Goal: Information Seeking & Learning: Check status

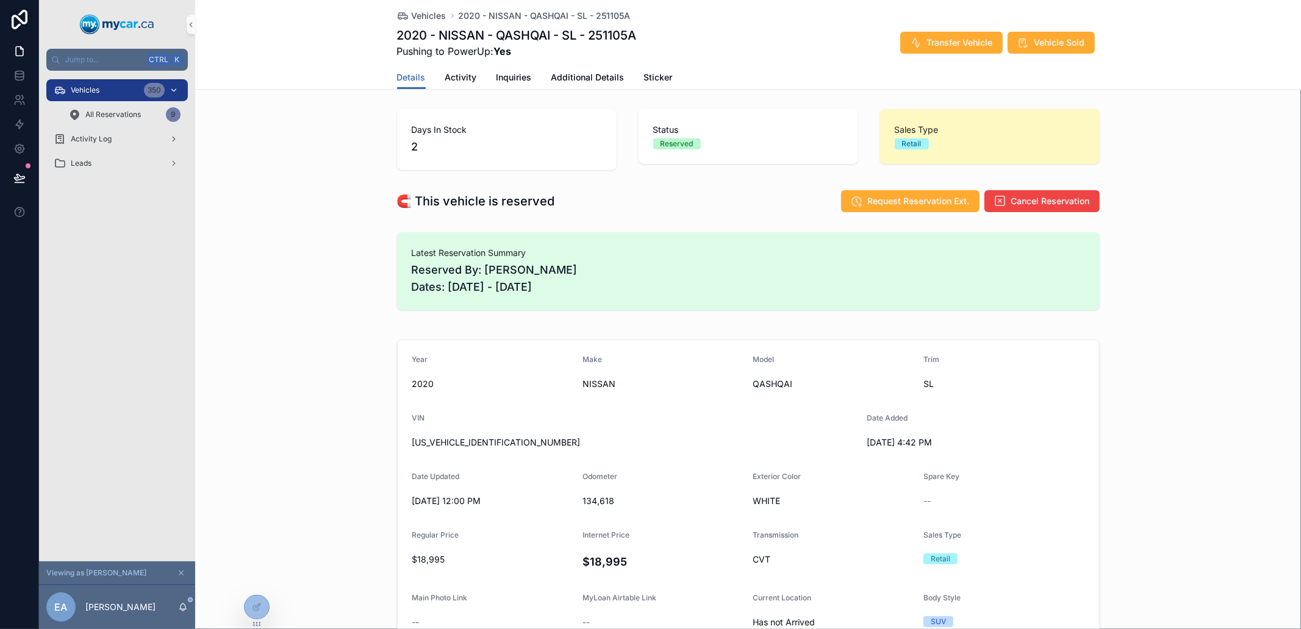
click at [175, 86] on icon "scrollable content" at bounding box center [174, 90] width 9 height 9
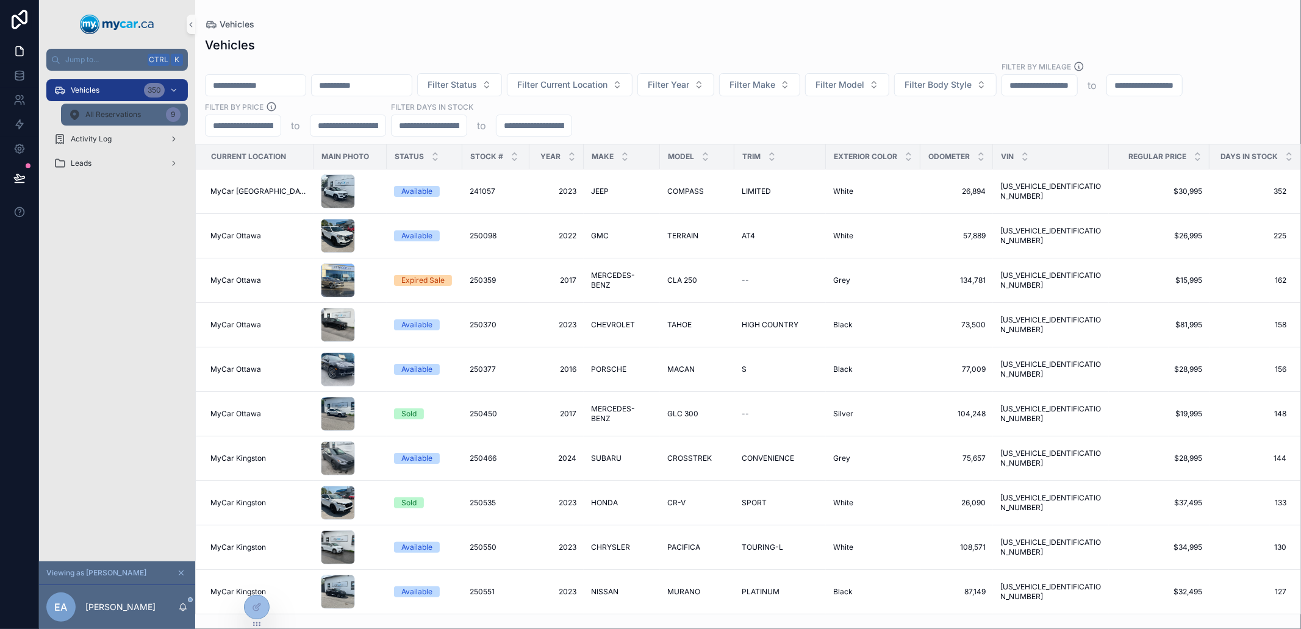
click at [118, 119] on span "All Reservations" at bounding box center [112, 115] width 55 height 10
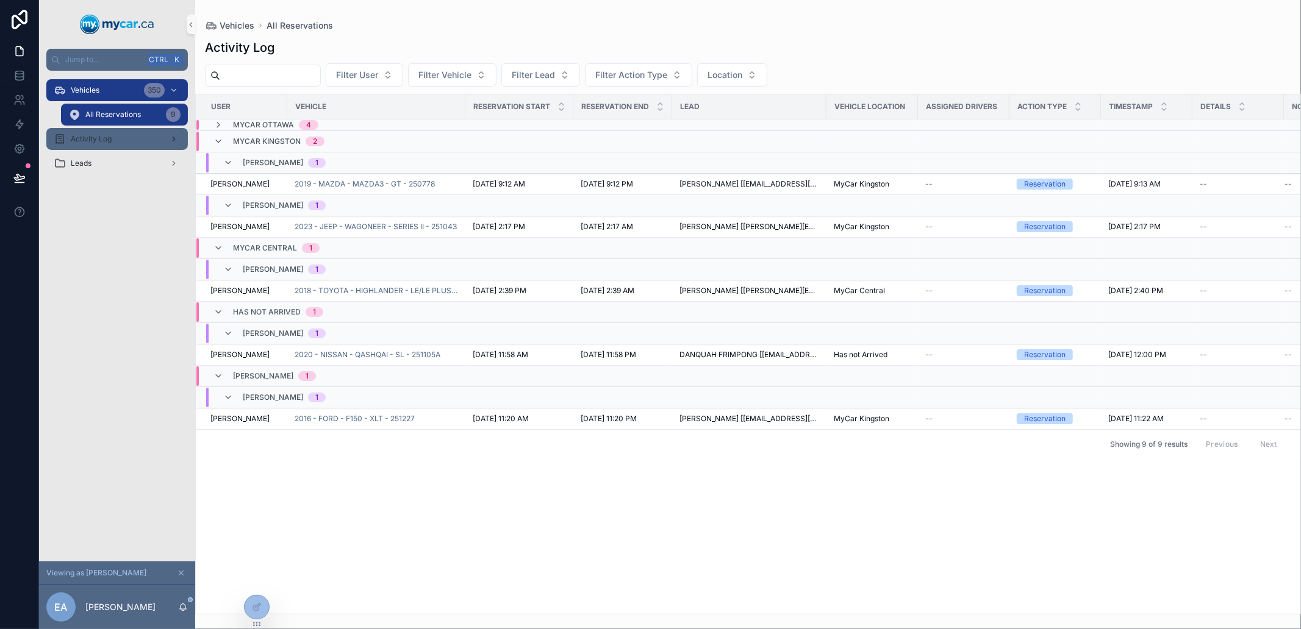
click at [105, 128] on link "Activity Log" at bounding box center [116, 139] width 141 height 22
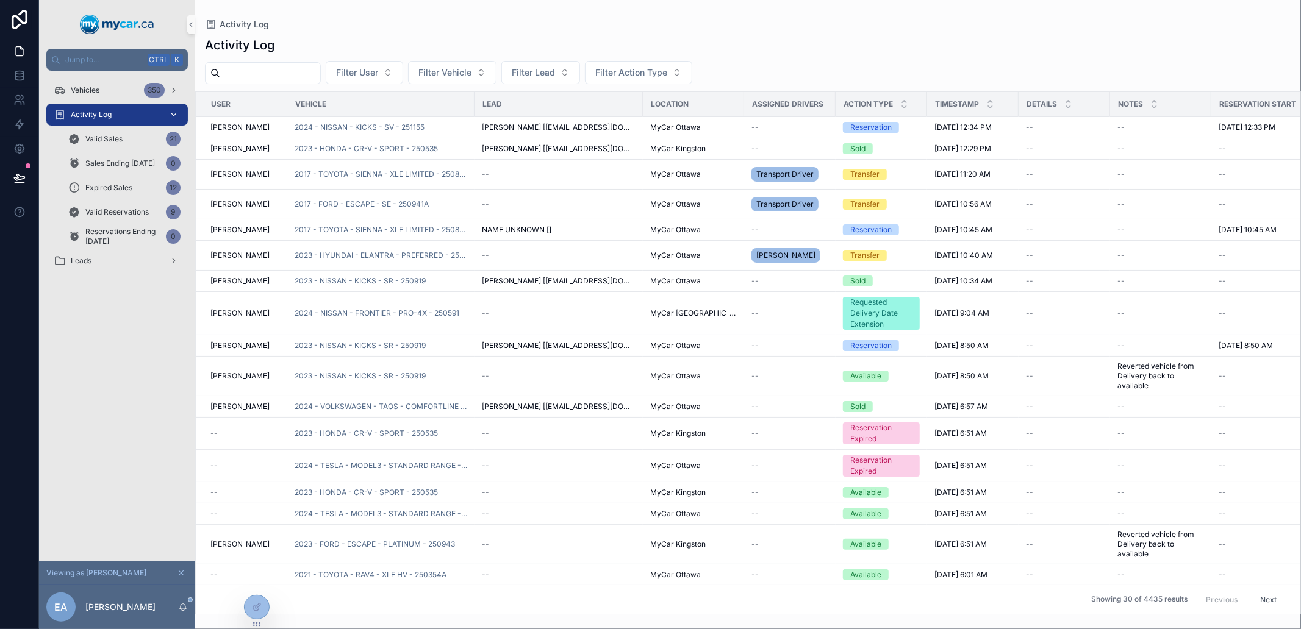
click at [169, 108] on div "scrollable content" at bounding box center [173, 115] width 16 height 20
click at [135, 234] on span "Reservations Ending [DATE]" at bounding box center [123, 237] width 76 height 20
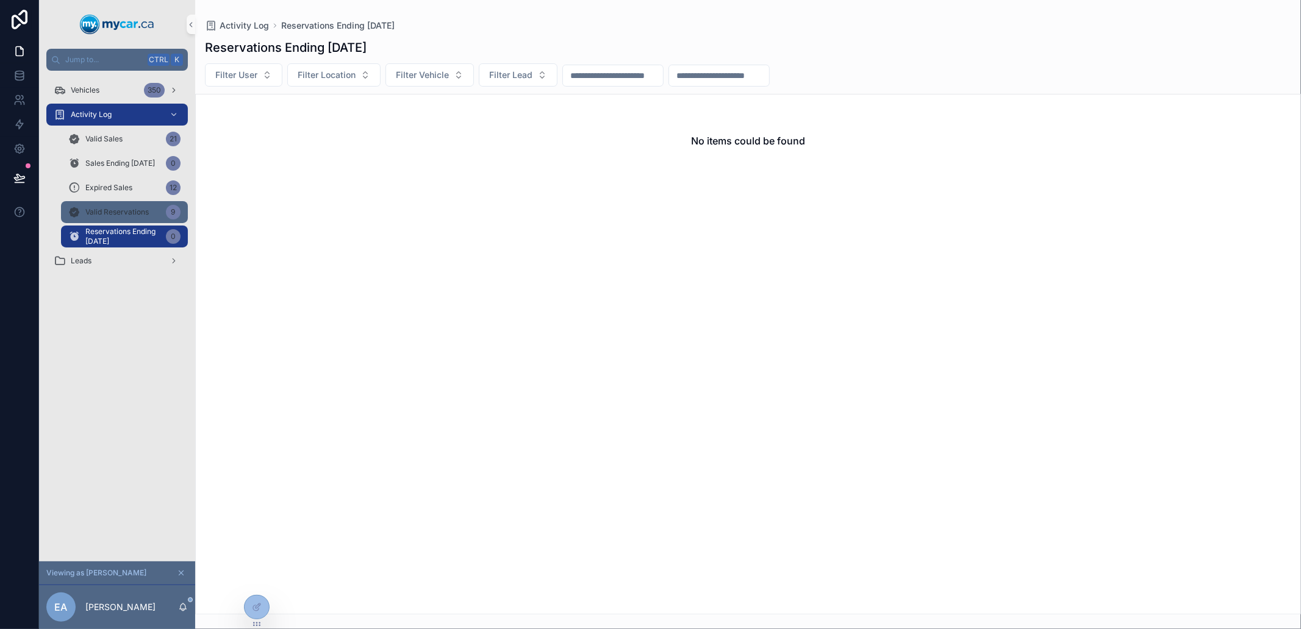
click at [135, 217] on div "Valid Reservations 9" at bounding box center [124, 212] width 112 height 20
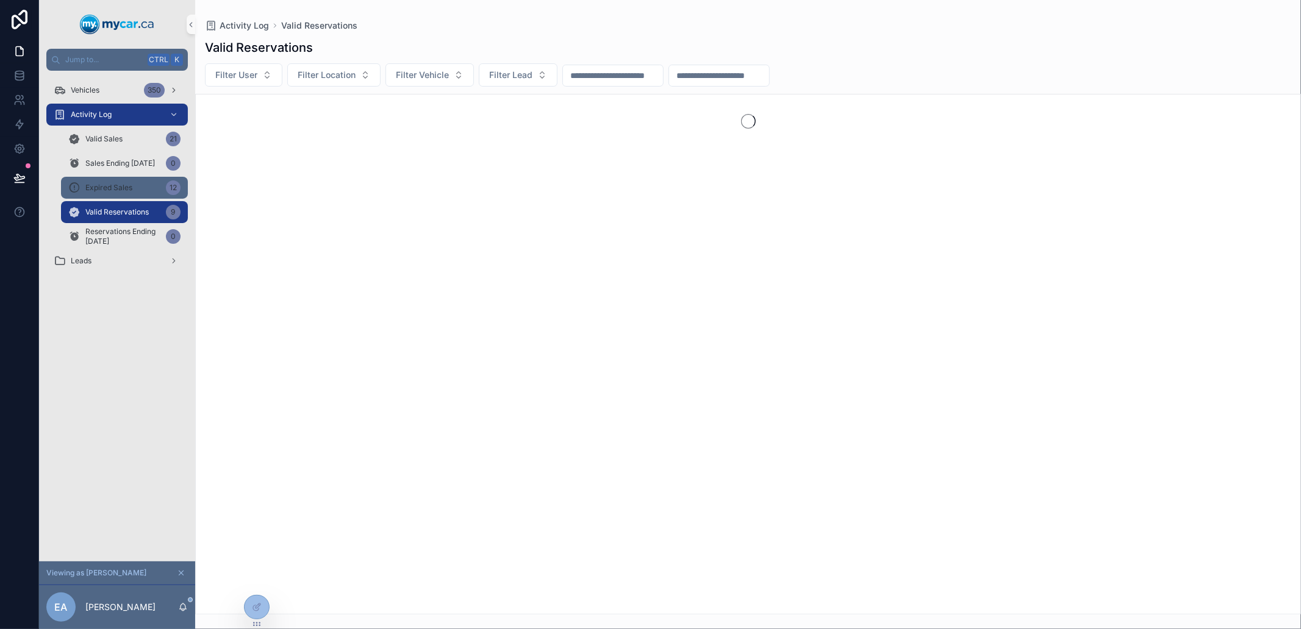
drag, startPoint x: 134, startPoint y: 196, endPoint x: 133, endPoint y: 175, distance: 20.8
click at [134, 194] on div "Expired Sales 12" at bounding box center [124, 188] width 112 height 20
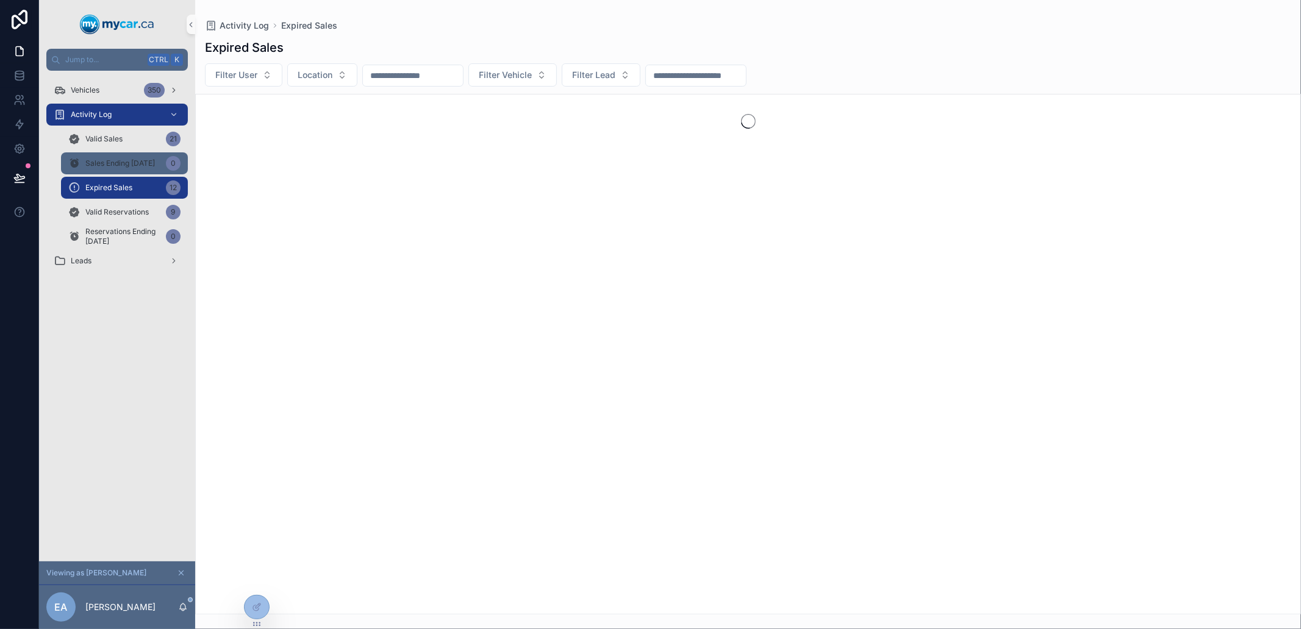
click at [132, 169] on div "Sales Ending [DATE] 0" at bounding box center [124, 164] width 112 height 20
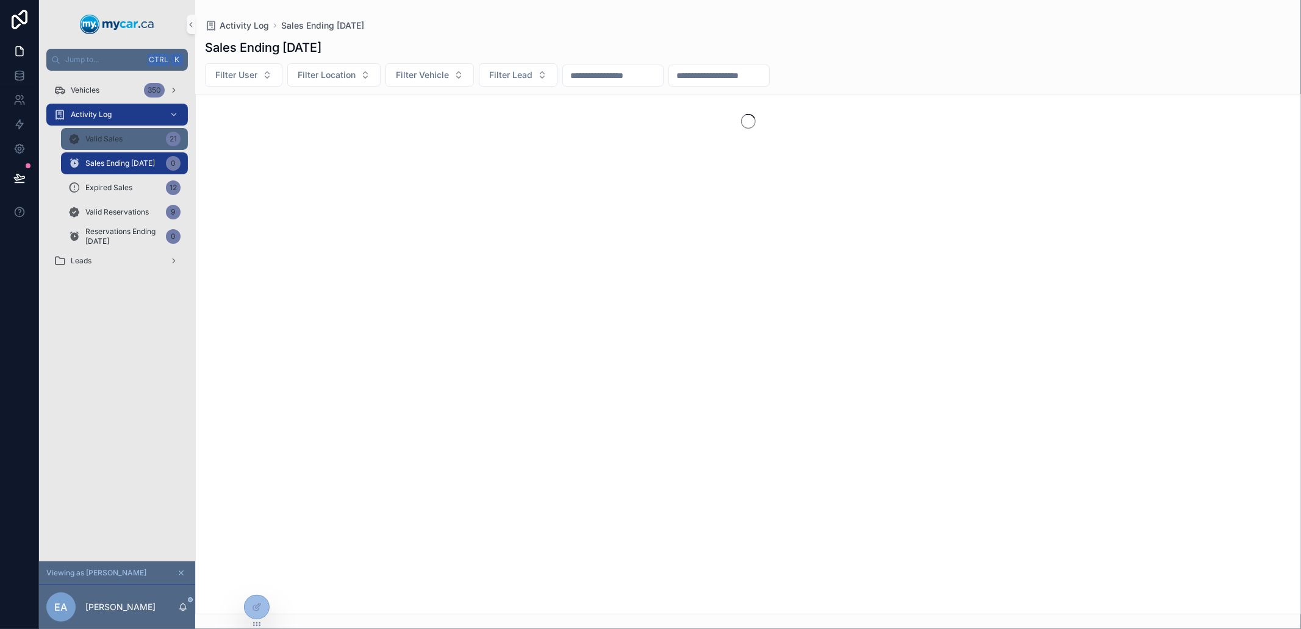
click at [129, 141] on div "Valid Sales 21" at bounding box center [124, 139] width 112 height 20
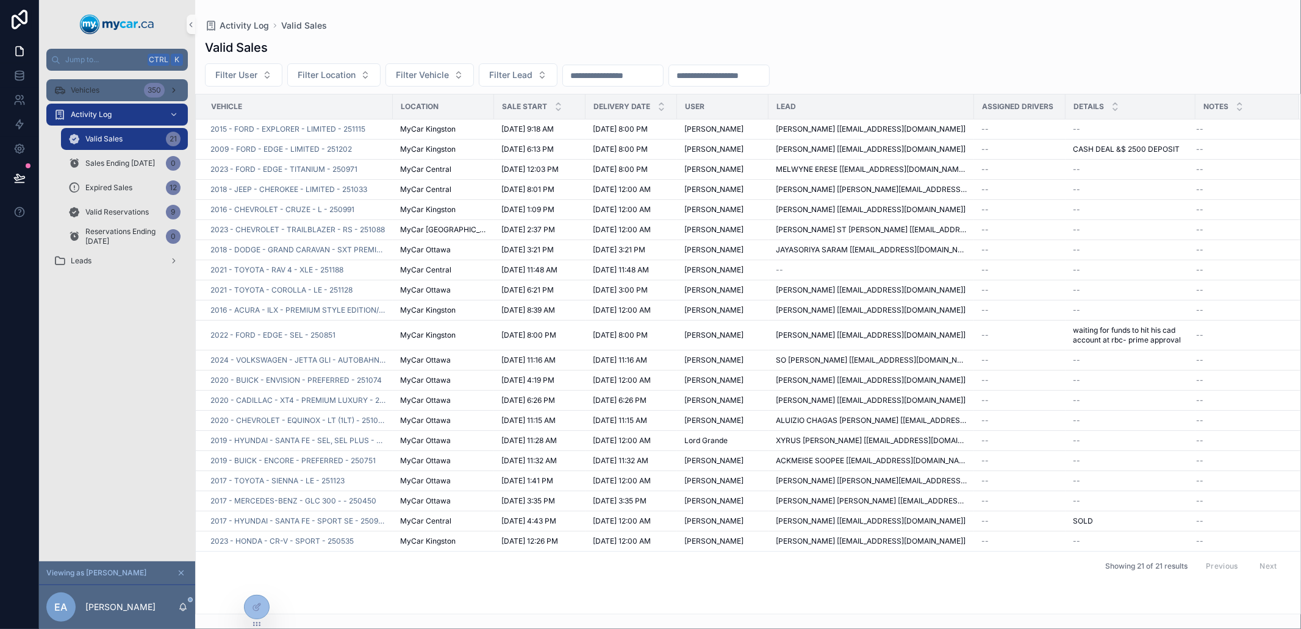
click at [95, 92] on span "Vehicles" at bounding box center [85, 90] width 29 height 10
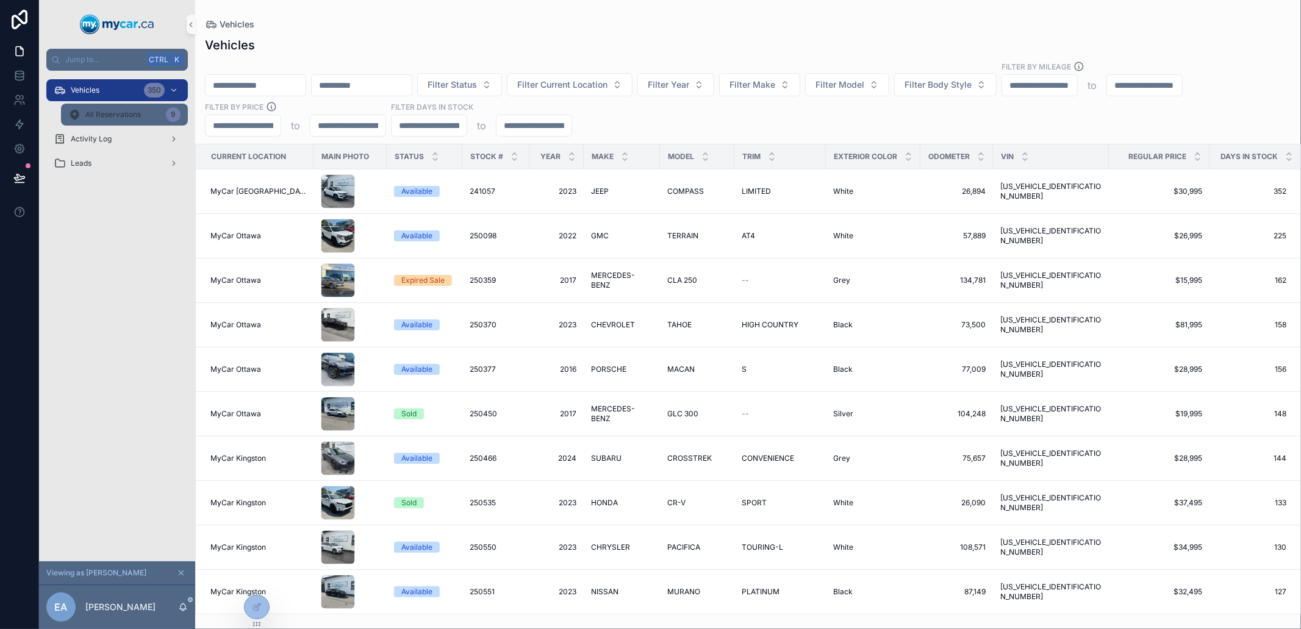
click at [130, 113] on span "All Reservations" at bounding box center [112, 115] width 55 height 10
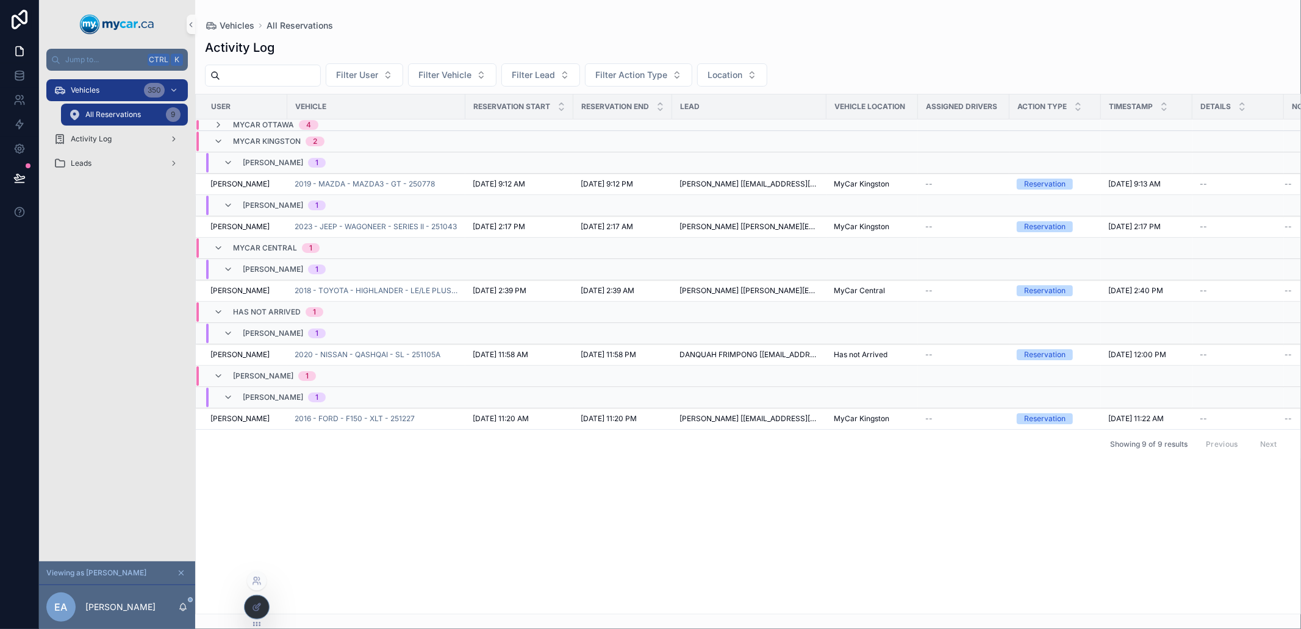
click at [254, 607] on icon at bounding box center [257, 607] width 10 height 10
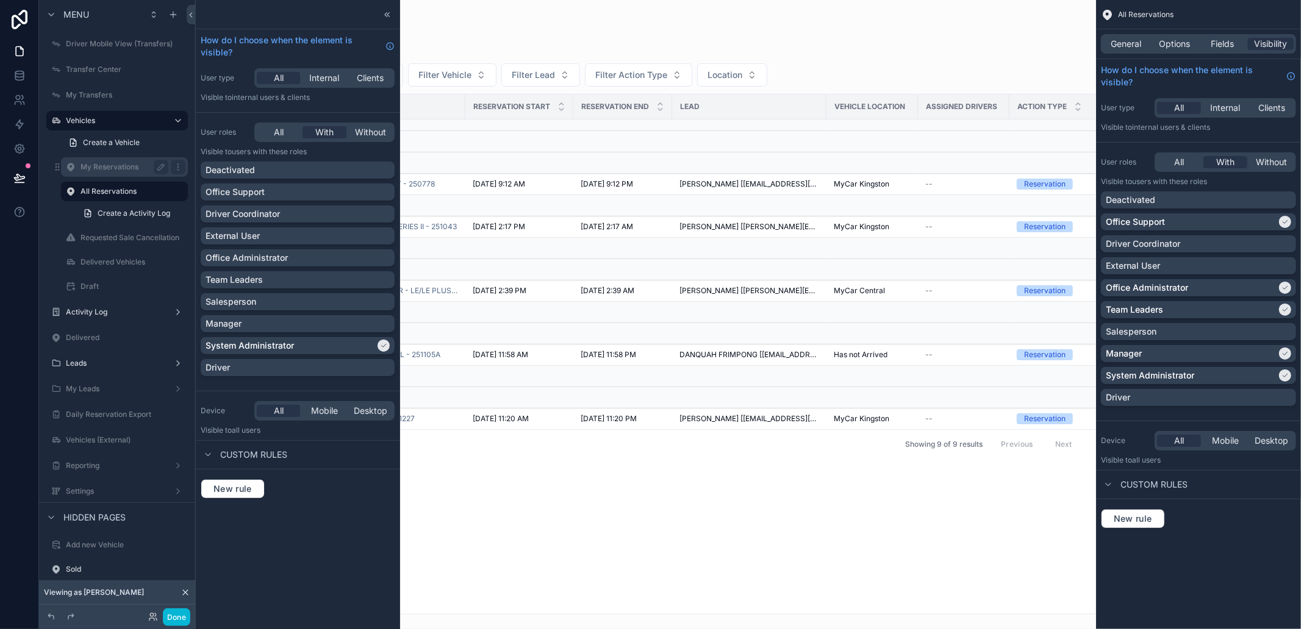
click at [116, 171] on label "My Reservations" at bounding box center [121, 167] width 83 height 10
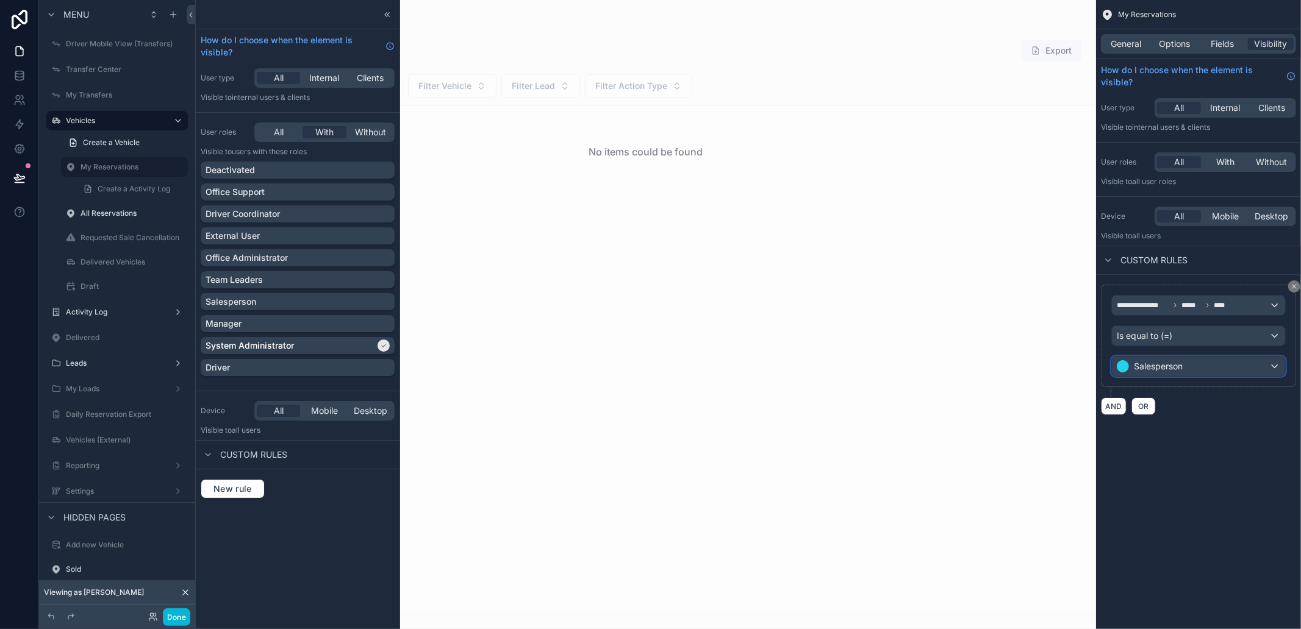
click at [1188, 374] on div "Salesperson" at bounding box center [1198, 367] width 173 height 20
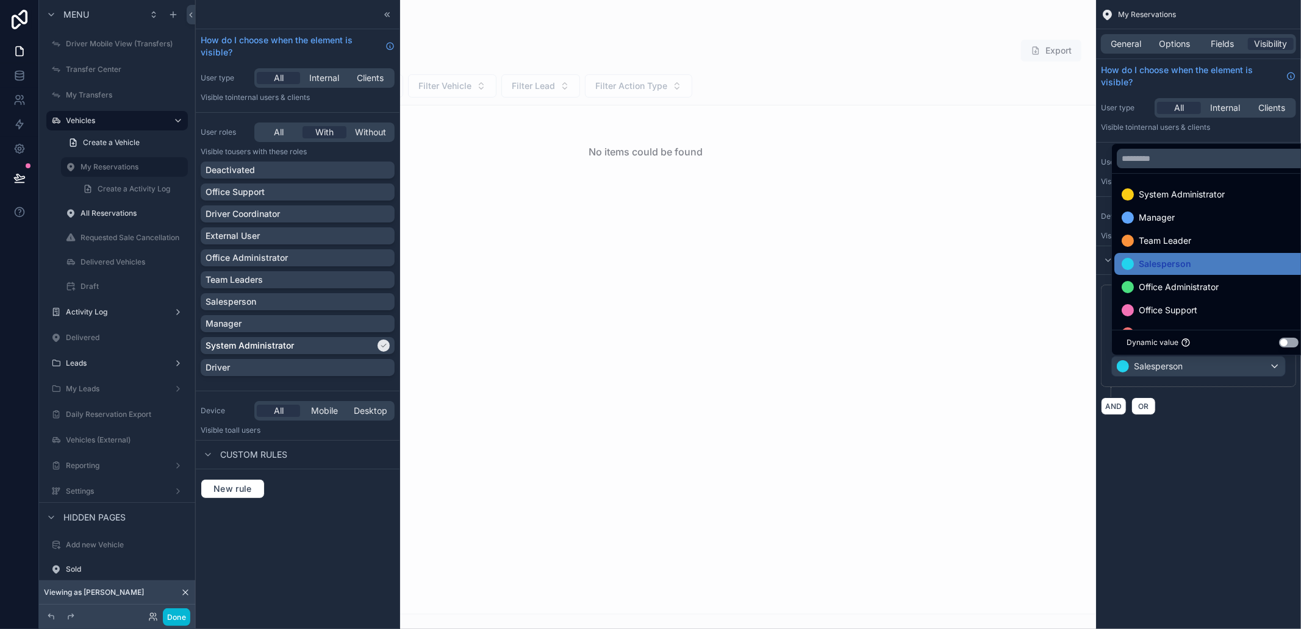
click at [1188, 374] on div "scrollable content" at bounding box center [650, 314] width 1301 height 629
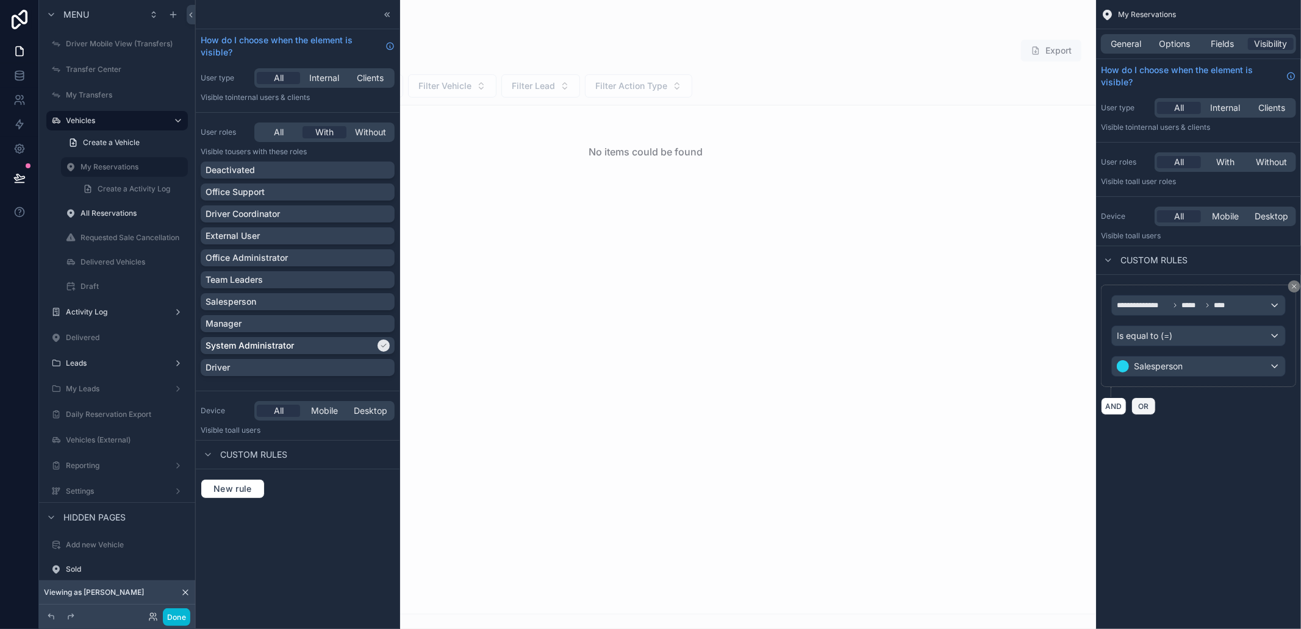
click at [1149, 412] on button "OR" at bounding box center [1143, 407] width 24 height 18
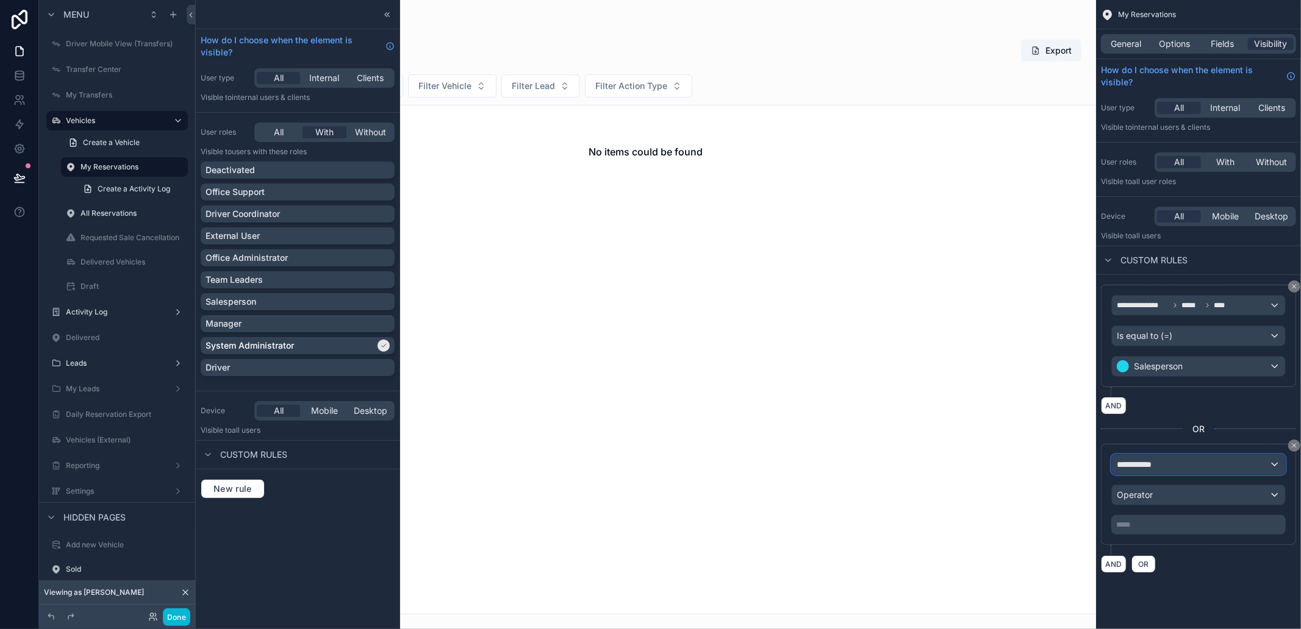
click at [1209, 468] on div "**********" at bounding box center [1198, 465] width 173 height 20
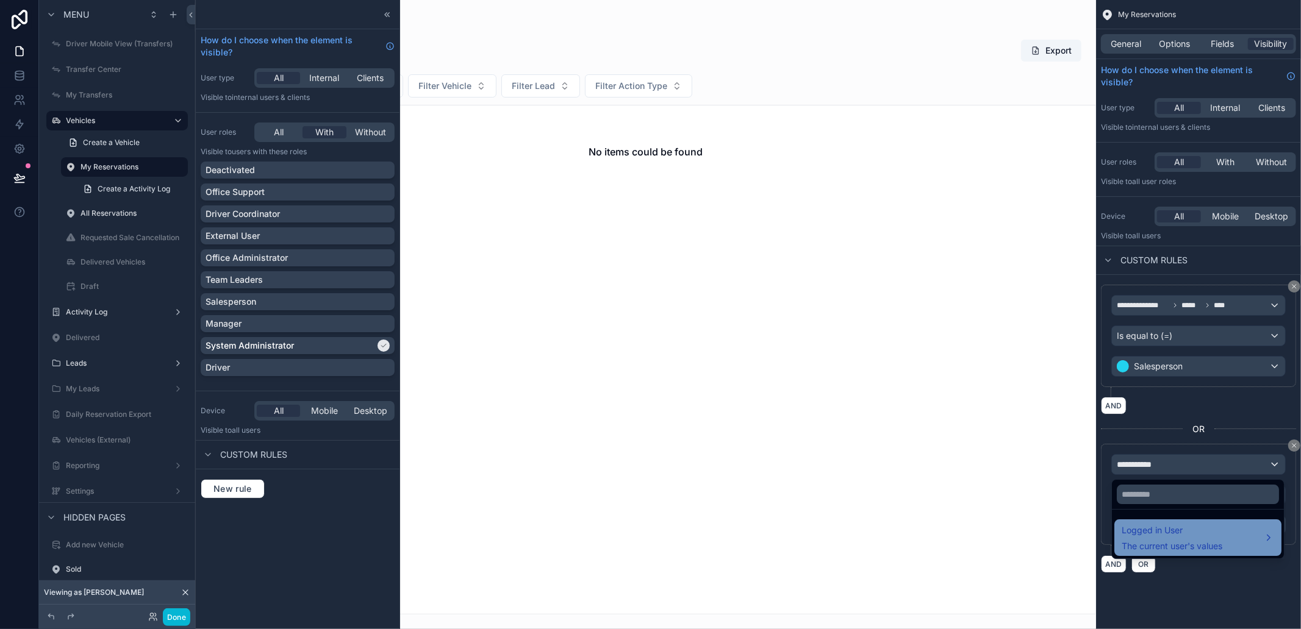
click at [1190, 534] on span "Logged in User" at bounding box center [1171, 530] width 101 height 15
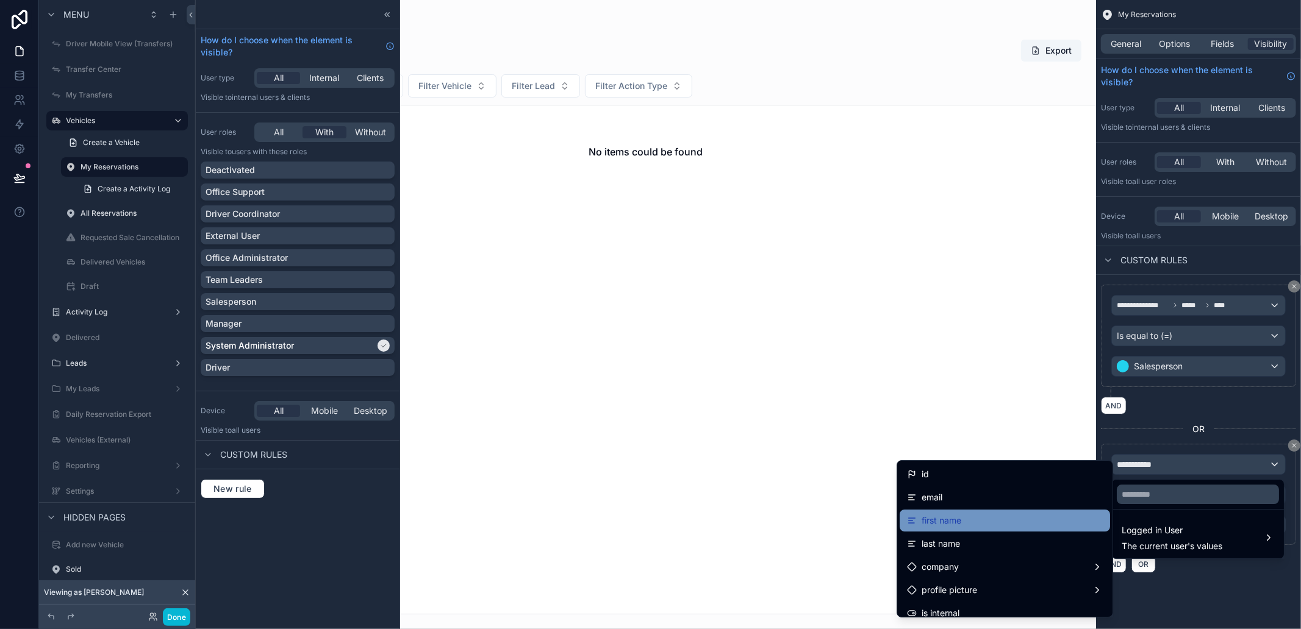
scroll to position [135, 0]
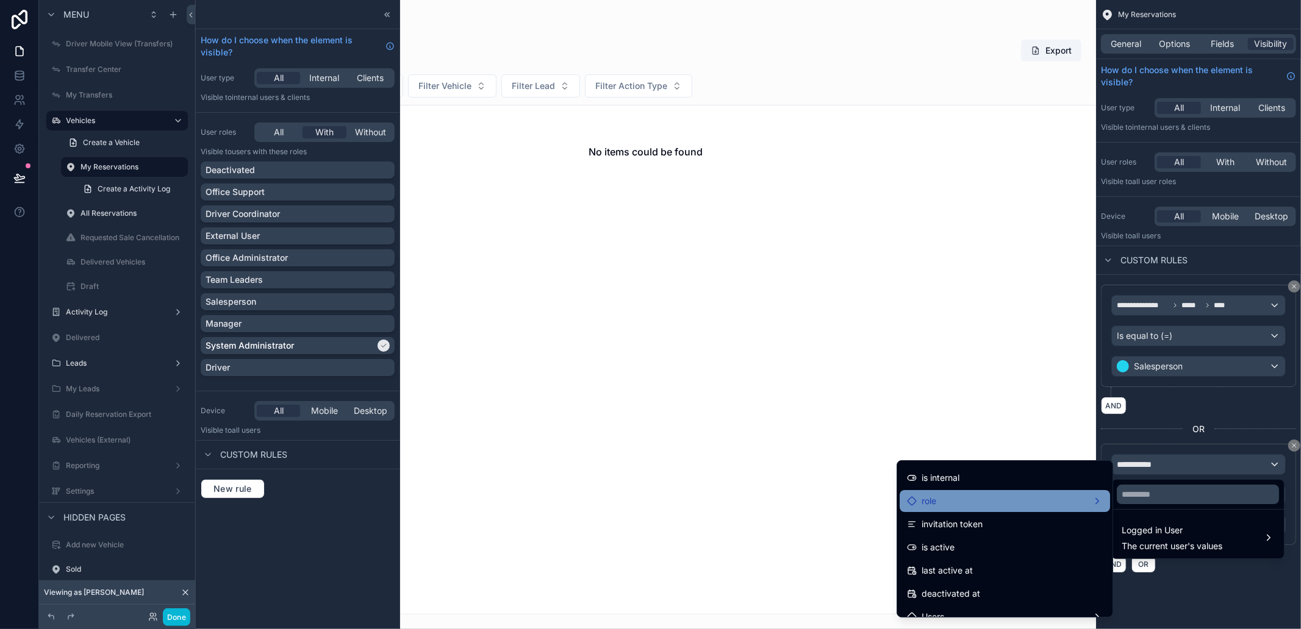
click at [982, 508] on div "role" at bounding box center [1005, 501] width 196 height 15
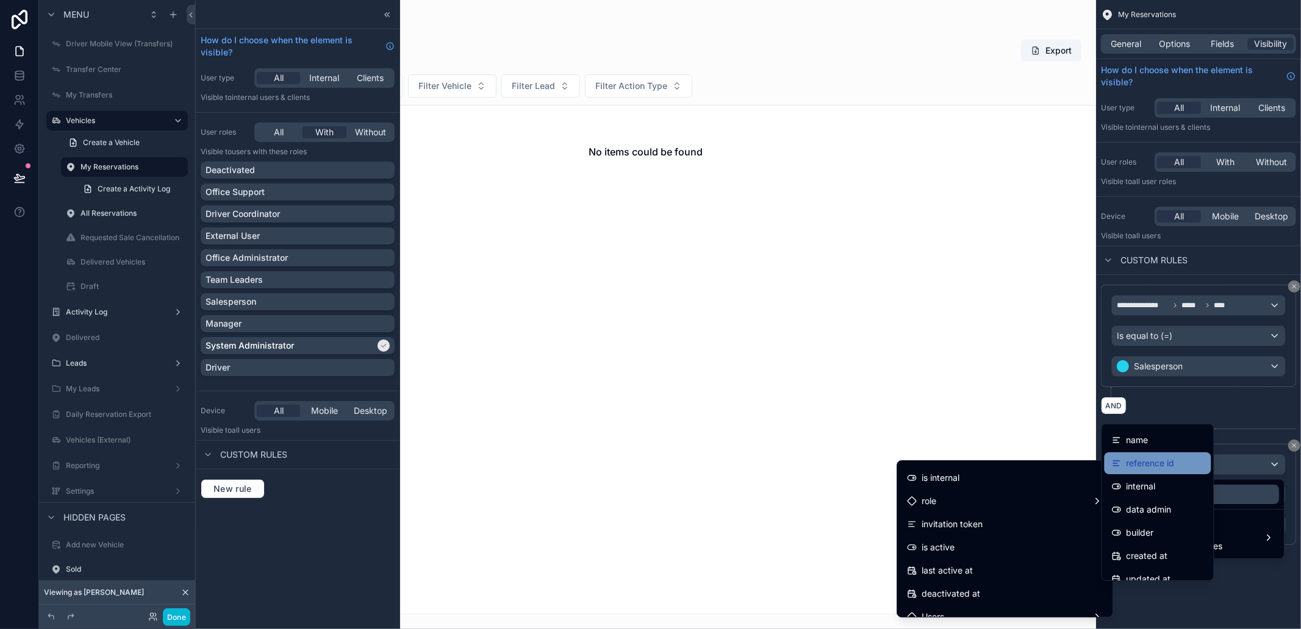
scroll to position [0, 0]
click at [1163, 460] on div "name" at bounding box center [1158, 461] width 92 height 15
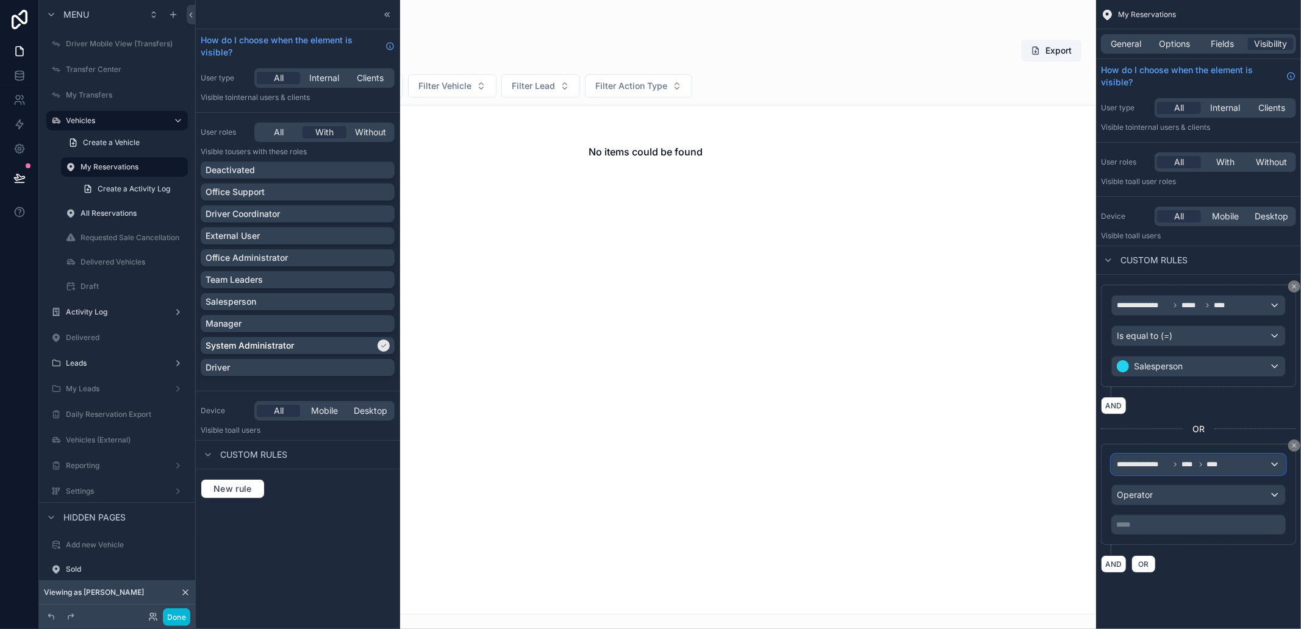
click at [1226, 461] on div "**********" at bounding box center [1198, 465] width 173 height 20
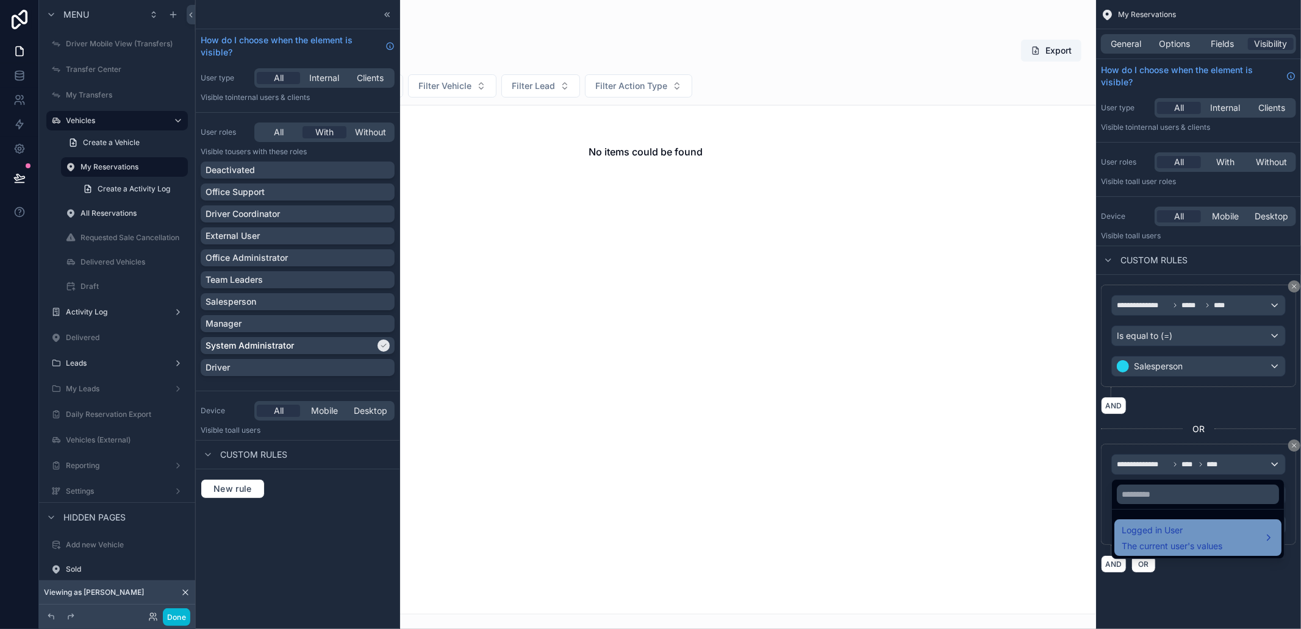
click at [1203, 533] on span "Logged in User" at bounding box center [1171, 530] width 101 height 15
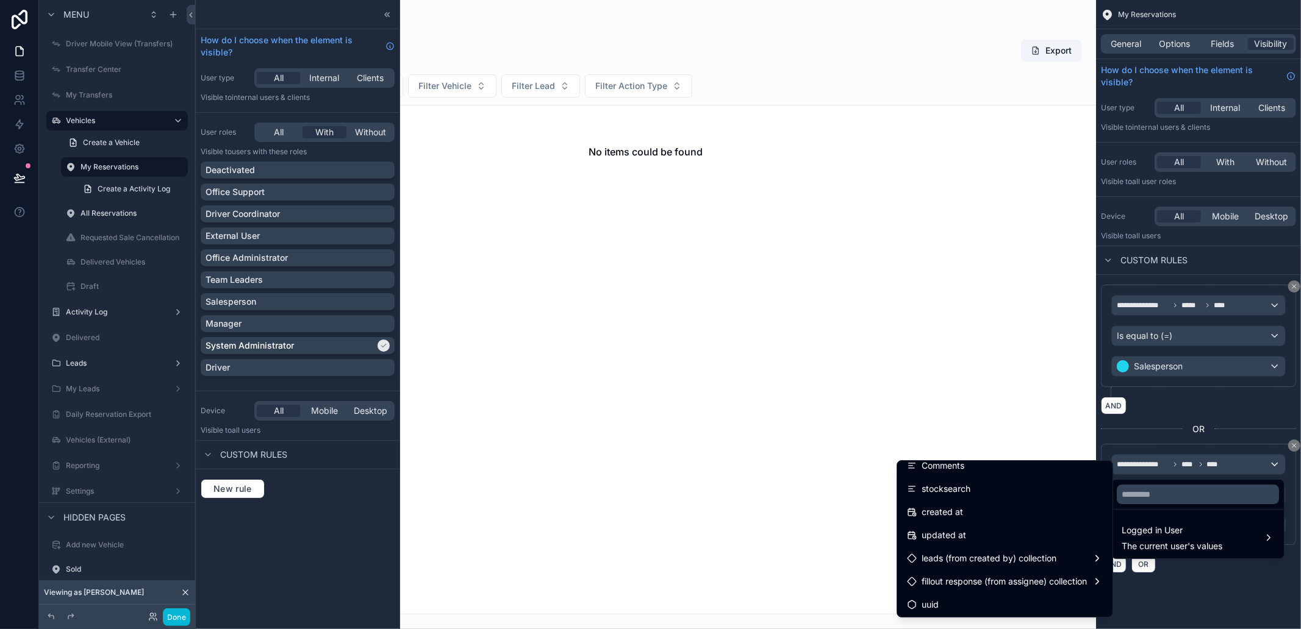
scroll to position [174, 0]
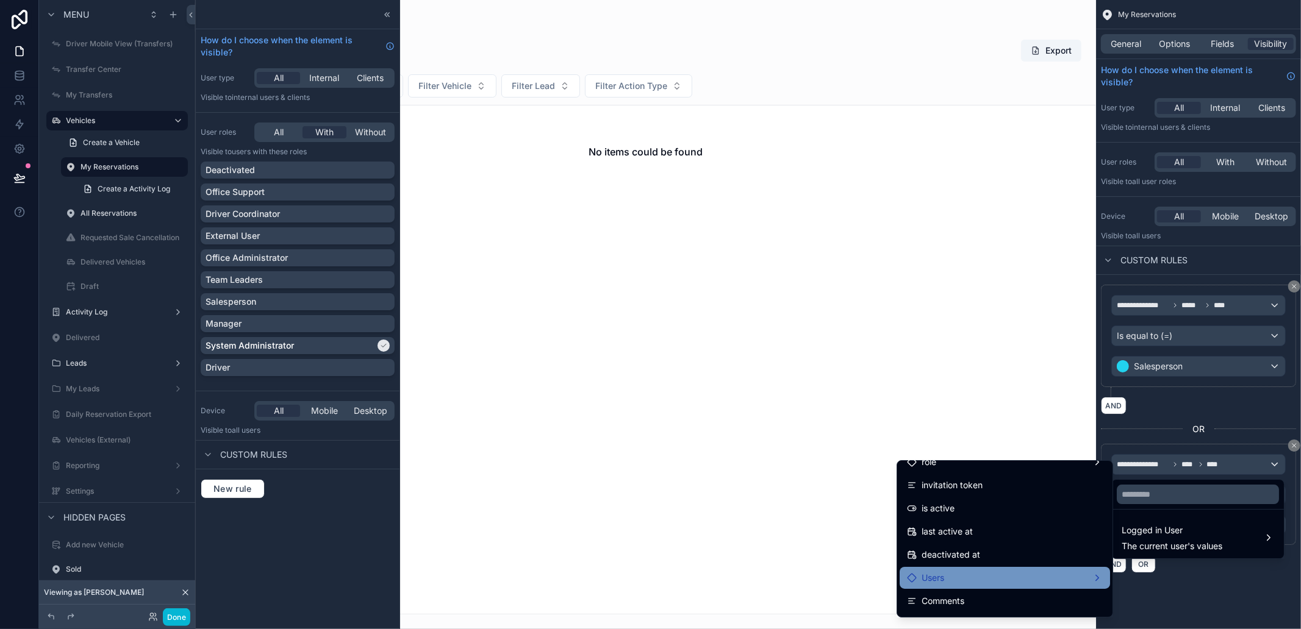
click at [951, 578] on div "Users" at bounding box center [1005, 578] width 196 height 15
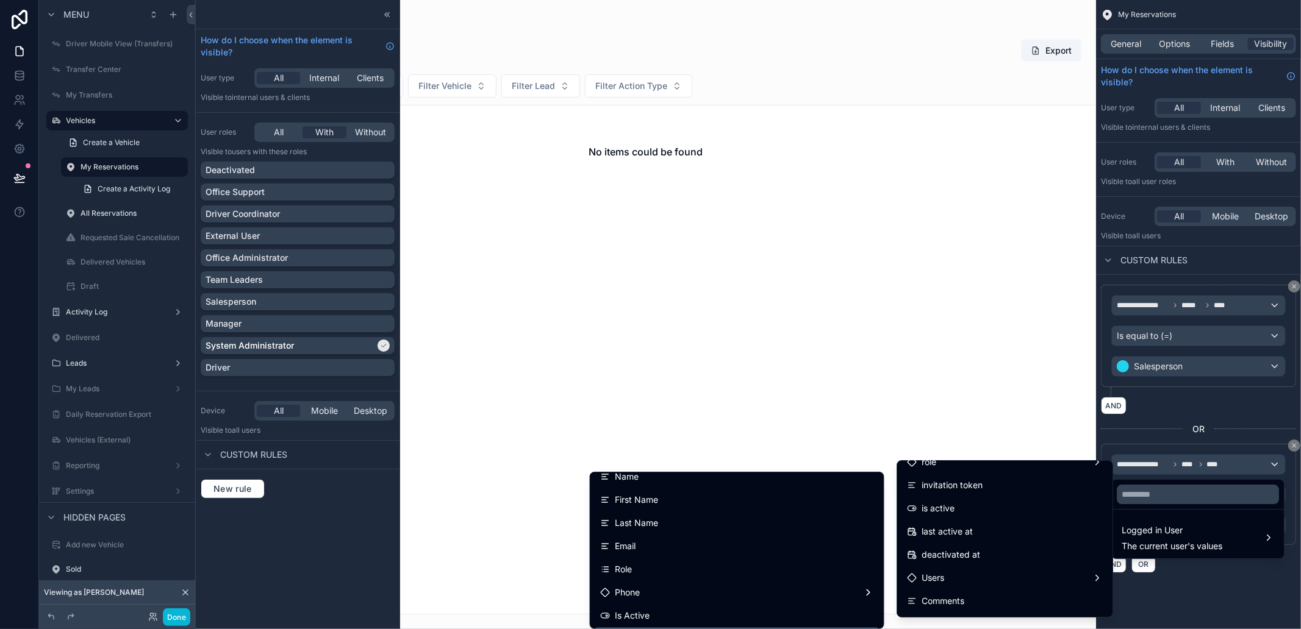
scroll to position [0, 0]
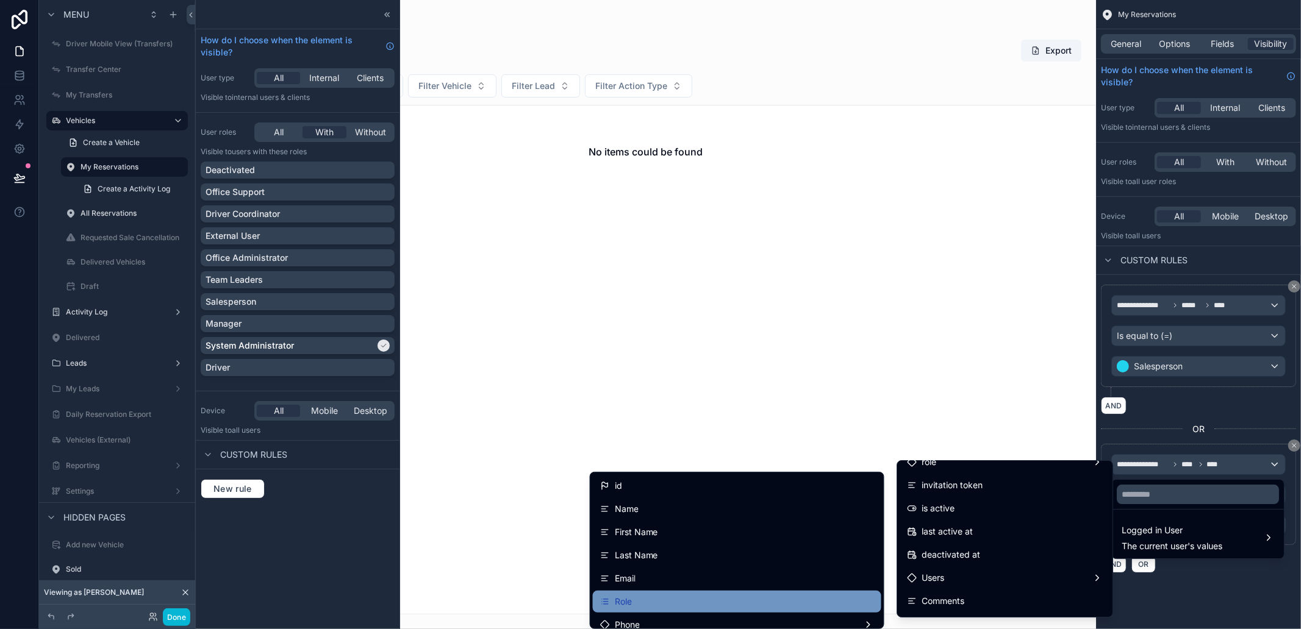
click at [712, 605] on div "Role" at bounding box center [737, 602] width 274 height 15
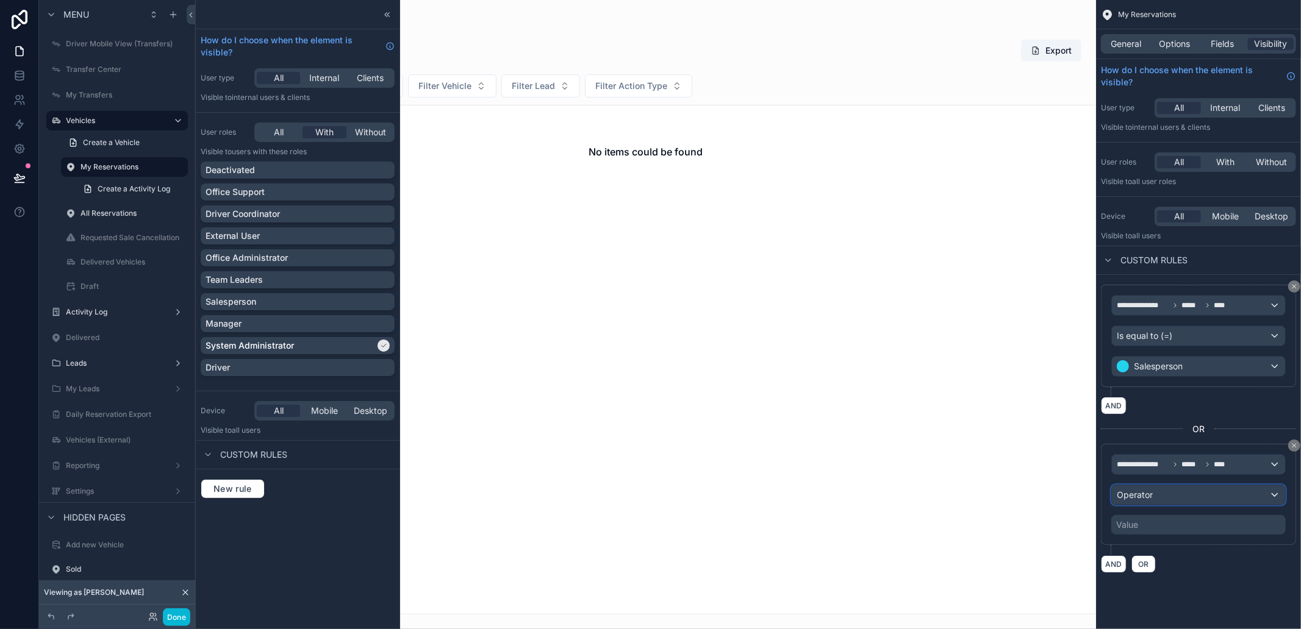
click at [1163, 498] on div "Operator" at bounding box center [1198, 495] width 173 height 20
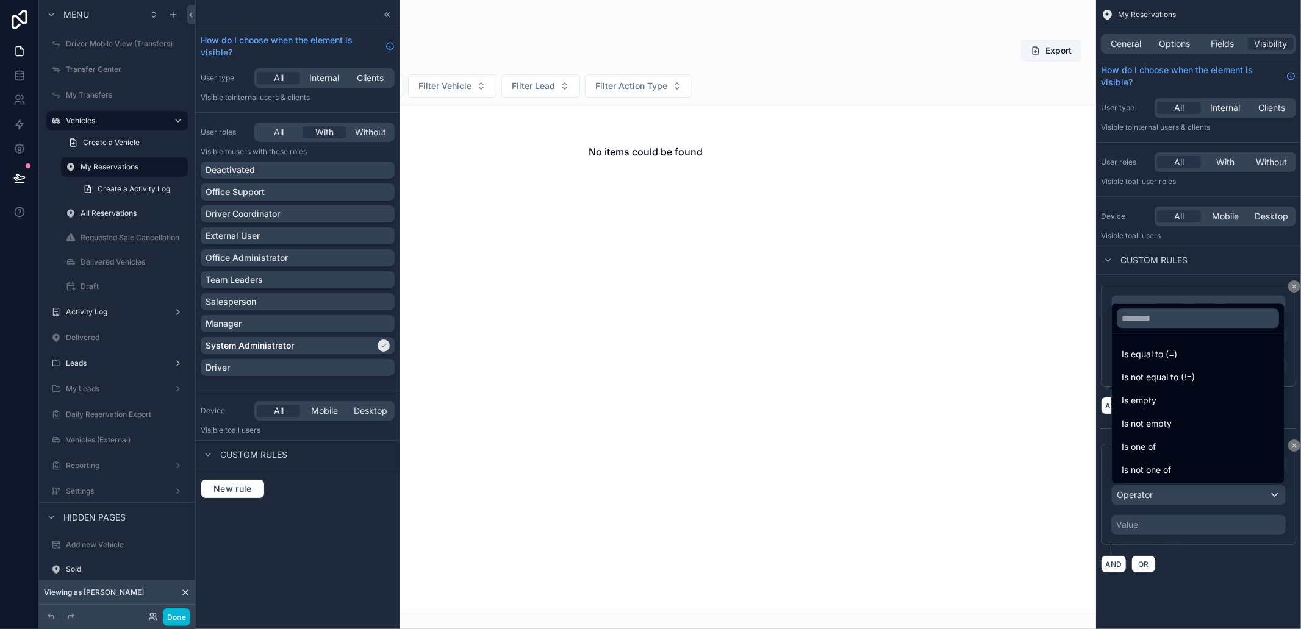
click at [1147, 361] on span "Is equal to (=)" at bounding box center [1148, 354] width 55 height 15
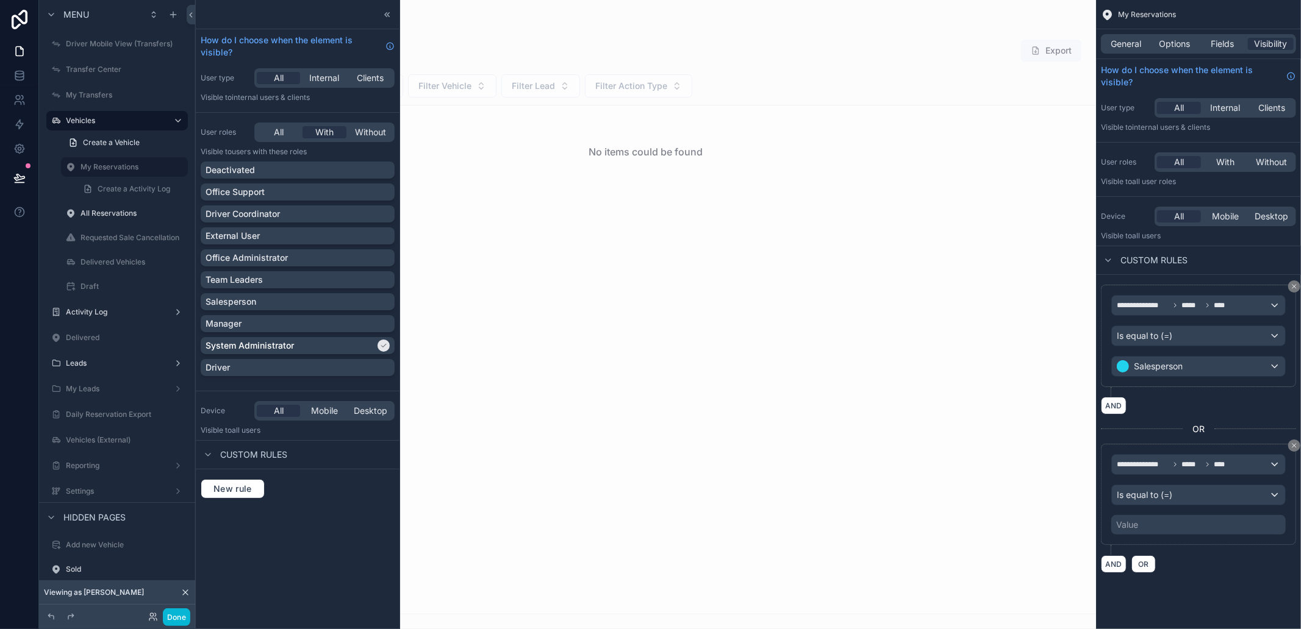
click at [1135, 526] on div "Value" at bounding box center [1127, 525] width 22 height 12
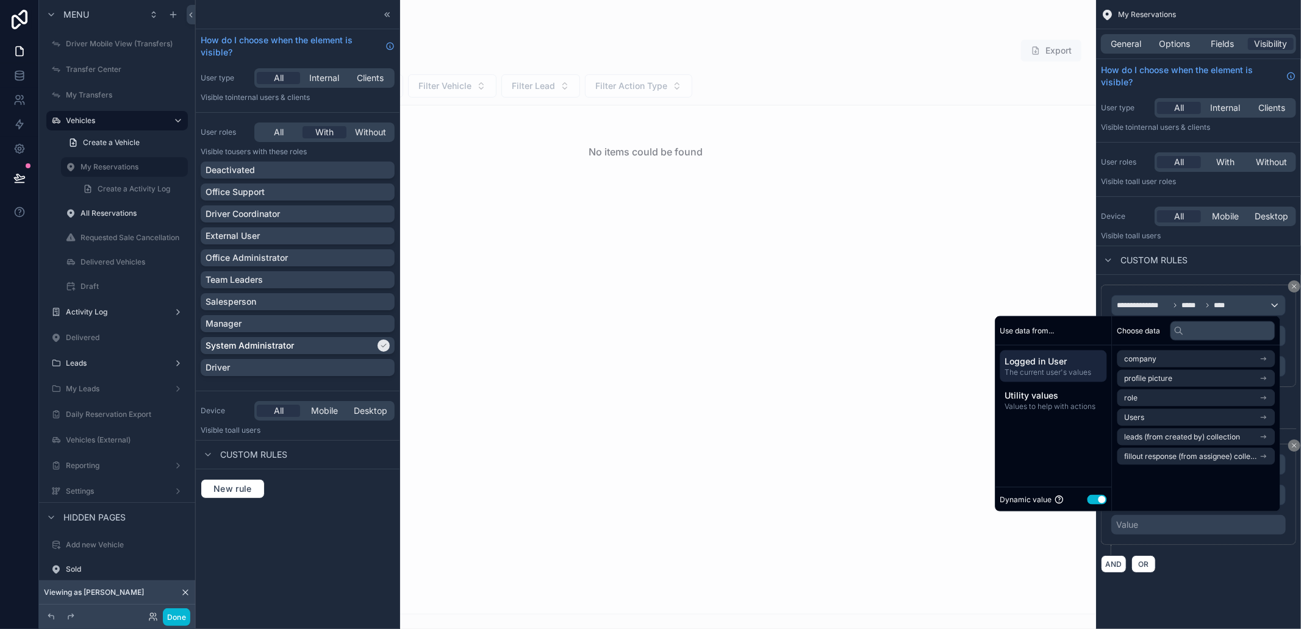
click at [1090, 496] on button "Use setting" at bounding box center [1097, 500] width 20 height 10
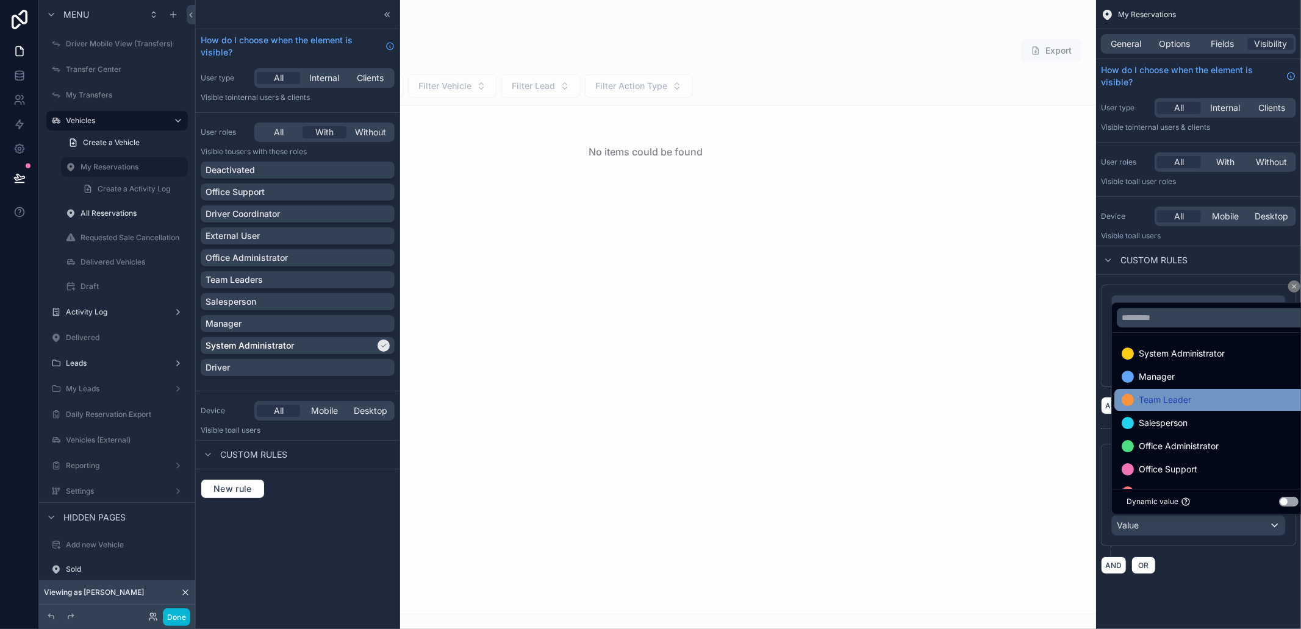
click at [1202, 404] on div "Team Leader" at bounding box center [1212, 400] width 182 height 15
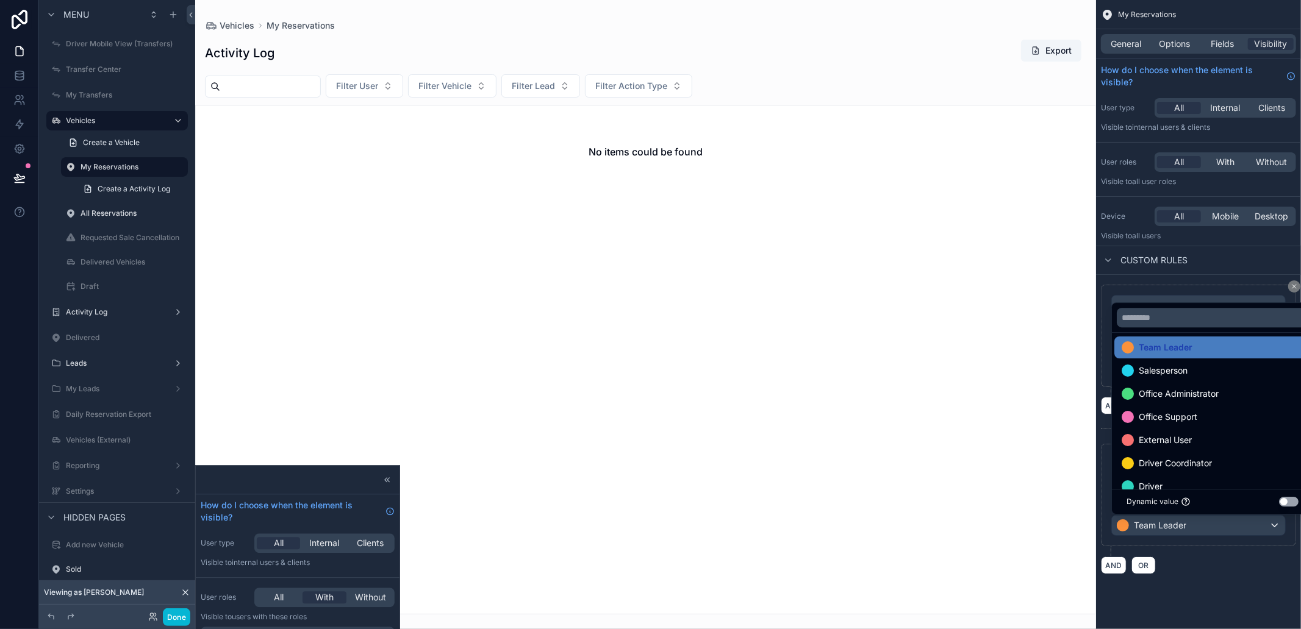
scroll to position [93, 0]
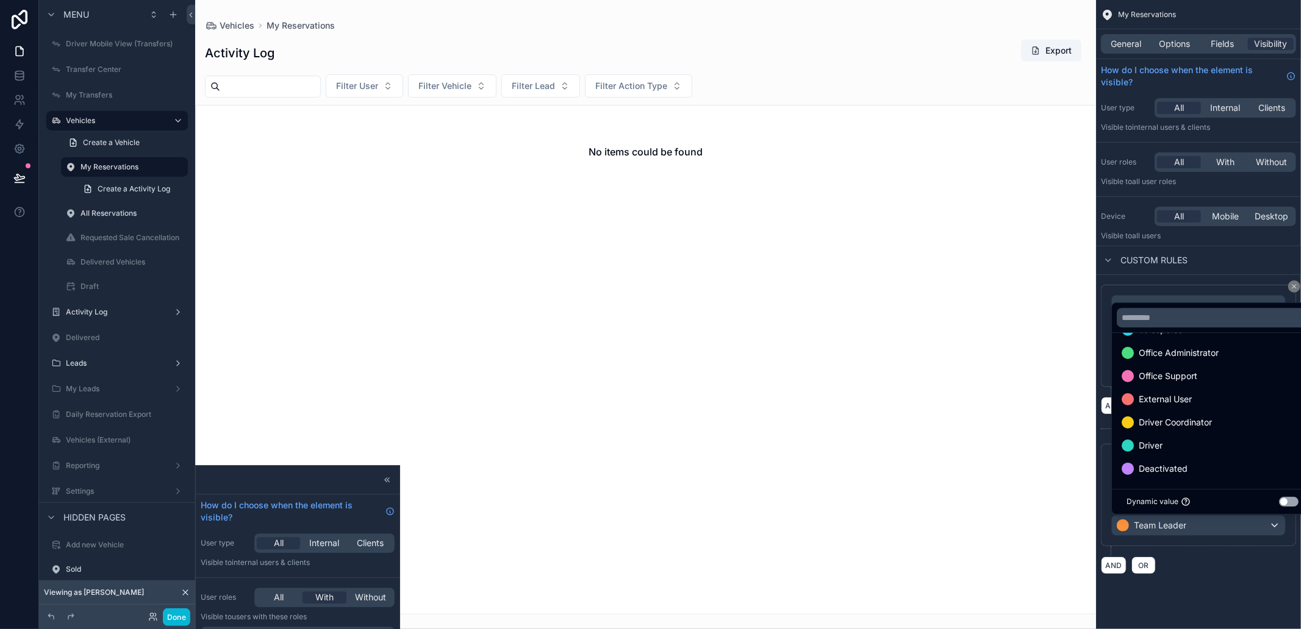
click at [1226, 582] on div "**********" at bounding box center [1198, 429] width 205 height 309
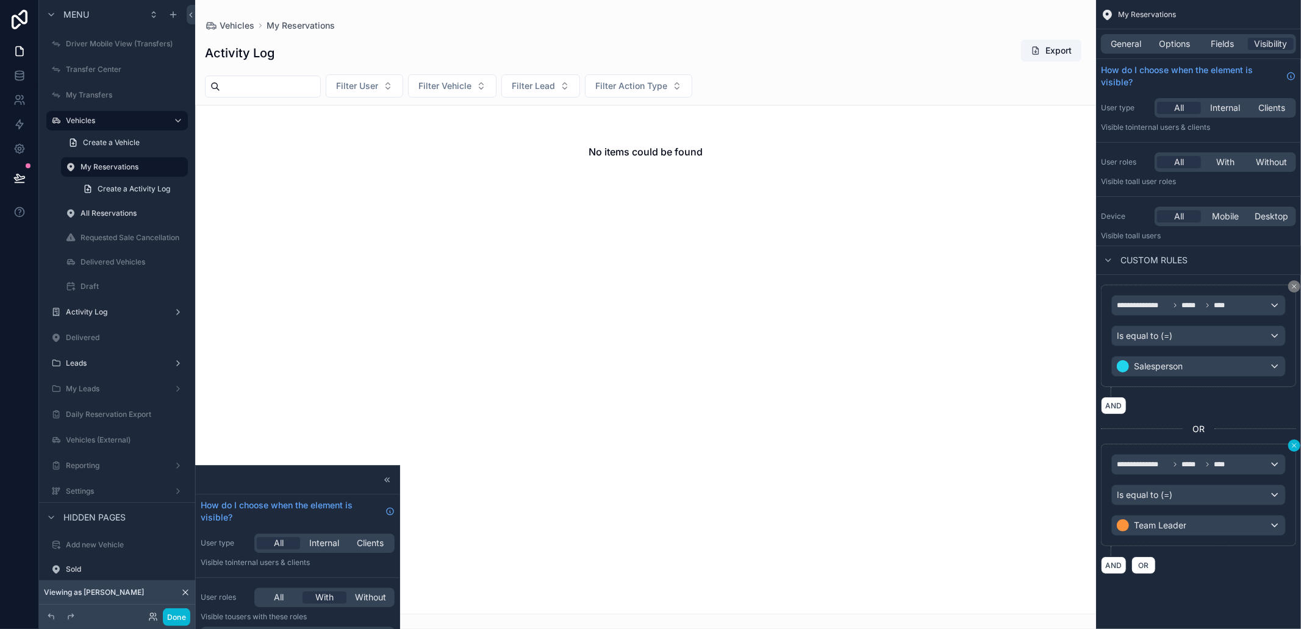
click at [1291, 443] on icon "scrollable content" at bounding box center [1293, 445] width 7 height 7
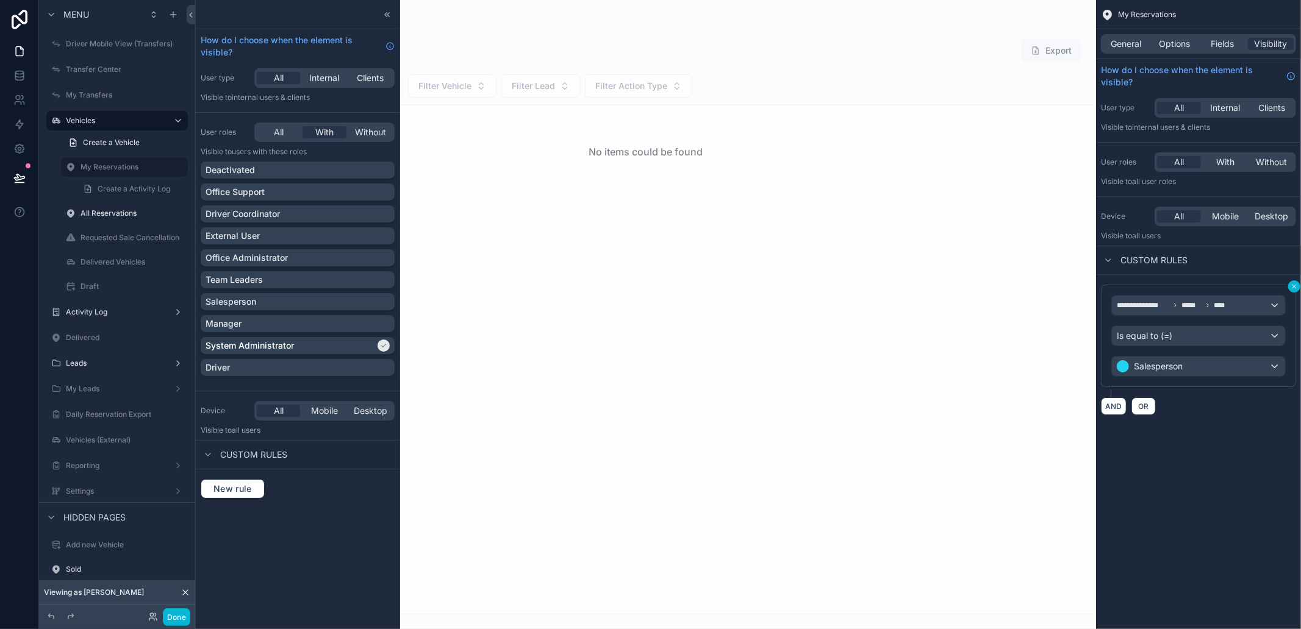
click at [1293, 287] on icon "scrollable content" at bounding box center [1293, 286] width 7 height 7
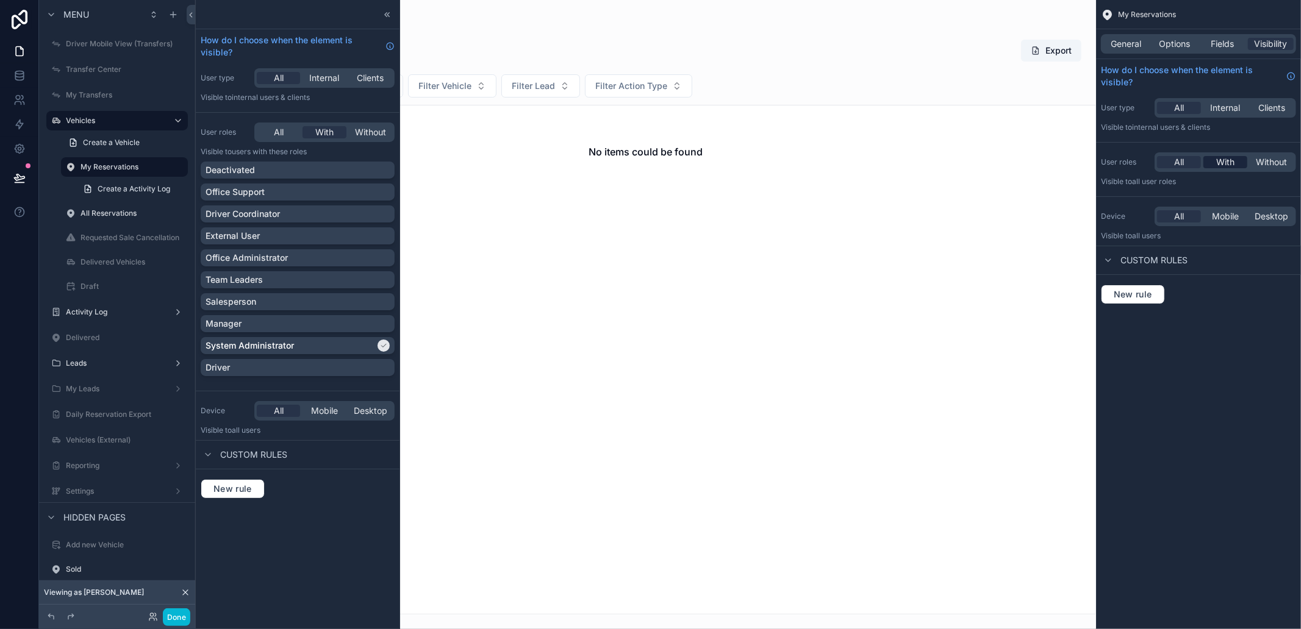
click at [1227, 156] on span "With" at bounding box center [1225, 162] width 18 height 12
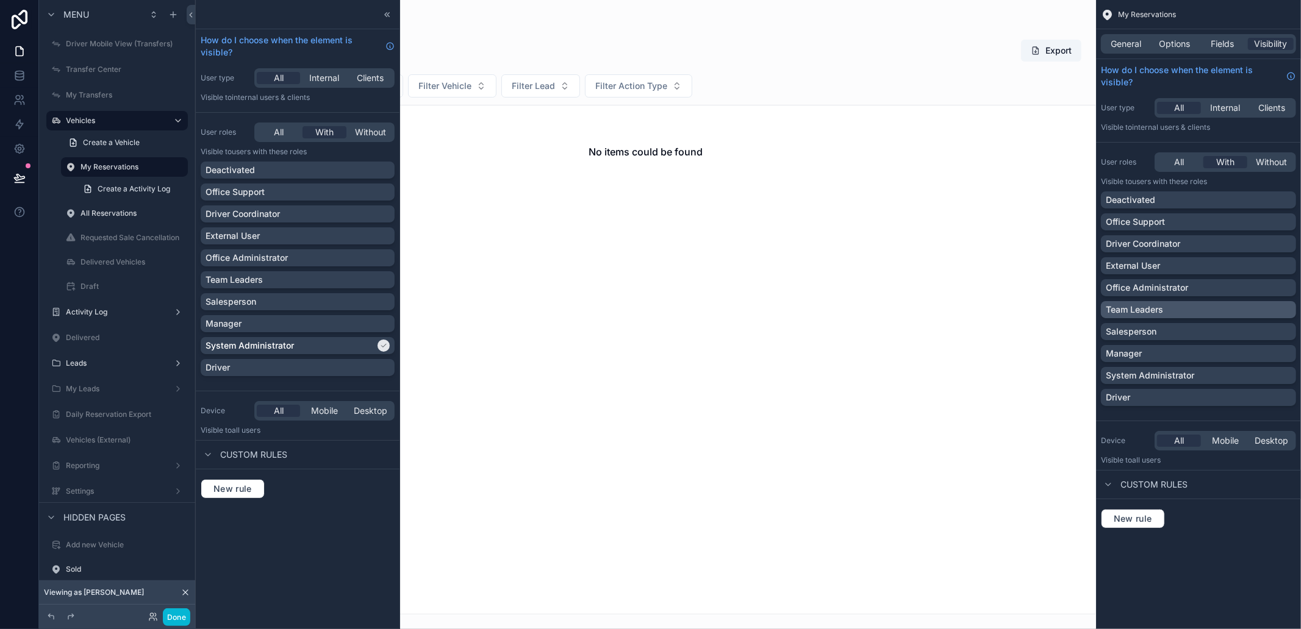
click at [1154, 305] on p "Team Leaders" at bounding box center [1133, 310] width 57 height 12
click at [1150, 334] on p "Salesperson" at bounding box center [1130, 332] width 51 height 12
click at [1151, 350] on div "Manager" at bounding box center [1197, 354] width 185 height 12
click at [173, 618] on button "Done" at bounding box center [176, 618] width 27 height 18
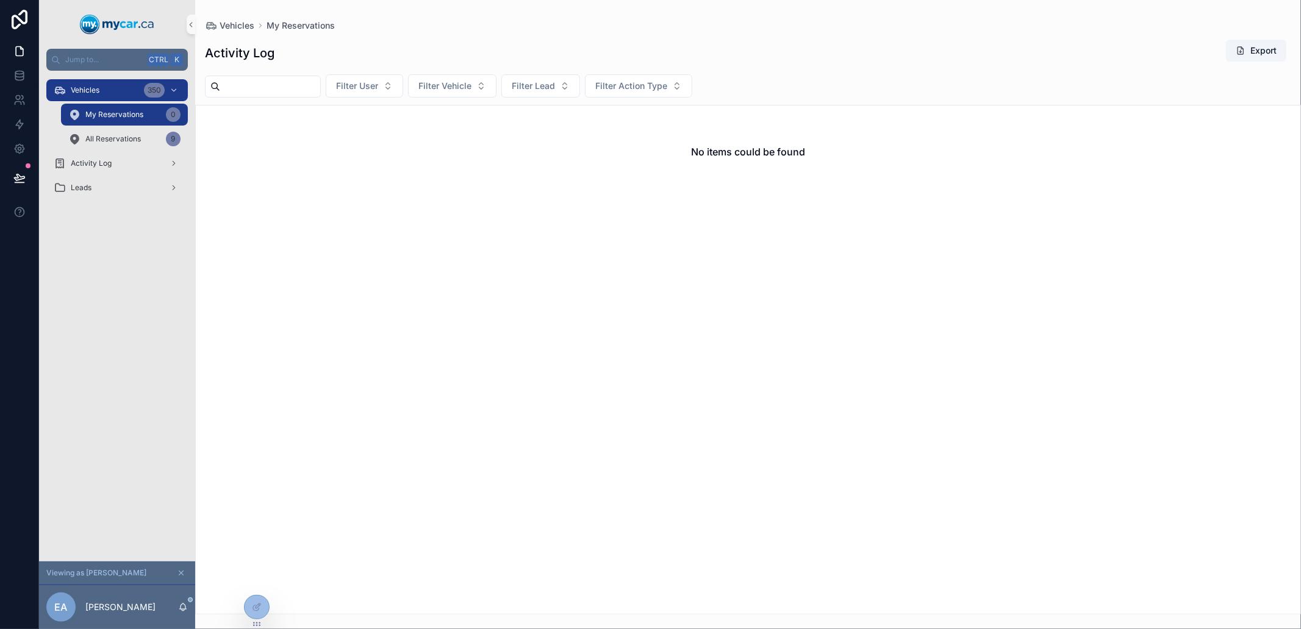
click at [128, 110] on span "My Reservations" at bounding box center [114, 115] width 58 height 10
click at [117, 129] on div "All Reservations 9" at bounding box center [124, 139] width 112 height 20
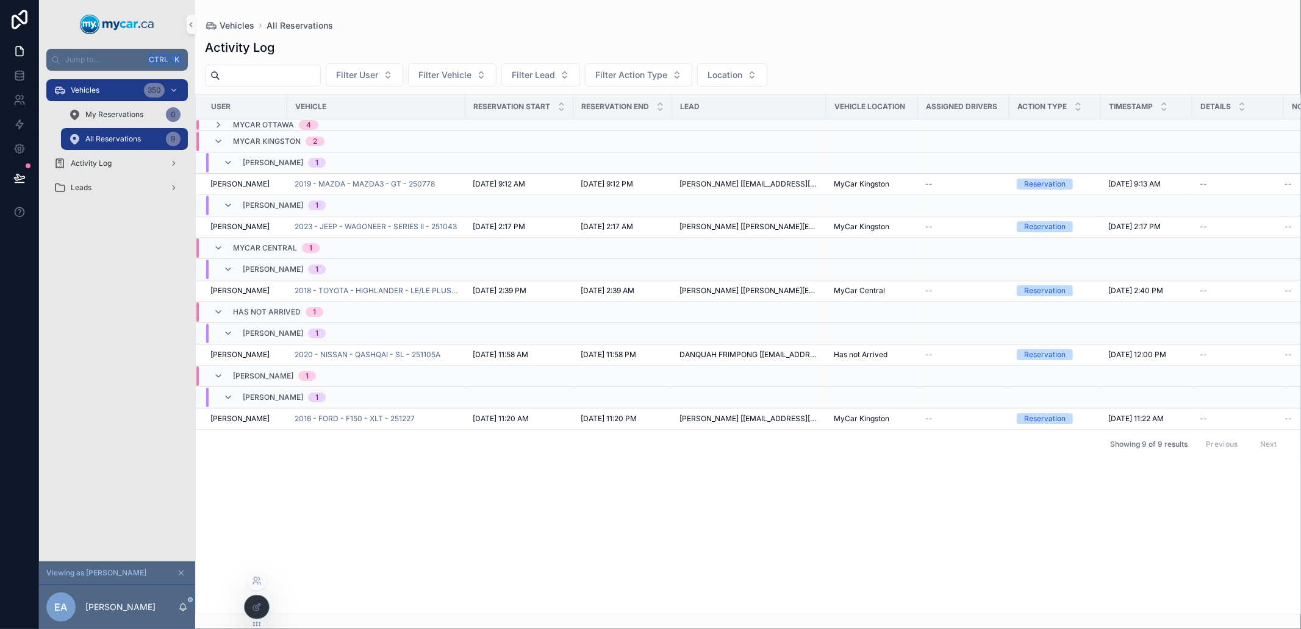
click at [252, 599] on div at bounding box center [257, 607] width 24 height 23
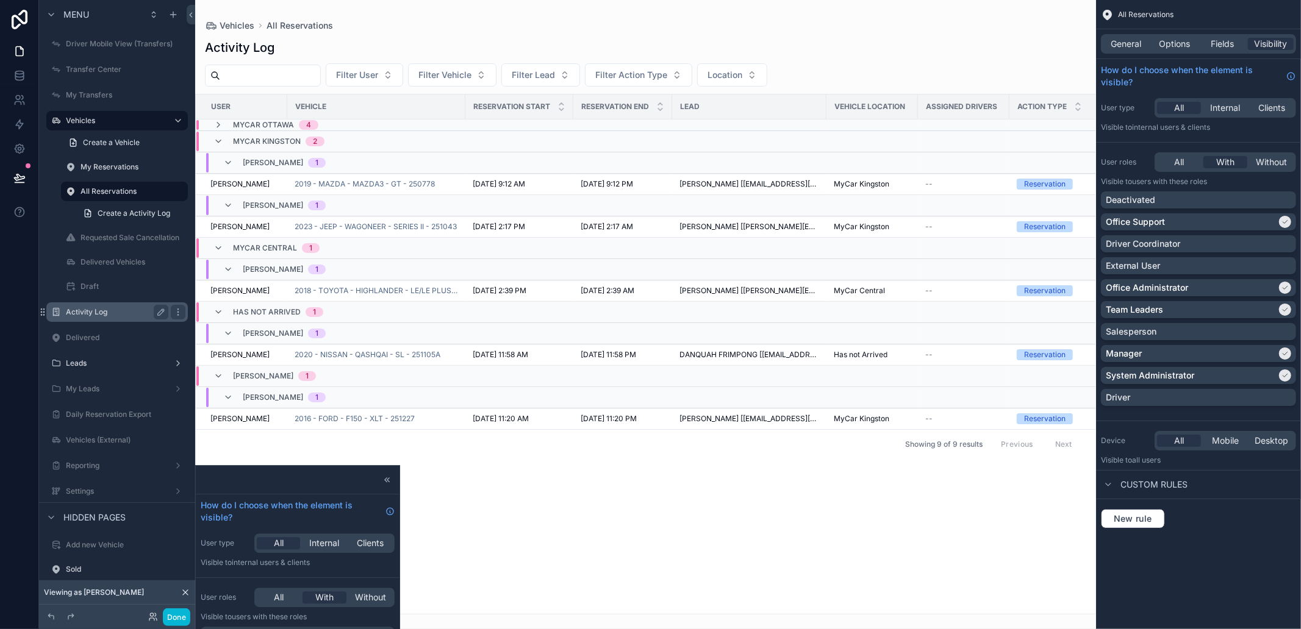
click at [125, 305] on div "Activity Log" at bounding box center [117, 312] width 102 height 15
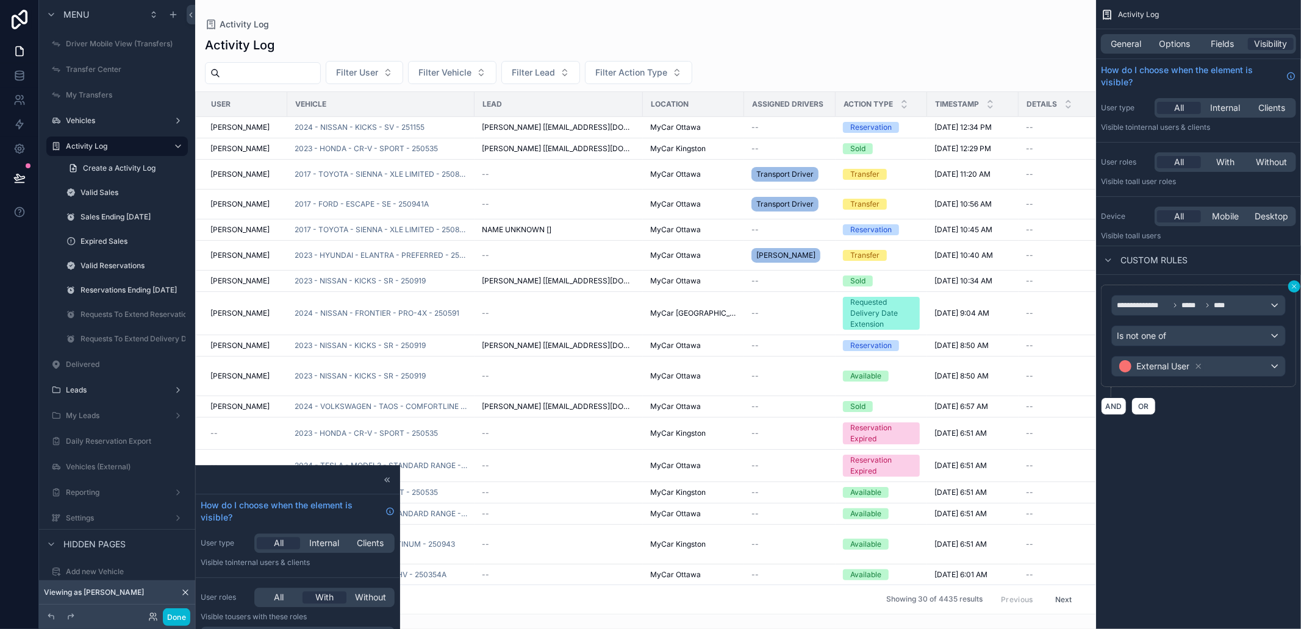
click at [1288, 283] on button "scrollable content" at bounding box center [1294, 286] width 12 height 12
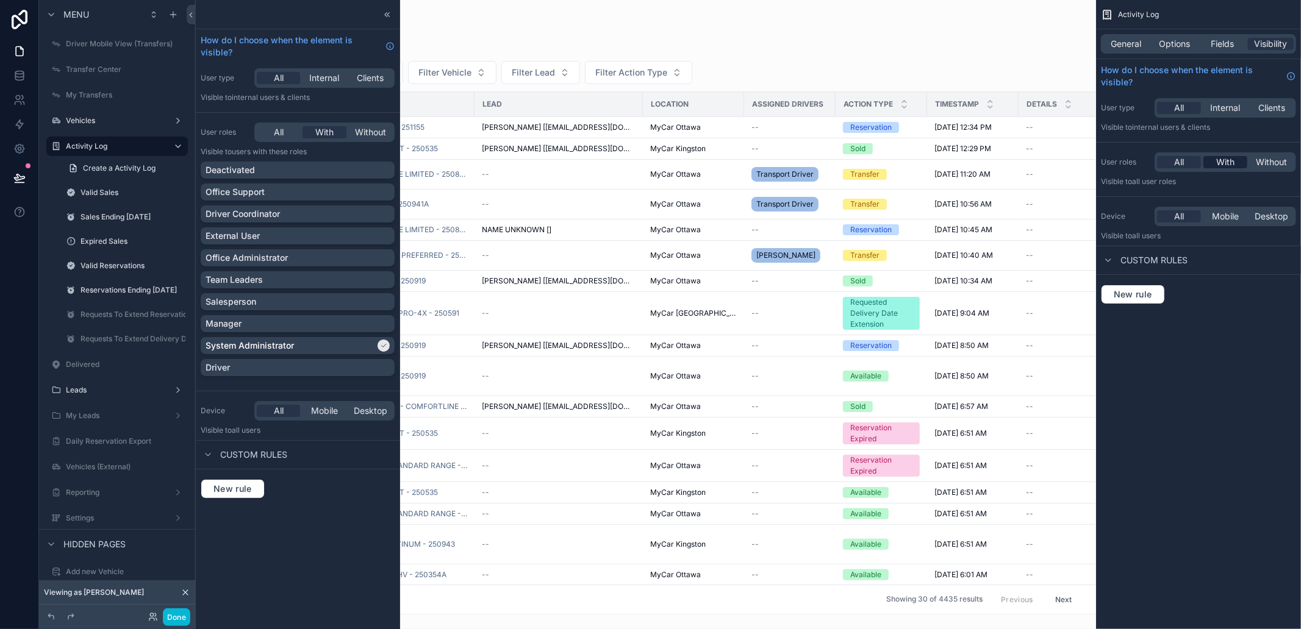
click at [1218, 166] on span "With" at bounding box center [1225, 162] width 18 height 12
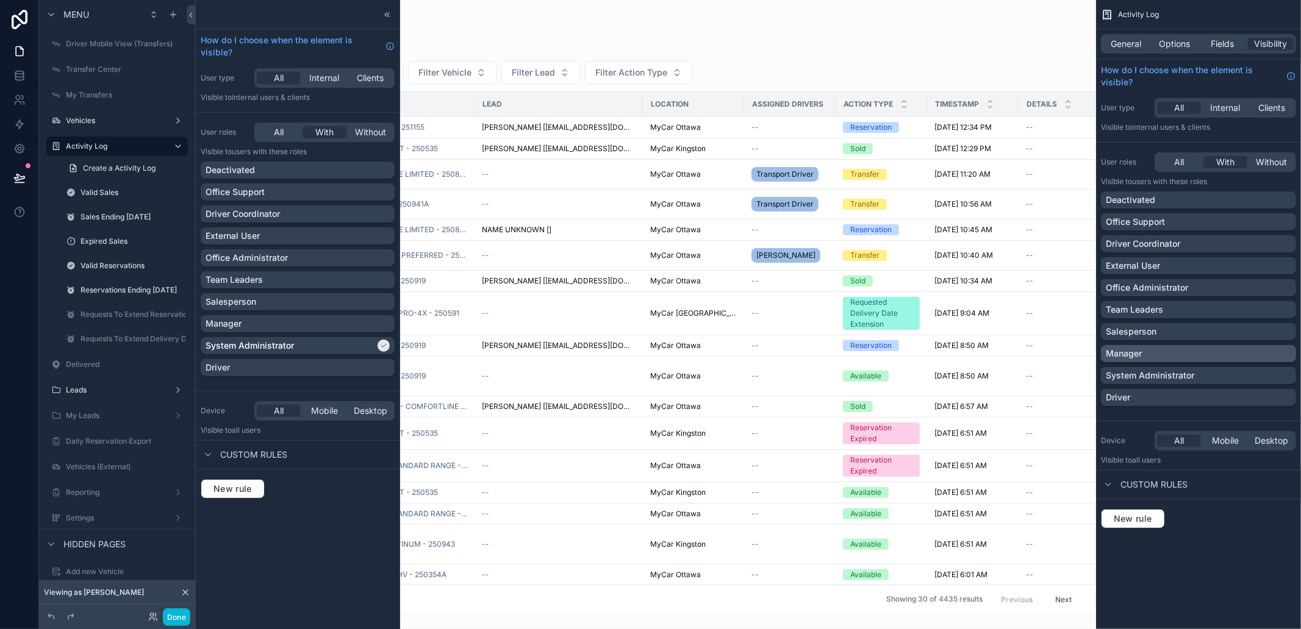
click at [1171, 352] on div "Manager" at bounding box center [1197, 354] width 185 height 12
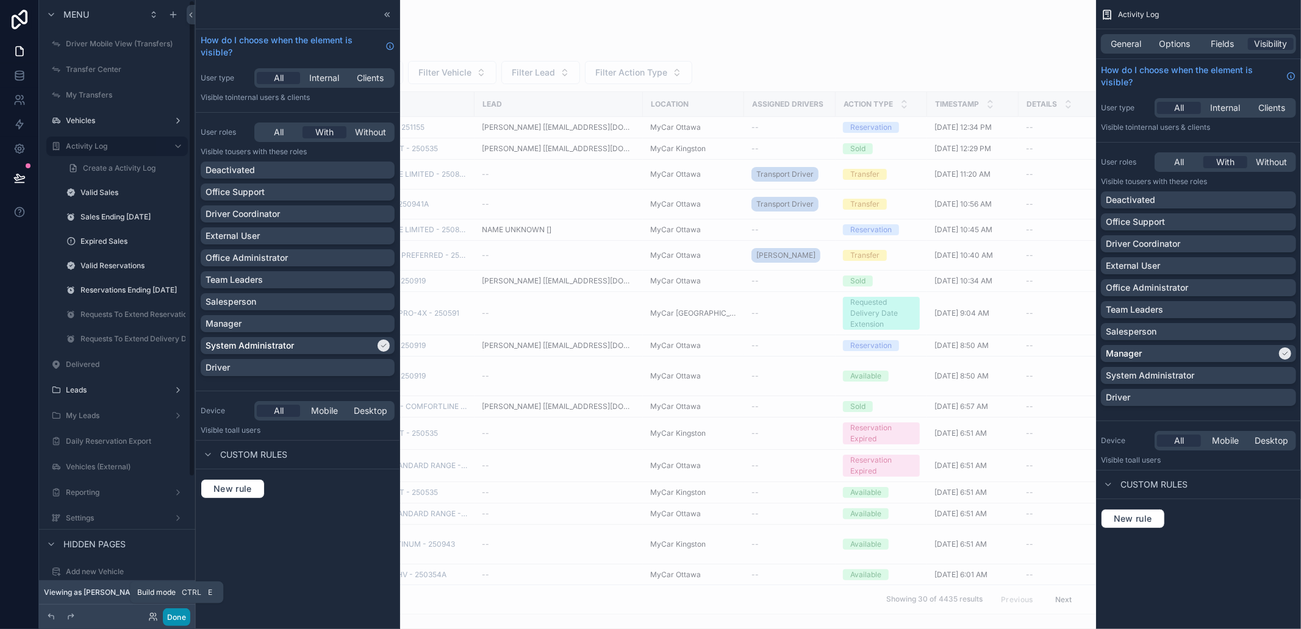
click at [169, 616] on button "Done" at bounding box center [176, 618] width 27 height 18
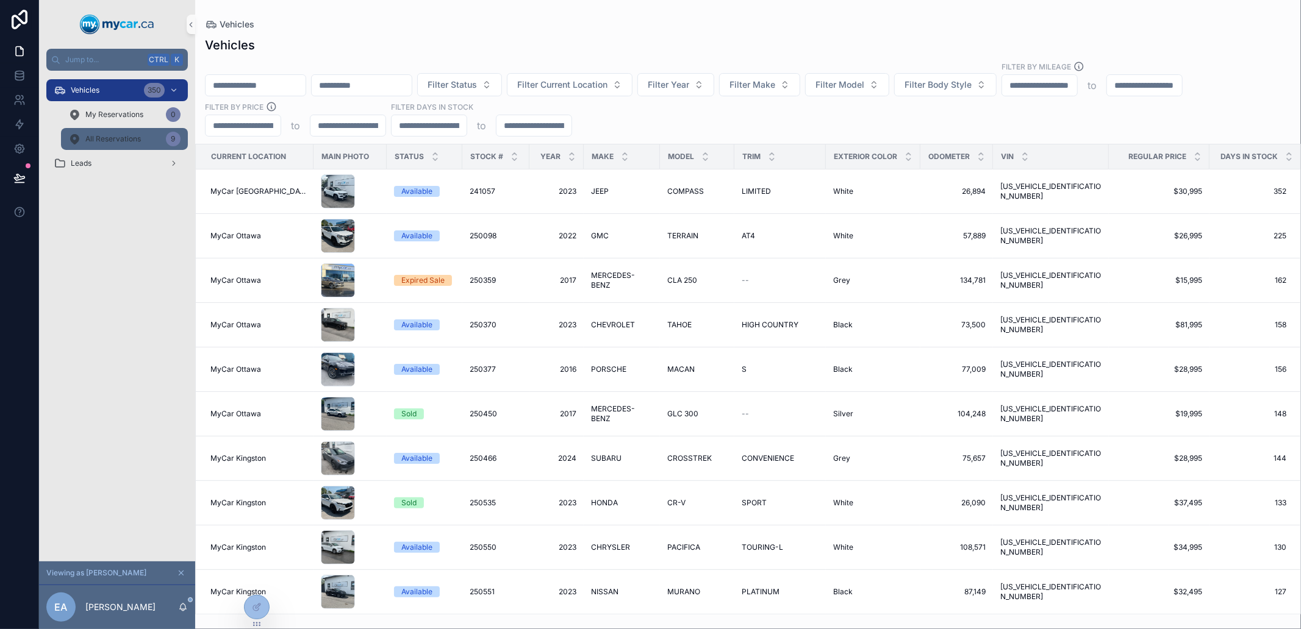
click at [120, 132] on div "All Reservations 9" at bounding box center [124, 139] width 112 height 20
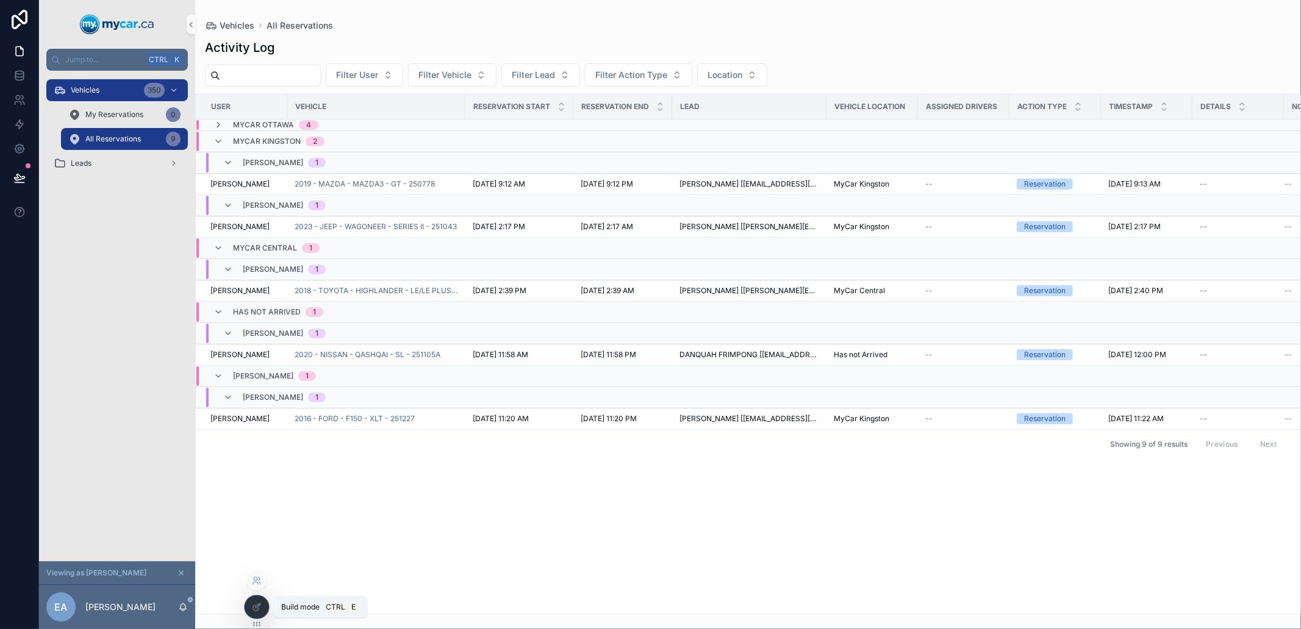
click at [259, 605] on icon at bounding box center [257, 607] width 10 height 10
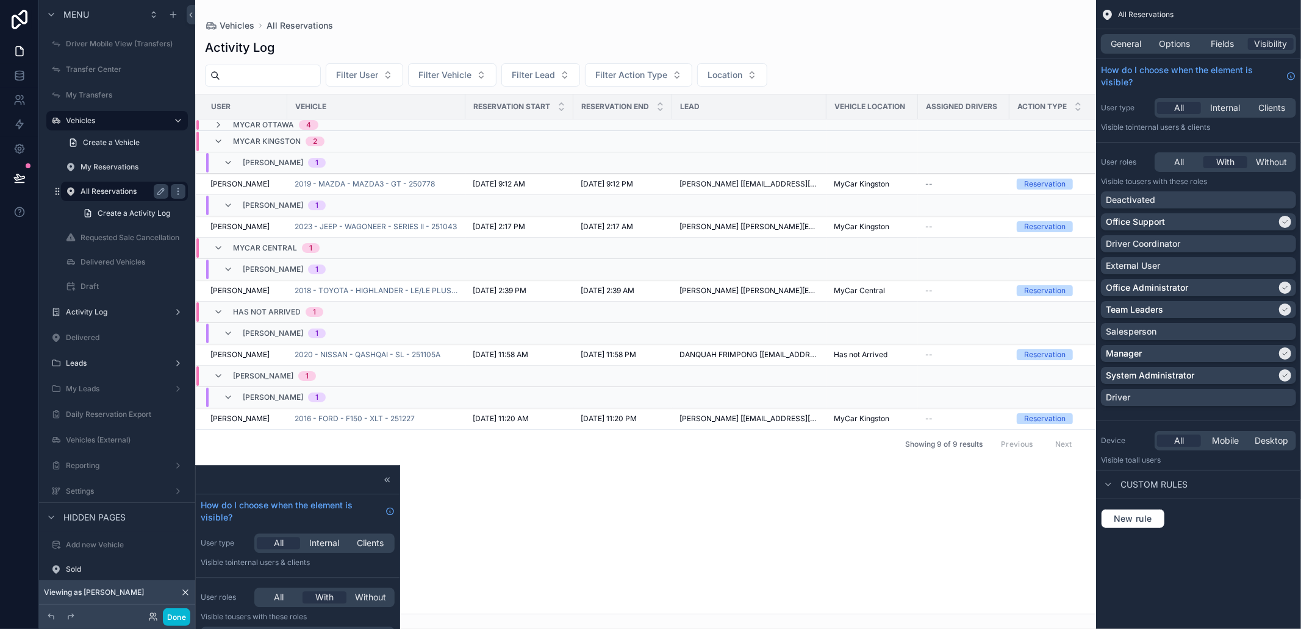
click at [118, 193] on label "All Reservations" at bounding box center [121, 192] width 83 height 10
click at [1135, 51] on div "General Options Fields Visibility" at bounding box center [1198, 44] width 195 height 20
click at [1130, 49] on span "General" at bounding box center [1126, 44] width 30 height 12
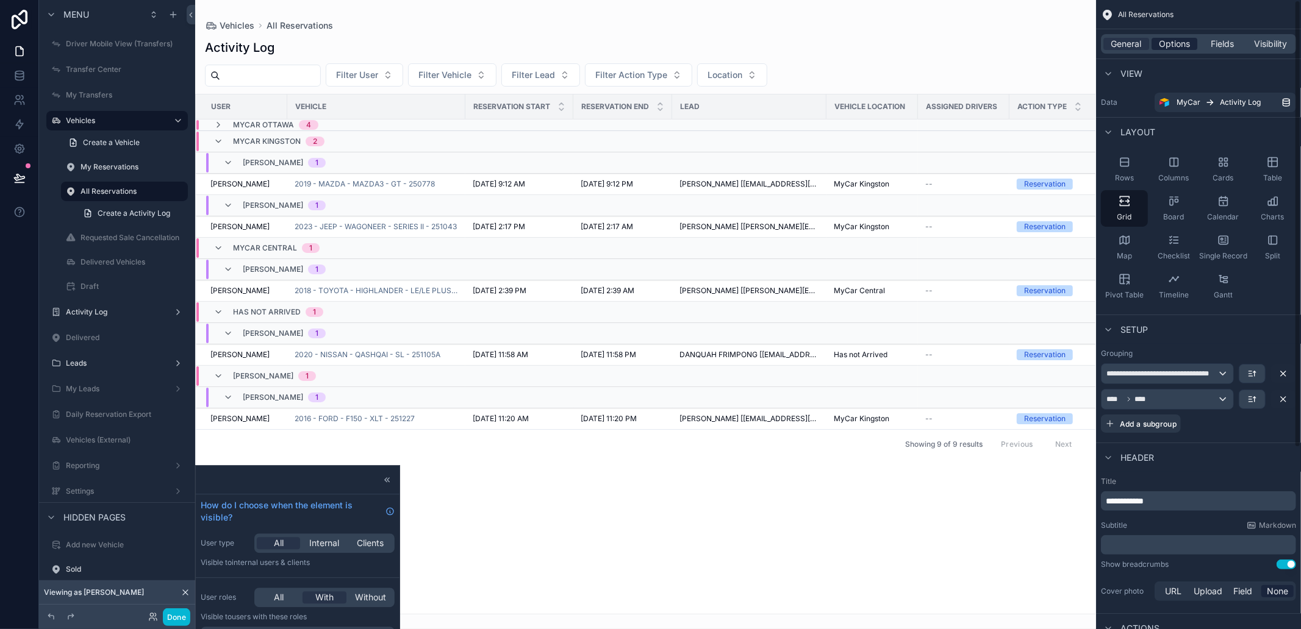
click at [1188, 46] on span "Options" at bounding box center [1174, 44] width 31 height 12
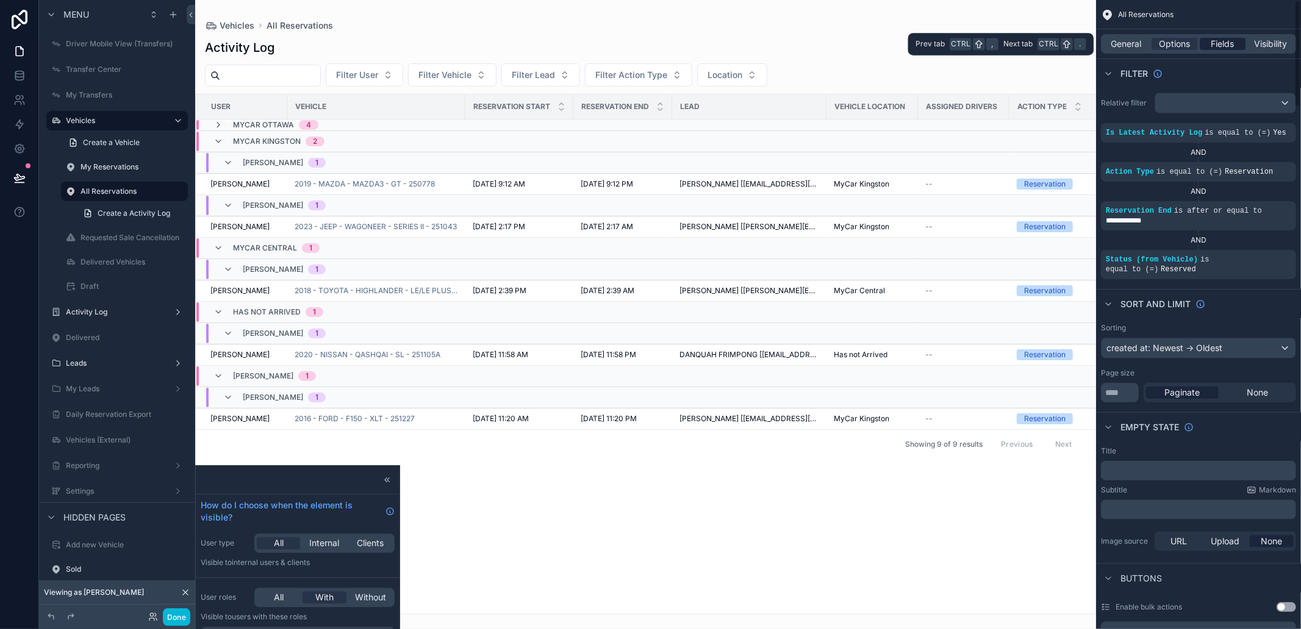
click at [1224, 46] on span "Fields" at bounding box center [1222, 44] width 23 height 12
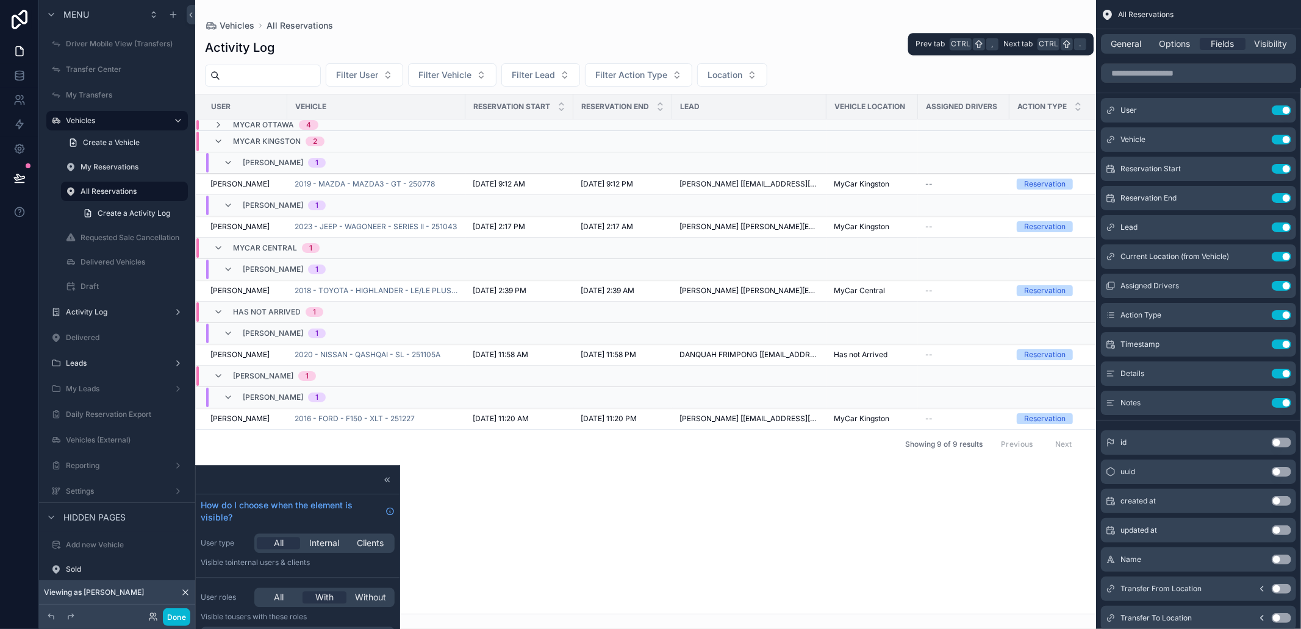
click at [1130, 35] on div "General Options Fields Visibility" at bounding box center [1198, 44] width 195 height 20
click at [1123, 39] on span "General" at bounding box center [1126, 44] width 30 height 12
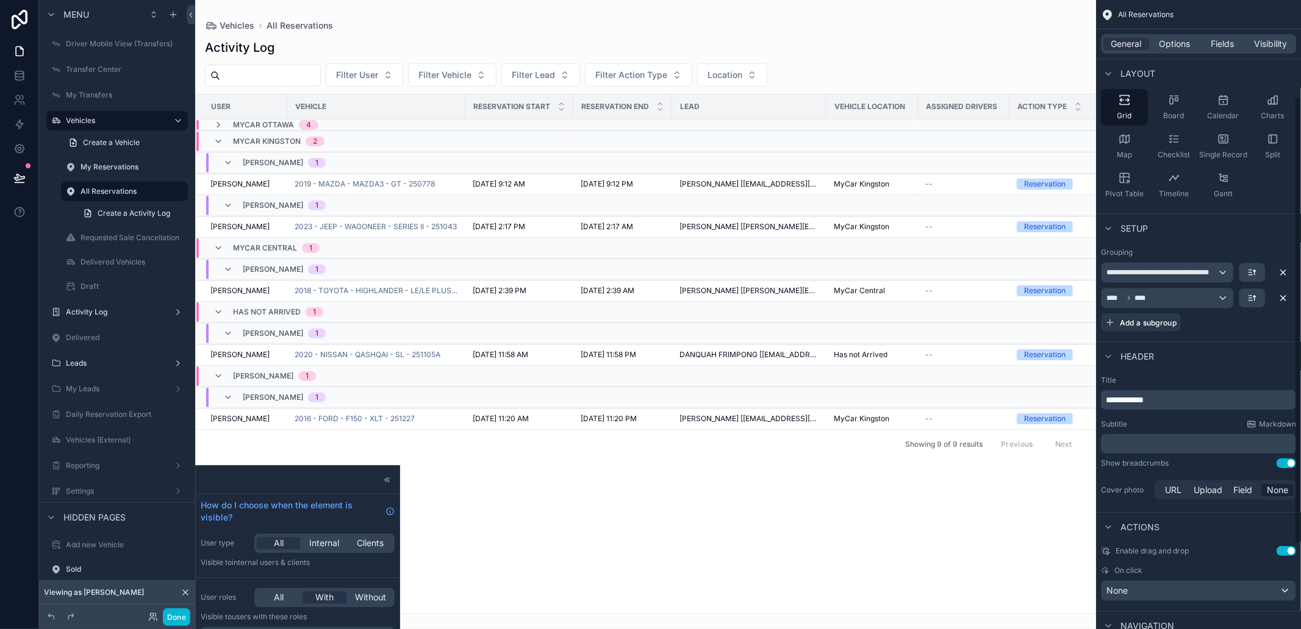
scroll to position [135, 0]
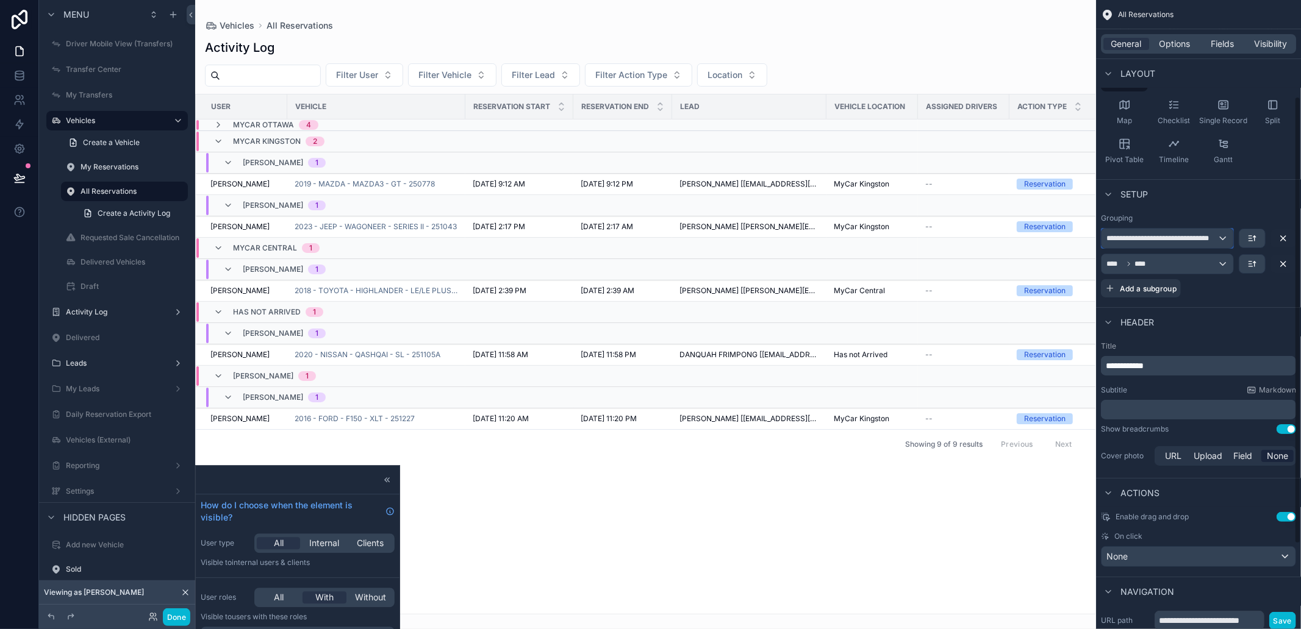
click at [1193, 237] on span "**********" at bounding box center [1161, 239] width 110 height 10
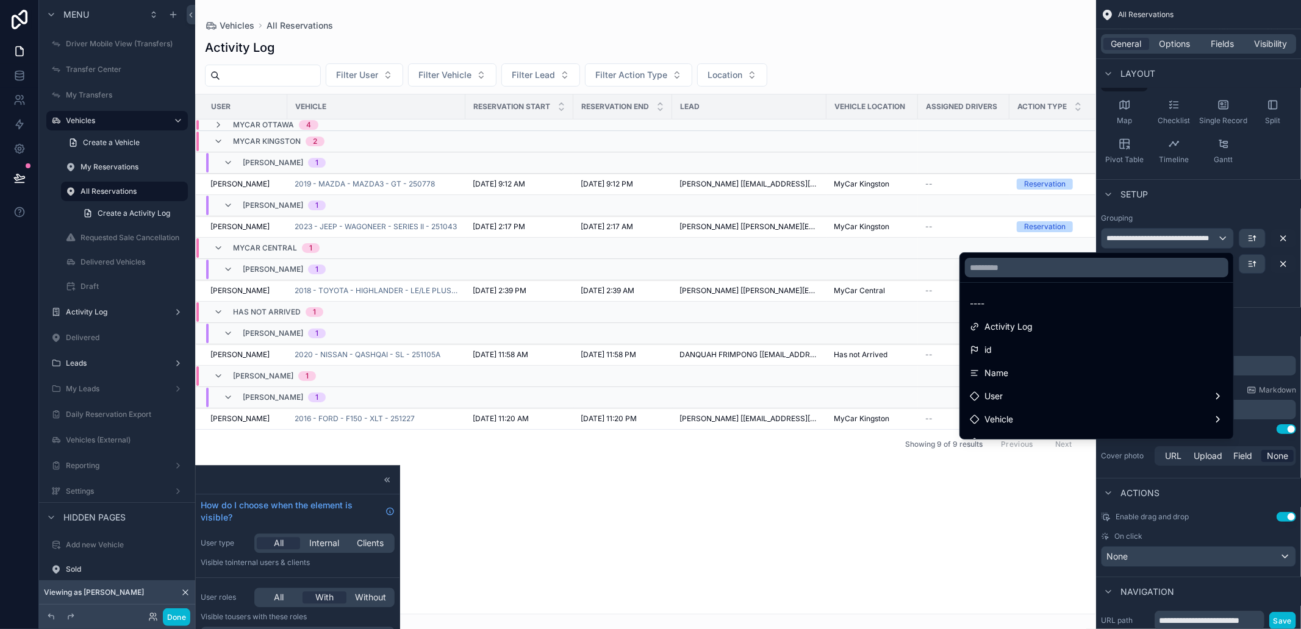
click at [1193, 237] on div "scrollable content" at bounding box center [650, 314] width 1301 height 629
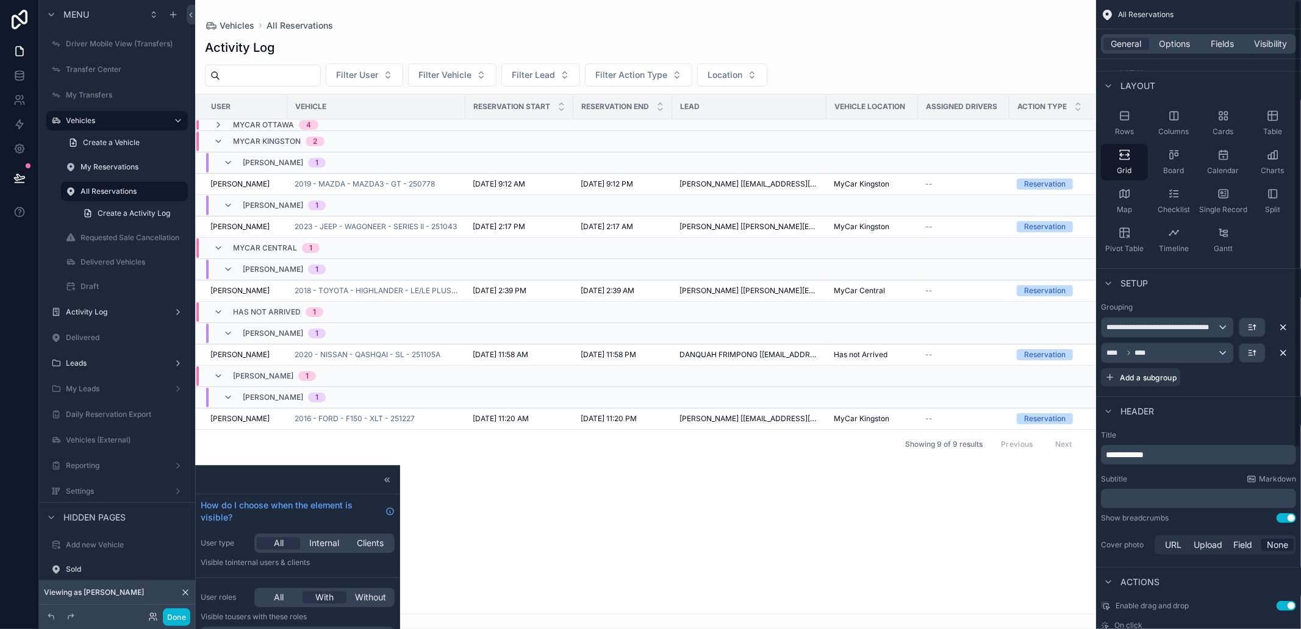
scroll to position [0, 0]
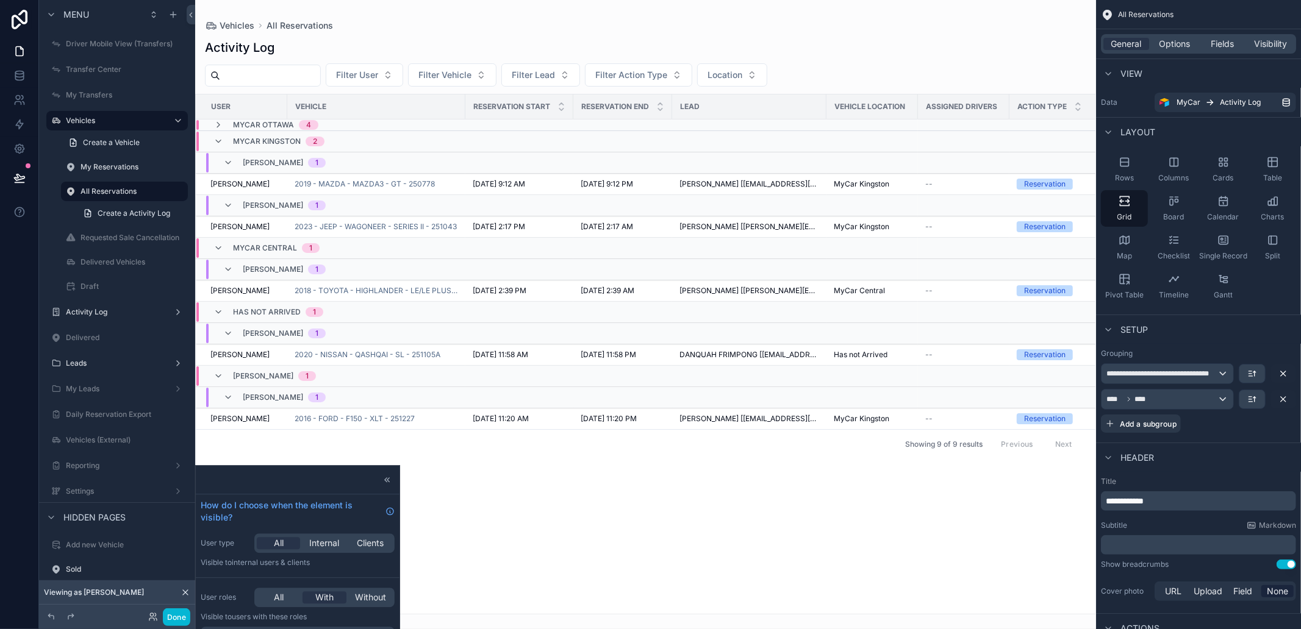
click at [1152, 57] on div "General Options Fields Visibility" at bounding box center [1198, 43] width 205 height 29
click at [1182, 35] on div "General Options Fields Visibility" at bounding box center [1198, 44] width 195 height 20
click at [1171, 43] on span "Options" at bounding box center [1174, 44] width 31 height 12
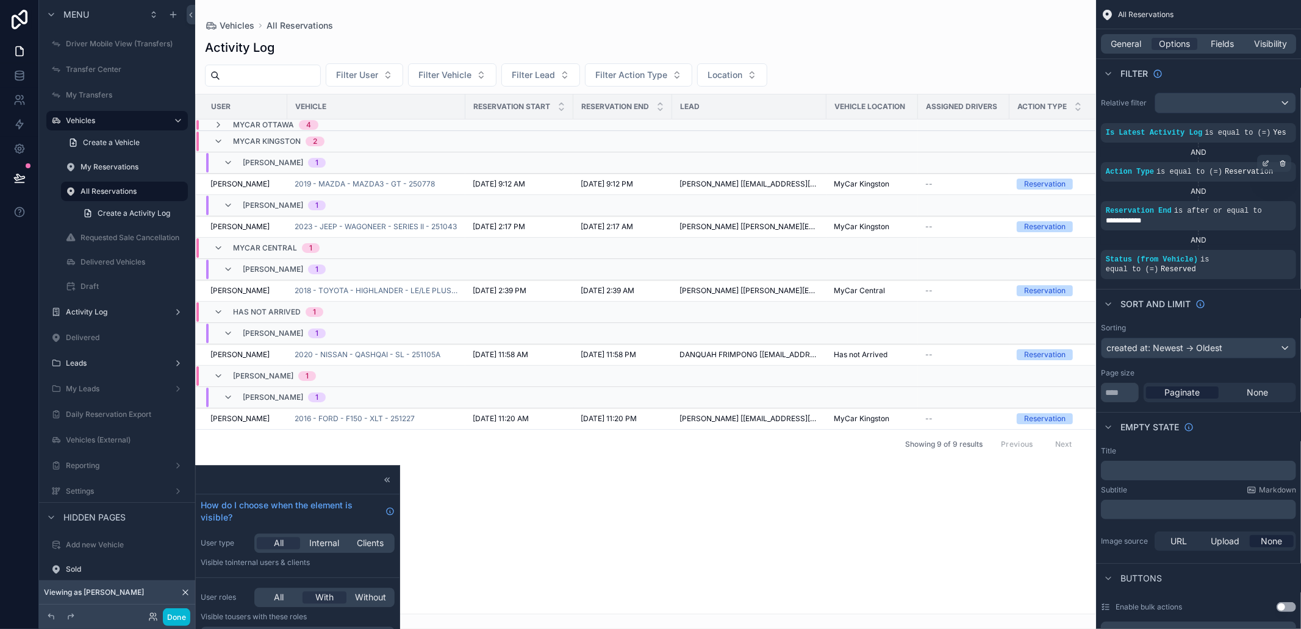
click at [1218, 176] on div "Action Type is equal to (=) Reservation" at bounding box center [1197, 172] width 185 height 10
click at [1263, 159] on div "scrollable content" at bounding box center [1265, 163] width 17 height 17
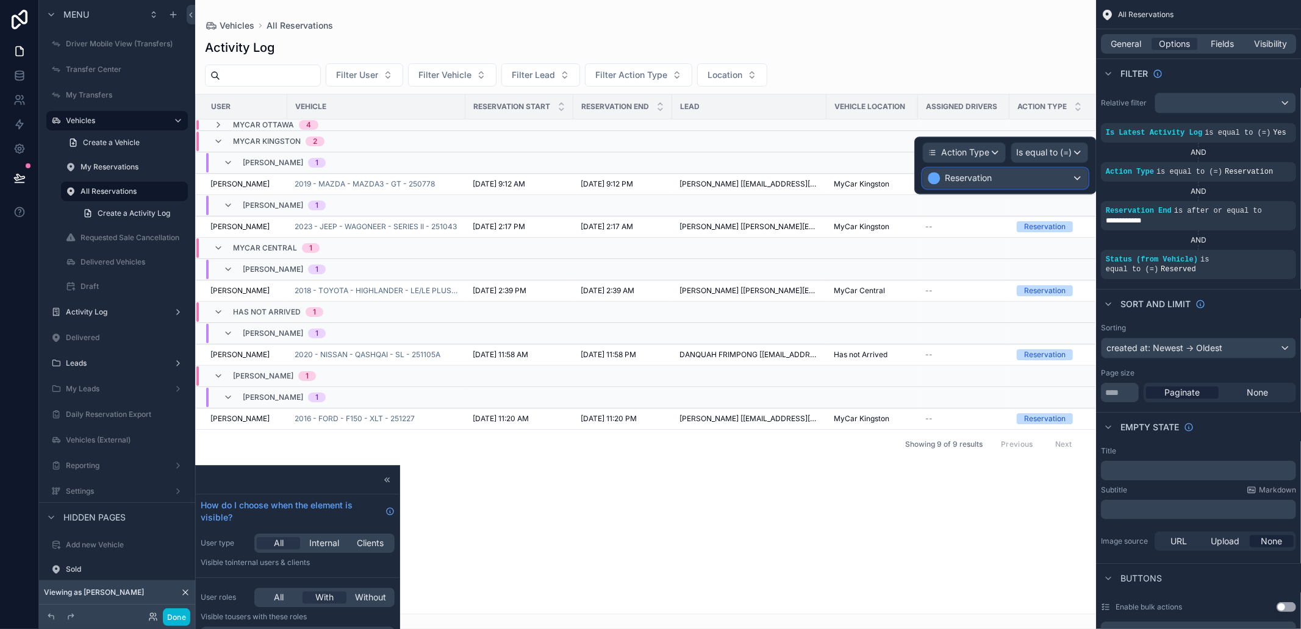
click at [1059, 186] on div "Reservation" at bounding box center [1005, 178] width 165 height 20
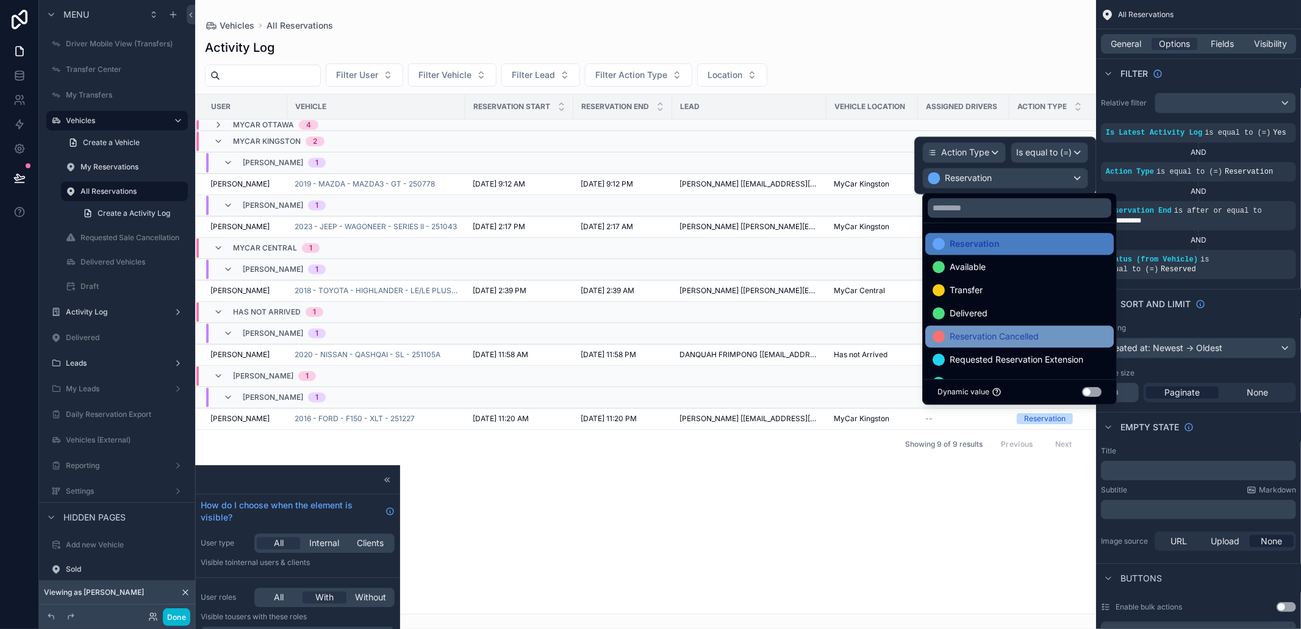
click at [1047, 326] on div "Reservation Cancelled" at bounding box center [1019, 337] width 188 height 22
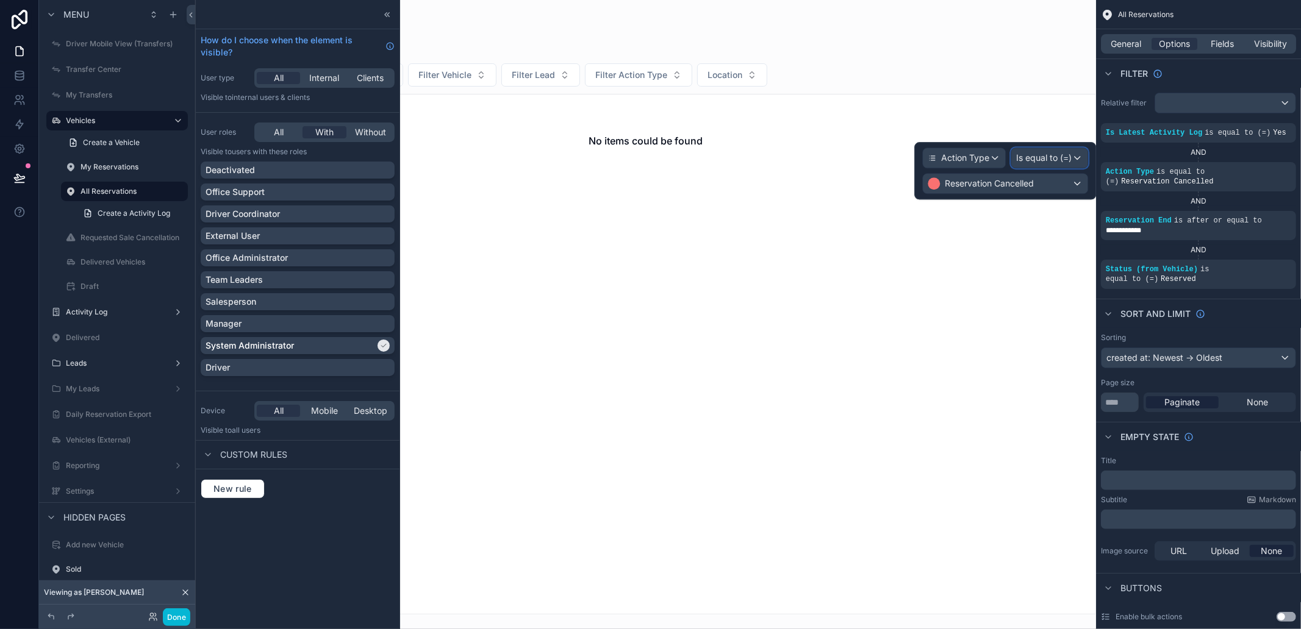
click at [1046, 150] on div "Is equal to (=)" at bounding box center [1049, 158] width 76 height 20
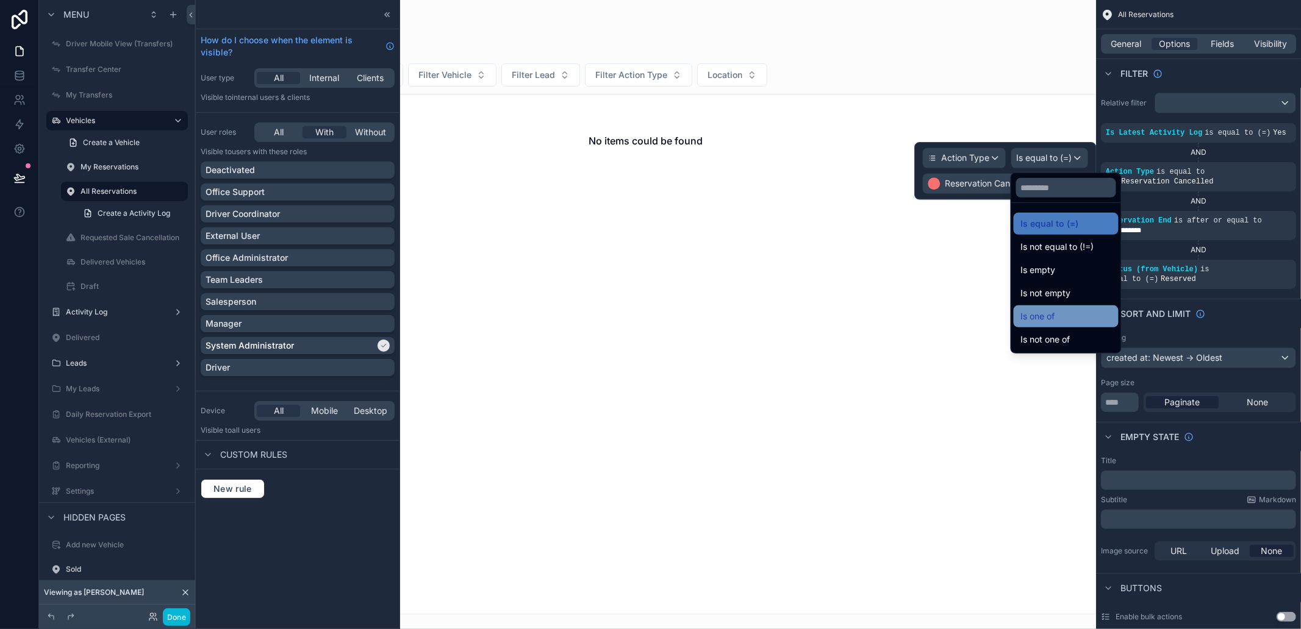
click at [1085, 317] on div "Is one of" at bounding box center [1066, 316] width 90 height 15
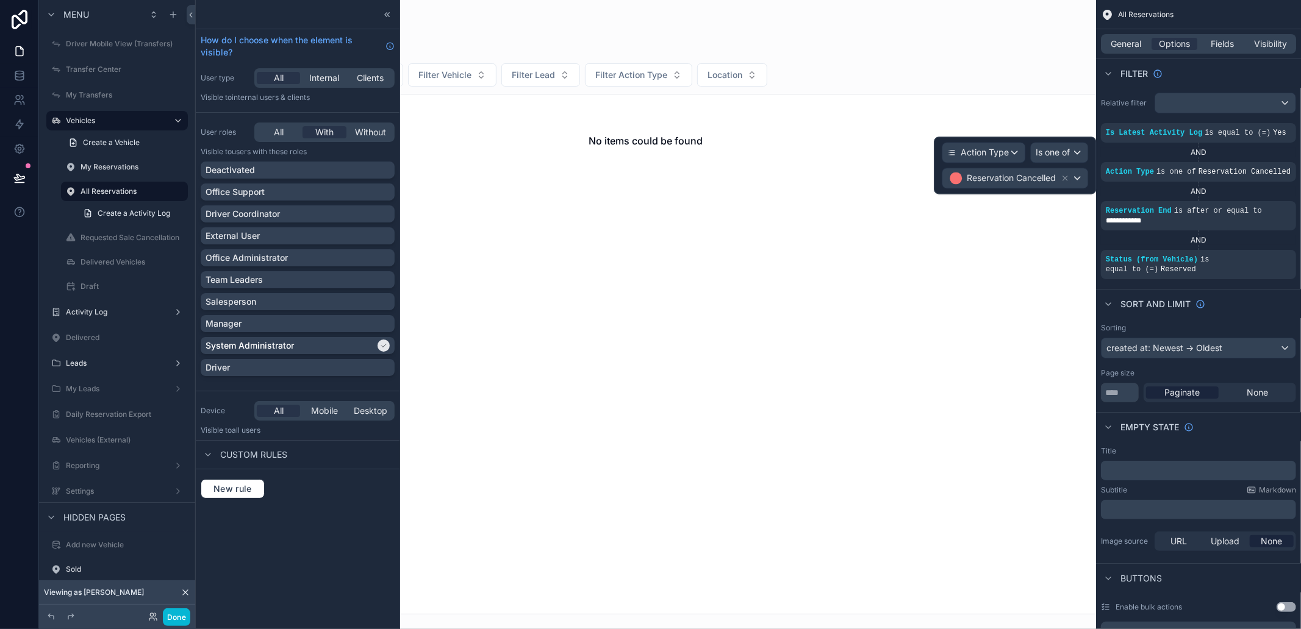
drag, startPoint x: 1061, startPoint y: 179, endPoint x: 1025, endPoint y: 174, distance: 36.3
click at [1025, 174] on div "Reservation Cancelled" at bounding box center [1009, 178] width 122 height 15
click at [1025, 174] on span "Reservation Cancelled" at bounding box center [1010, 178] width 89 height 12
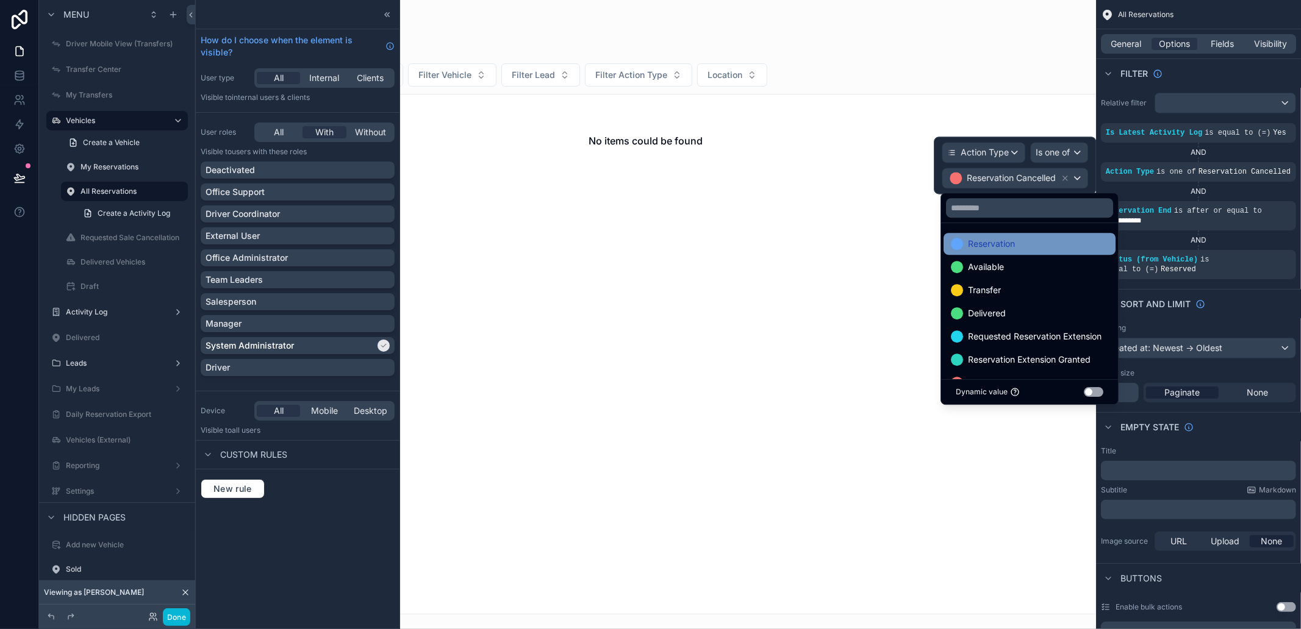
click at [1019, 248] on div "Reservation" at bounding box center [1029, 244] width 157 height 15
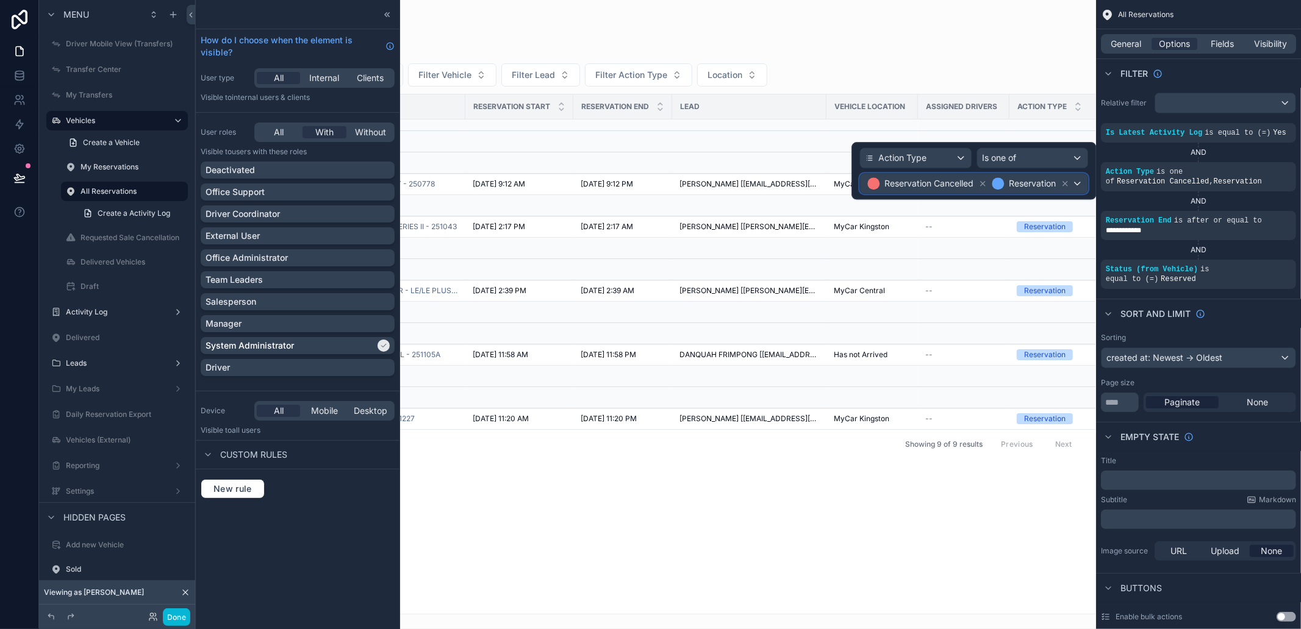
click at [1010, 185] on span "Reservation" at bounding box center [1032, 183] width 47 height 12
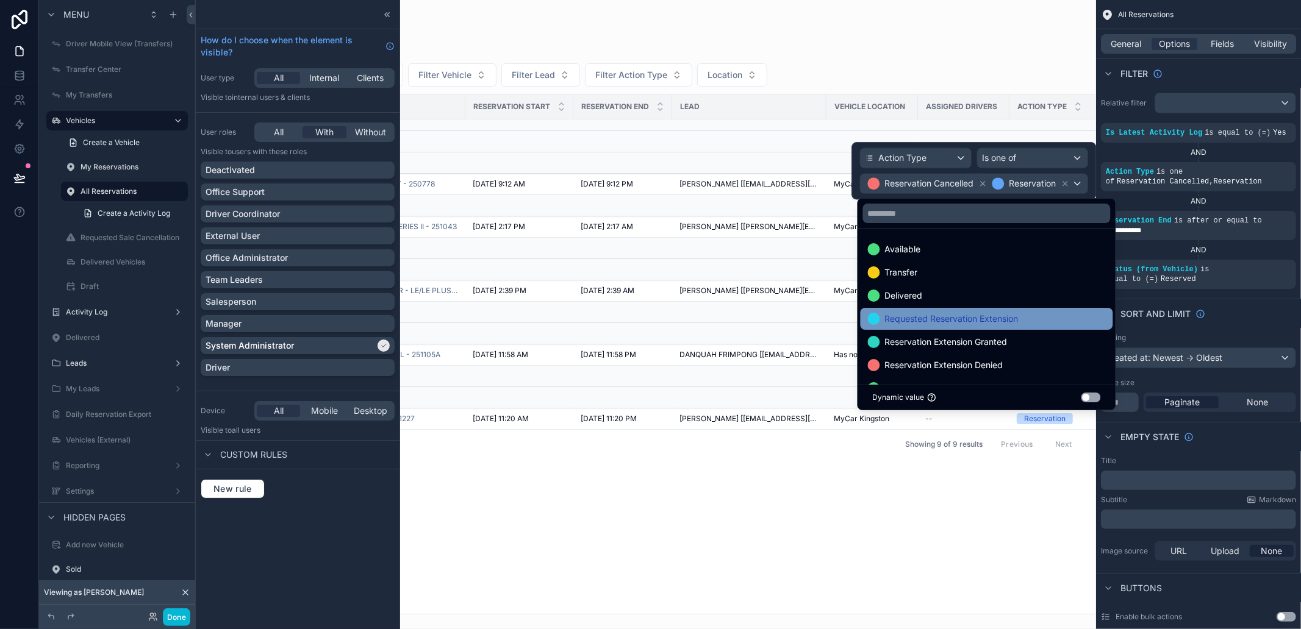
click at [986, 311] on div "Requested Reservation Extension" at bounding box center [986, 319] width 252 height 22
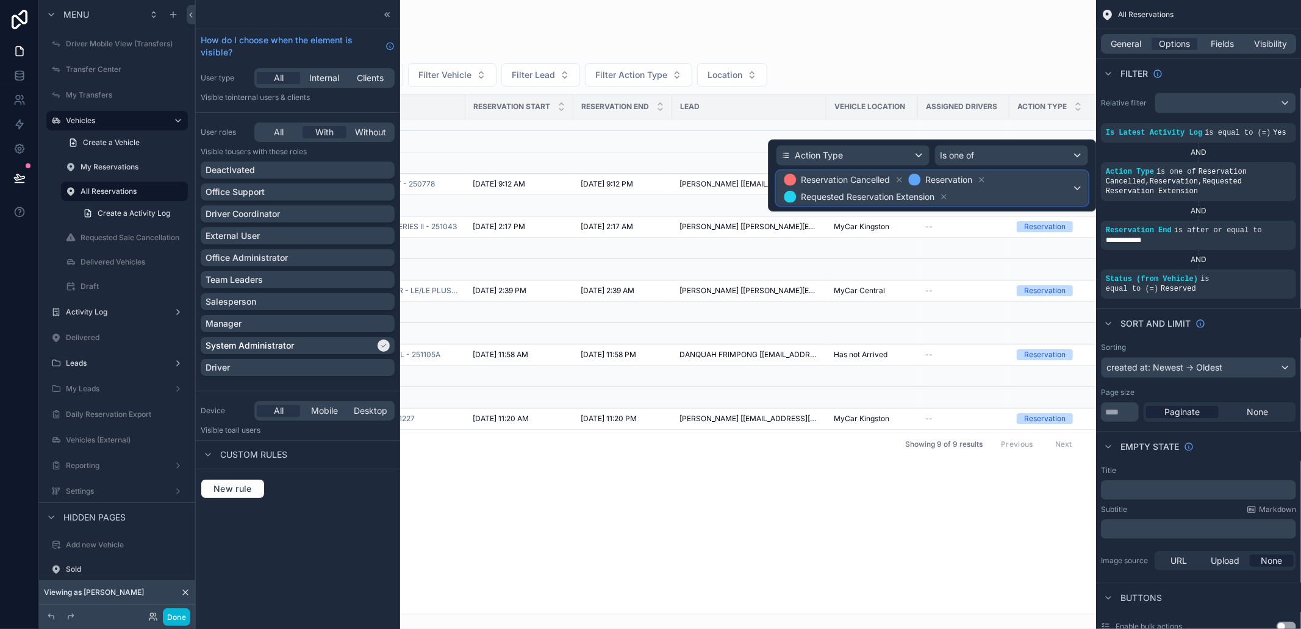
click at [1014, 192] on span "Reservation Cancelled Reservation Requested Reservation Extension" at bounding box center [926, 188] width 290 height 34
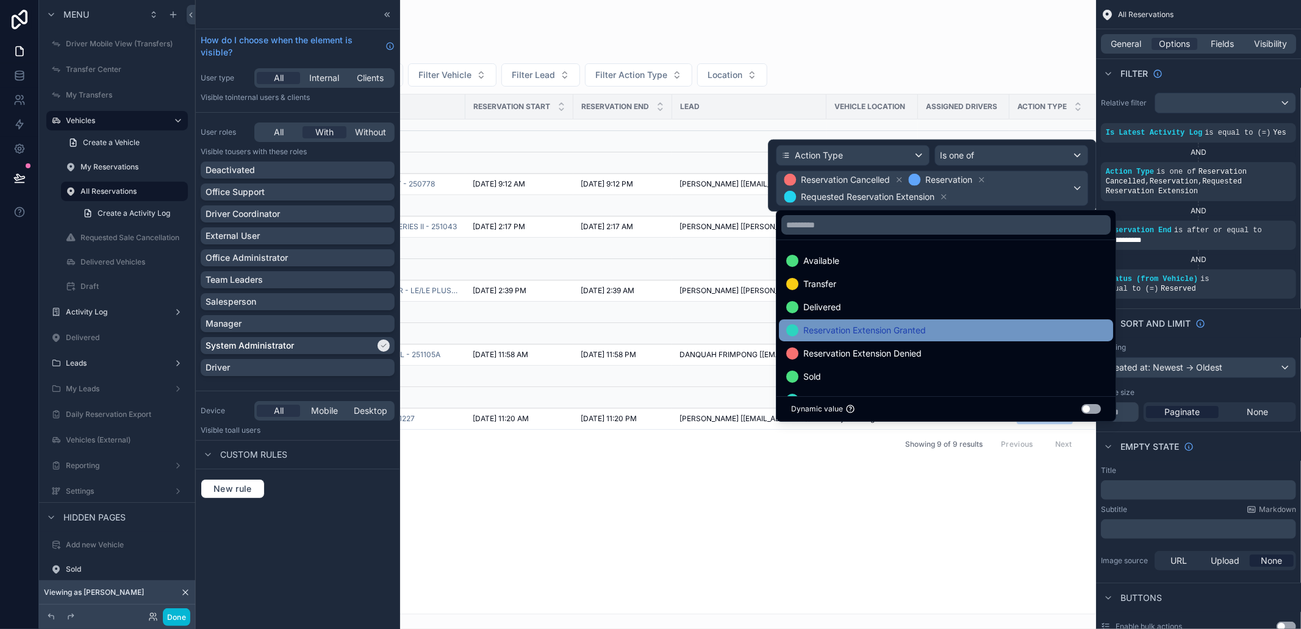
click at [953, 321] on div "Reservation Extension Granted" at bounding box center [946, 331] width 334 height 22
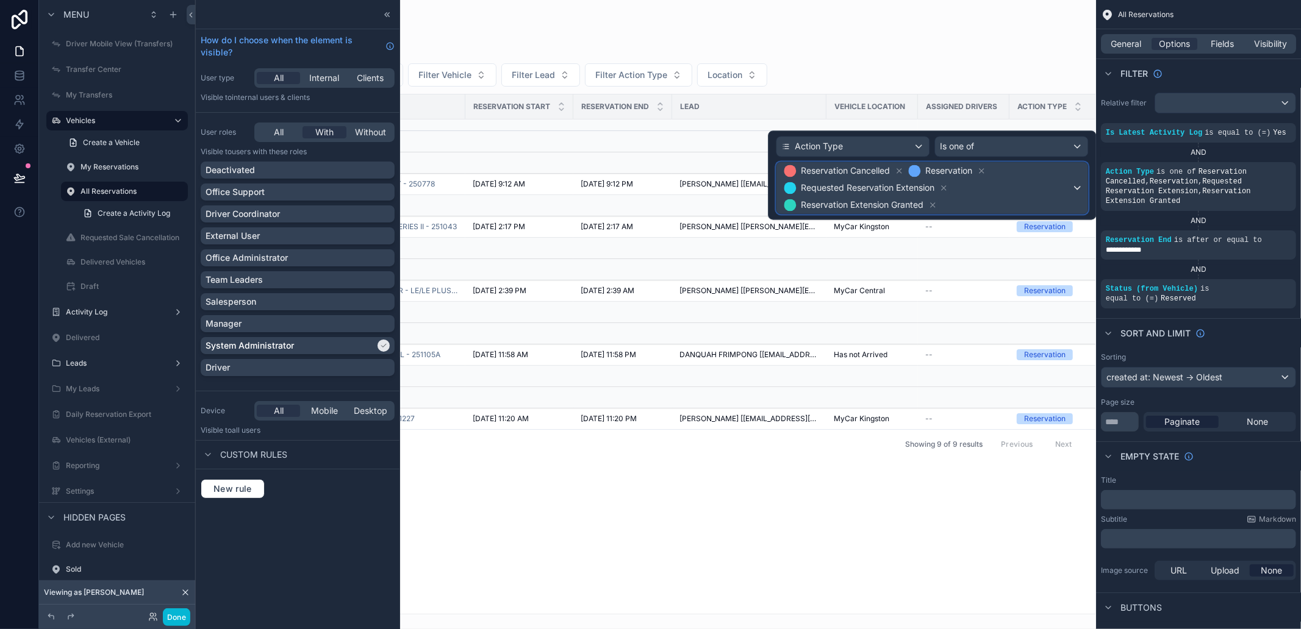
click at [1002, 206] on span "Reservation Cancelled Reservation Requested Reservation Extension Reservation E…" at bounding box center [926, 187] width 290 height 51
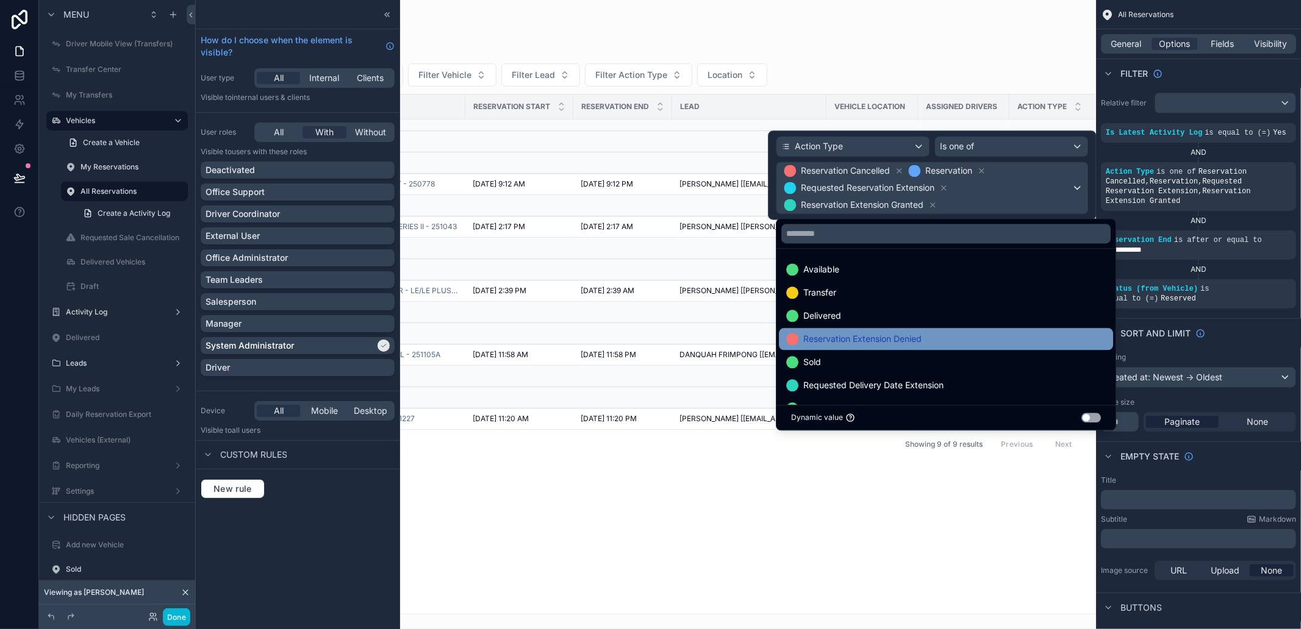
click at [930, 336] on div "Reservation Extension Denied" at bounding box center [946, 339] width 320 height 15
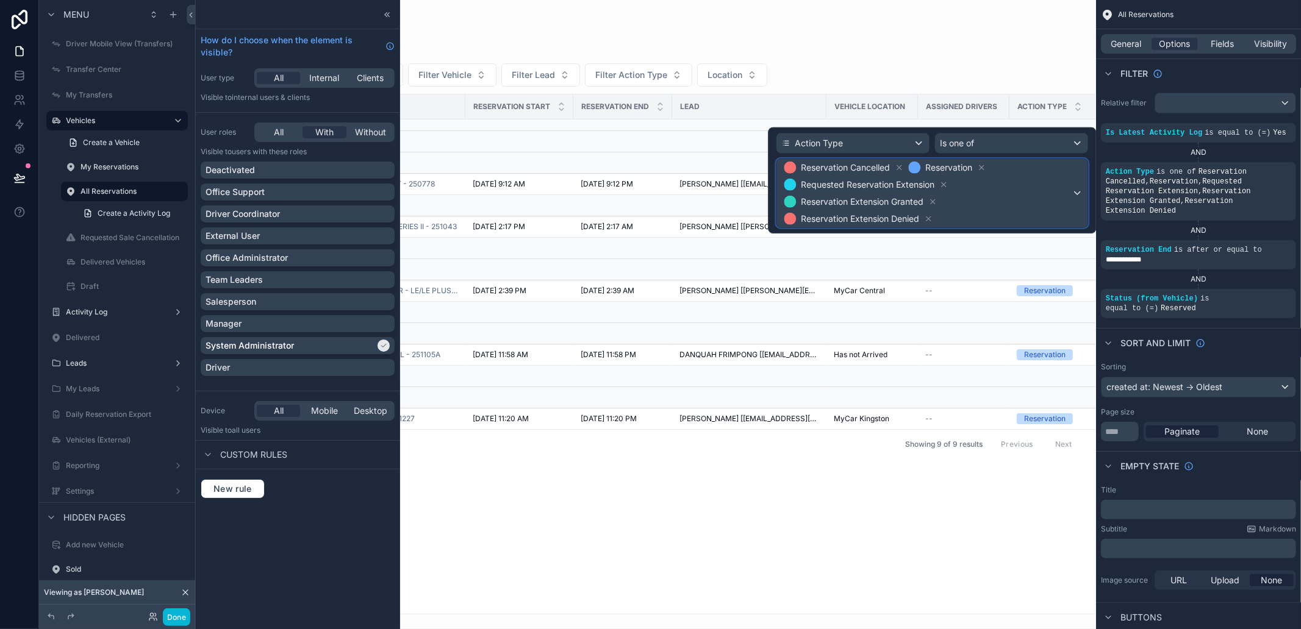
click at [1015, 196] on span "Reservation Cancelled Reservation Requested Reservation Extension Reservation E…" at bounding box center [926, 193] width 290 height 68
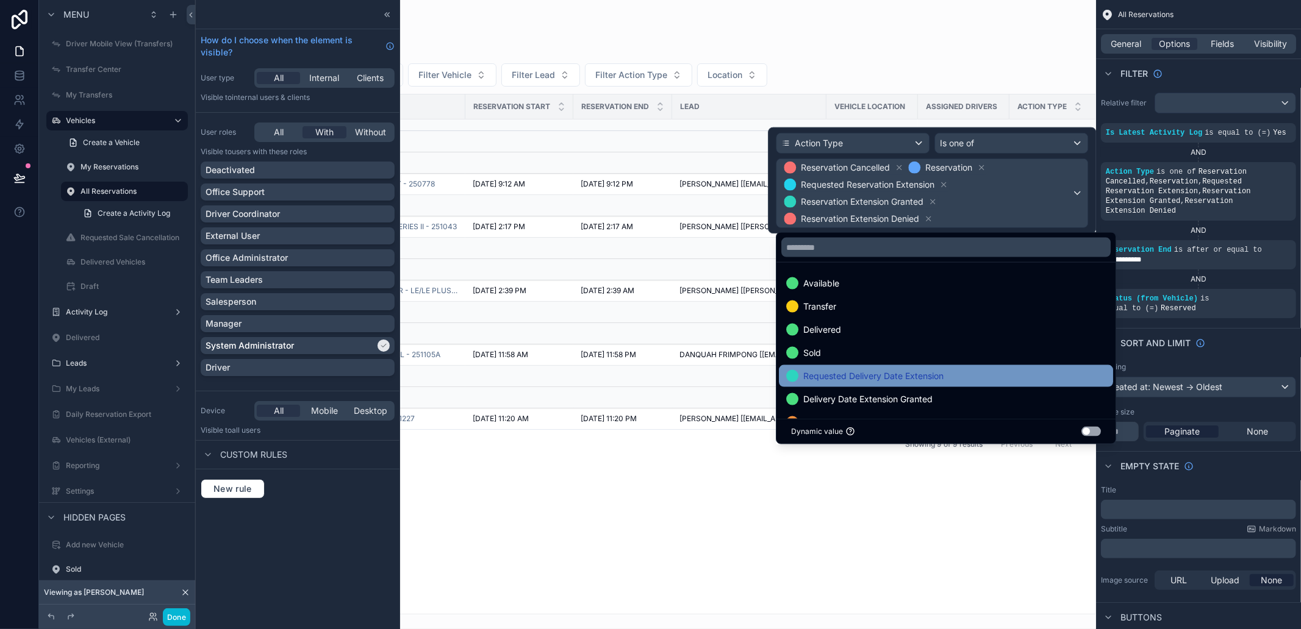
click at [941, 370] on span "Requested Delivery Date Extension" at bounding box center [873, 376] width 140 height 15
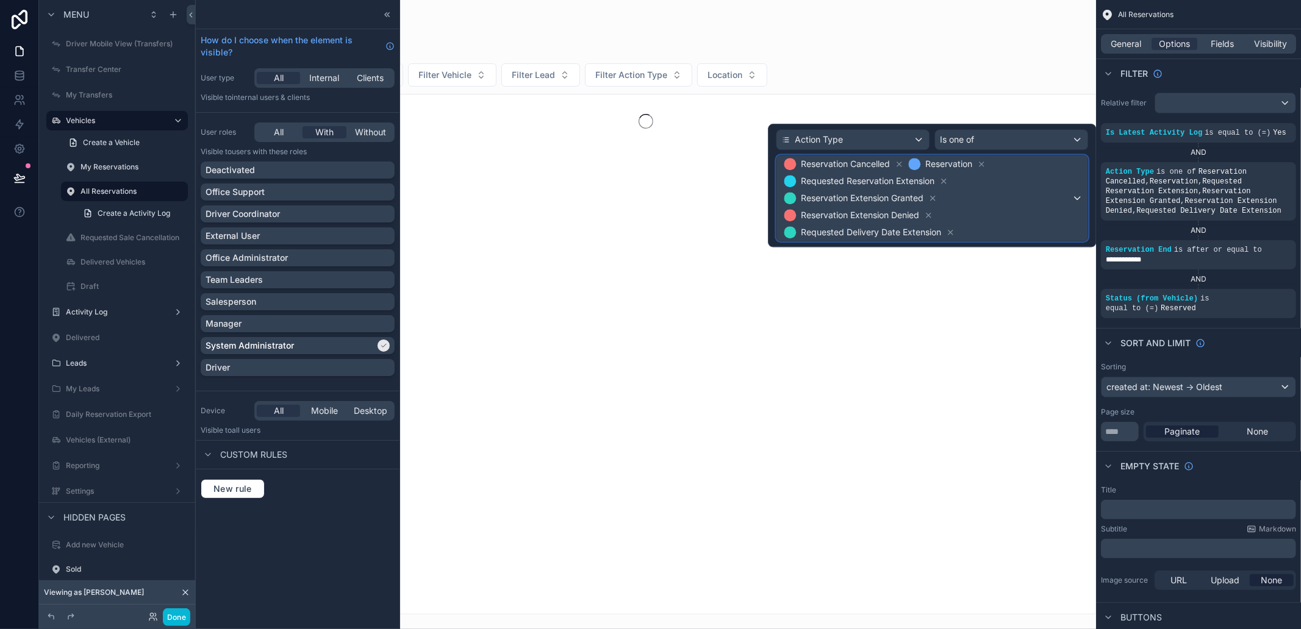
click at [1019, 188] on span "Reservation Cancelled Reservation Requested Reservation Extension Reservation E…" at bounding box center [926, 197] width 290 height 85
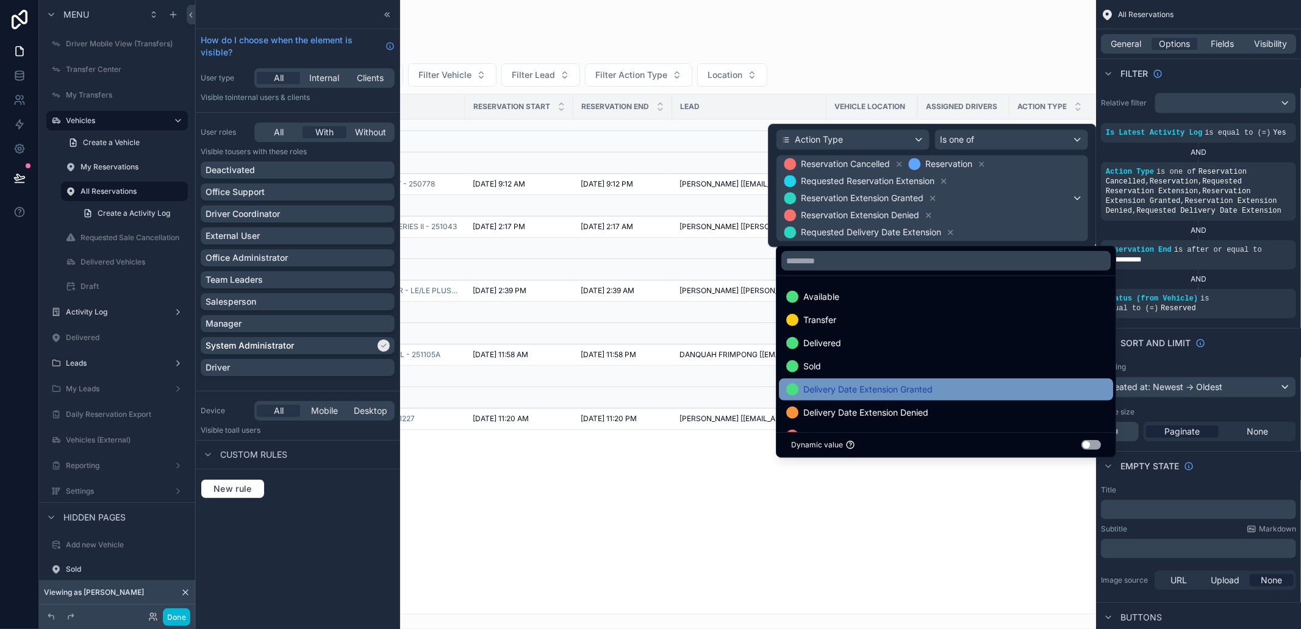
drag, startPoint x: 943, startPoint y: 374, endPoint x: 943, endPoint y: 382, distance: 7.3
click at [943, 382] on ul "Available Transfer Delivered Sold Delivery Date Extension Granted Delivery Date…" at bounding box center [945, 354] width 339 height 156
click at [943, 382] on div "Delivery Date Extension Granted" at bounding box center [946, 389] width 320 height 15
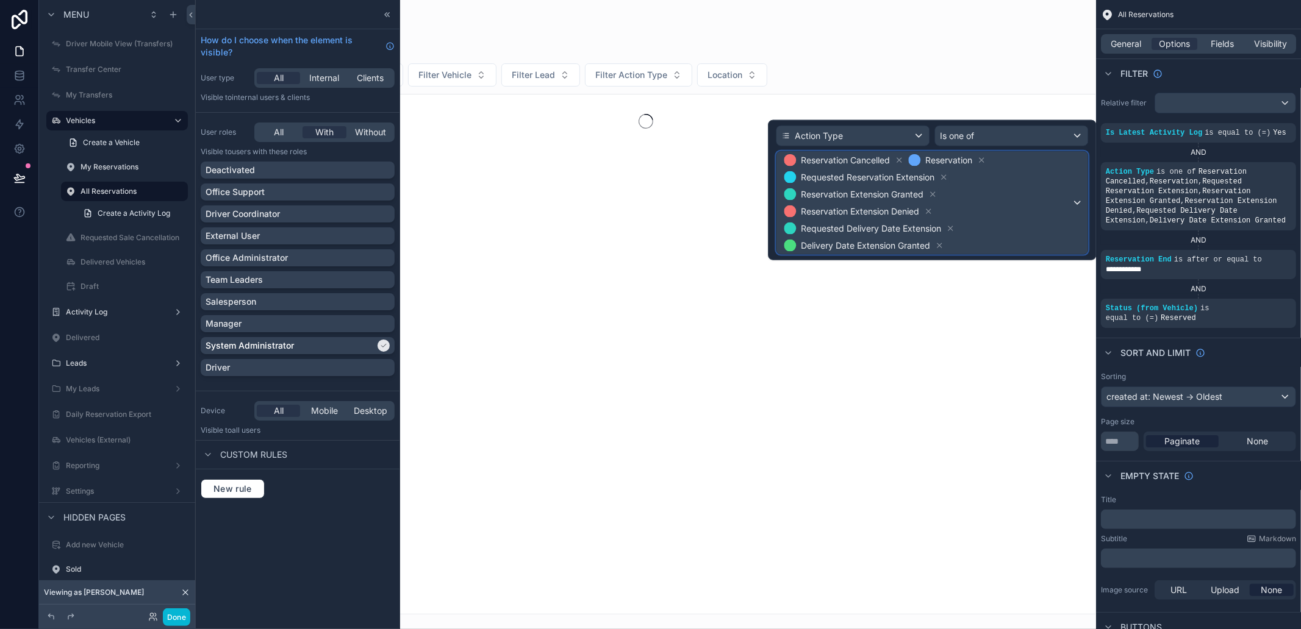
click at [1024, 220] on span "Reservation Cancelled Reservation Requested Reservation Extension Reservation E…" at bounding box center [926, 203] width 290 height 102
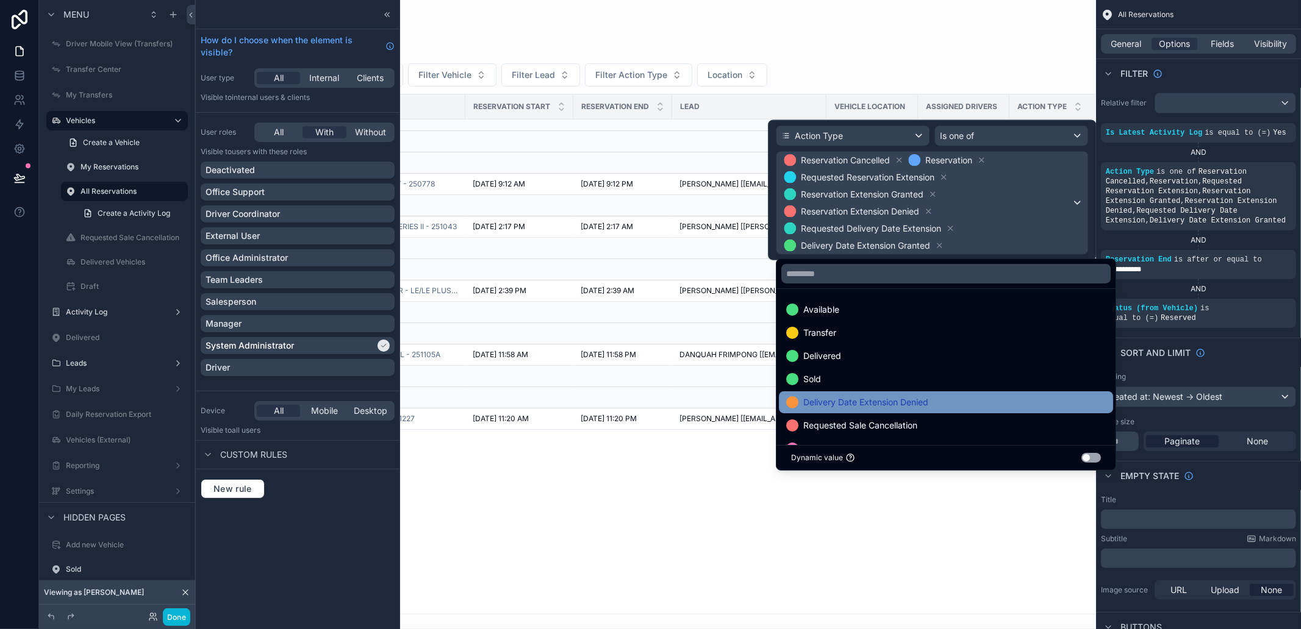
click at [909, 407] on span "Delivery Date Extension Denied" at bounding box center [865, 402] width 125 height 15
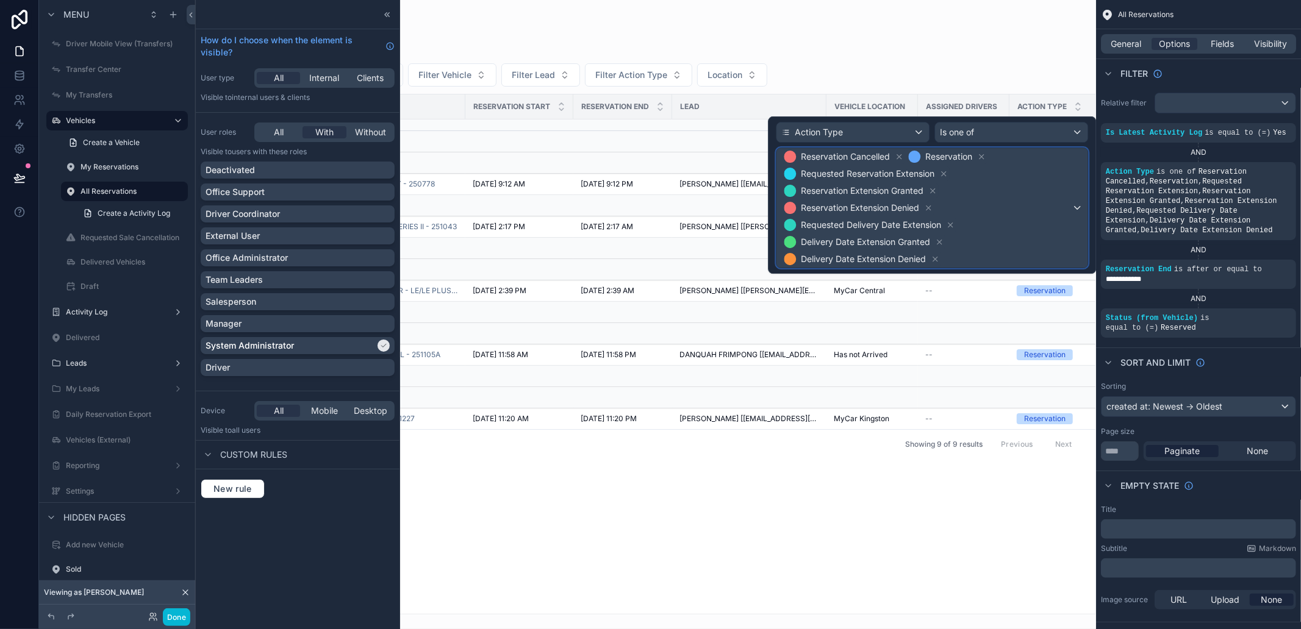
click at [1005, 202] on span "Reservation Cancelled Reservation Requested Reservation Extension Reservation E…" at bounding box center [926, 208] width 290 height 120
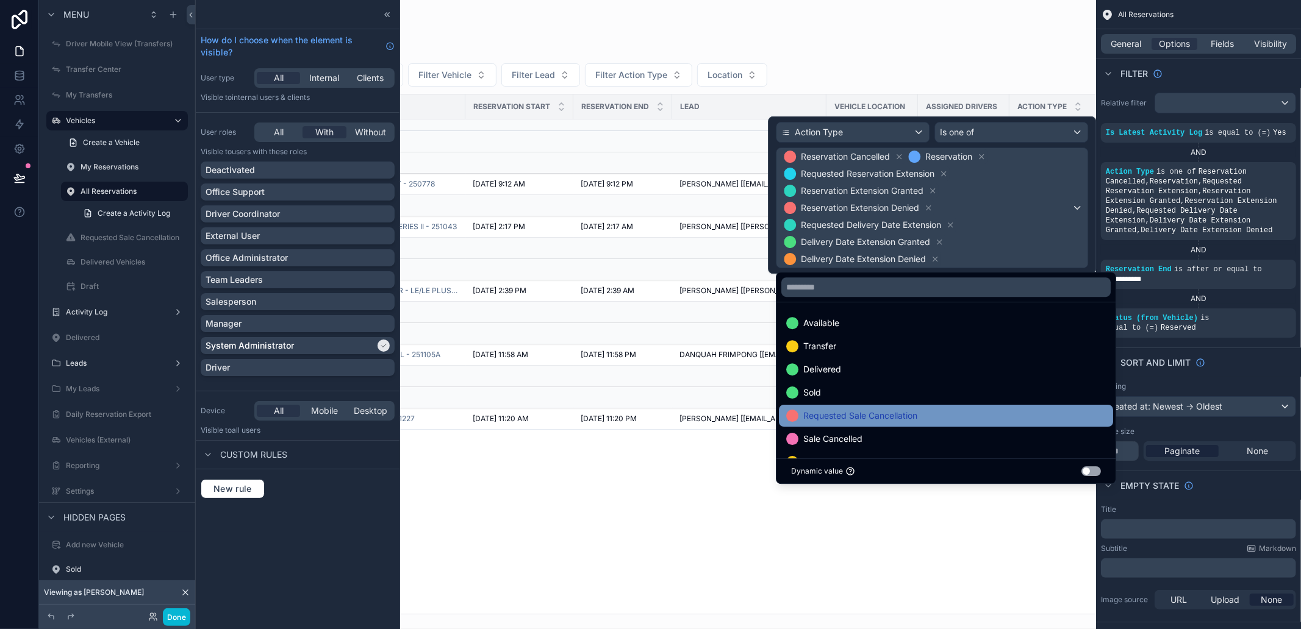
click at [929, 427] on div "Requested Sale Cancellation" at bounding box center [946, 416] width 334 height 22
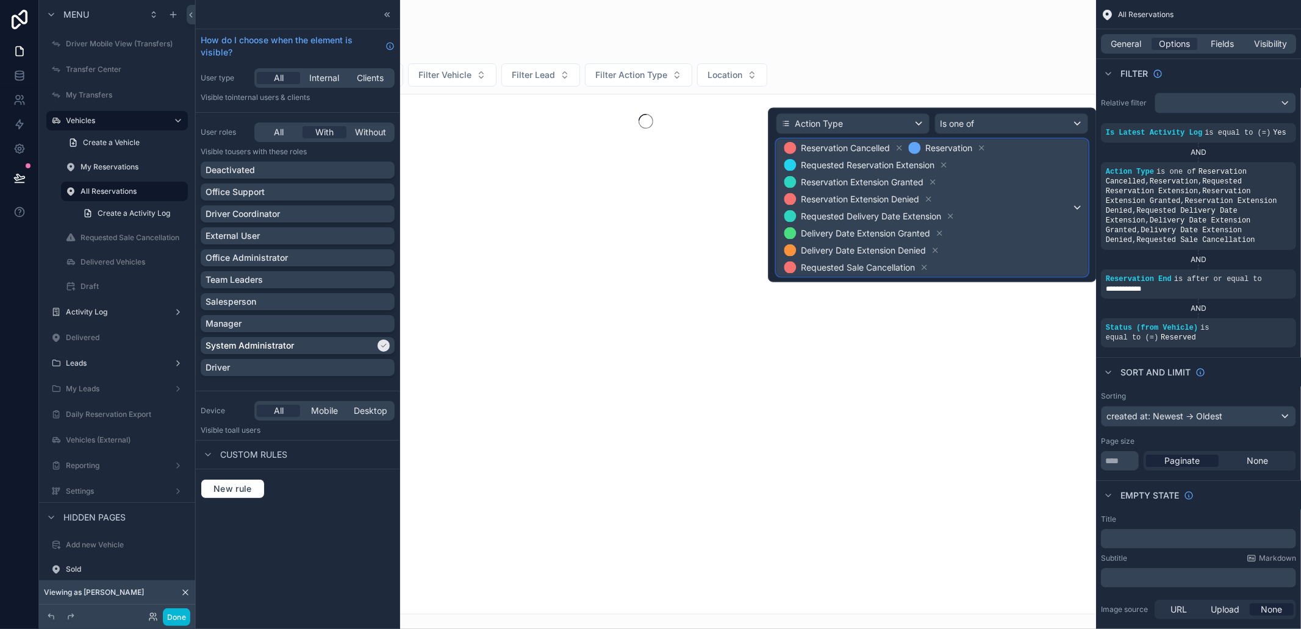
click at [1010, 216] on span "Reservation Cancelled Reservation Requested Reservation Extension Reservation E…" at bounding box center [926, 208] width 290 height 137
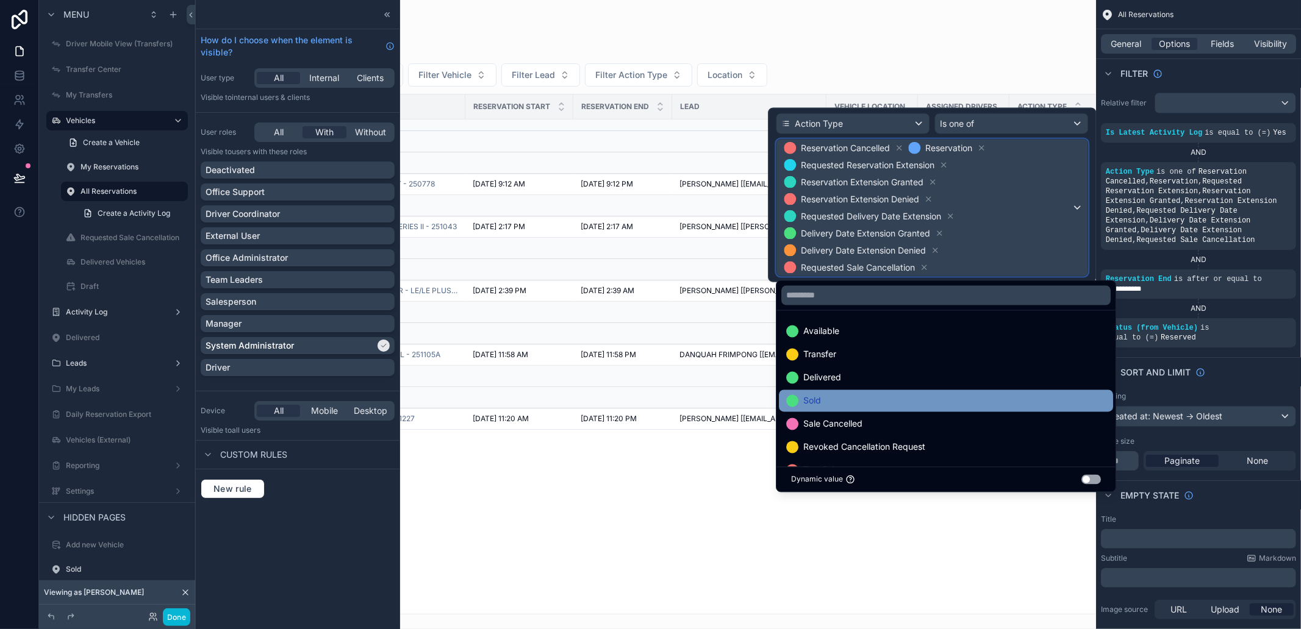
scroll to position [47, 0]
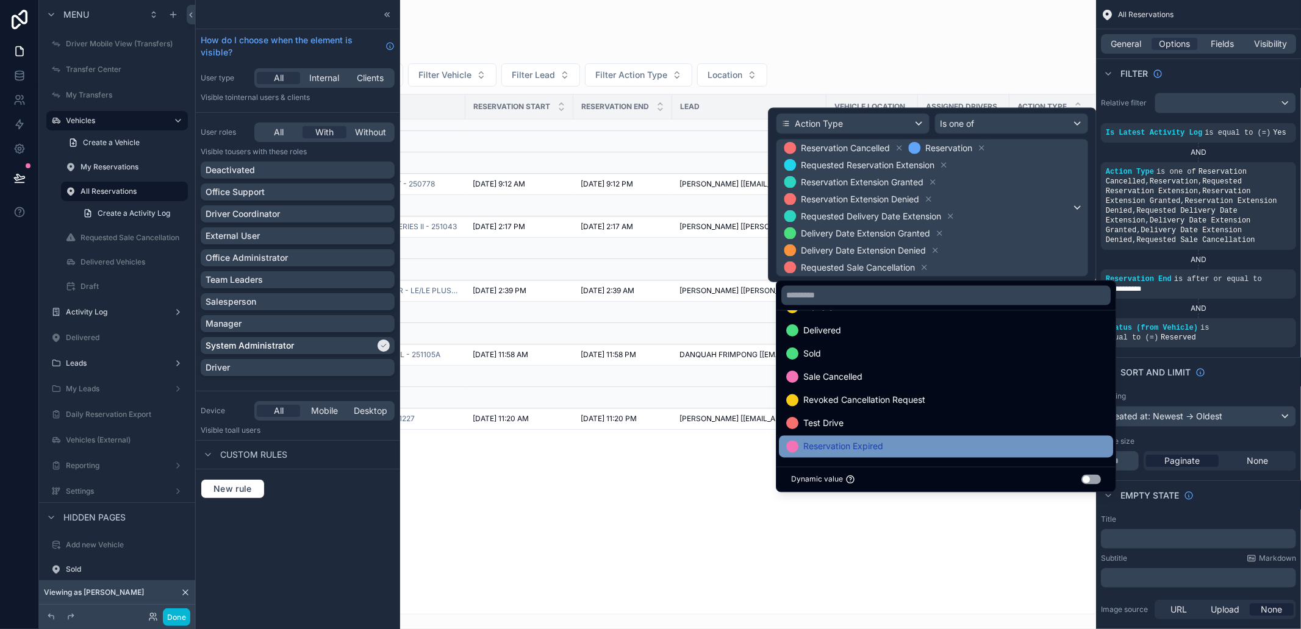
click at [905, 436] on div "Reservation Expired" at bounding box center [946, 447] width 334 height 22
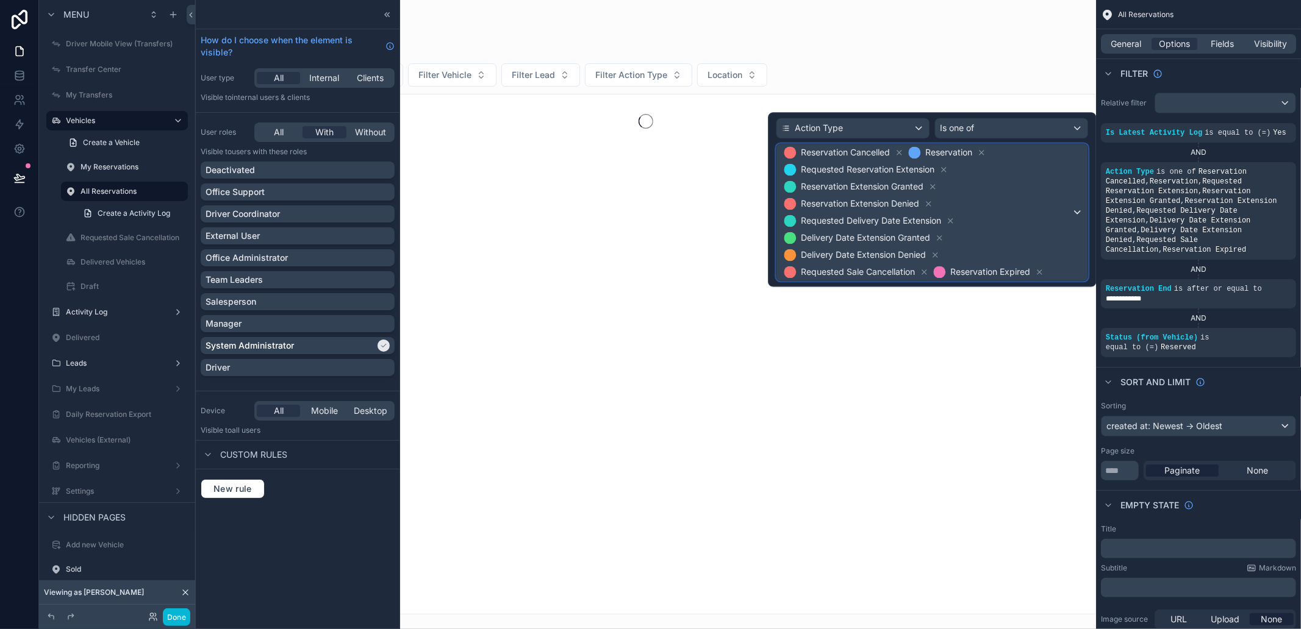
click at [1013, 209] on span "Reservation Cancelled Reservation Requested Reservation Extension Reservation E…" at bounding box center [926, 212] width 290 height 137
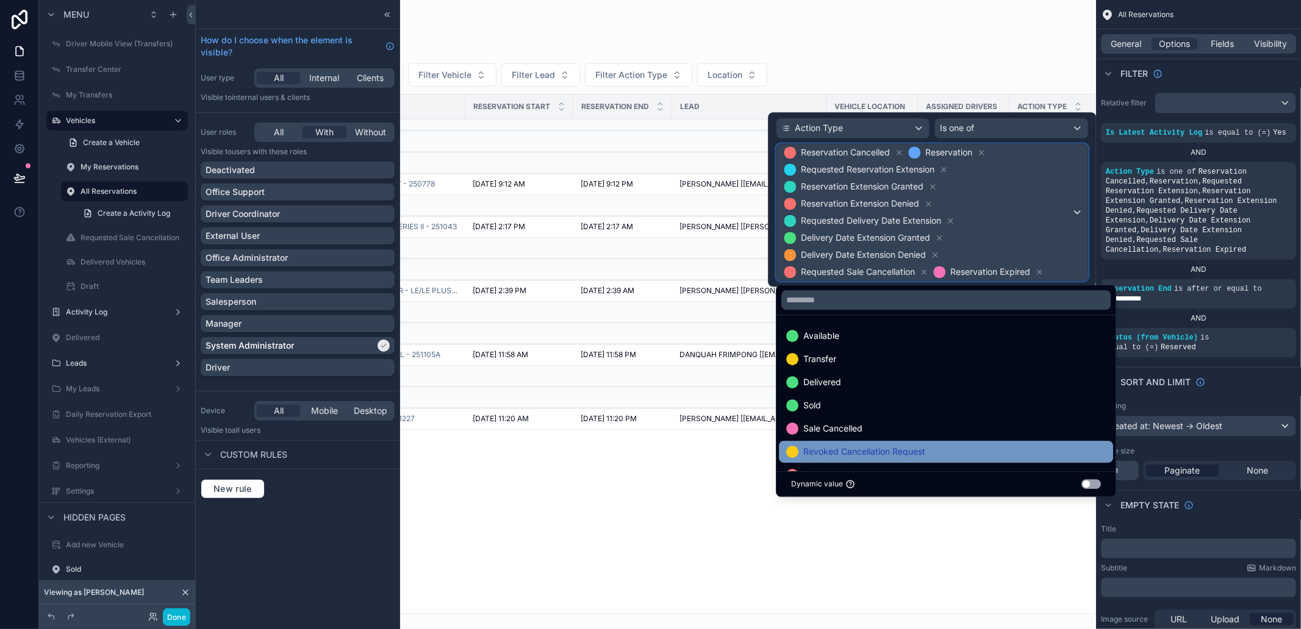
scroll to position [24, 0]
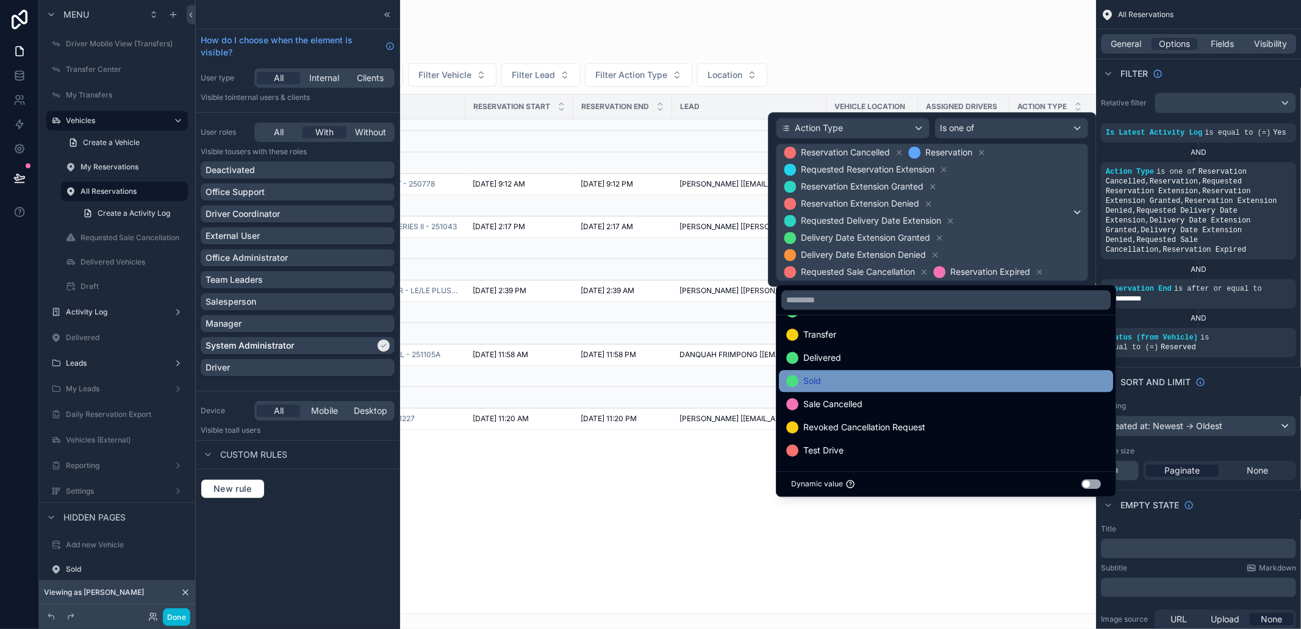
click at [879, 380] on div "Sold" at bounding box center [946, 381] width 320 height 15
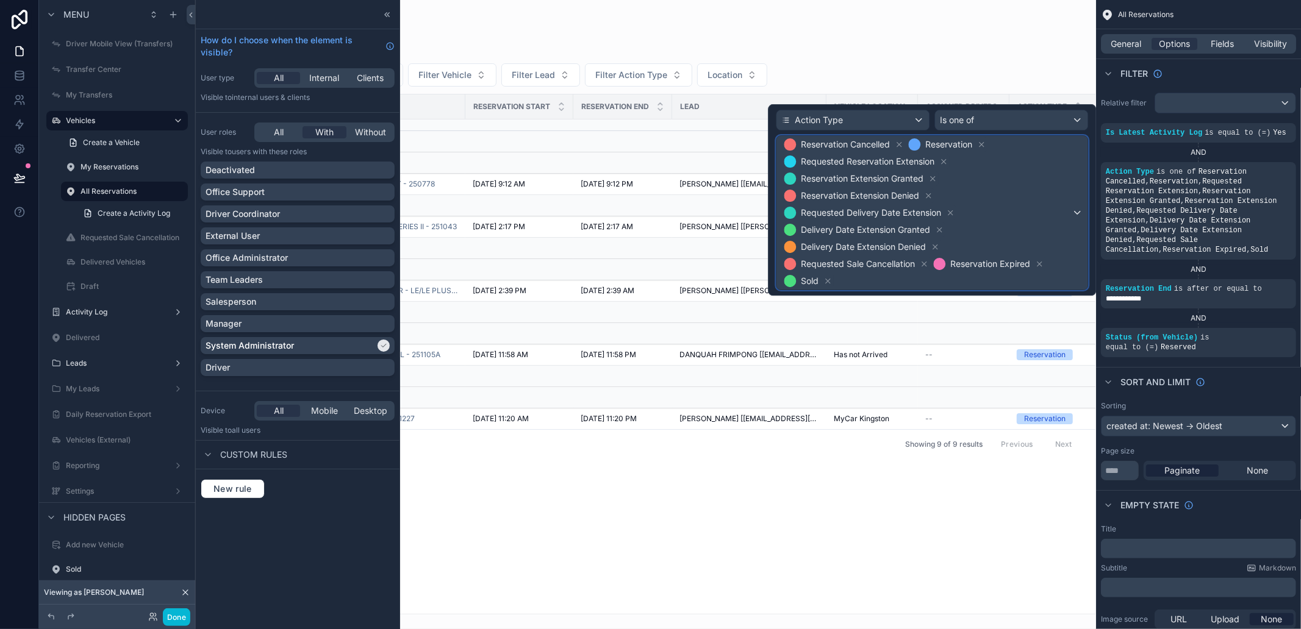
click at [1054, 207] on span "Reservation Cancelled Reservation Requested Reservation Extension Reservation E…" at bounding box center [926, 213] width 290 height 154
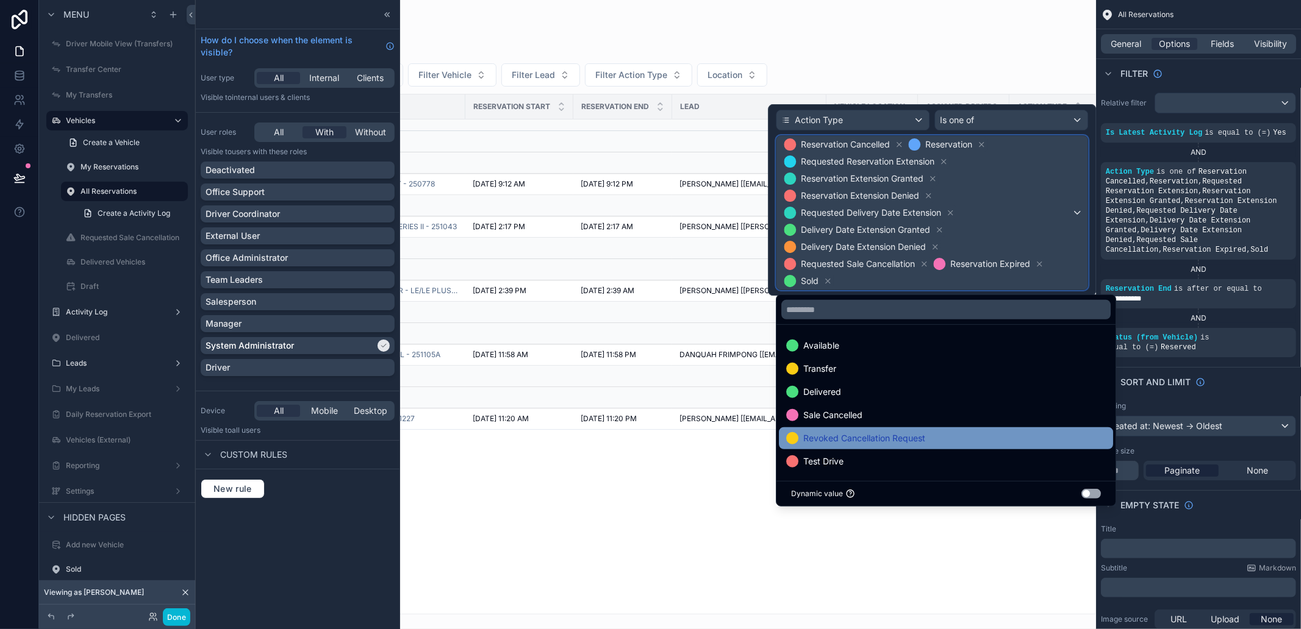
scroll to position [1, 0]
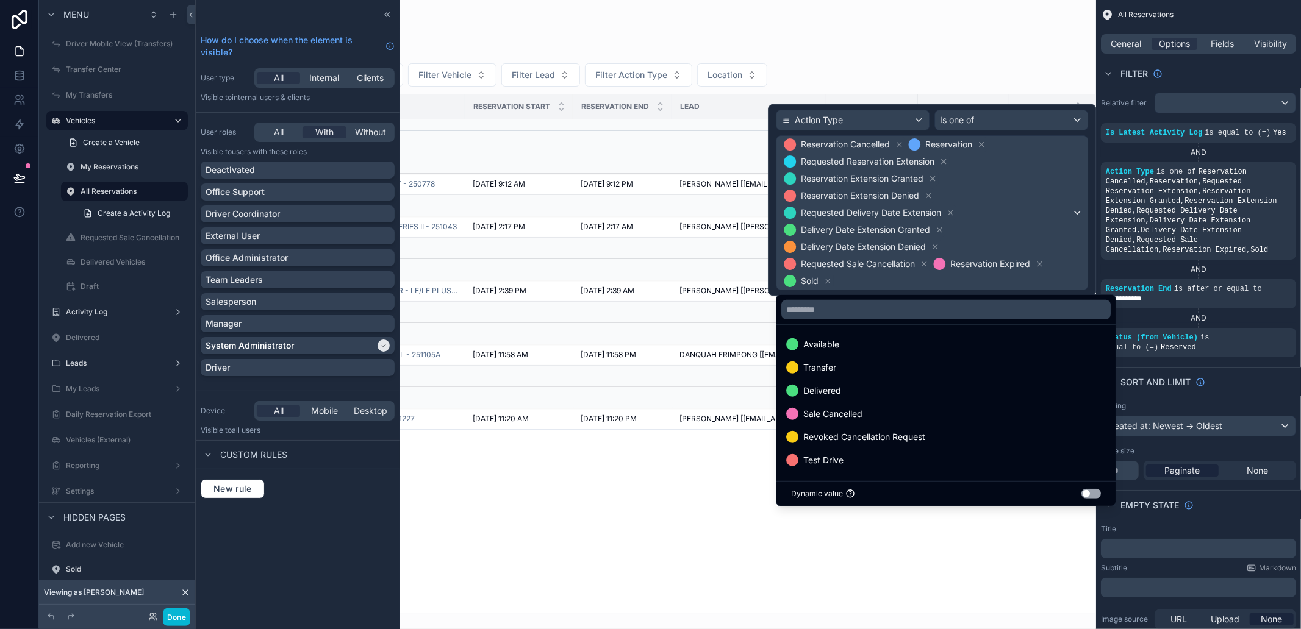
click at [1064, 187] on div at bounding box center [932, 199] width 328 height 191
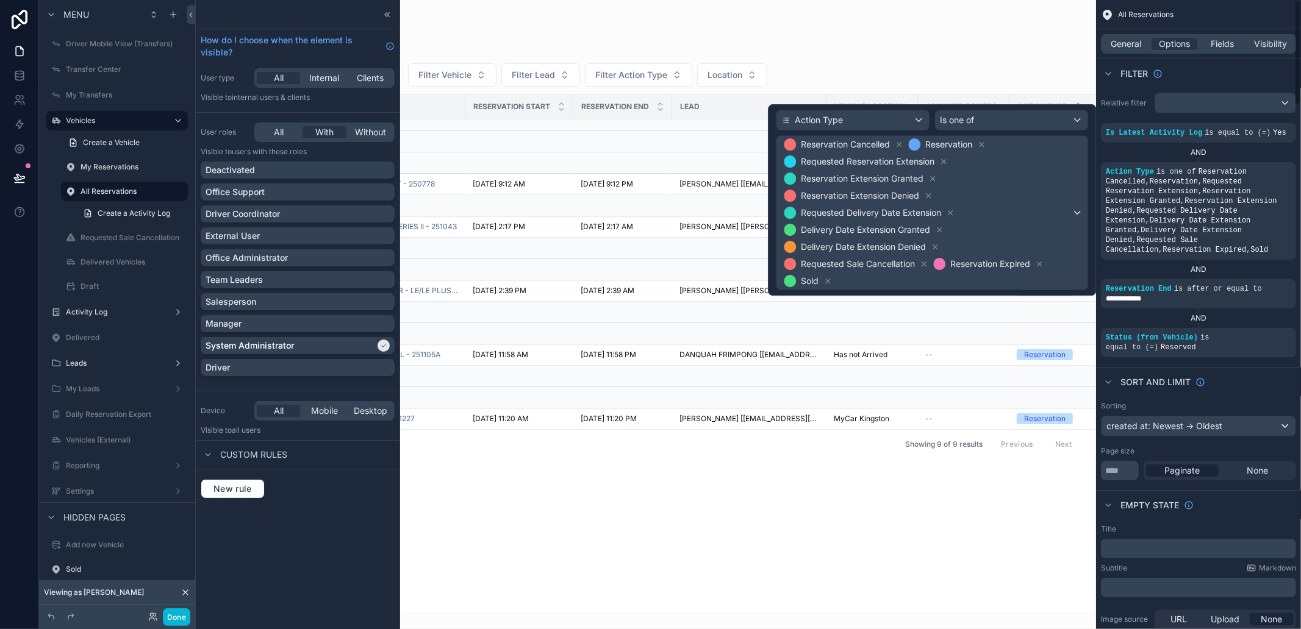
click at [1235, 70] on div "Filter" at bounding box center [1198, 73] width 205 height 29
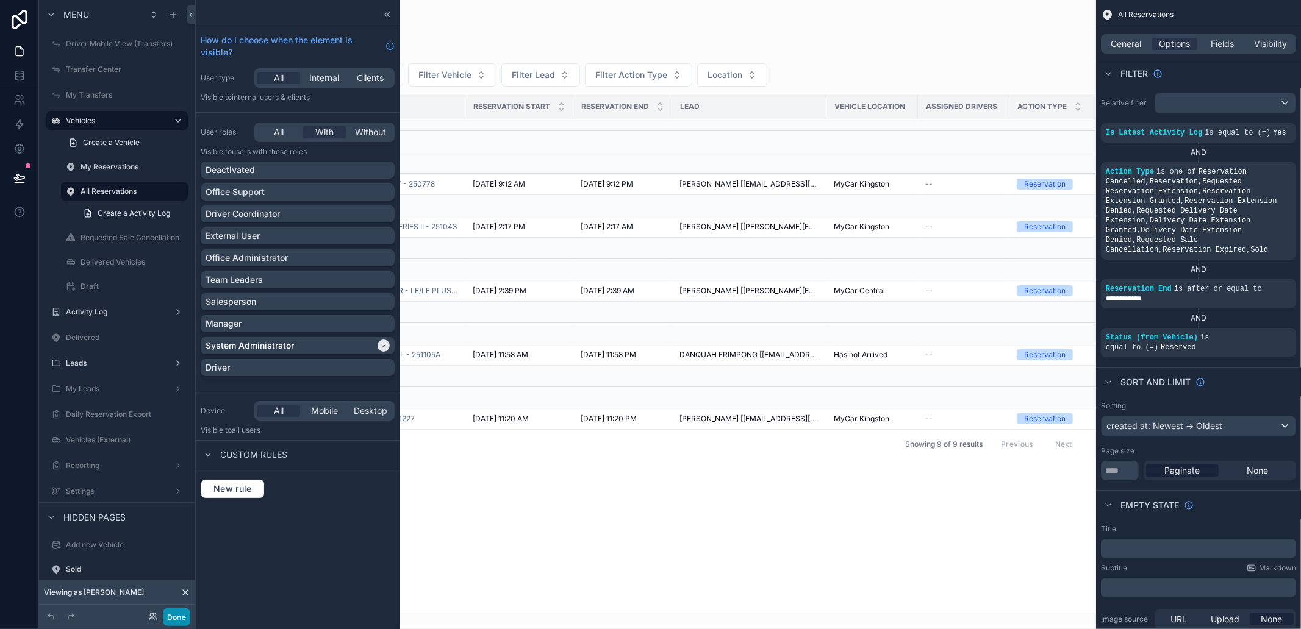
click at [184, 615] on button "Done" at bounding box center [176, 618] width 27 height 18
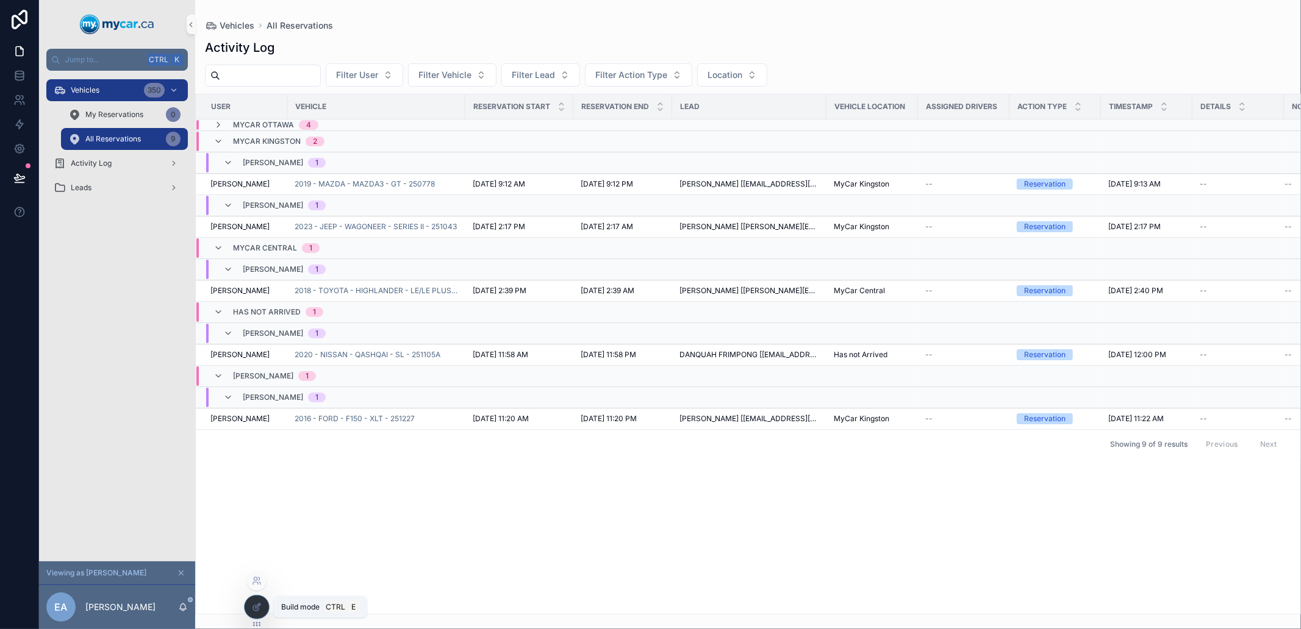
click at [257, 602] on icon at bounding box center [257, 607] width 10 height 10
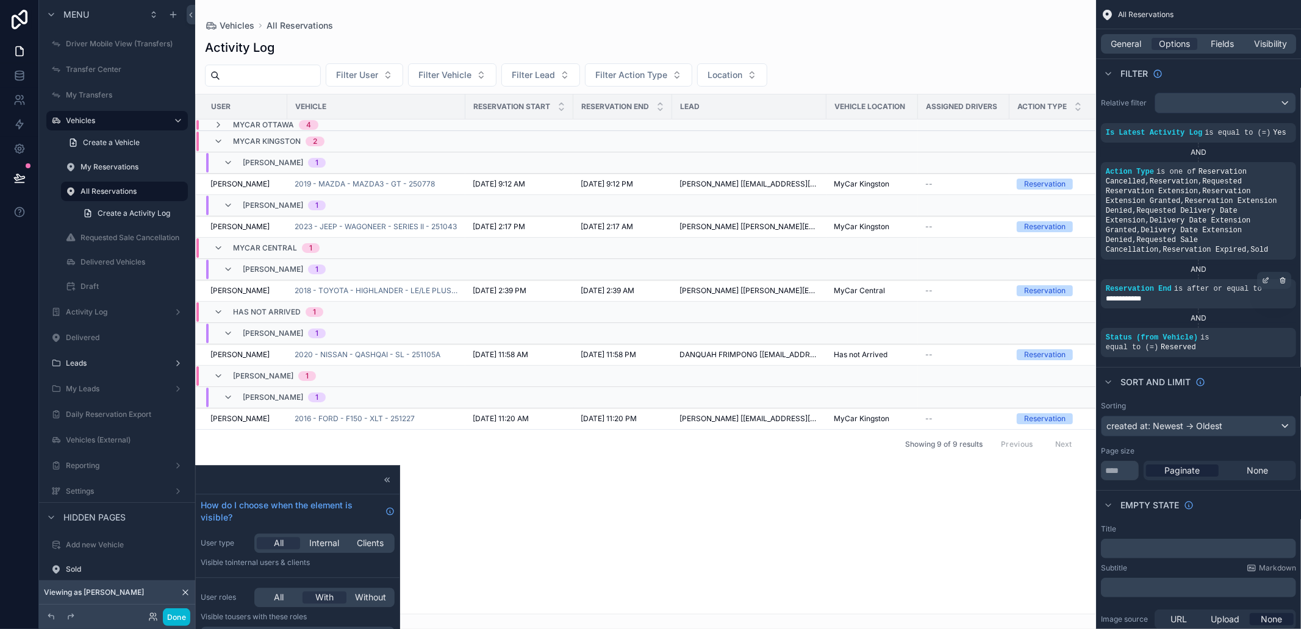
click at [1201, 285] on span "is after or equal to" at bounding box center [1218, 289] width 88 height 9
click at [1279, 277] on icon "scrollable content" at bounding box center [1282, 280] width 7 height 7
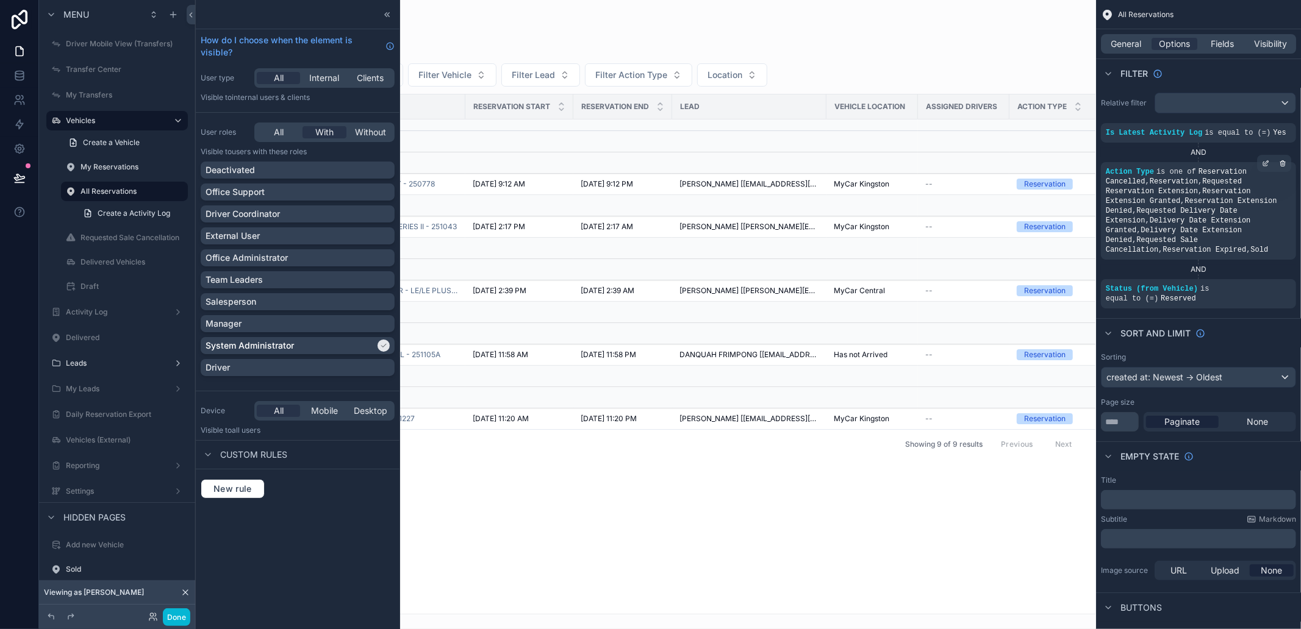
drag, startPoint x: 1287, startPoint y: 271, endPoint x: 1223, endPoint y: 217, distance: 83.5
click at [1223, 217] on div "Is Latest Activity Log is equal to (=) Yes AND Action Type is one of Reservatio…" at bounding box center [1198, 215] width 195 height 185
click at [1223, 216] on span "Reservation Cancelled , Reservation , Requested Reservation Extension , Reserva…" at bounding box center [1190, 211] width 171 height 87
click at [1194, 206] on span "Reservation Cancelled , Reservation , Requested Reservation Extension , Reserva…" at bounding box center [1190, 211] width 171 height 87
click at [1259, 162] on div "scrollable content" at bounding box center [1265, 163] width 17 height 17
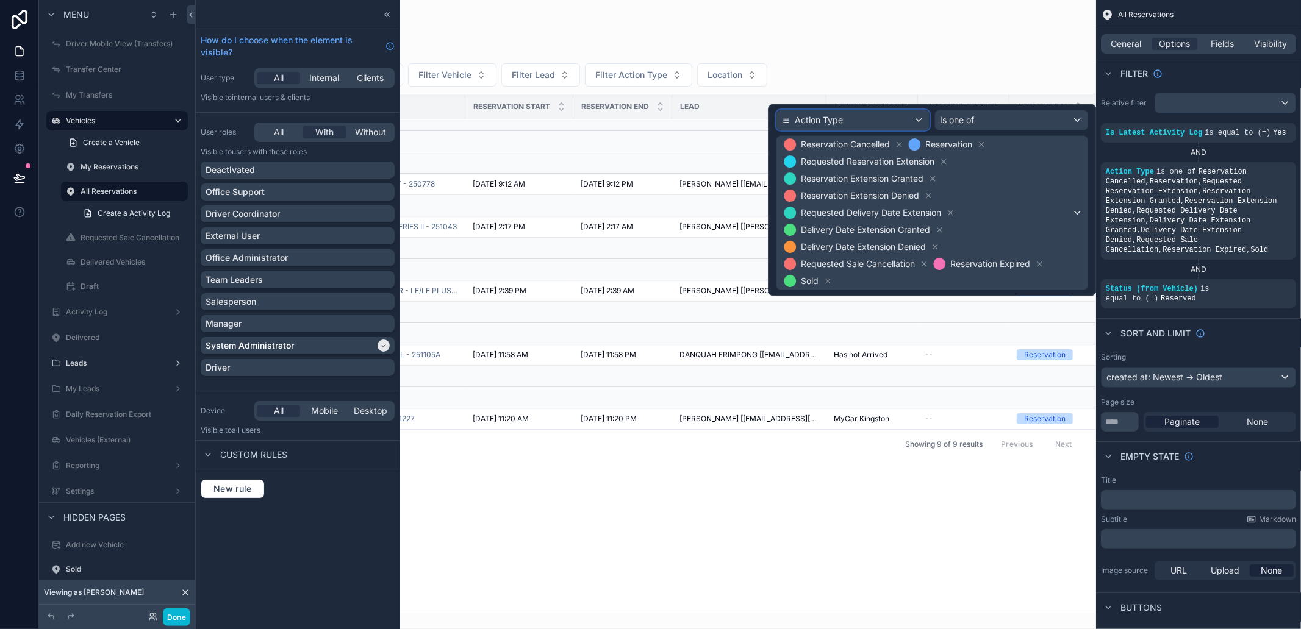
click at [848, 114] on div "Action Type" at bounding box center [852, 120] width 152 height 20
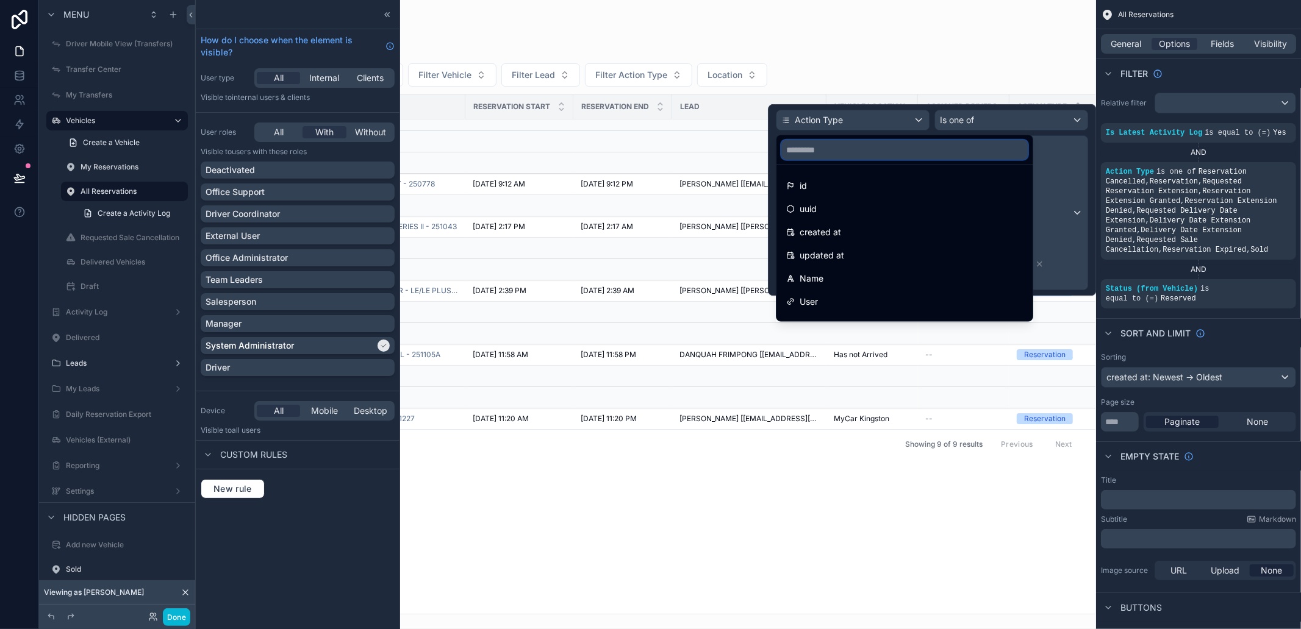
click at [846, 155] on input "text" at bounding box center [904, 150] width 246 height 20
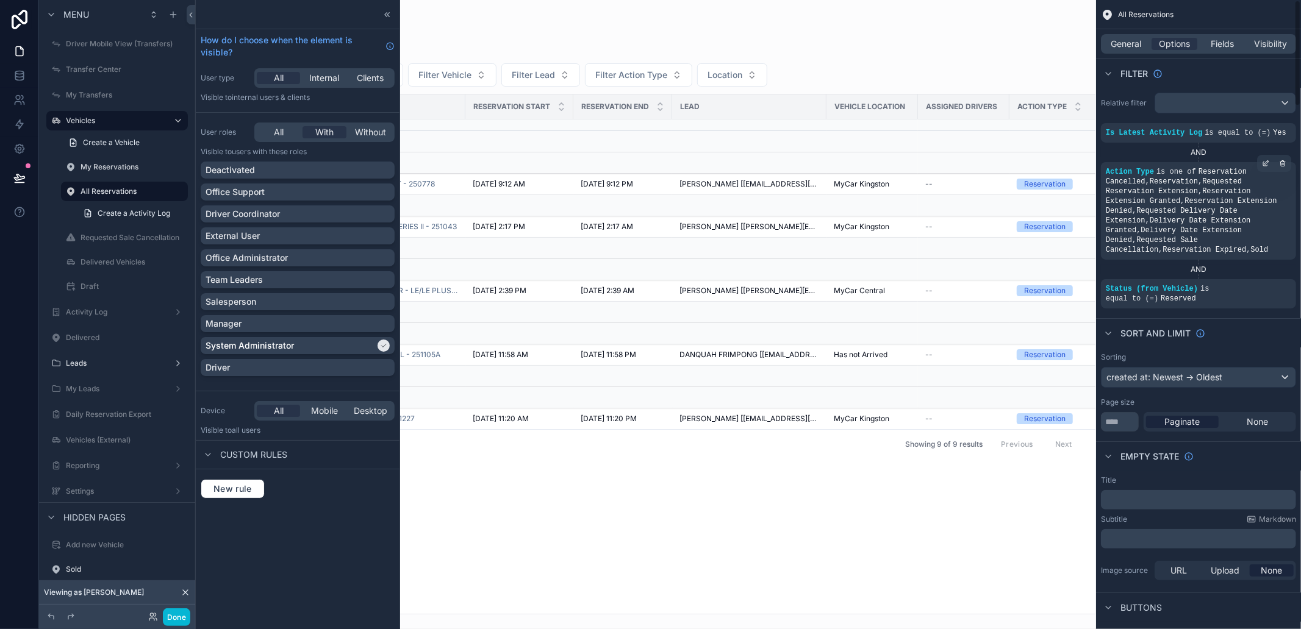
click at [1212, 197] on span "Reservation Cancelled , Reservation , Requested Reservation Extension , Reserva…" at bounding box center [1190, 211] width 171 height 87
click at [1287, 163] on div "scrollable content" at bounding box center [1282, 163] width 17 height 17
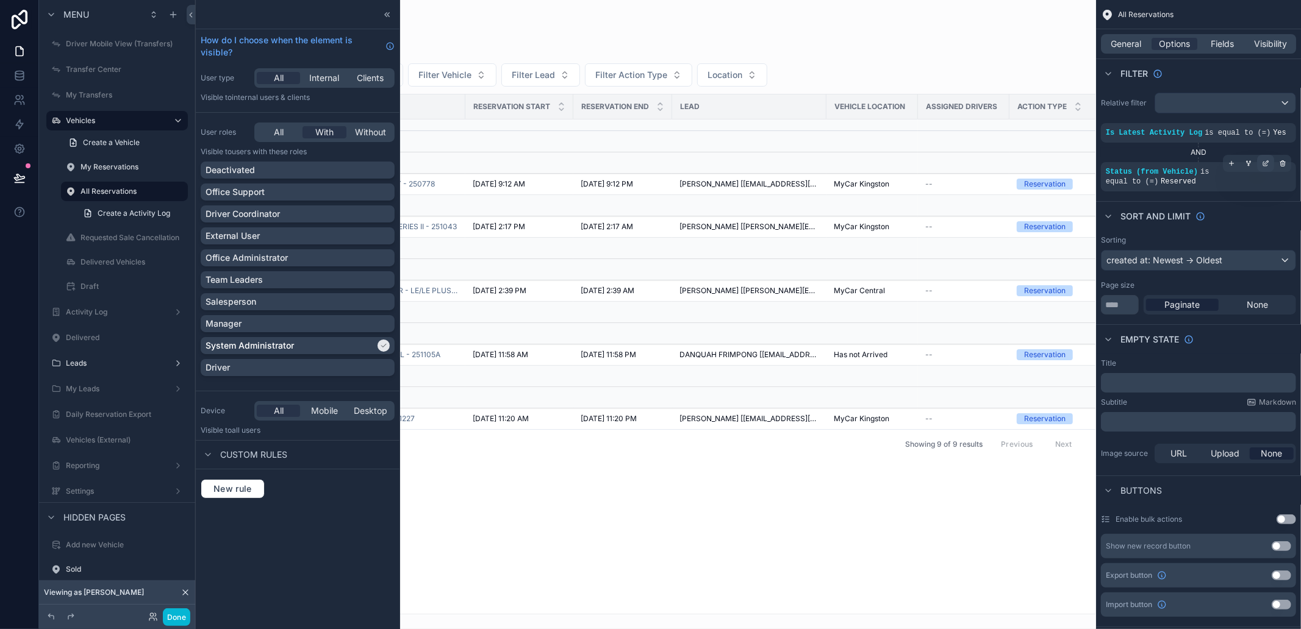
click at [1263, 162] on icon "scrollable content" at bounding box center [1265, 164] width 4 height 4
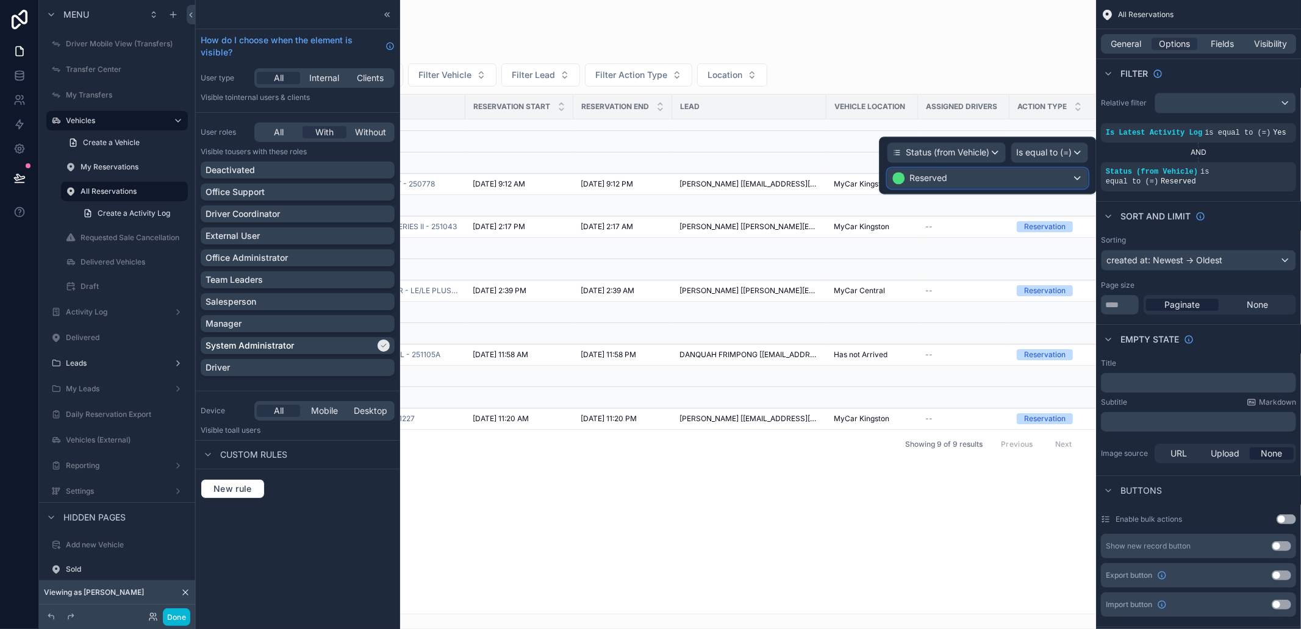
click at [962, 182] on div "Reserved" at bounding box center [987, 178] width 200 height 20
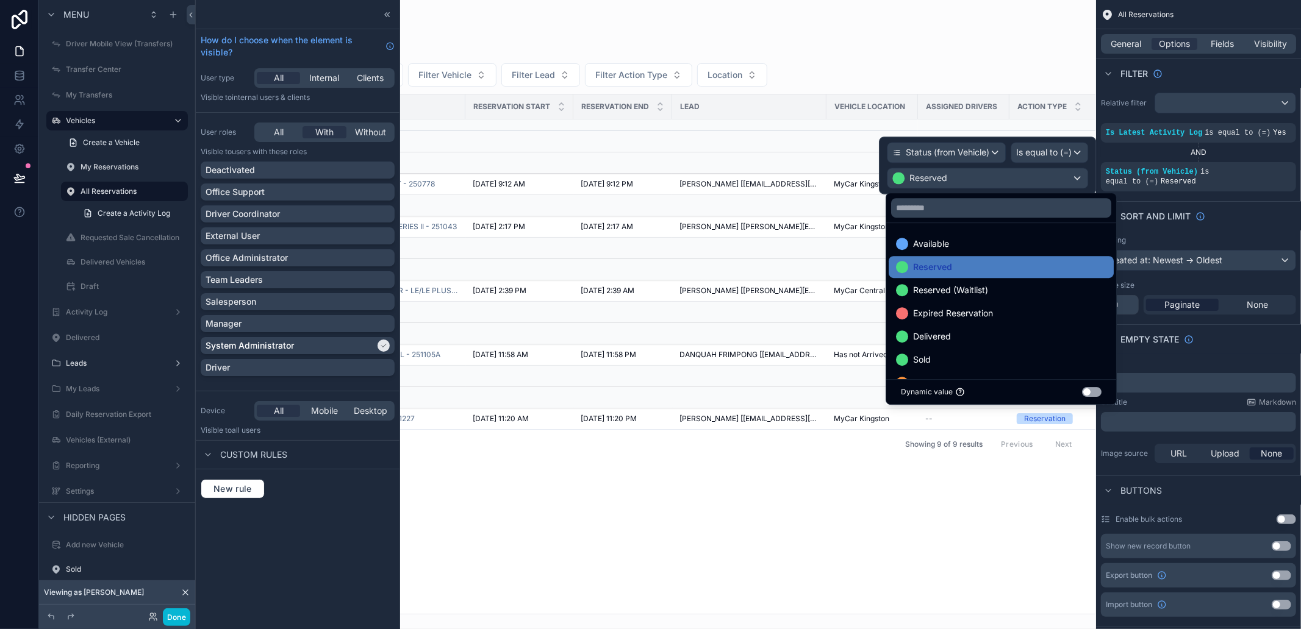
click at [1035, 154] on div at bounding box center [987, 165] width 217 height 57
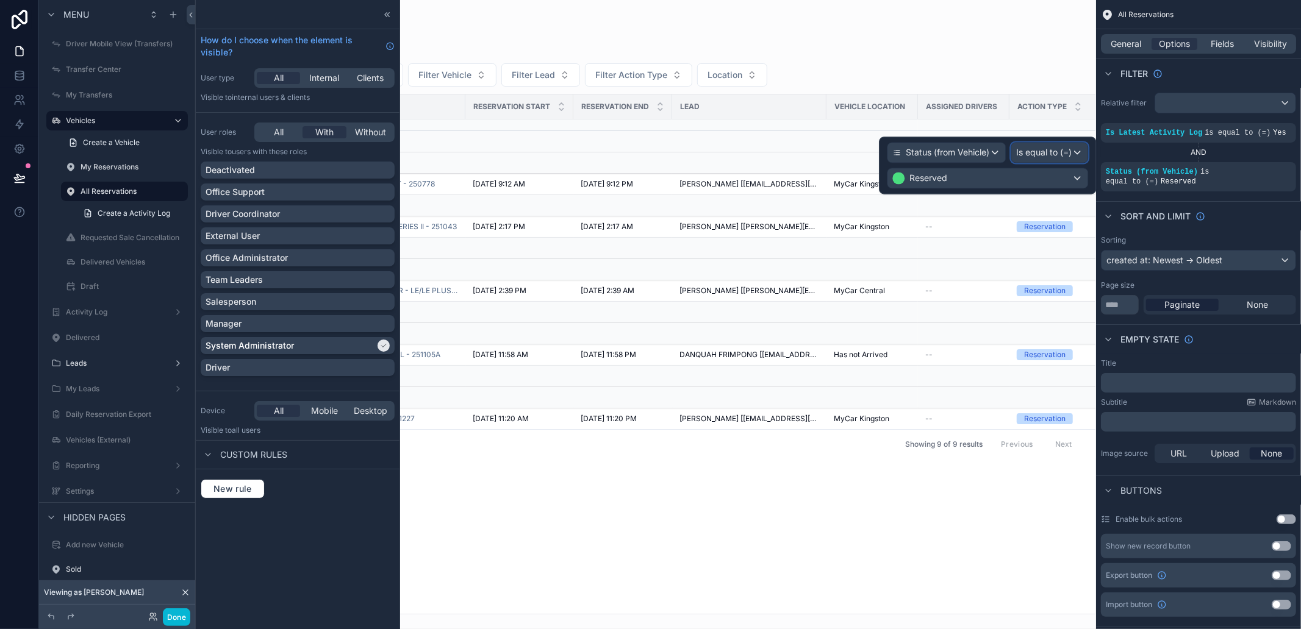
click at [1074, 154] on div "Is equal to (=)" at bounding box center [1049, 153] width 76 height 20
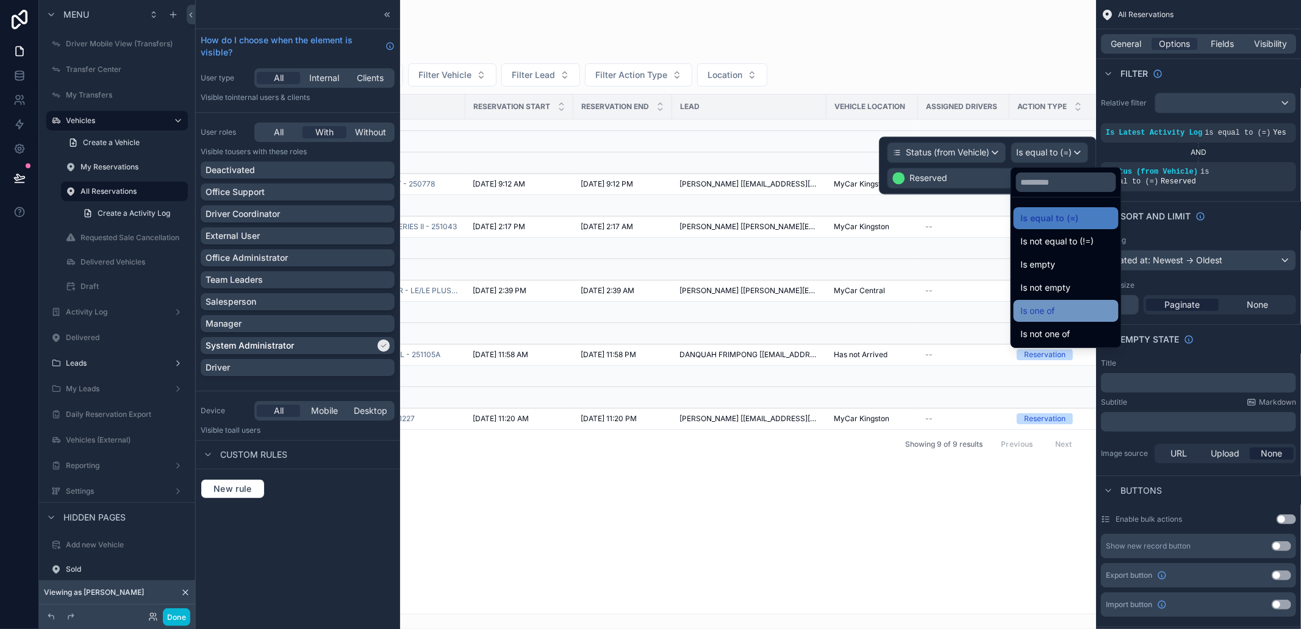
click at [1061, 312] on div "Is one of" at bounding box center [1066, 311] width 90 height 15
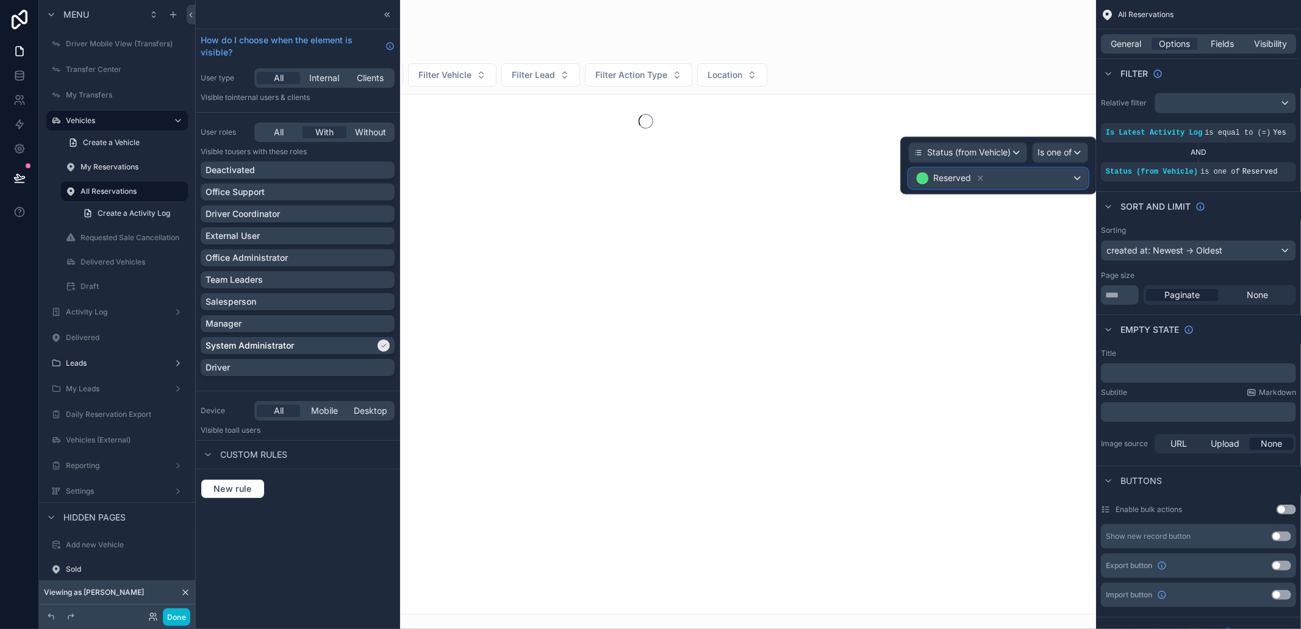
click at [1053, 172] on div "Reserved" at bounding box center [998, 178] width 179 height 20
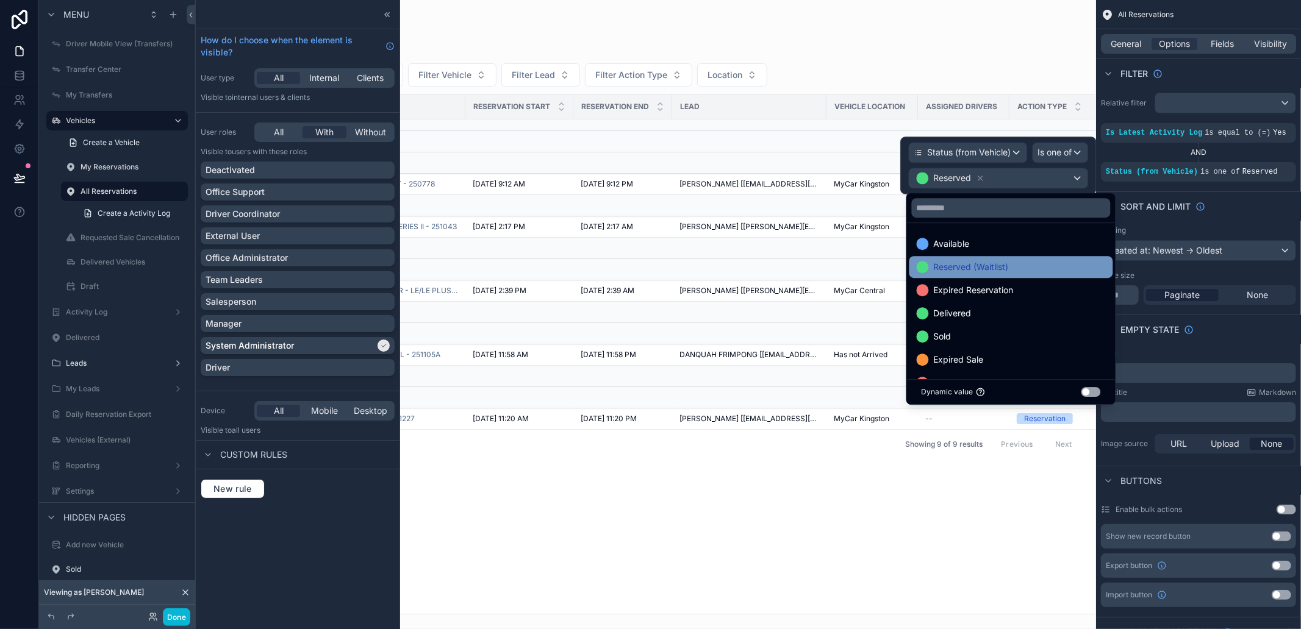
click at [1003, 261] on span "Reserved (Waitlist)" at bounding box center [971, 267] width 75 height 15
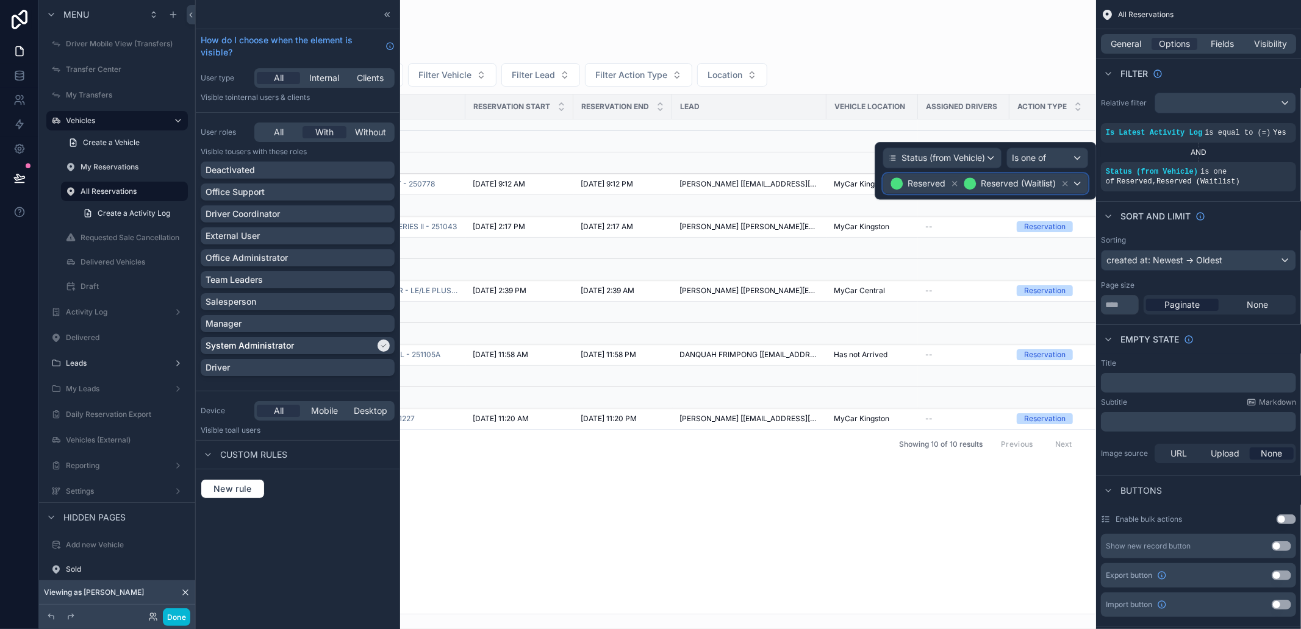
click at [1041, 182] on span "Reserved (Waitlist)" at bounding box center [1017, 183] width 75 height 12
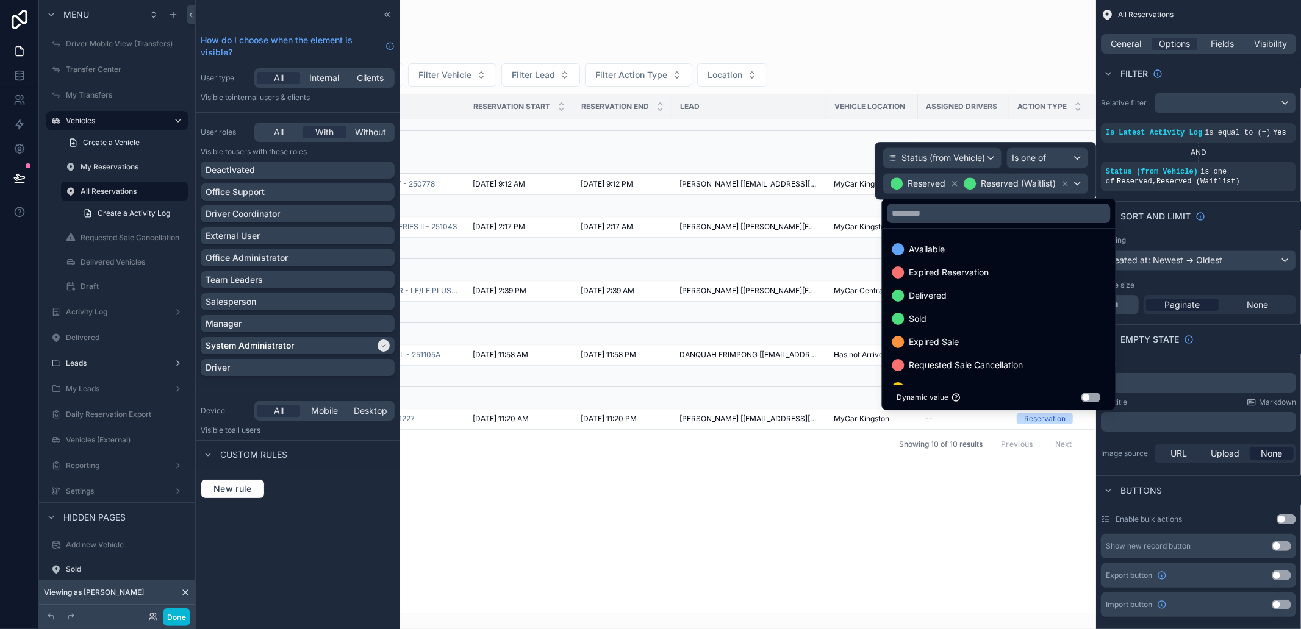
click at [1067, 182] on div at bounding box center [984, 170] width 221 height 57
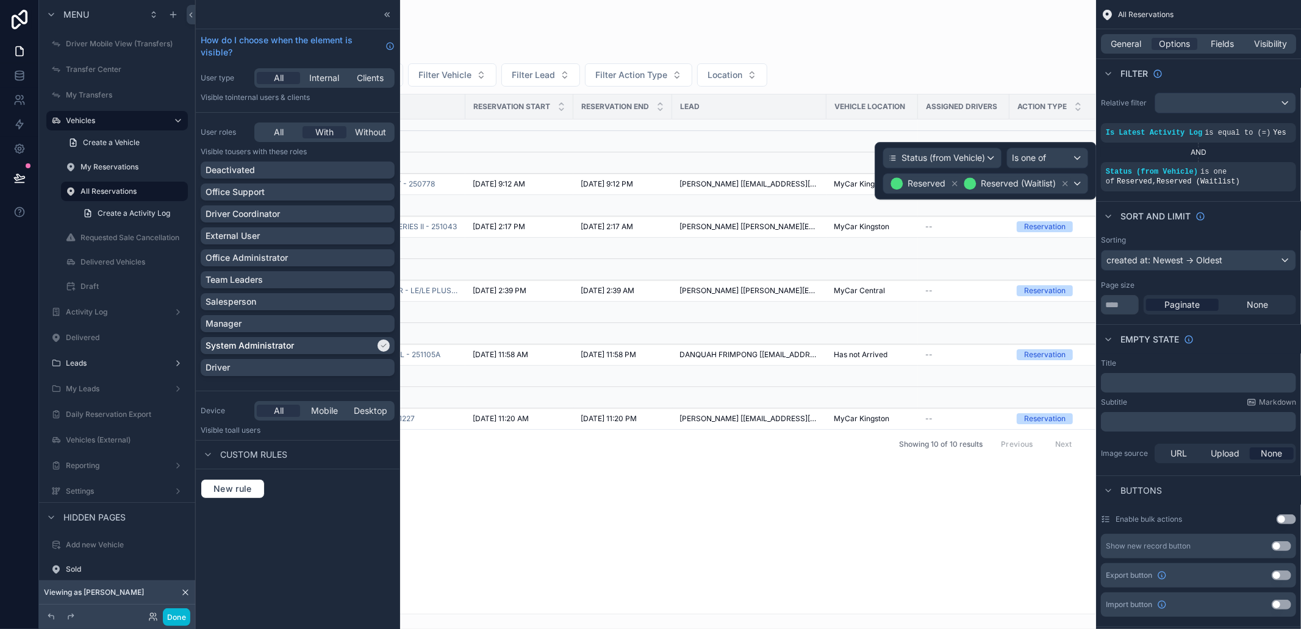
click at [1067, 182] on icon at bounding box center [1065, 184] width 4 height 4
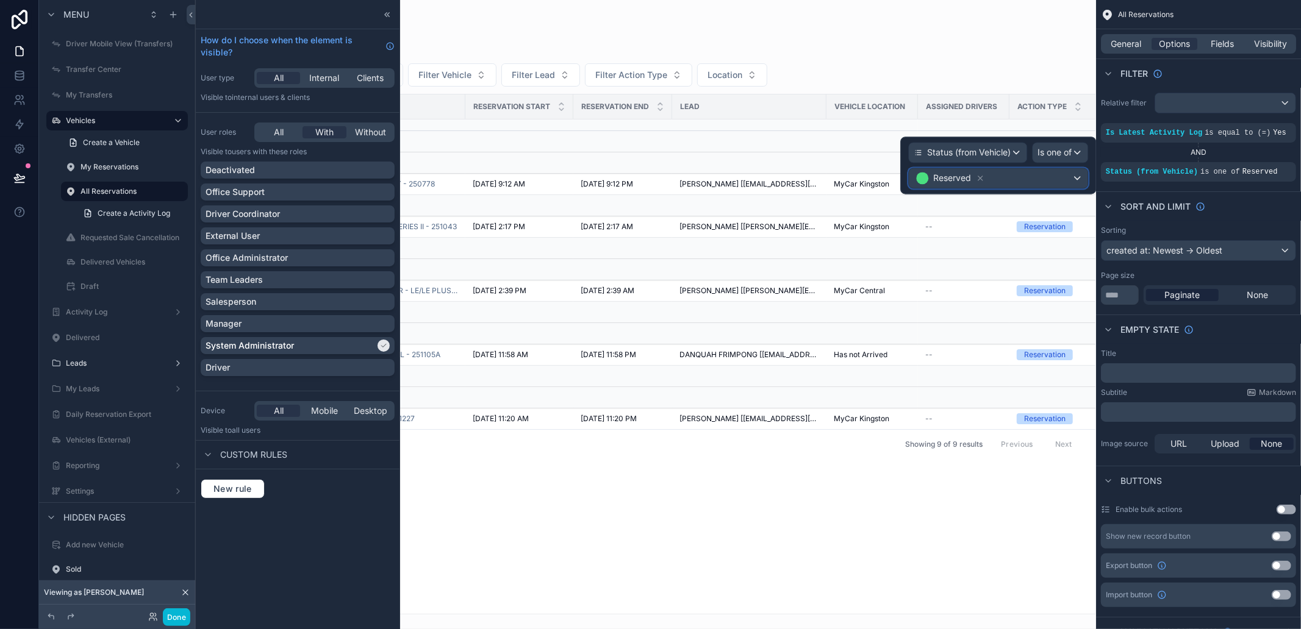
click at [1062, 182] on div "Reserved" at bounding box center [998, 178] width 179 height 20
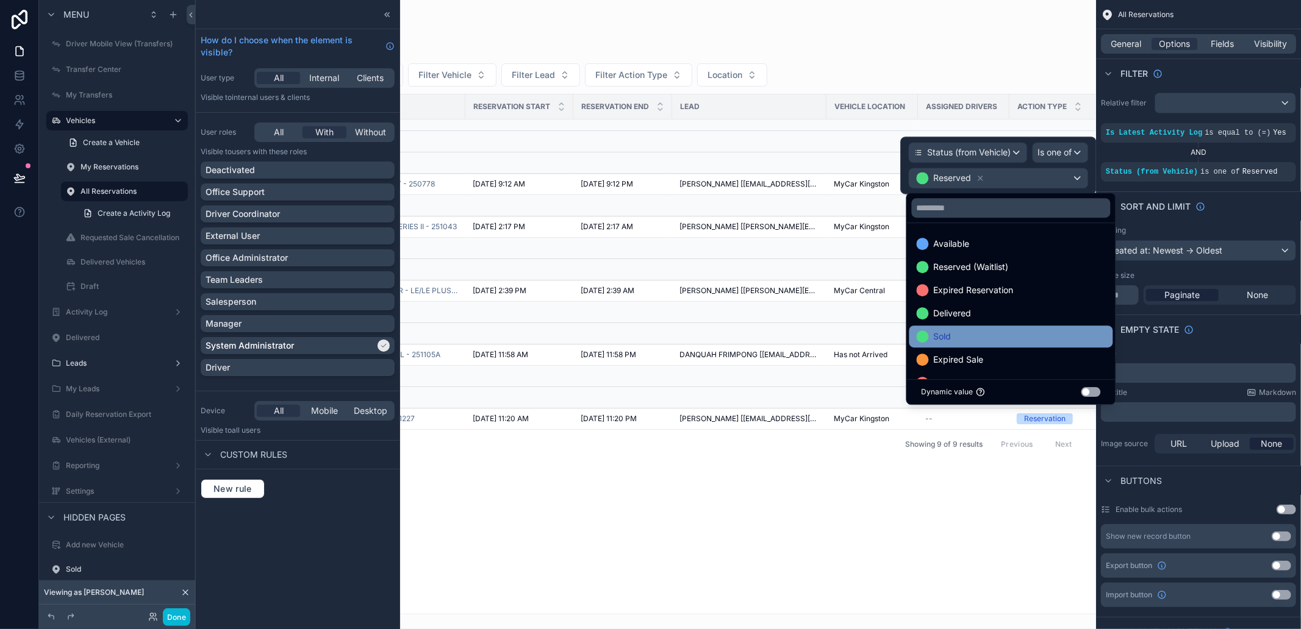
click at [977, 332] on div "Sold" at bounding box center [1010, 336] width 189 height 15
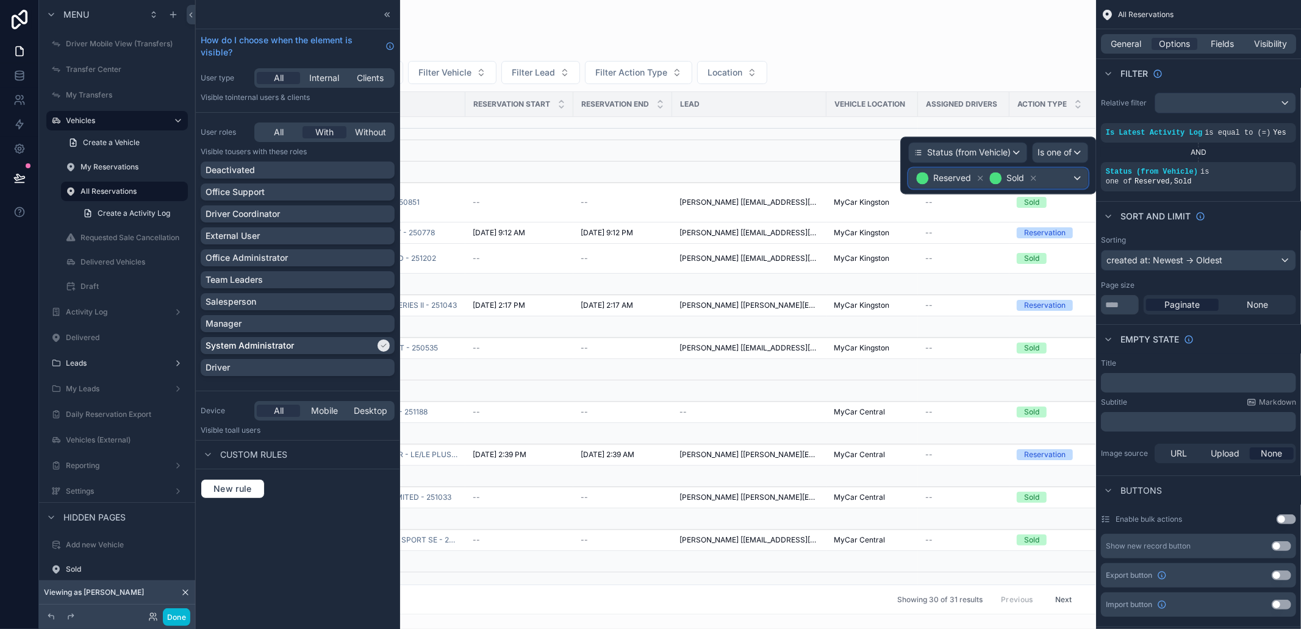
click at [1070, 182] on div "Reserved Sold" at bounding box center [998, 178] width 179 height 20
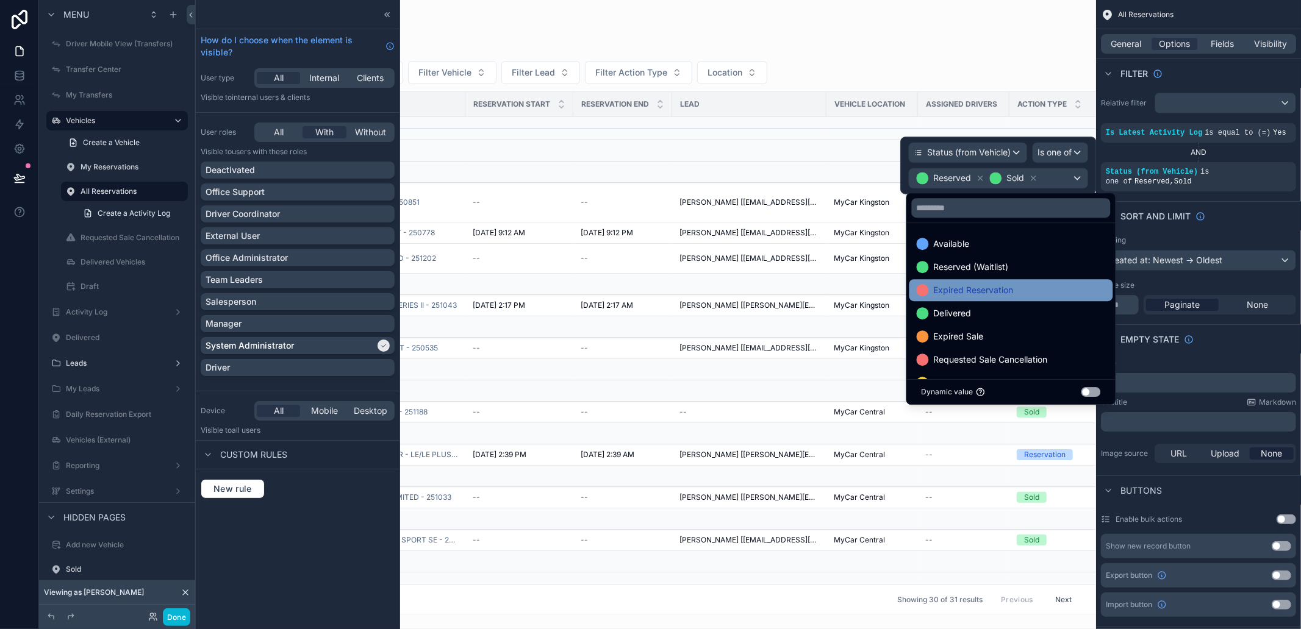
click at [1019, 285] on div "Expired Reservation" at bounding box center [1010, 290] width 189 height 15
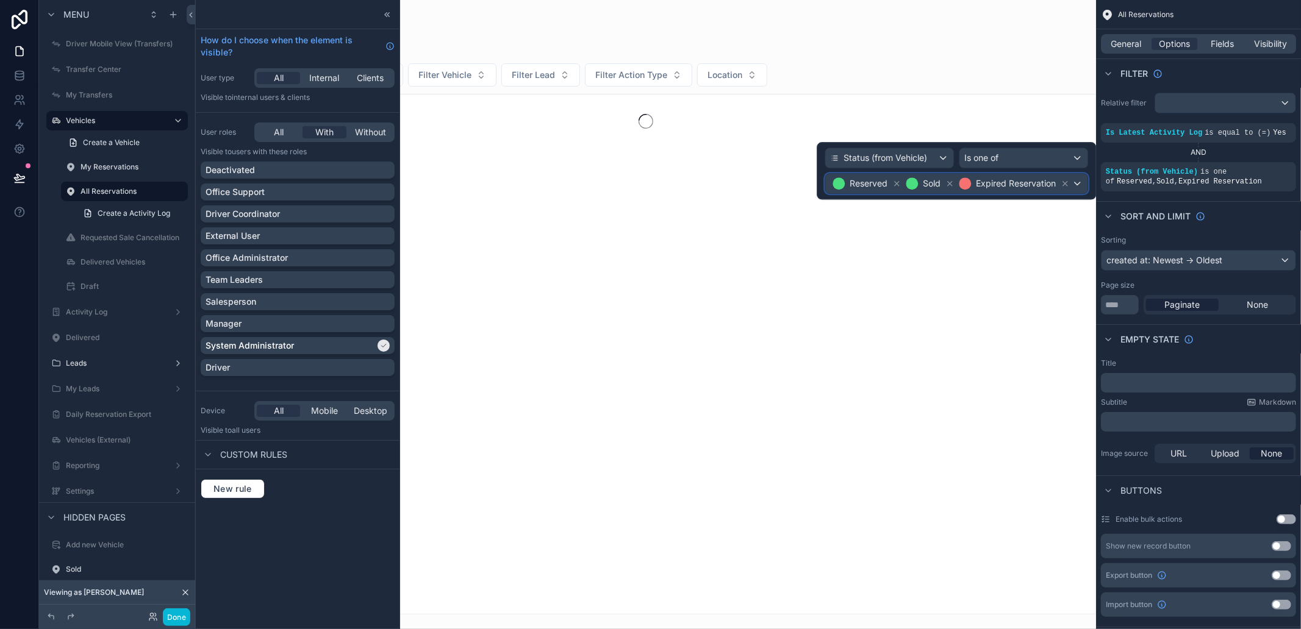
click at [1043, 191] on div "Expired Reservation" at bounding box center [1013, 183] width 113 height 15
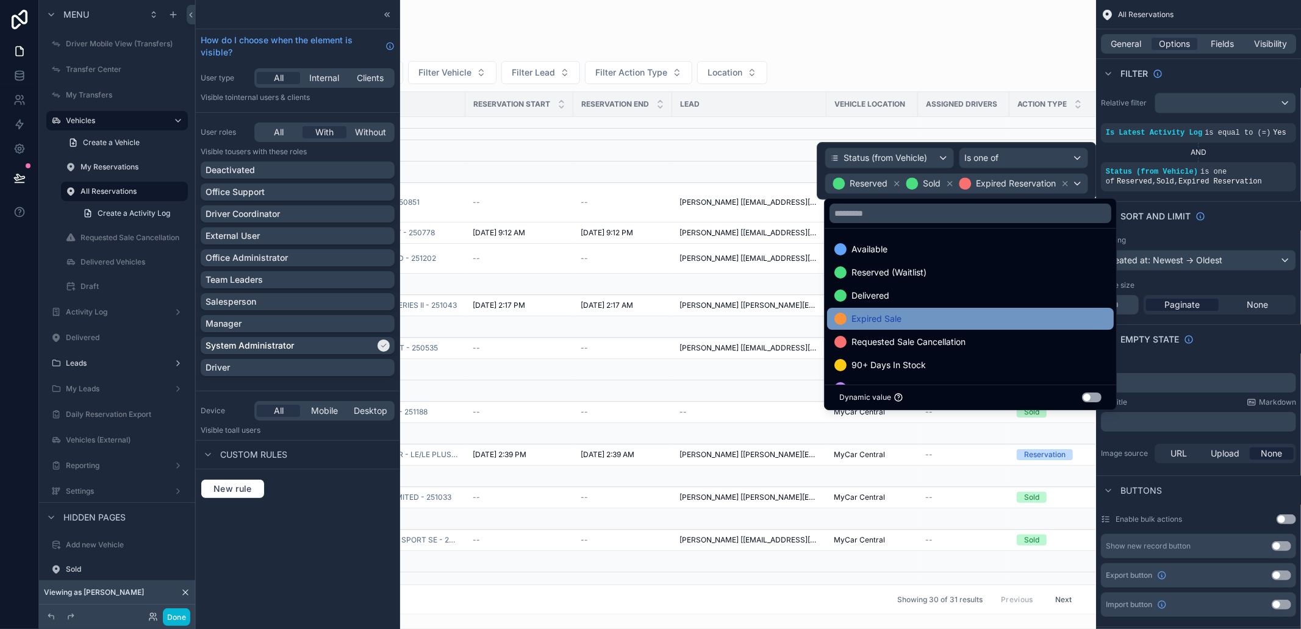
click at [960, 313] on div "Expired Sale" at bounding box center [970, 319] width 272 height 15
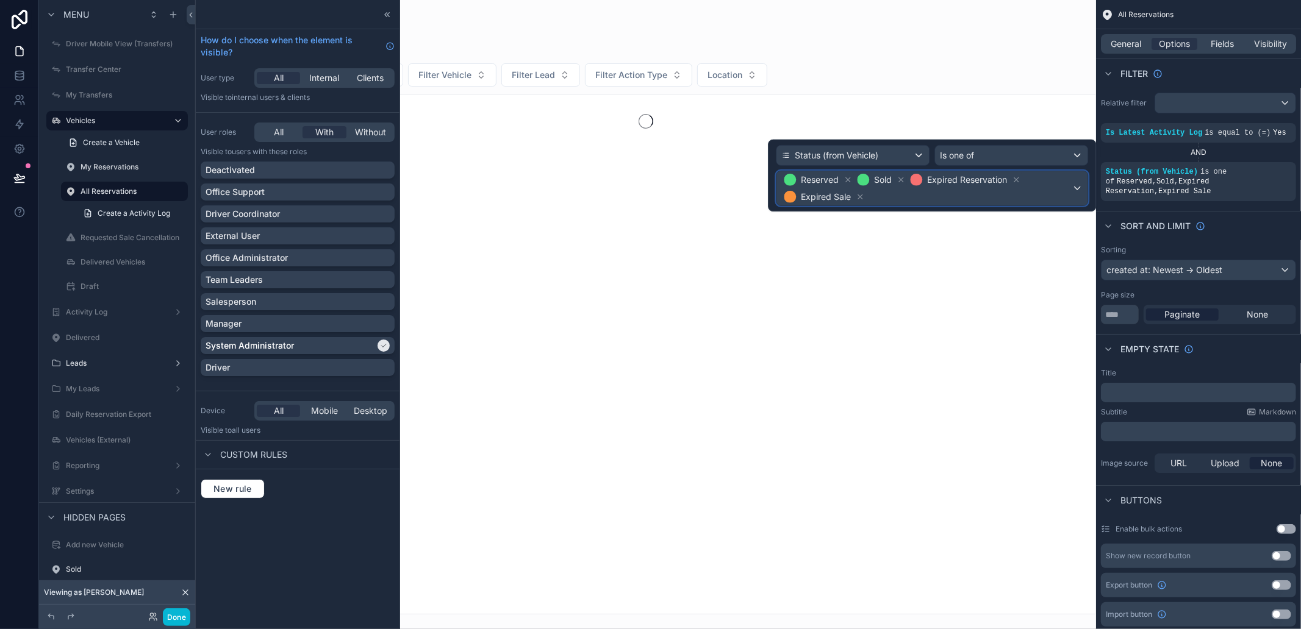
click at [1035, 190] on span "Reserved Sold Expired Reservation Expired Sale" at bounding box center [926, 188] width 290 height 34
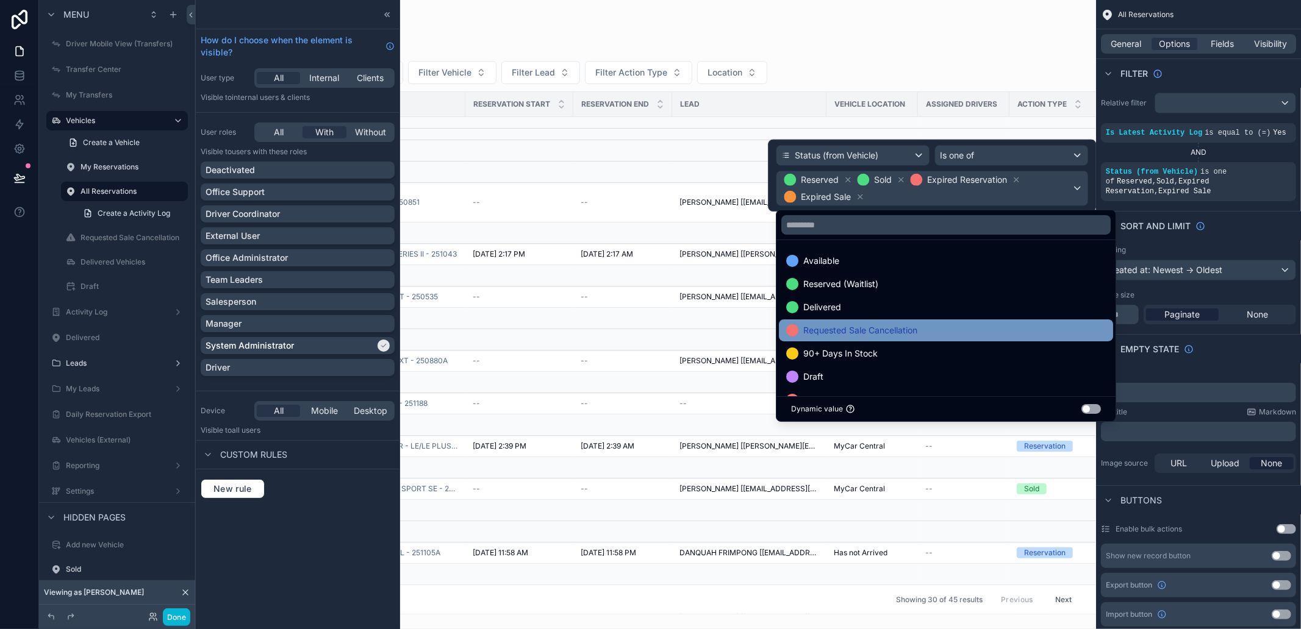
click at [943, 337] on div "Requested Sale Cancellation" at bounding box center [946, 330] width 320 height 15
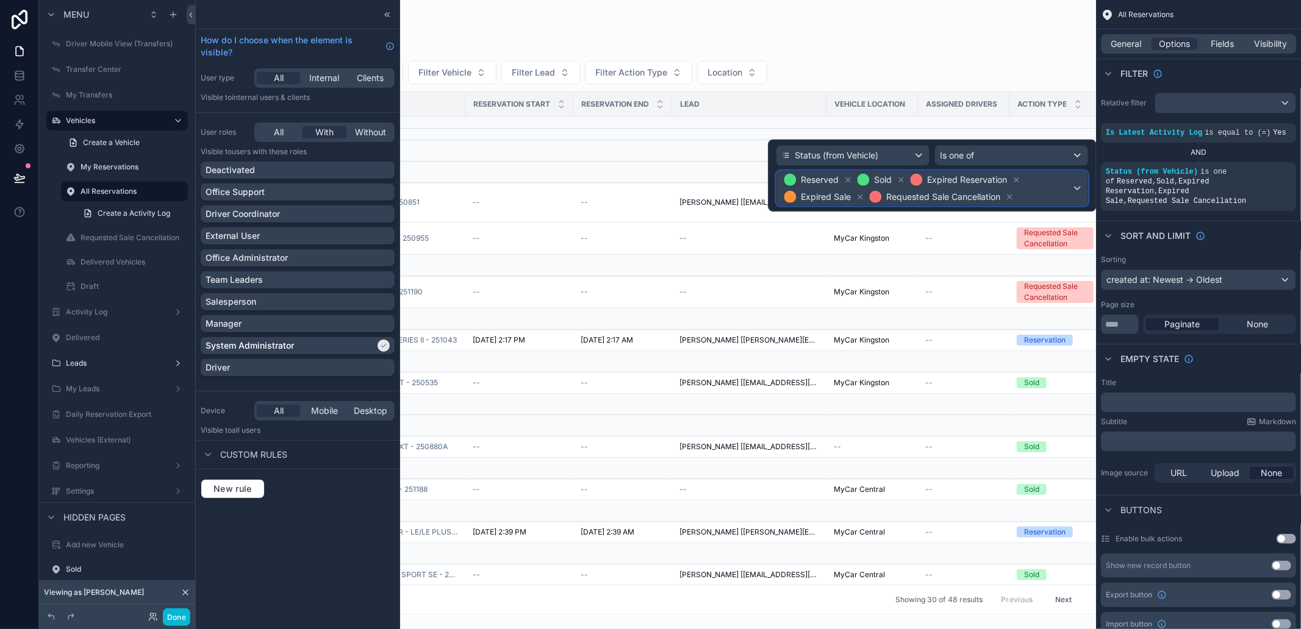
click at [1032, 187] on span "Reserved Sold Expired Reservation Expired Sale Requested Sale Cancellation" at bounding box center [926, 188] width 290 height 34
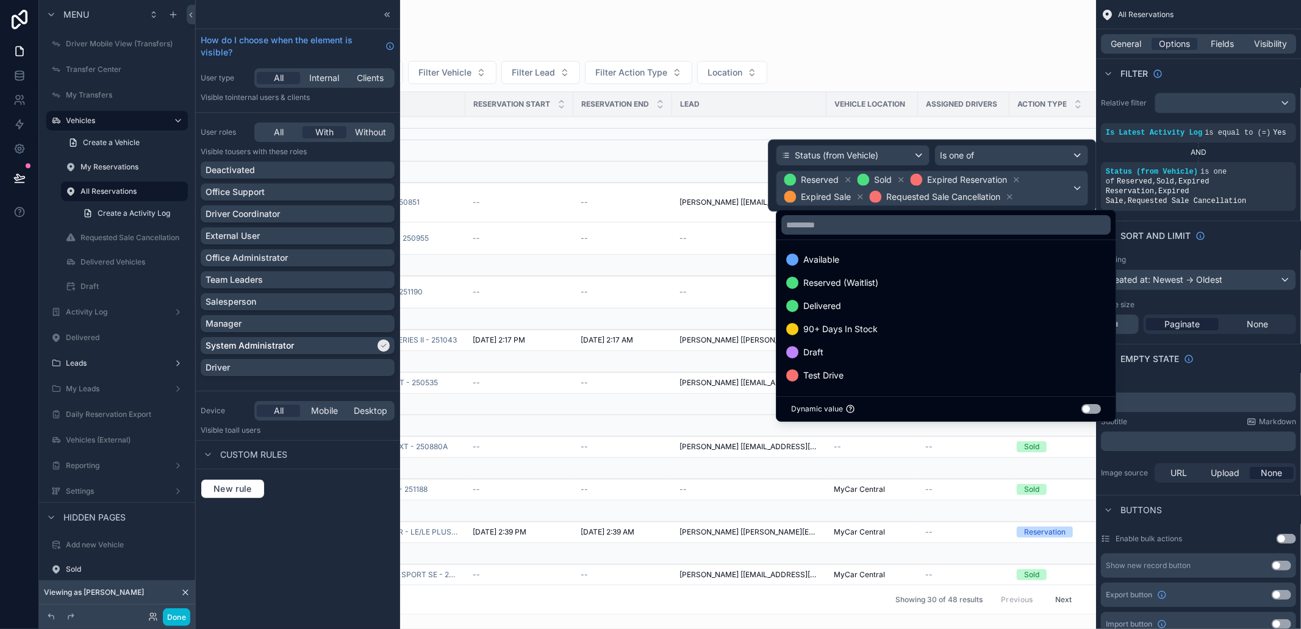
click at [1069, 179] on div at bounding box center [932, 176] width 328 height 72
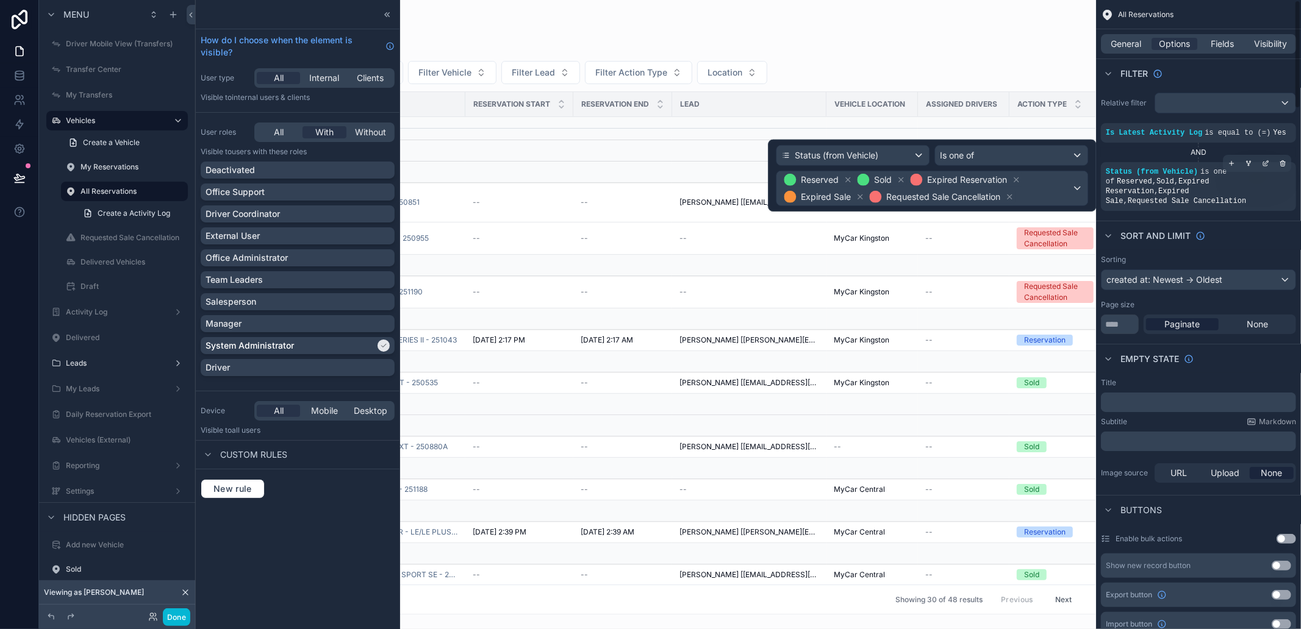
click at [1157, 167] on div "Status (from Vehicle) is one of Reserved , Sold , Expired Reservation , Expired…" at bounding box center [1197, 186] width 185 height 39
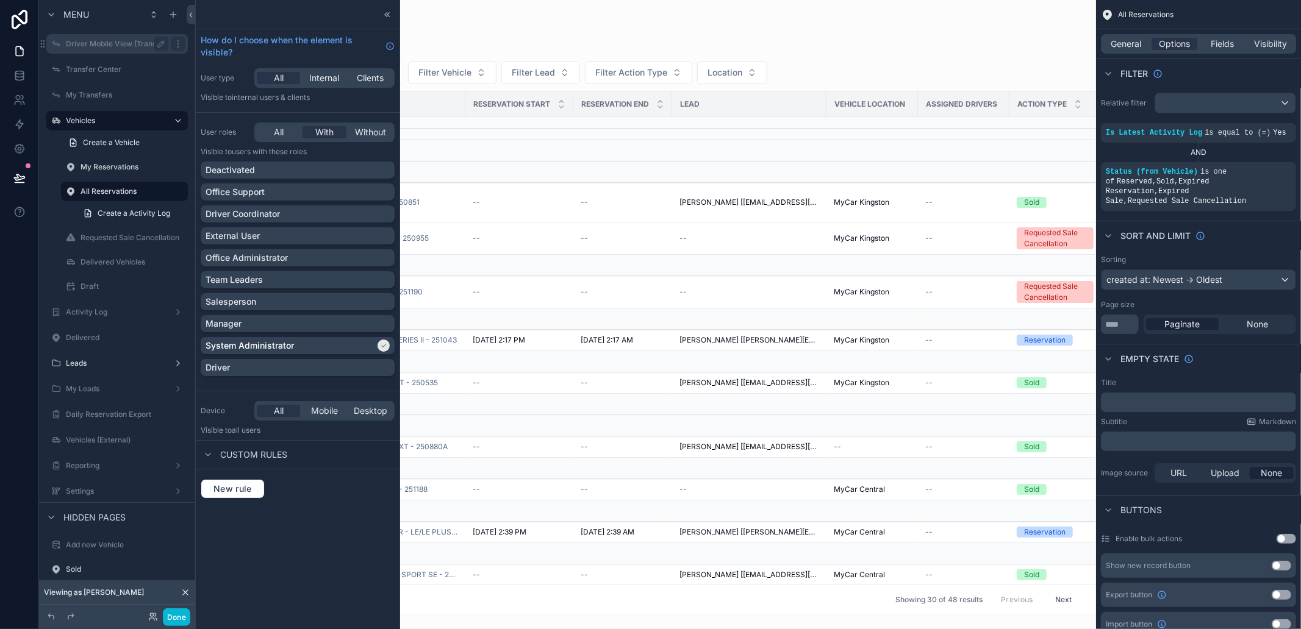
click at [580, 12] on div "scrollable content" at bounding box center [645, 314] width 901 height 629
click at [168, 609] on button "Done" at bounding box center [176, 618] width 27 height 18
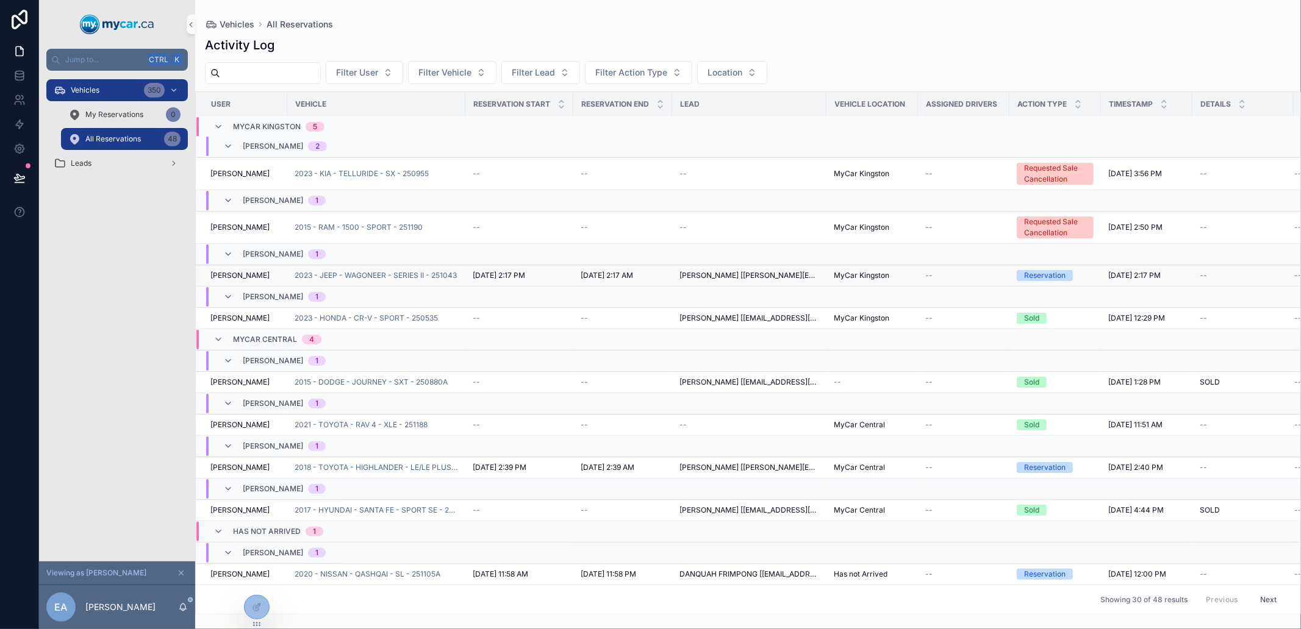
scroll to position [0, 0]
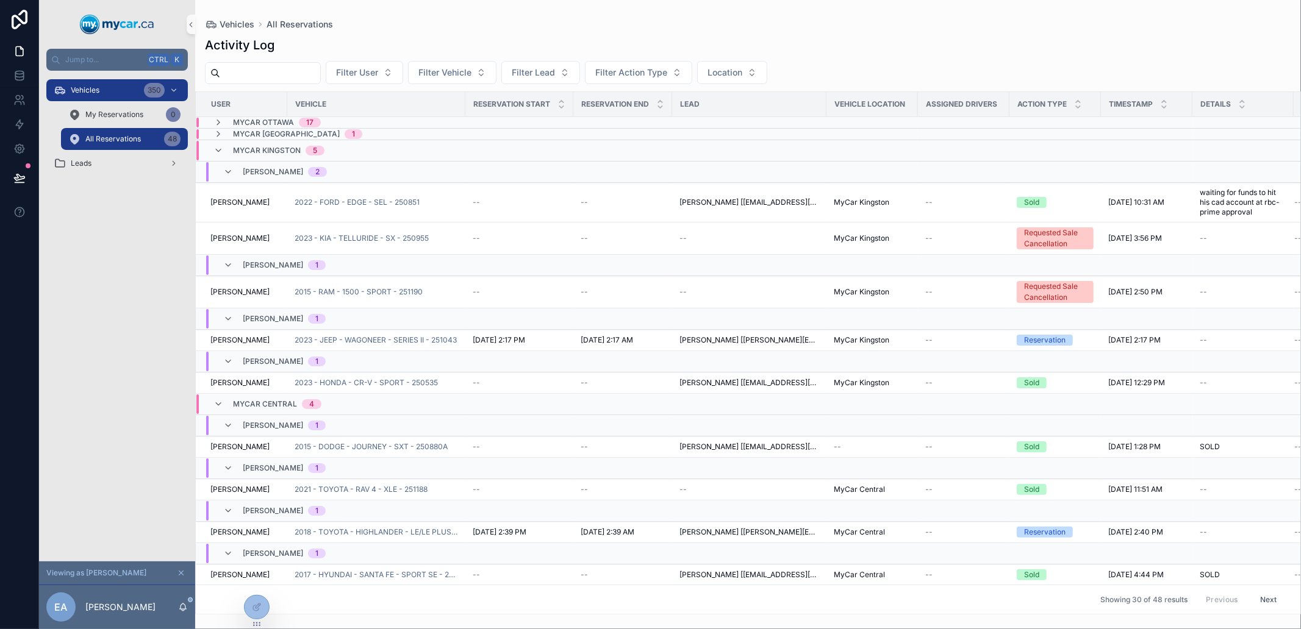
click at [235, 169] on div "[PERSON_NAME] 2" at bounding box center [275, 172] width 104 height 20
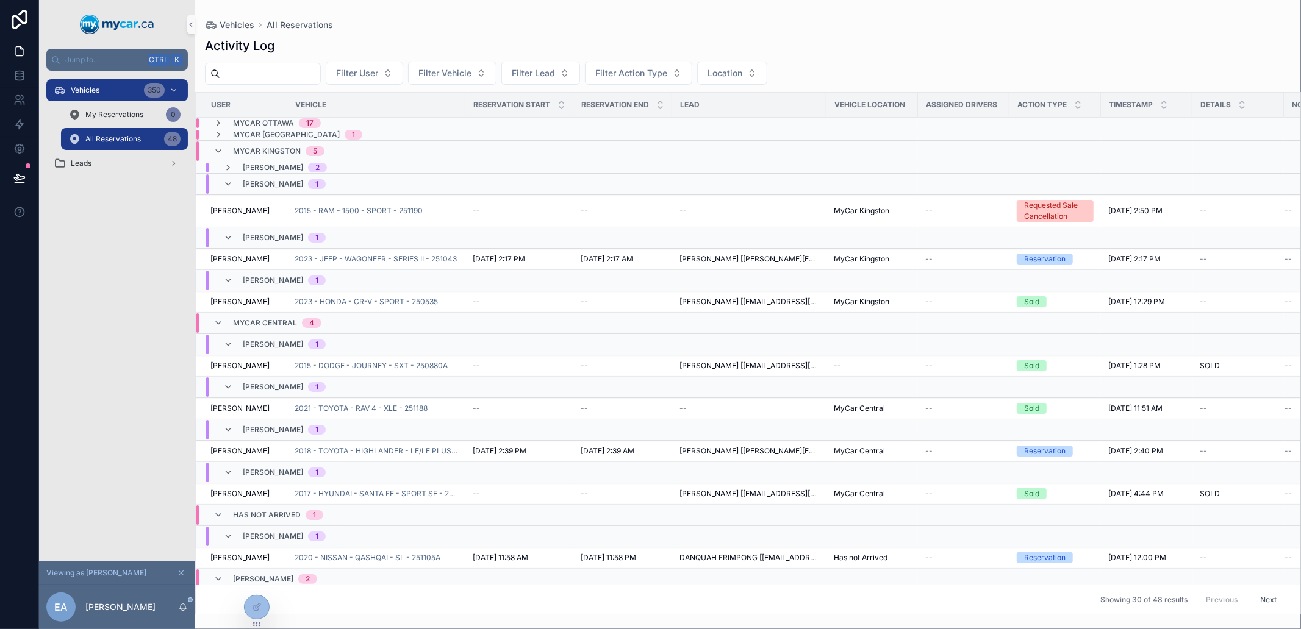
click at [235, 169] on div "[PERSON_NAME] 2" at bounding box center [275, 168] width 104 height 10
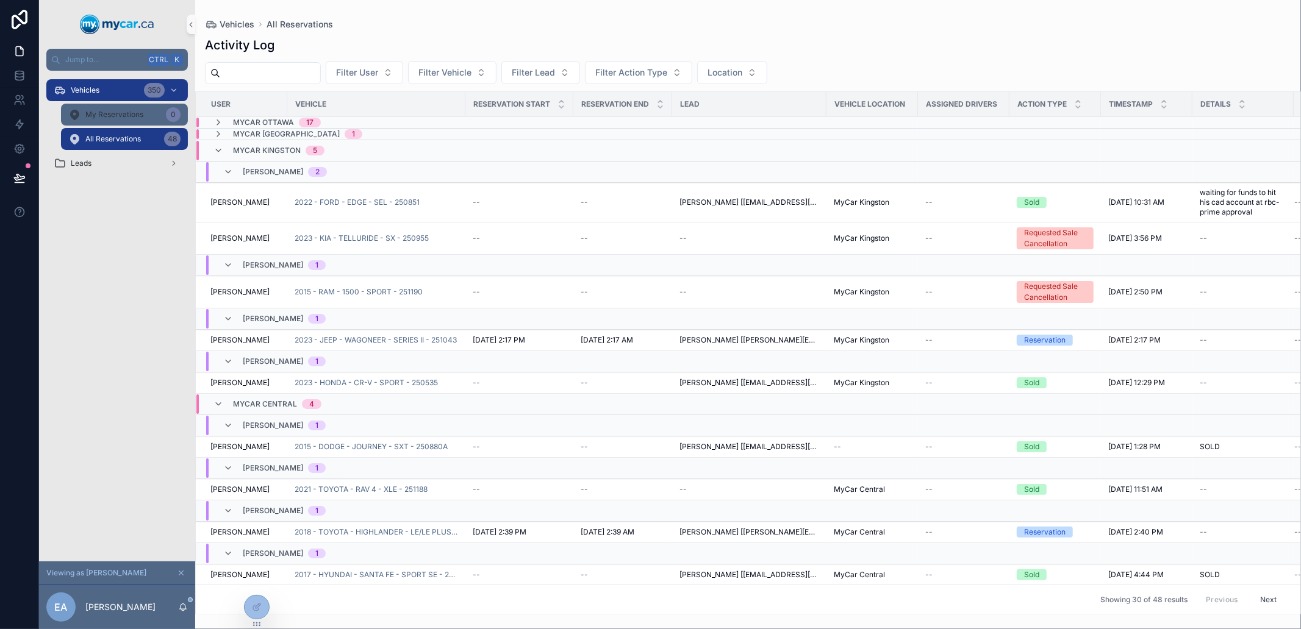
click at [141, 110] on span "My Reservations" at bounding box center [114, 115] width 58 height 10
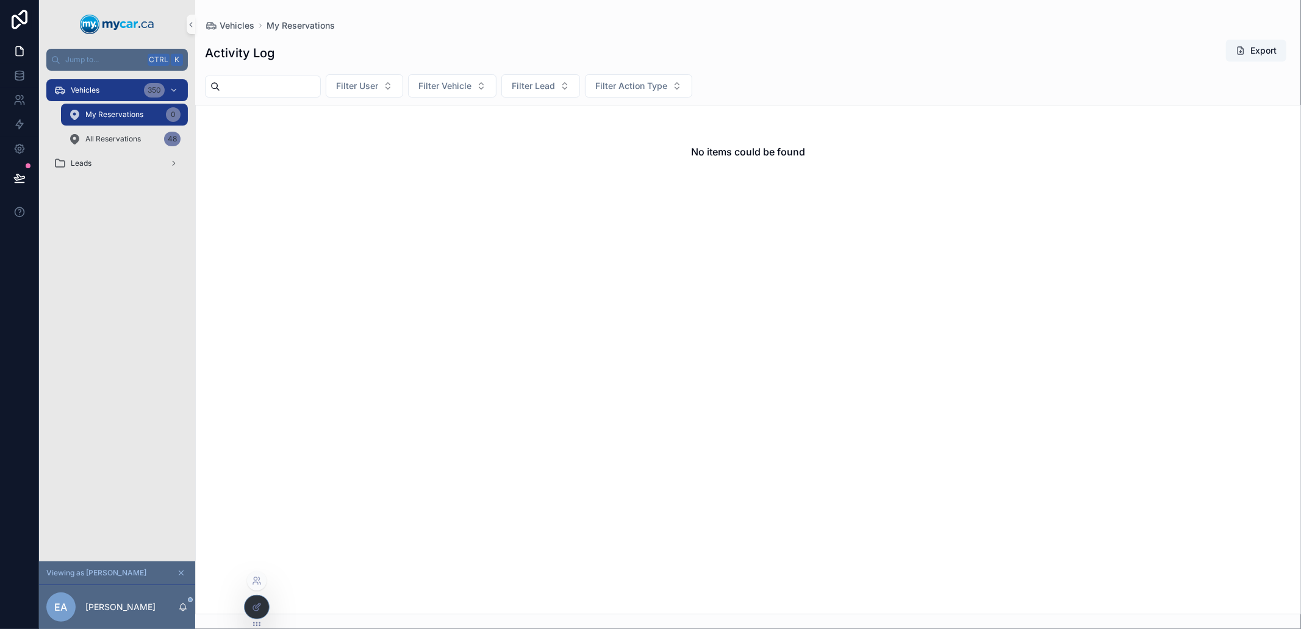
click at [257, 606] on icon at bounding box center [257, 607] width 10 height 10
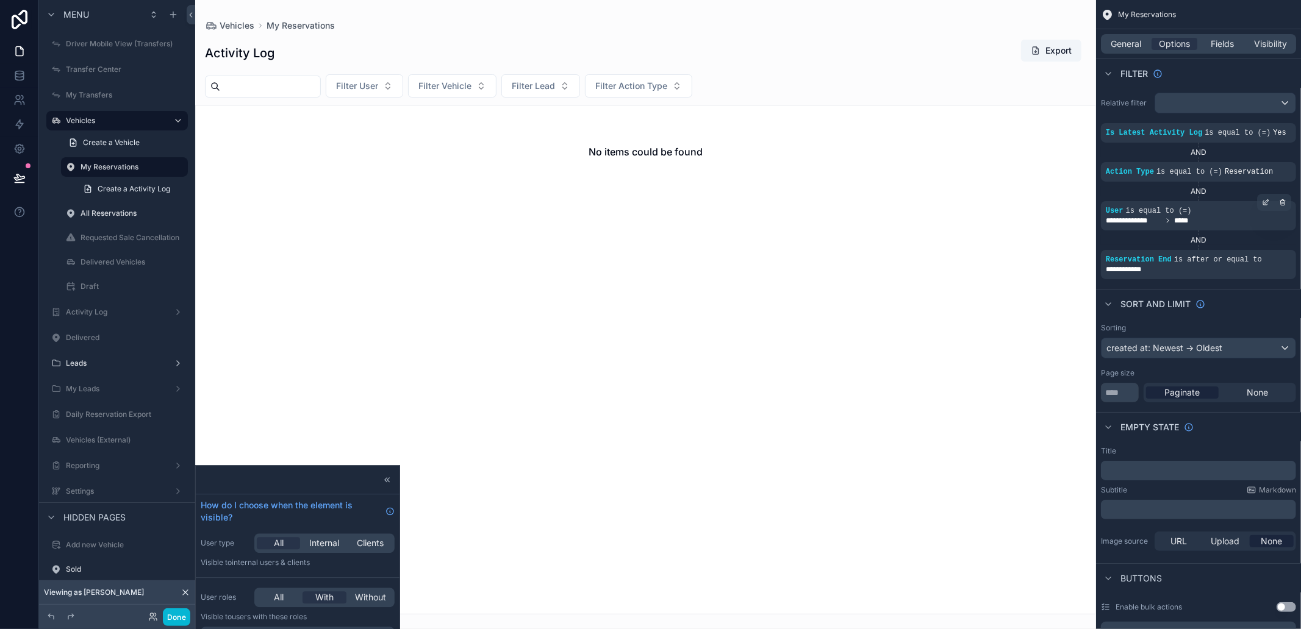
click at [1210, 216] on div "**********" at bounding box center [1197, 221] width 185 height 10
click at [1253, 267] on div "**********" at bounding box center [1197, 270] width 185 height 10
click at [1279, 253] on icon "scrollable content" at bounding box center [1282, 251] width 7 height 7
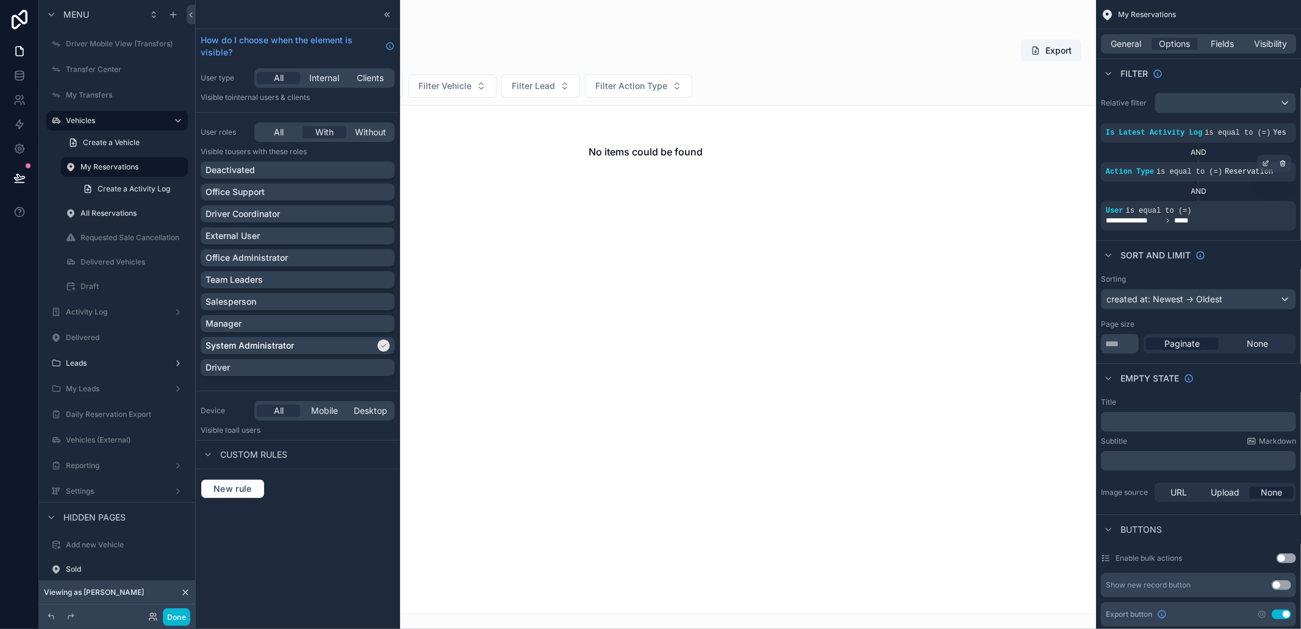
click at [1229, 177] on div "Action Type is equal to (=) Reservation" at bounding box center [1197, 172] width 185 height 10
click at [1267, 160] on icon "scrollable content" at bounding box center [1267, 162] width 4 height 4
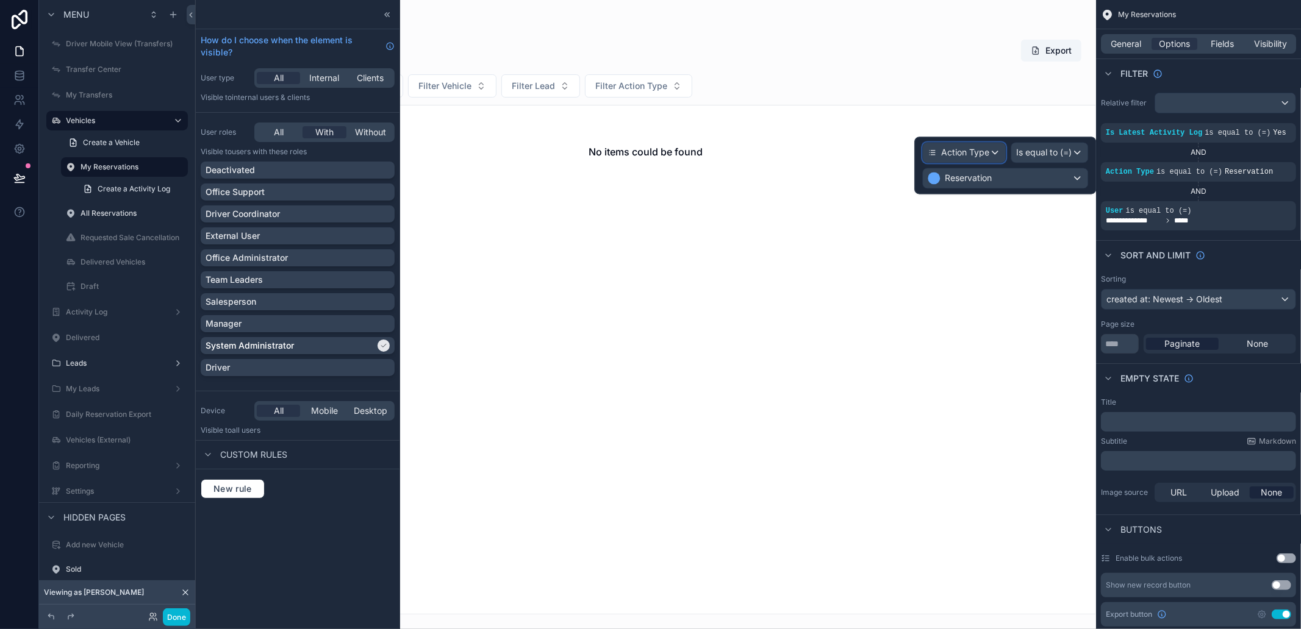
click at [962, 151] on span "Action Type" at bounding box center [965, 152] width 48 height 12
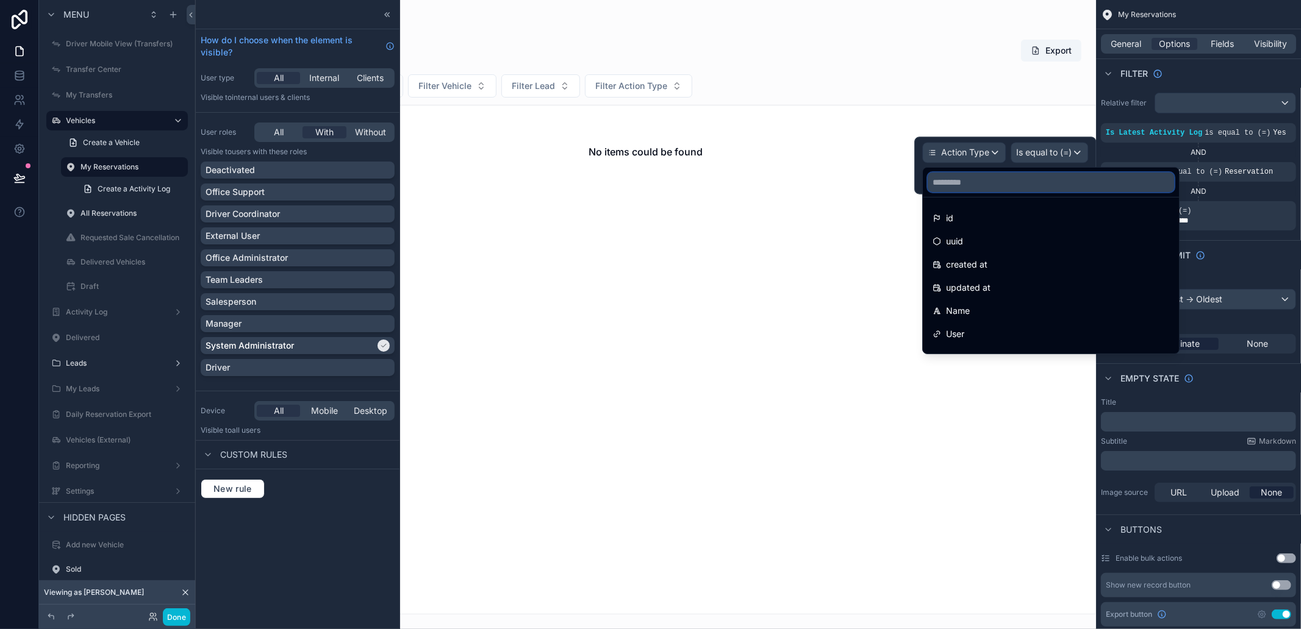
click at [1016, 189] on input "text" at bounding box center [1050, 183] width 246 height 20
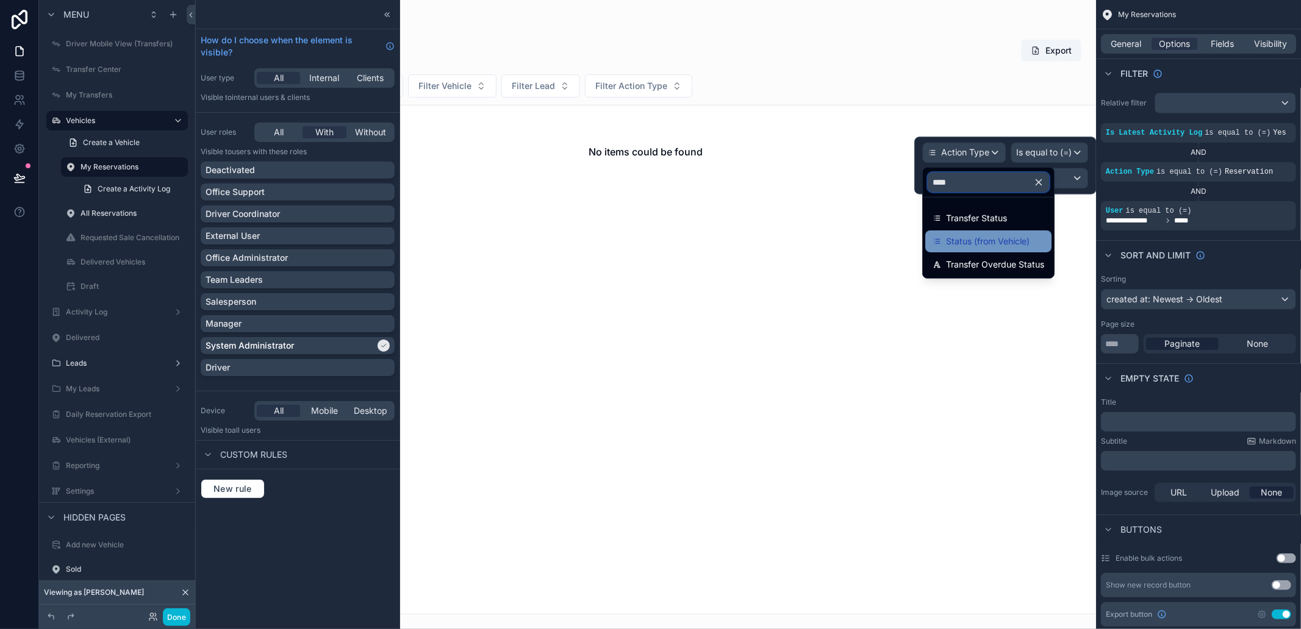
type input "****"
click at [1020, 238] on span "Status (from Vehicle)" at bounding box center [988, 241] width 84 height 15
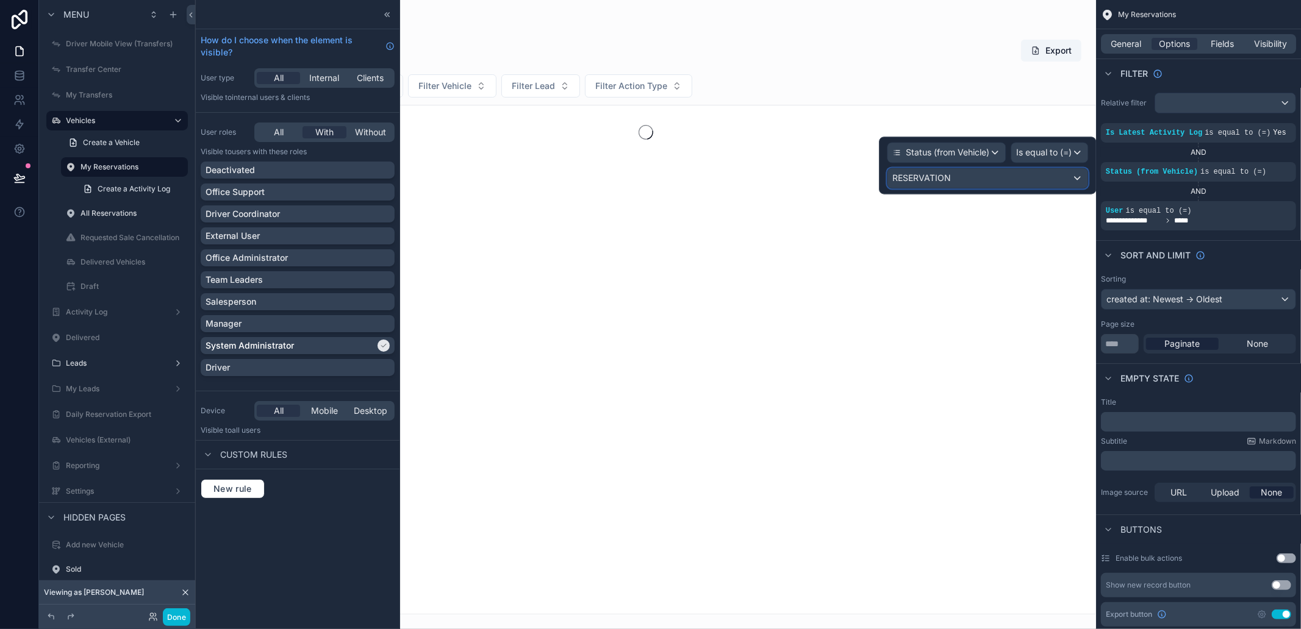
click at [1072, 174] on div "RESERVATION" at bounding box center [987, 178] width 200 height 20
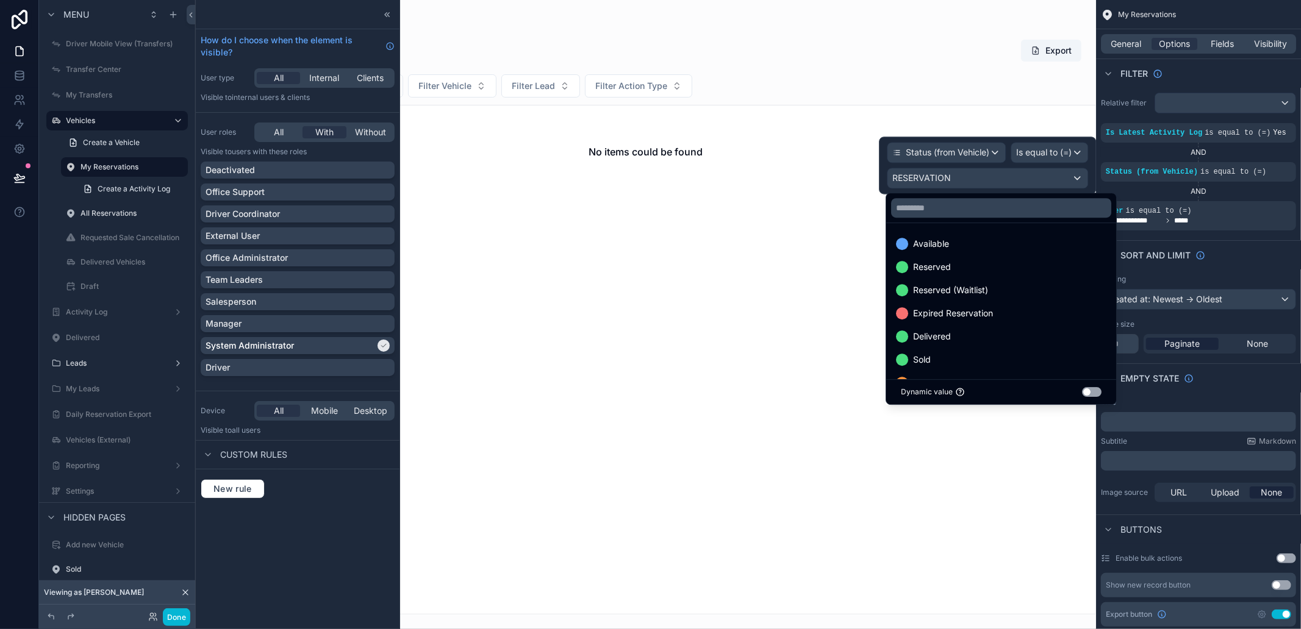
click at [1059, 160] on div at bounding box center [987, 165] width 217 height 57
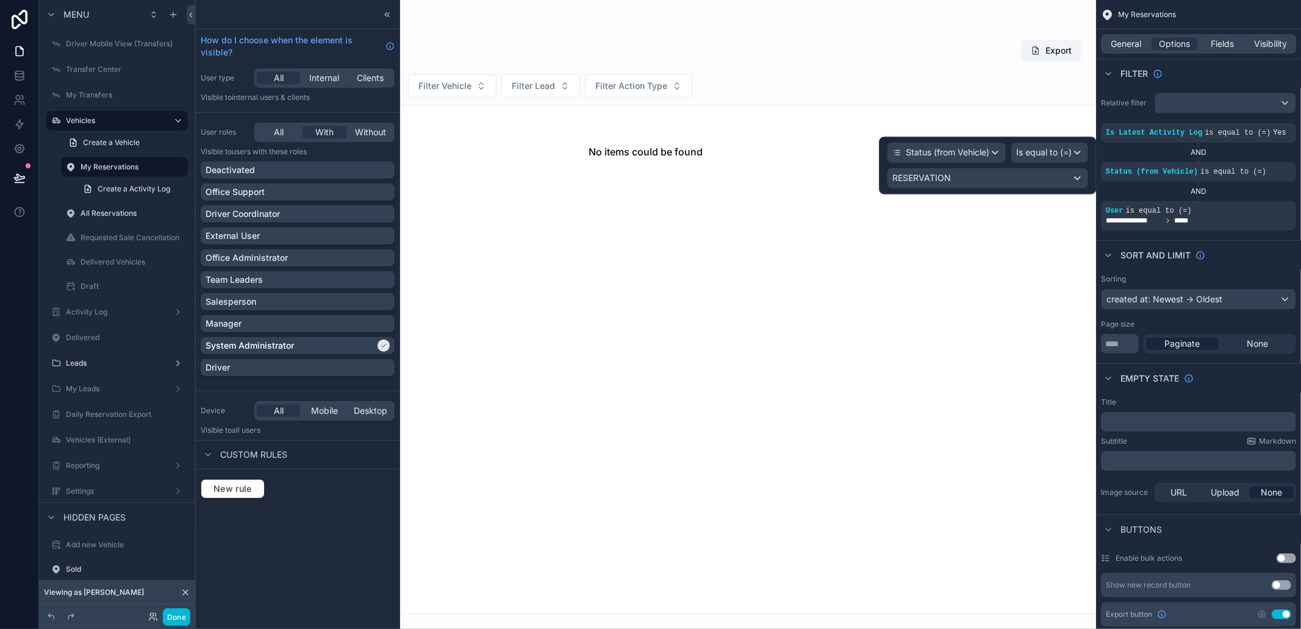
drag, startPoint x: 1059, startPoint y: 163, endPoint x: 1062, endPoint y: 155, distance: 8.5
click at [1062, 155] on div "Status (from Vehicle) Is equal to (=) RESERVATION" at bounding box center [987, 165] width 201 height 46
click at [1062, 155] on span "Is equal to (=)" at bounding box center [1043, 152] width 55 height 12
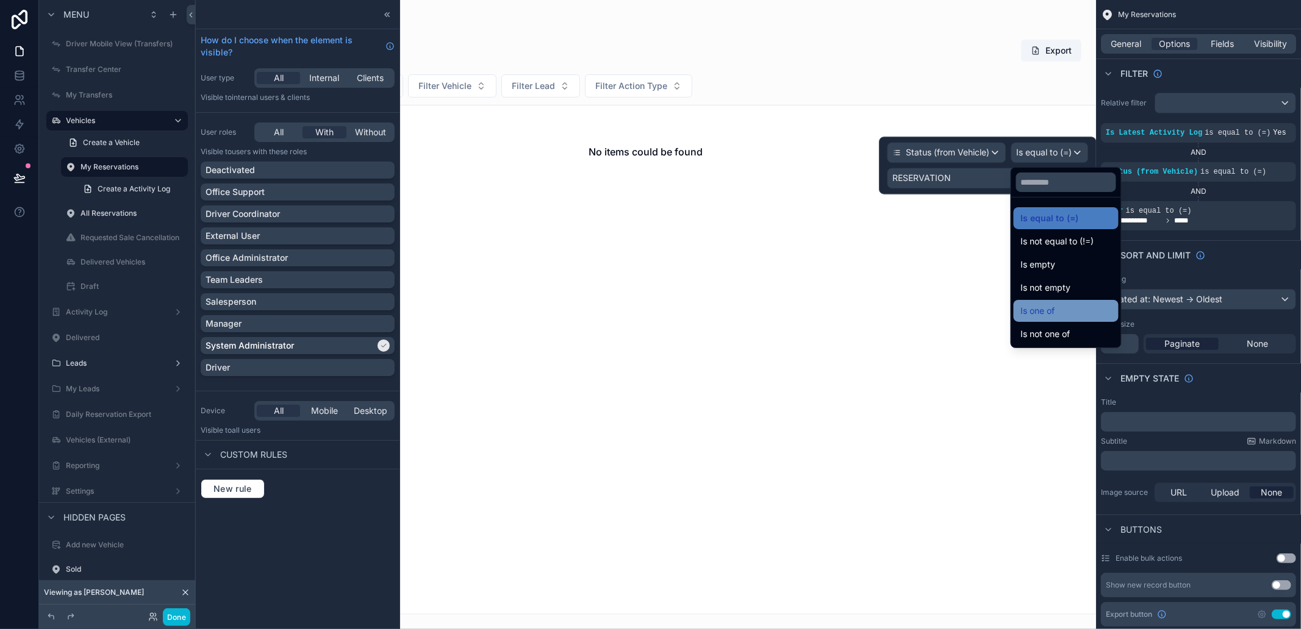
click at [1076, 305] on div "Is one of" at bounding box center [1066, 311] width 90 height 15
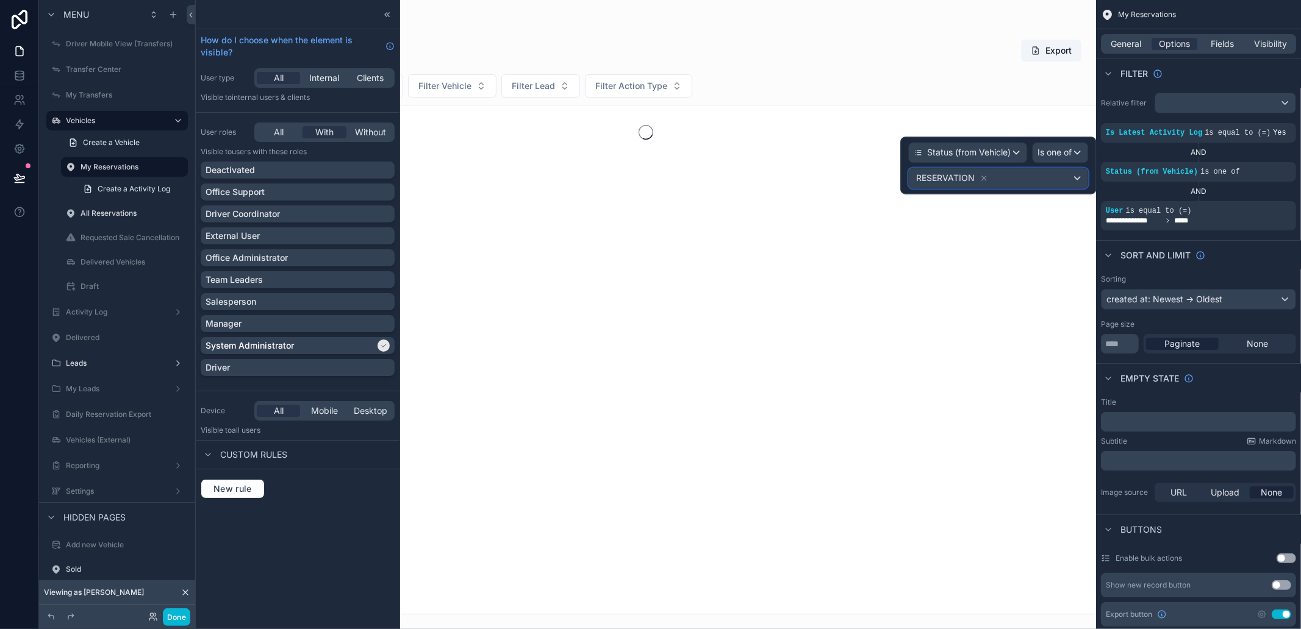
click at [1031, 177] on div "RESERVATION" at bounding box center [998, 178] width 179 height 20
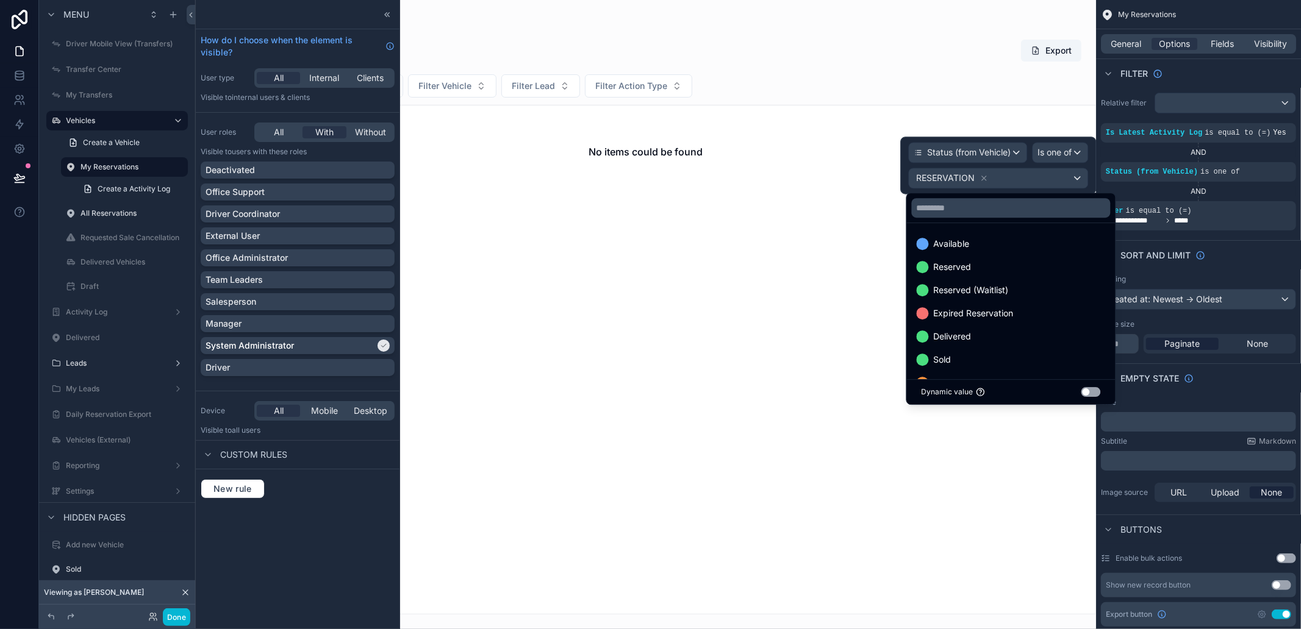
click at [982, 174] on div at bounding box center [998, 165] width 196 height 57
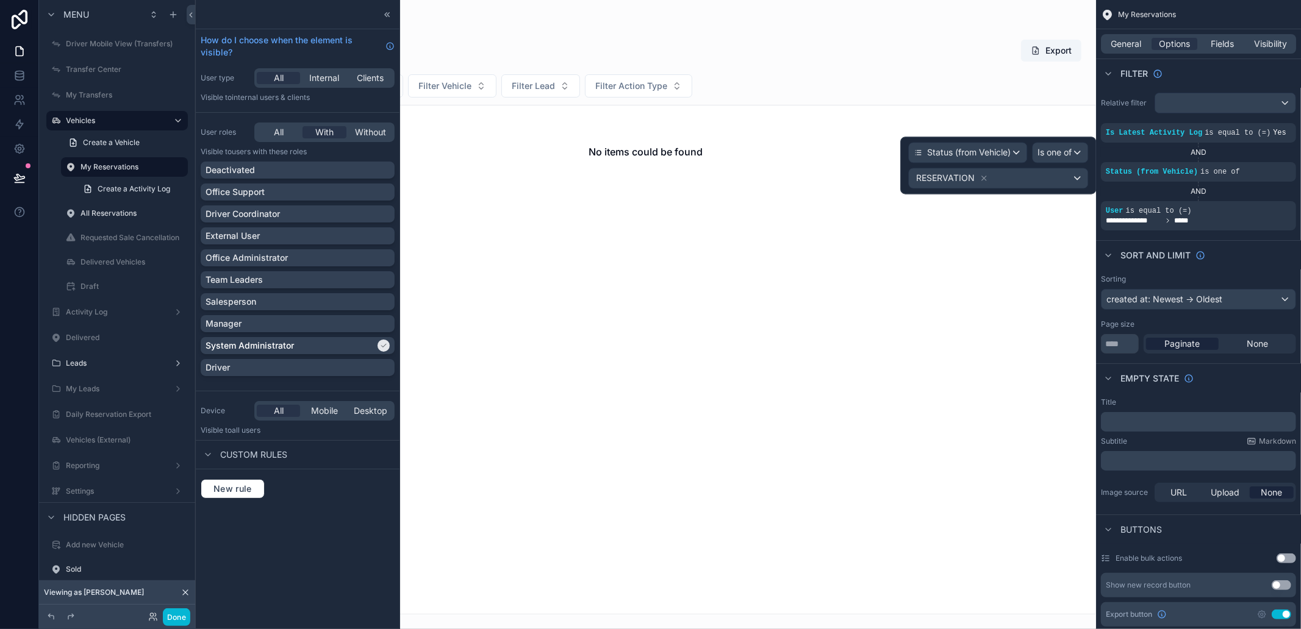
click at [982, 174] on icon at bounding box center [983, 178] width 9 height 9
click at [1005, 179] on div "Some value" at bounding box center [998, 178] width 179 height 20
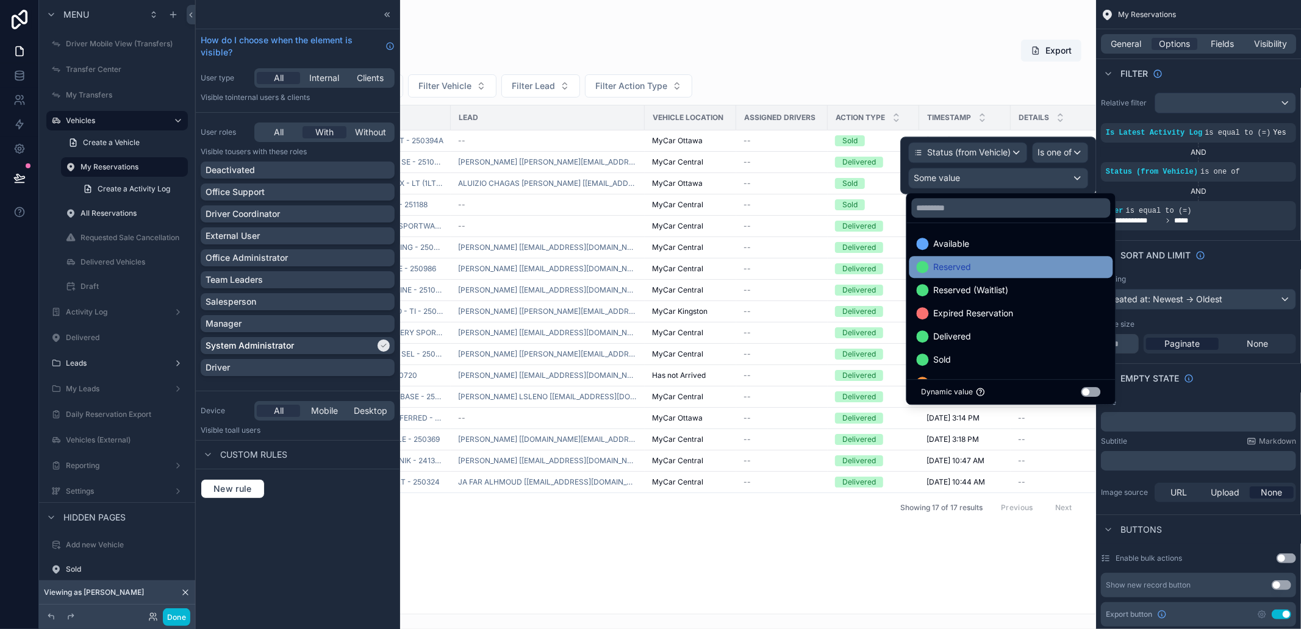
click at [1007, 271] on div "Reserved" at bounding box center [1010, 267] width 189 height 15
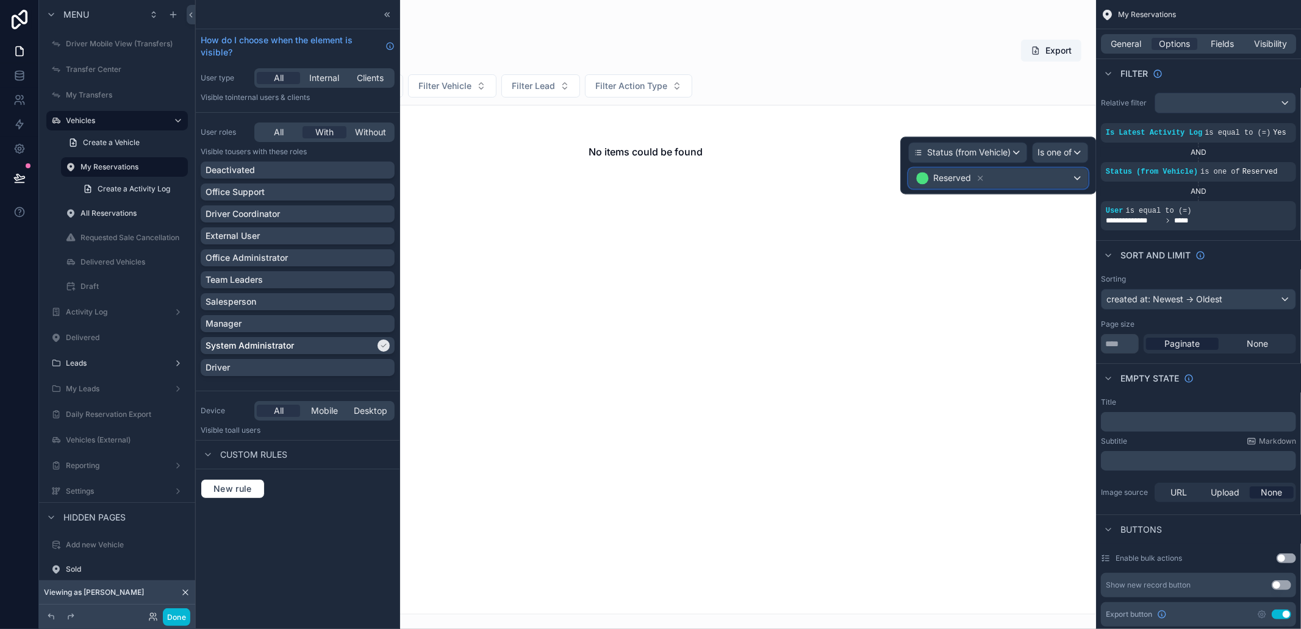
click at [1007, 180] on div "Reserved" at bounding box center [998, 178] width 179 height 20
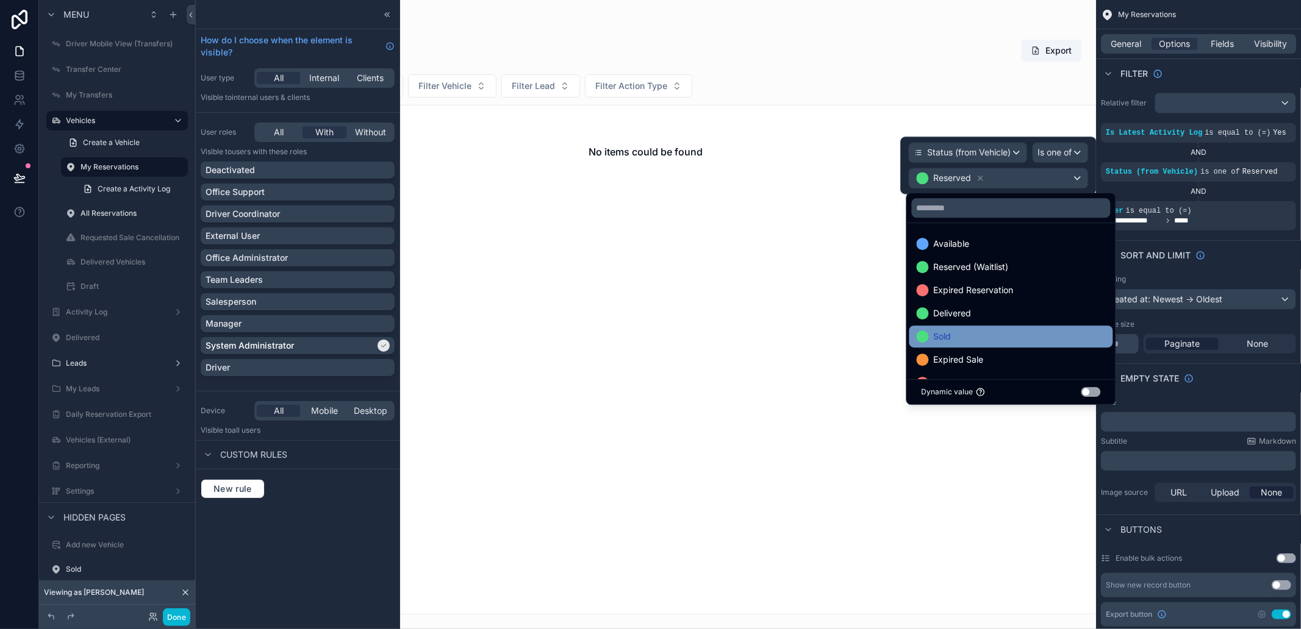
click at [1020, 327] on div "Sold" at bounding box center [1011, 337] width 204 height 22
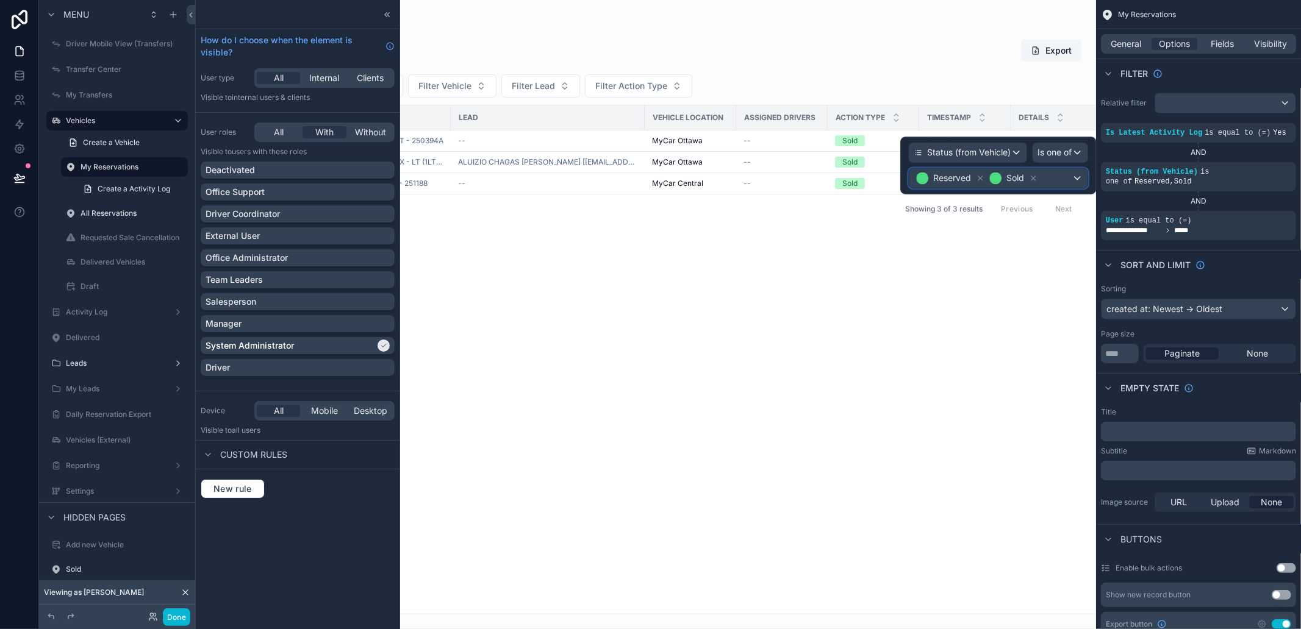
click at [1062, 173] on div "Reserved Sold" at bounding box center [998, 178] width 179 height 20
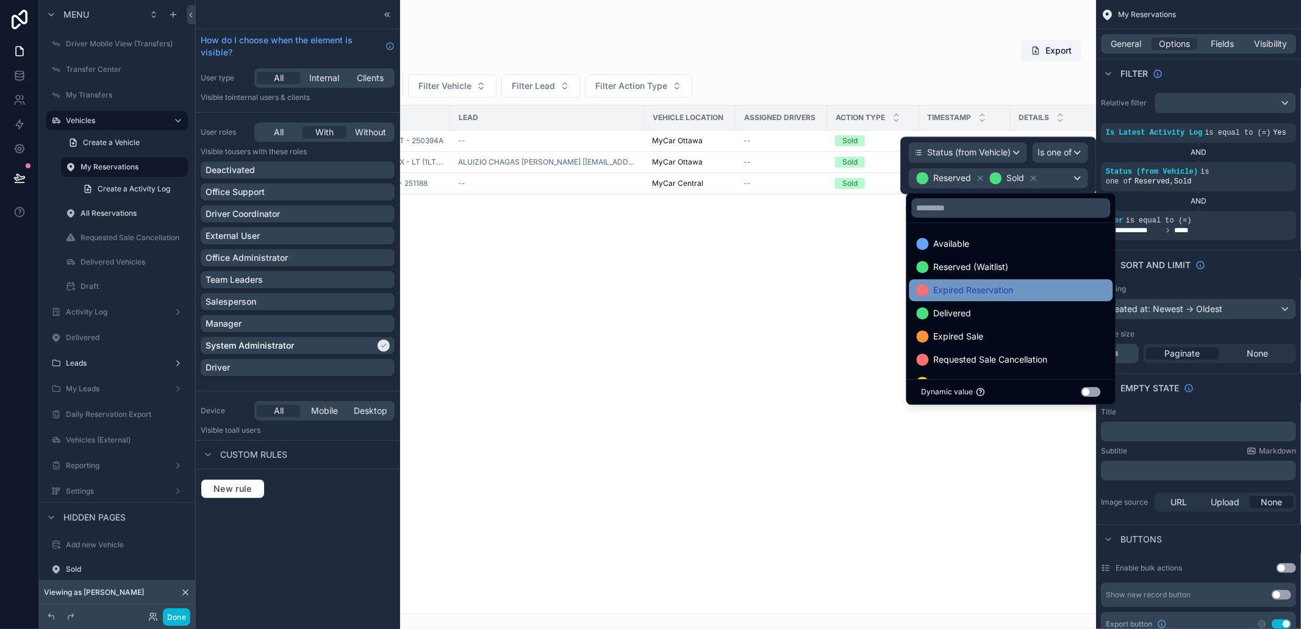
click at [984, 287] on span "Expired Reservation" at bounding box center [974, 290] width 80 height 15
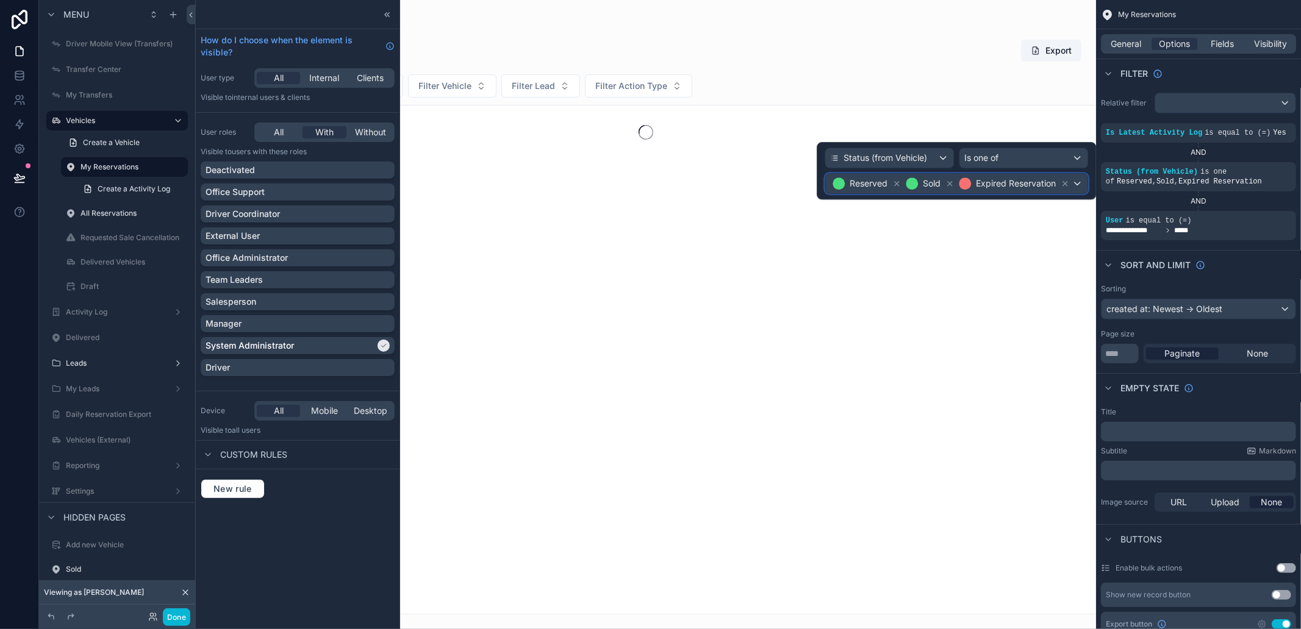
click at [1056, 184] on div "Expired Reservation" at bounding box center [1013, 183] width 113 height 15
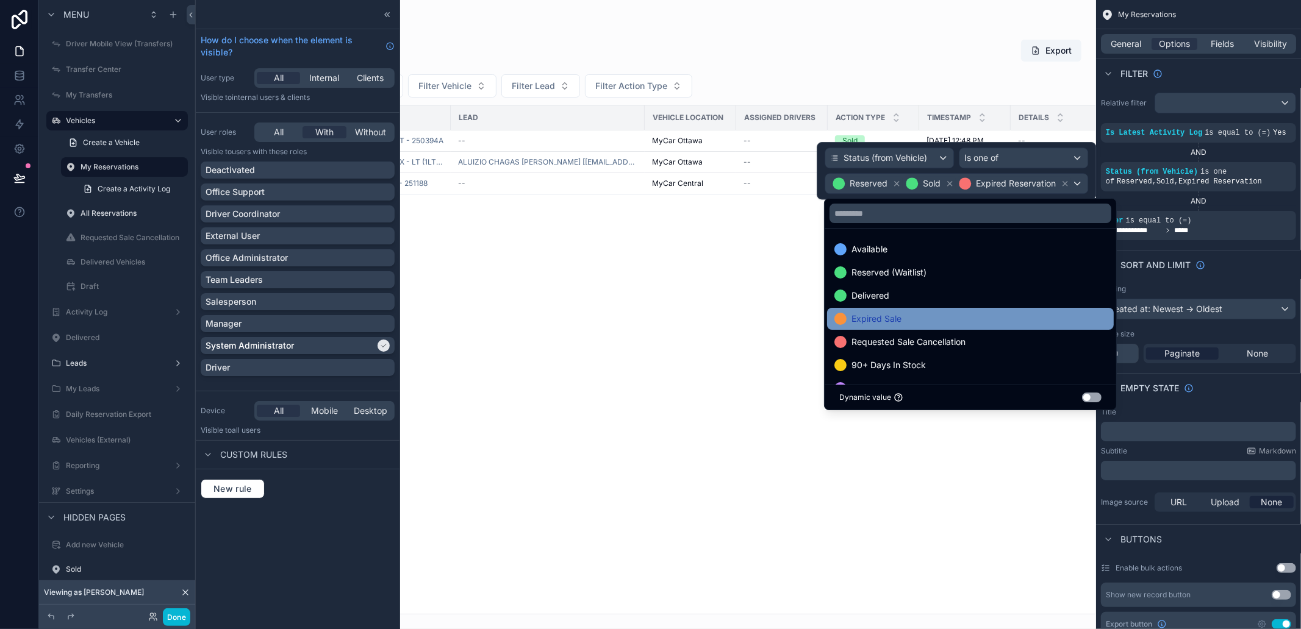
click at [946, 318] on div "Expired Sale" at bounding box center [970, 319] width 272 height 15
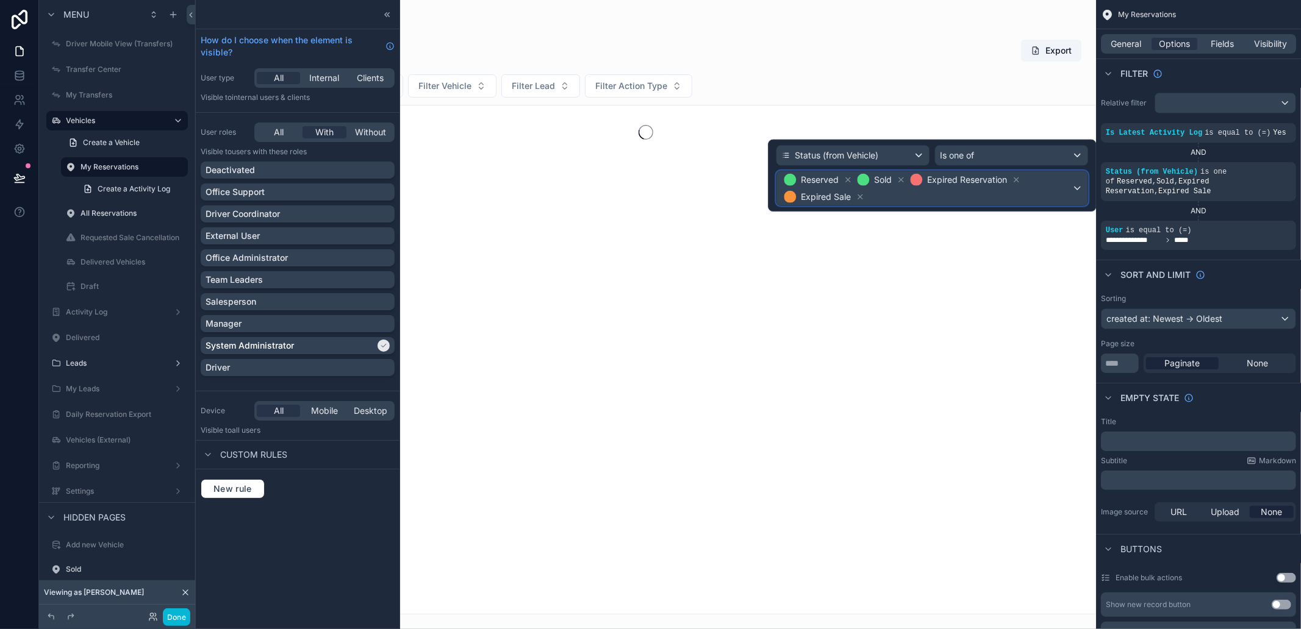
click at [997, 189] on span "Reserved Sold Expired Reservation Expired Sale" at bounding box center [926, 188] width 290 height 34
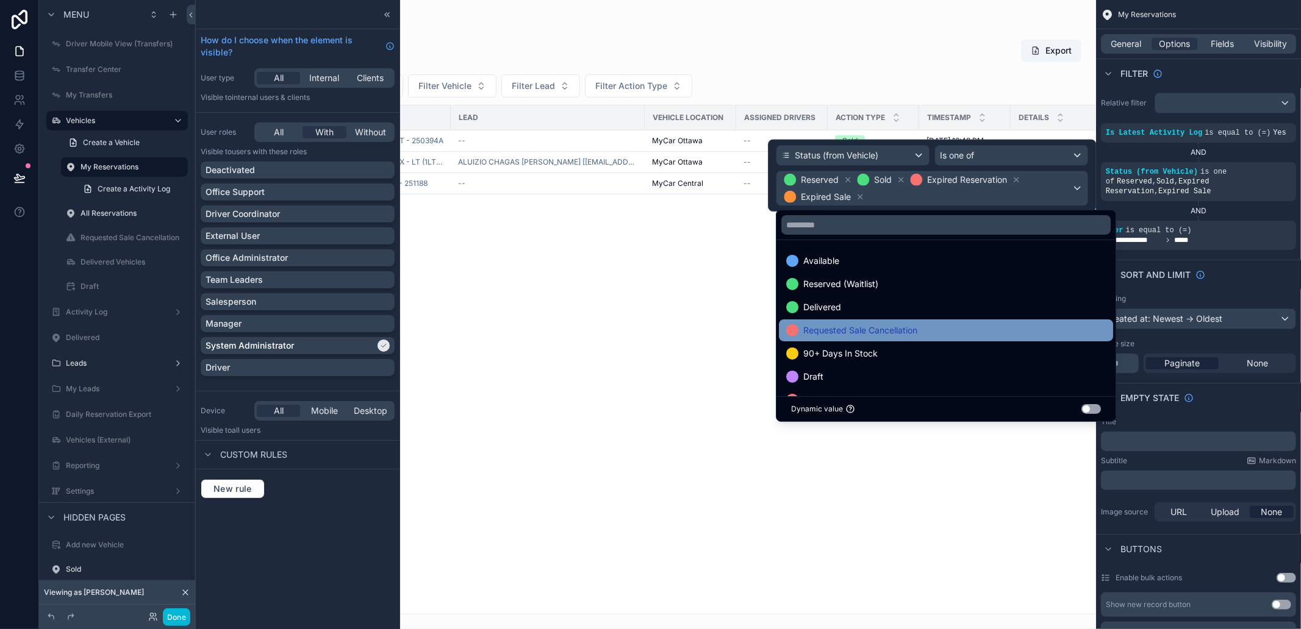
click at [955, 333] on div "Requested Sale Cancellation" at bounding box center [946, 330] width 320 height 15
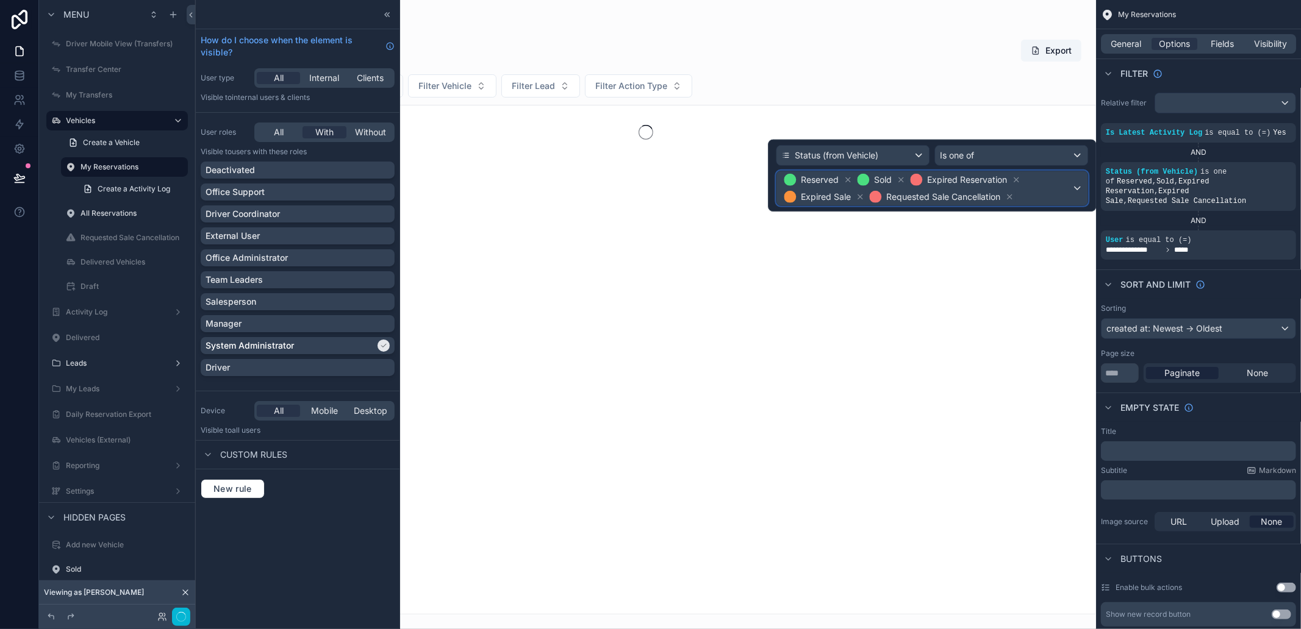
click at [976, 200] on span "Requested Sale Cancellation" at bounding box center [943, 197] width 114 height 12
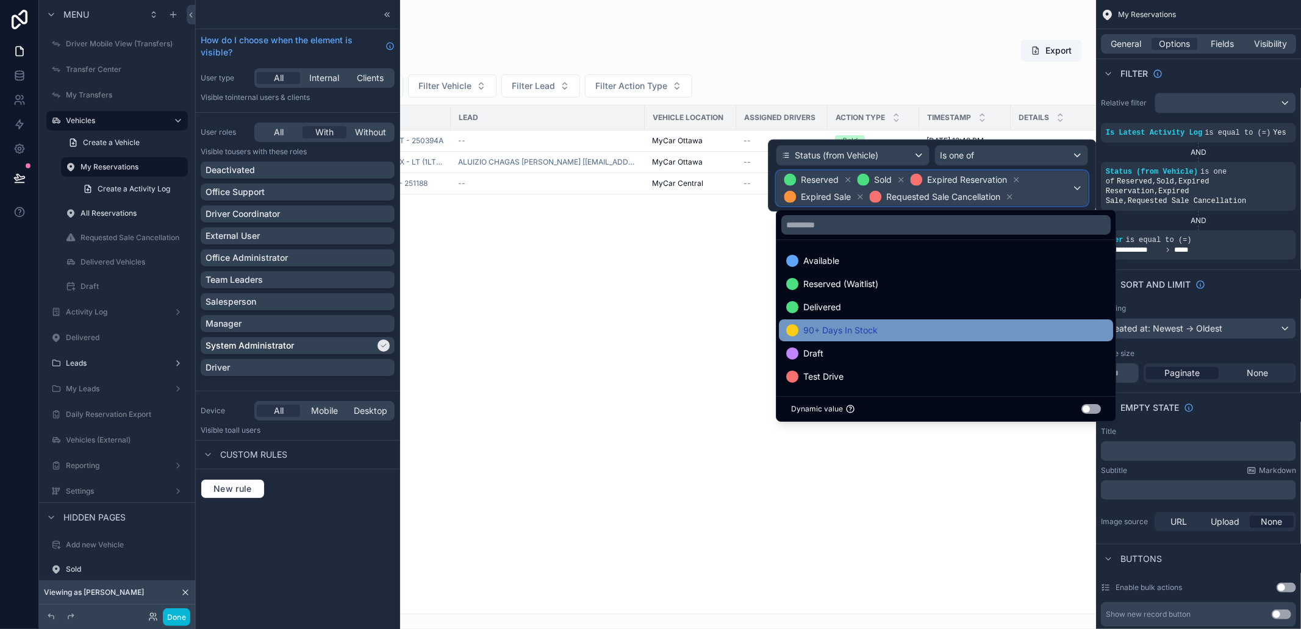
scroll to position [1, 0]
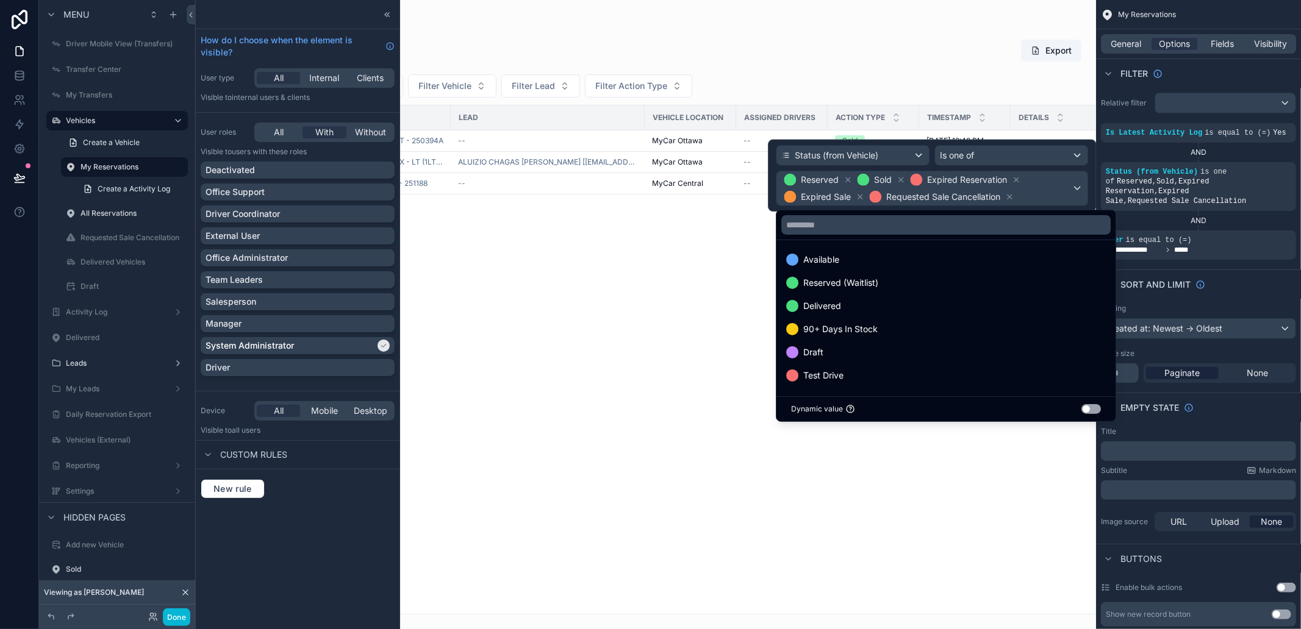
click at [911, 525] on div "scrollable content" at bounding box center [645, 314] width 901 height 629
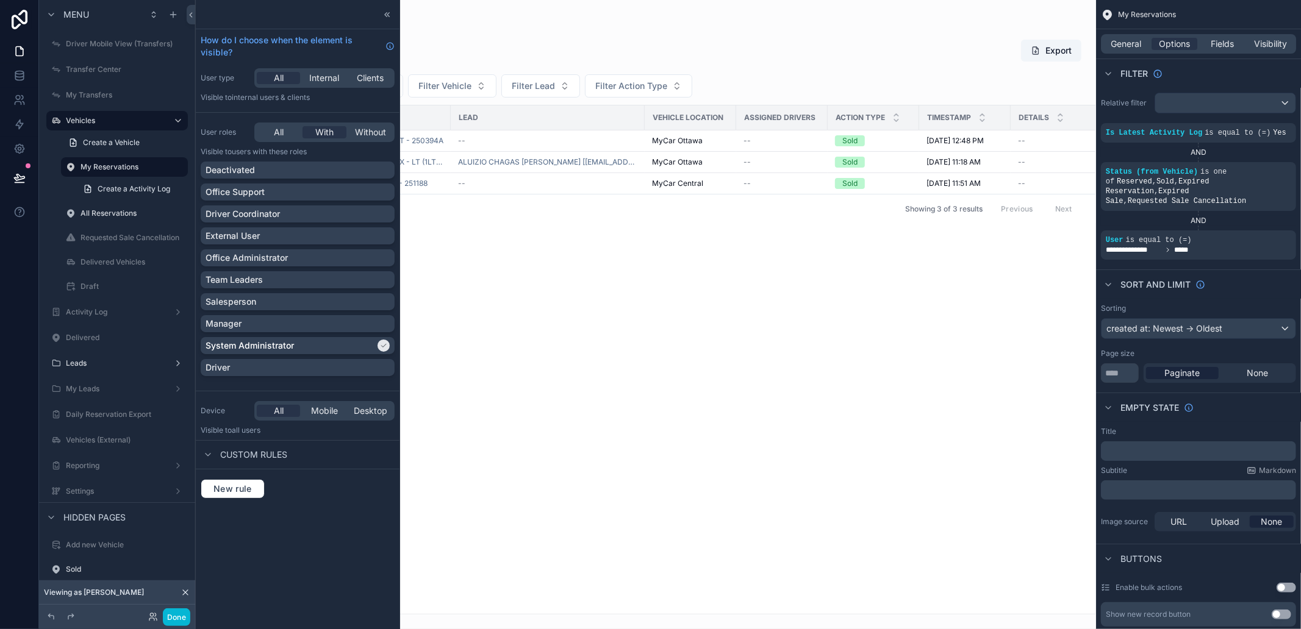
click at [899, 445] on div "User Vehicle Lead VEHICLE Location Assigned Drivers Action Type Timestamp Detai…" at bounding box center [645, 359] width 899 height 509
click at [174, 619] on button "Done" at bounding box center [176, 618] width 27 height 18
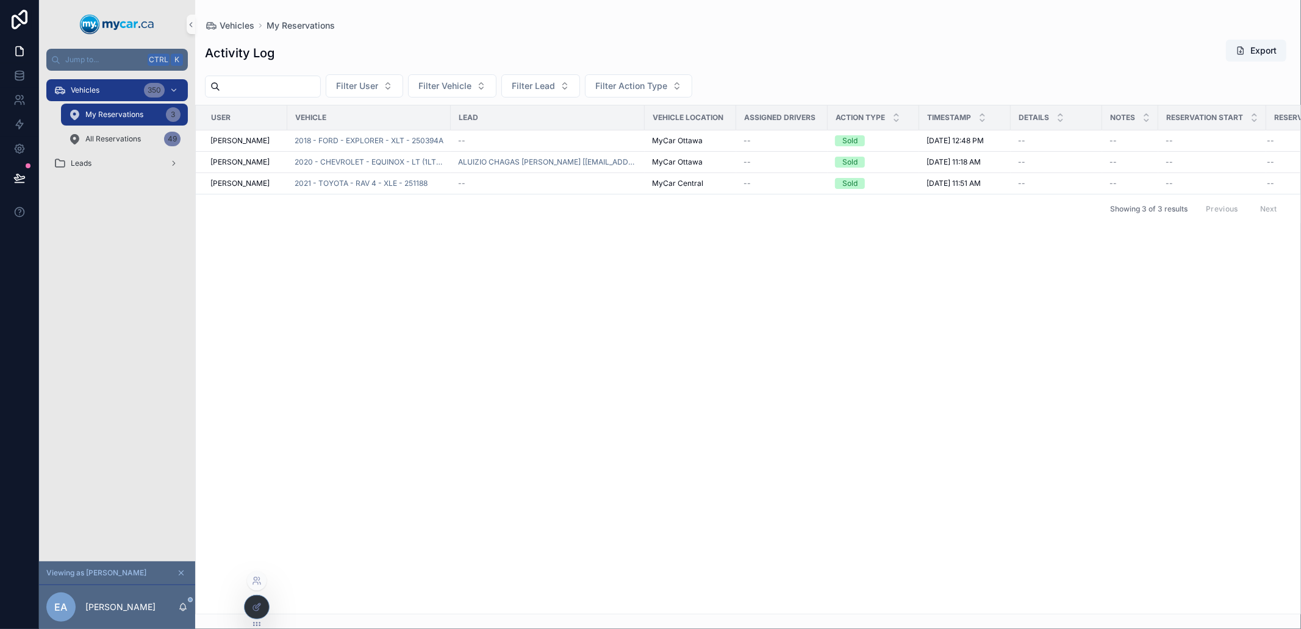
click at [259, 609] on icon at bounding box center [257, 607] width 10 height 10
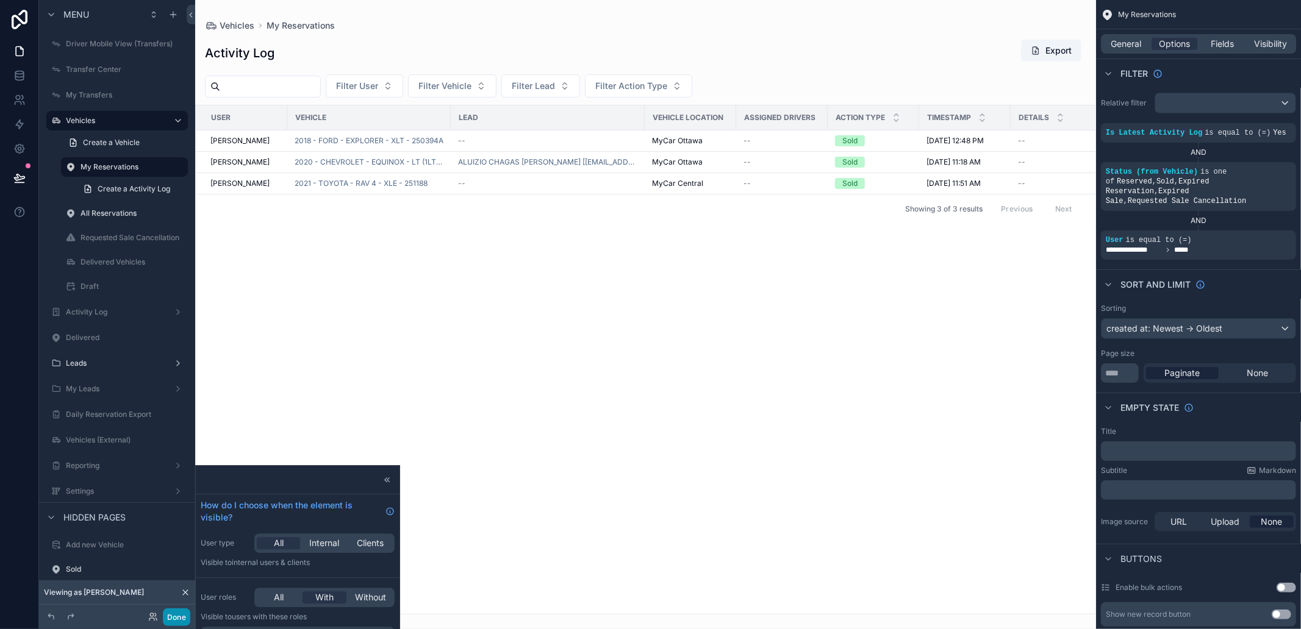
click at [177, 621] on button "Done" at bounding box center [176, 618] width 27 height 18
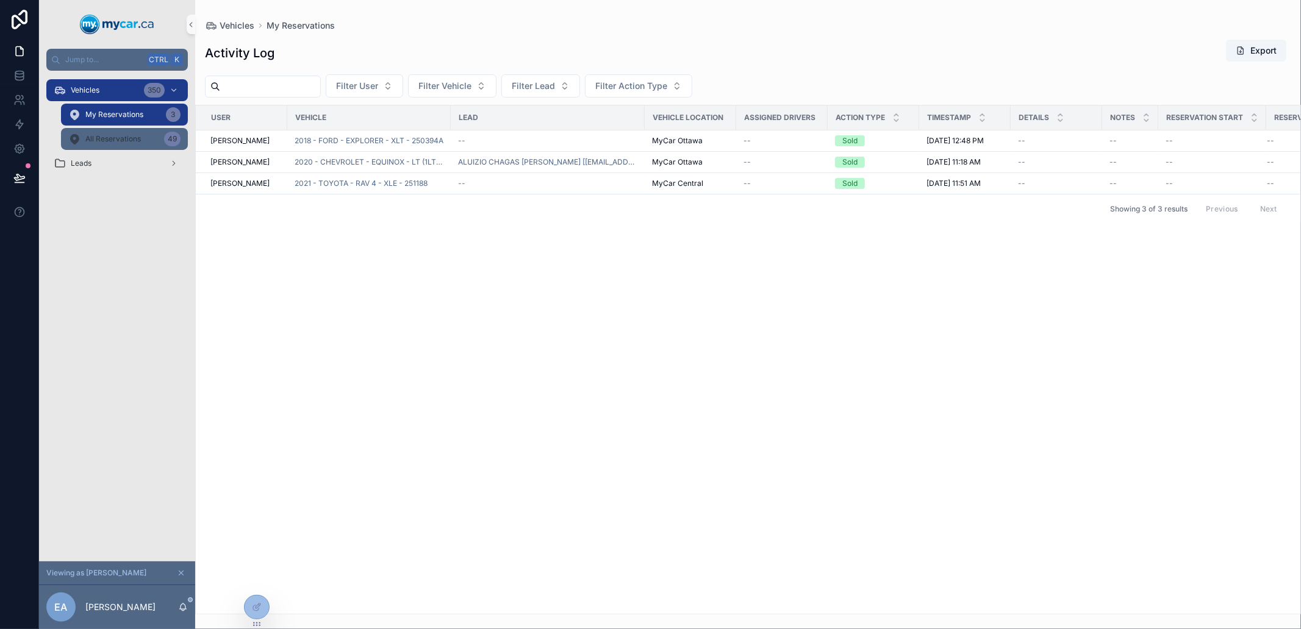
click at [124, 135] on span "All Reservations" at bounding box center [112, 139] width 55 height 10
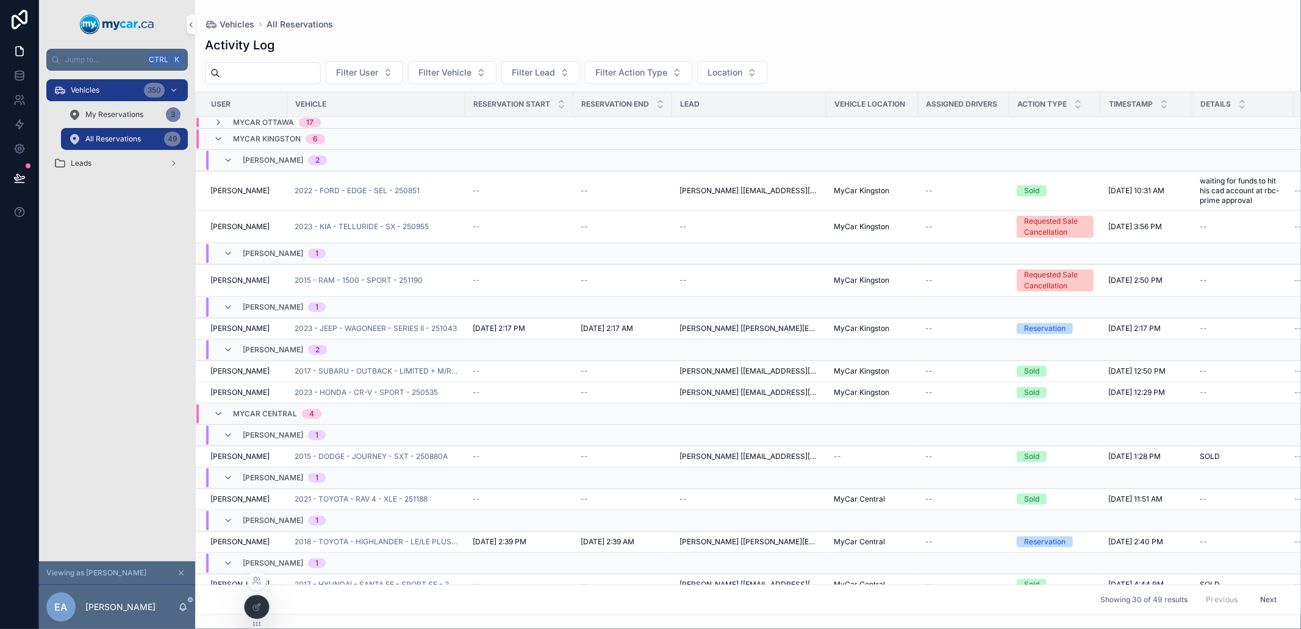
click at [257, 607] on icon at bounding box center [257, 607] width 10 height 10
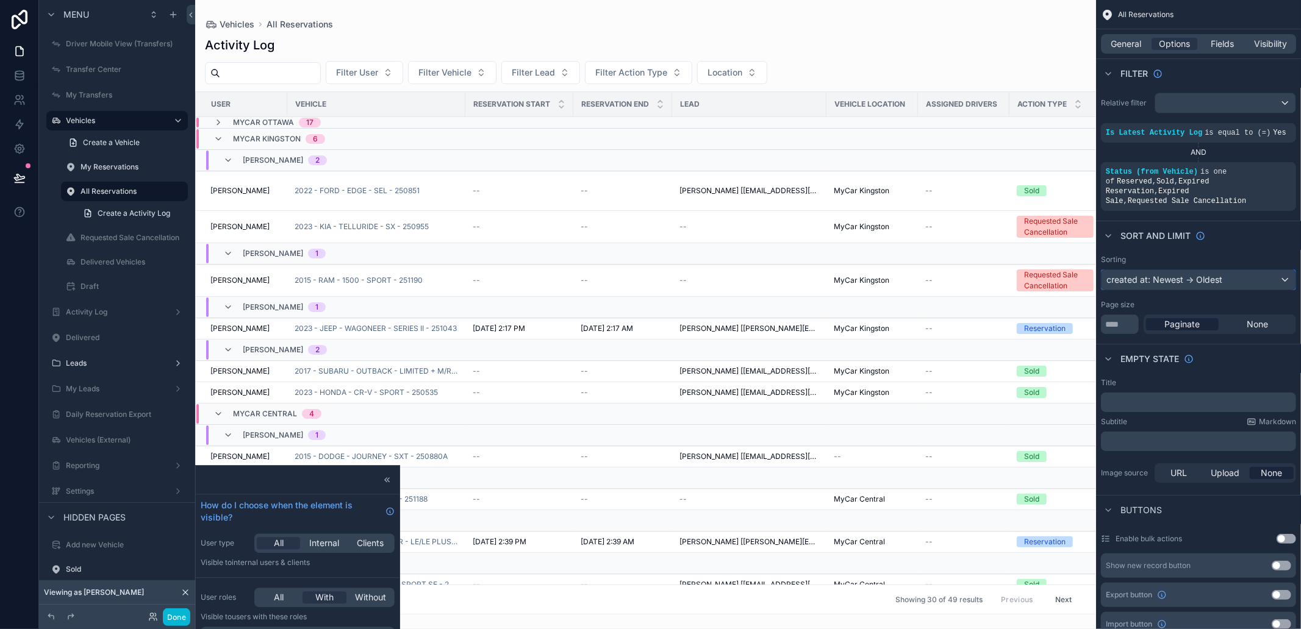
click at [1162, 270] on div "created at: Newest -> Oldest" at bounding box center [1198, 280] width 194 height 20
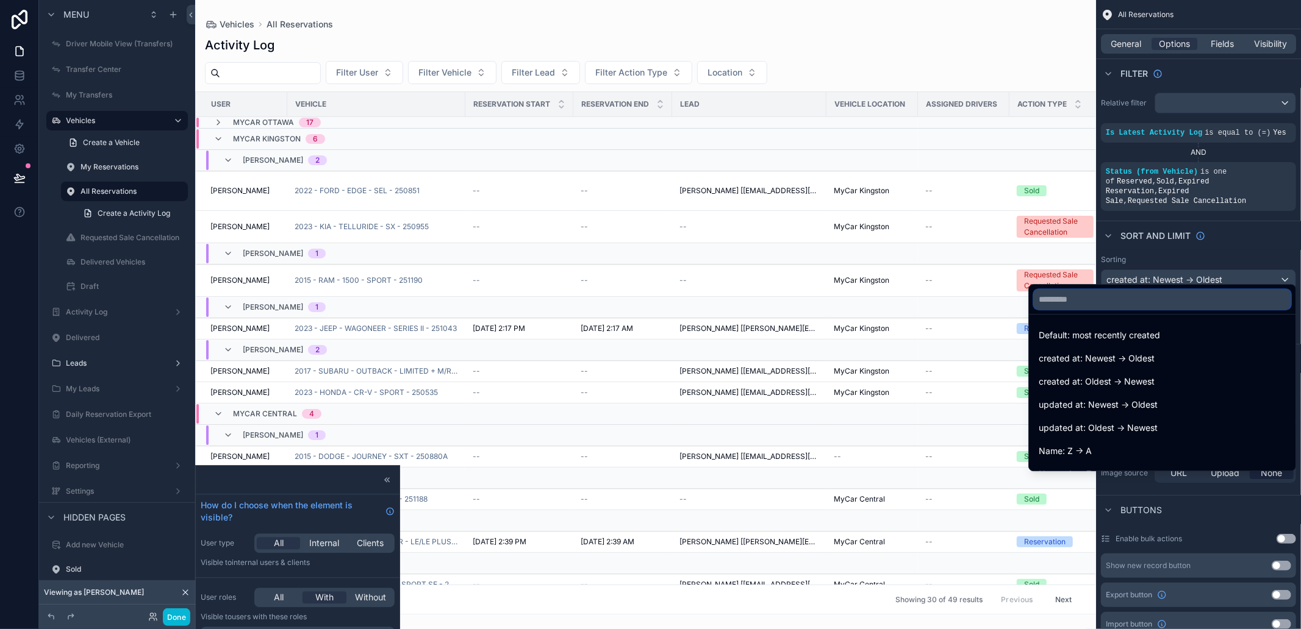
click at [1123, 297] on input "text" at bounding box center [1162, 300] width 257 height 20
type input "****"
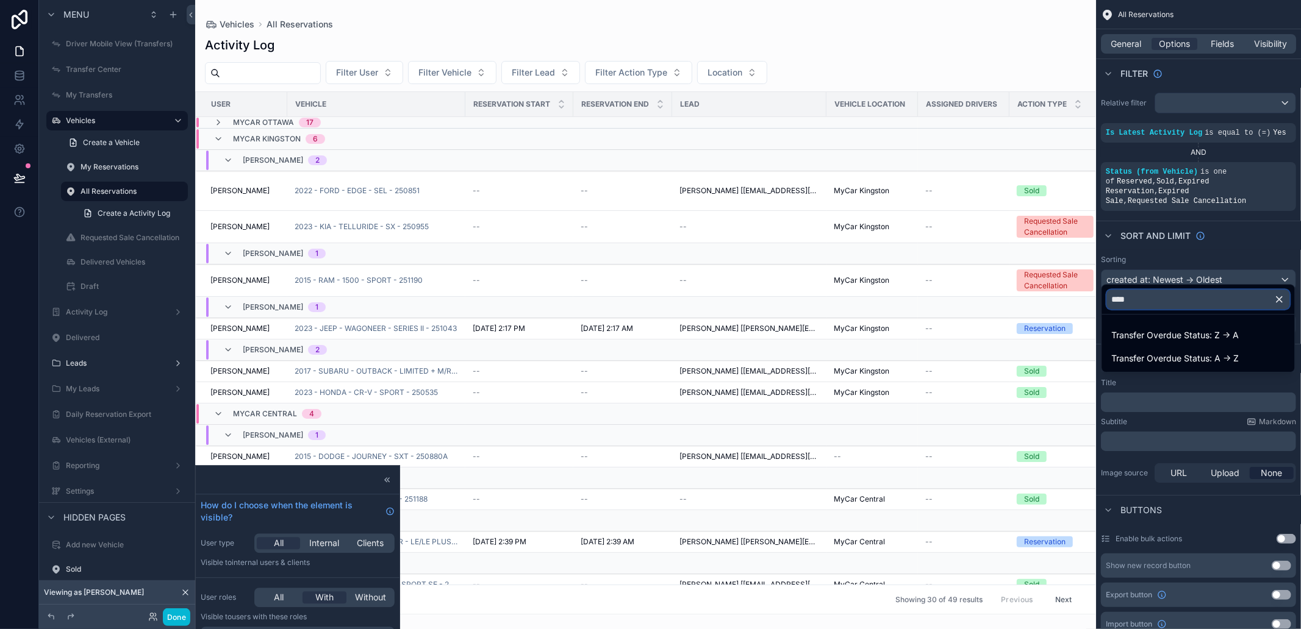
drag, startPoint x: 1194, startPoint y: 305, endPoint x: 1104, endPoint y: 290, distance: 90.8
click at [1104, 290] on div "****" at bounding box center [1198, 299] width 193 height 29
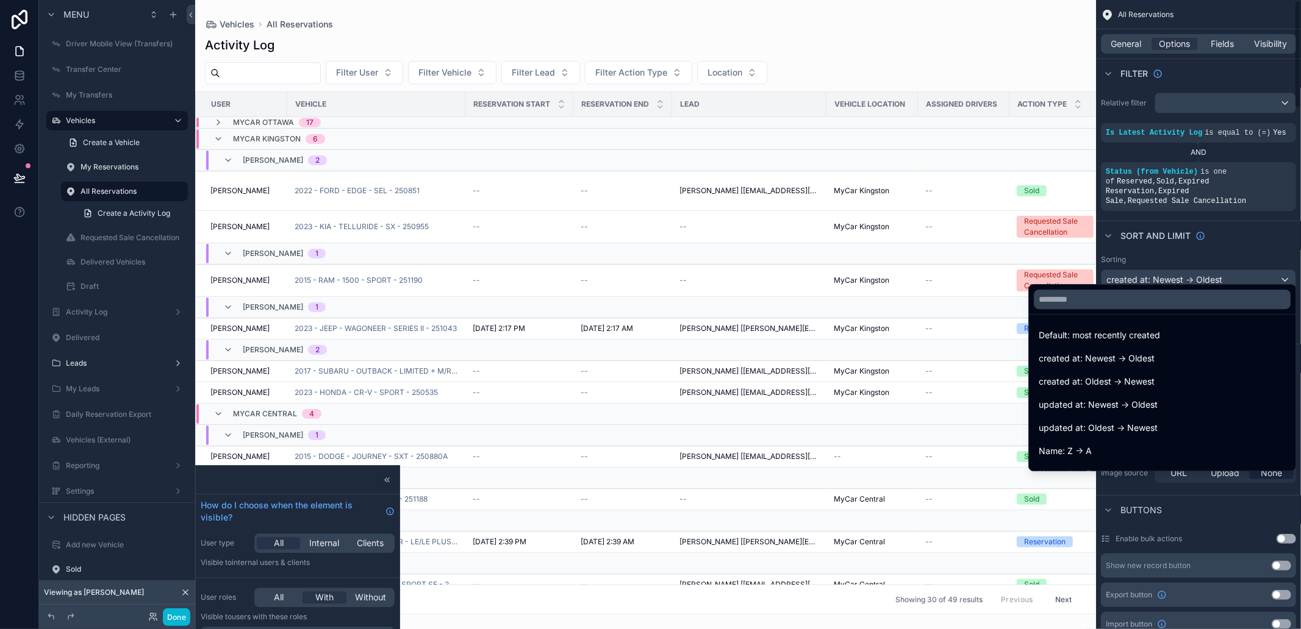
click at [1191, 241] on div "scrollable content" at bounding box center [650, 314] width 1301 height 629
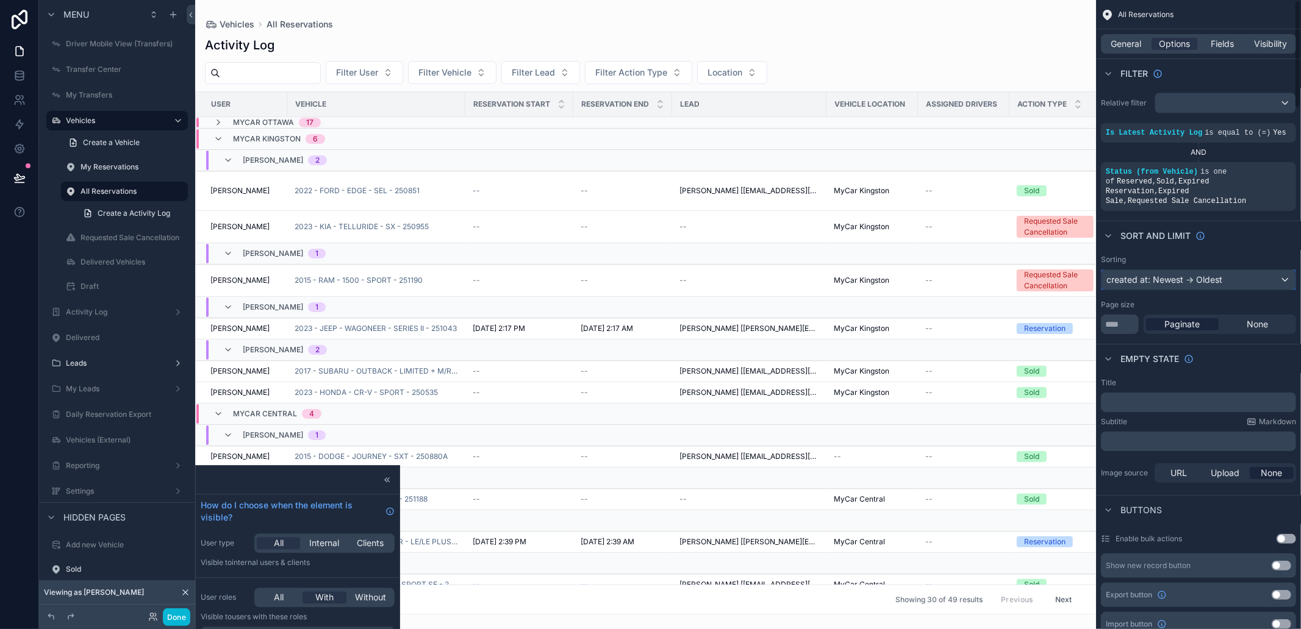
click at [1201, 270] on div "created at: Newest -> Oldest" at bounding box center [1198, 280] width 194 height 20
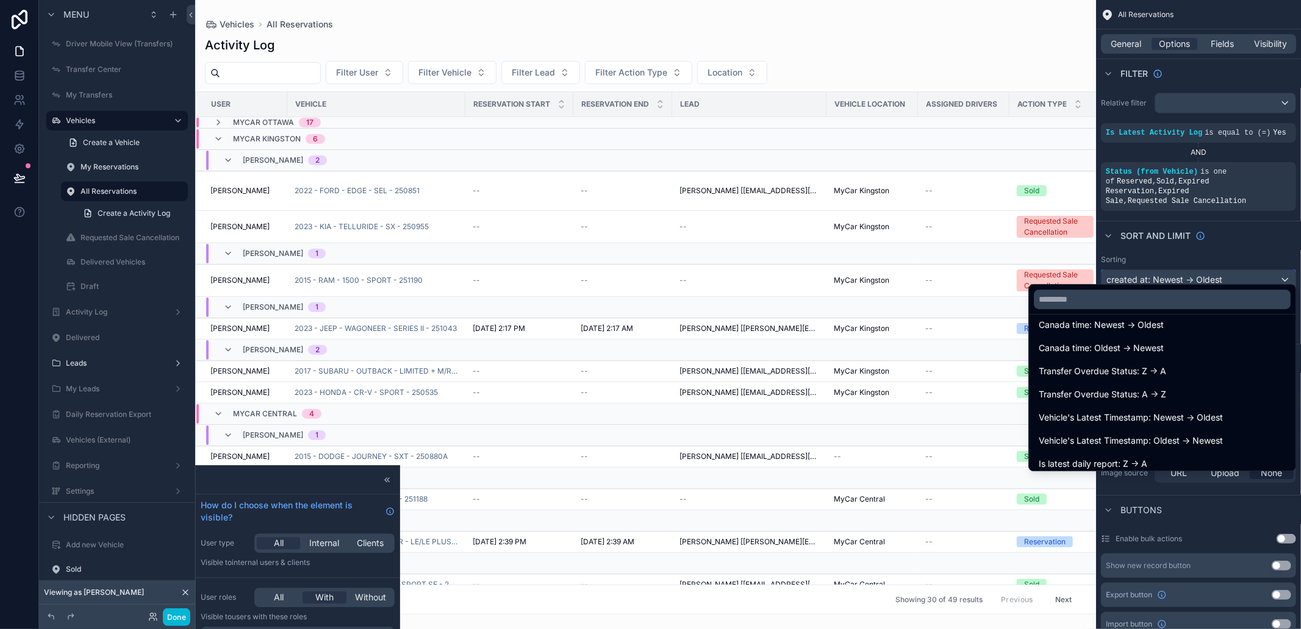
scroll to position [3073, 0]
click at [1101, 299] on input "text" at bounding box center [1162, 300] width 257 height 20
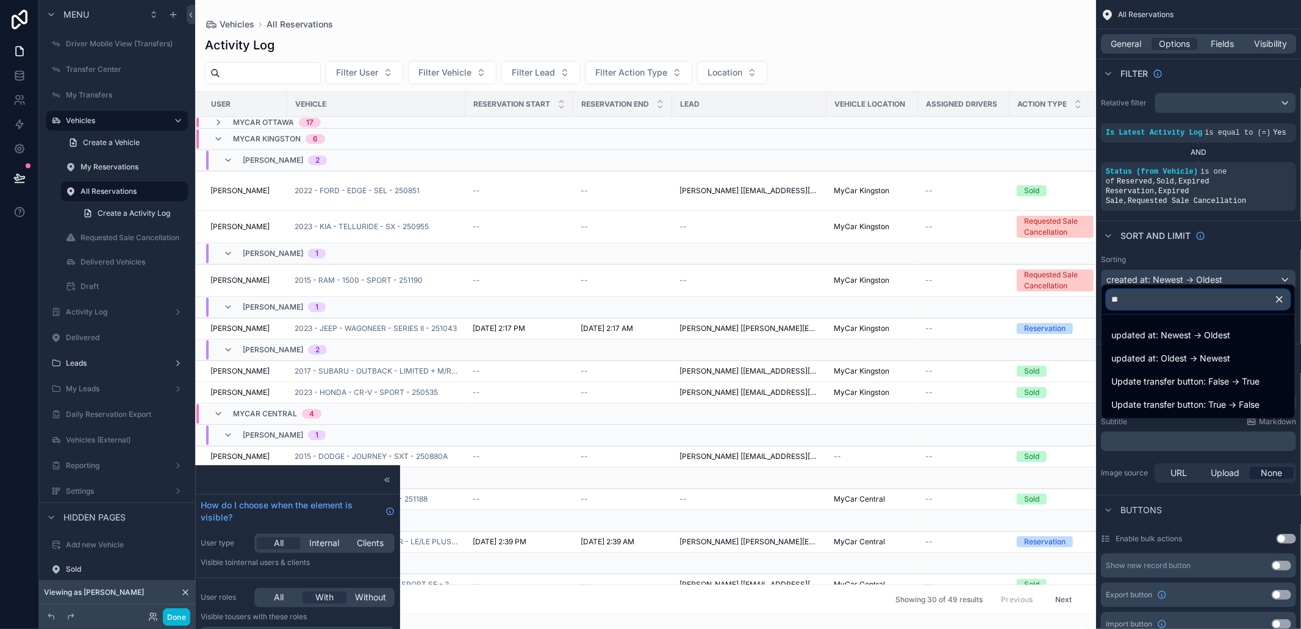
scroll to position [0, 0]
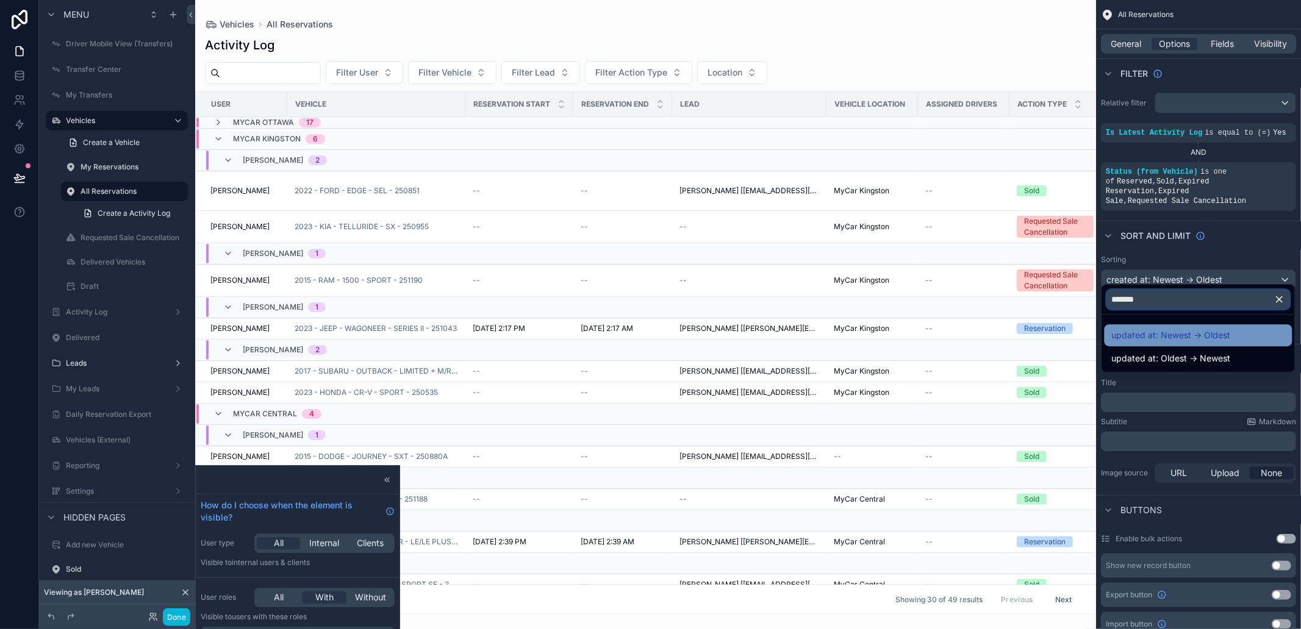
type input "*******"
click at [1222, 332] on span "updated at: Newest -> Oldest" at bounding box center [1171, 335] width 119 height 15
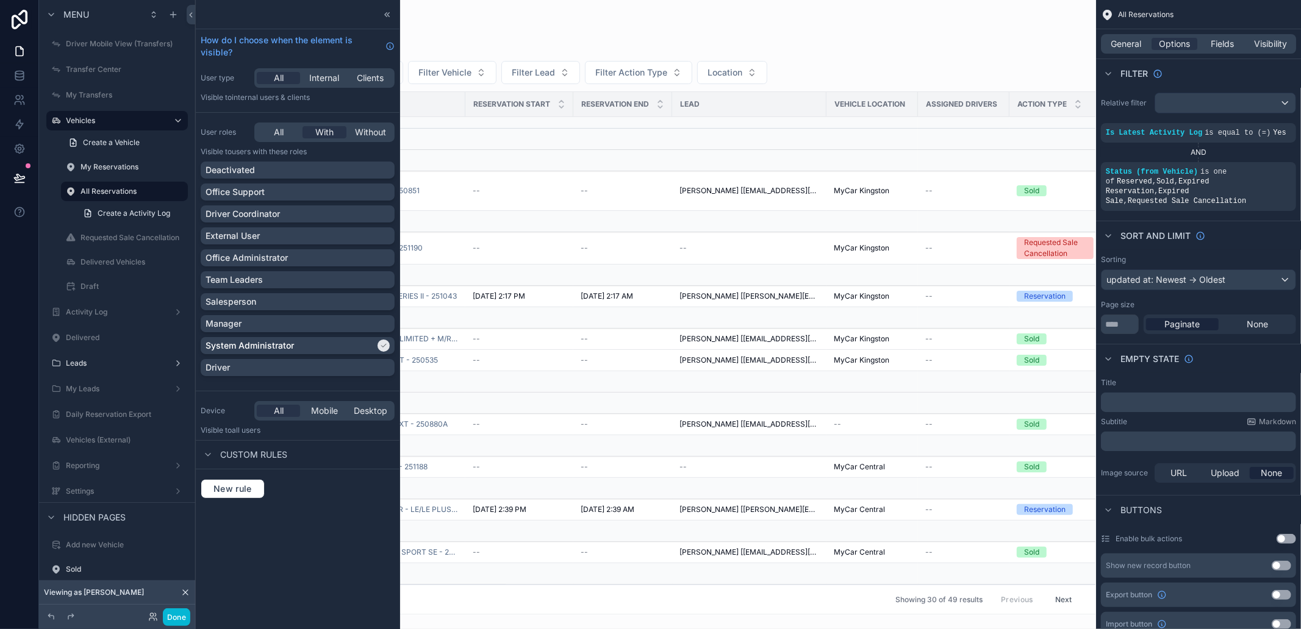
click at [901, 47] on div "scrollable content" at bounding box center [645, 314] width 901 height 629
click at [181, 619] on button "Done" at bounding box center [176, 618] width 27 height 18
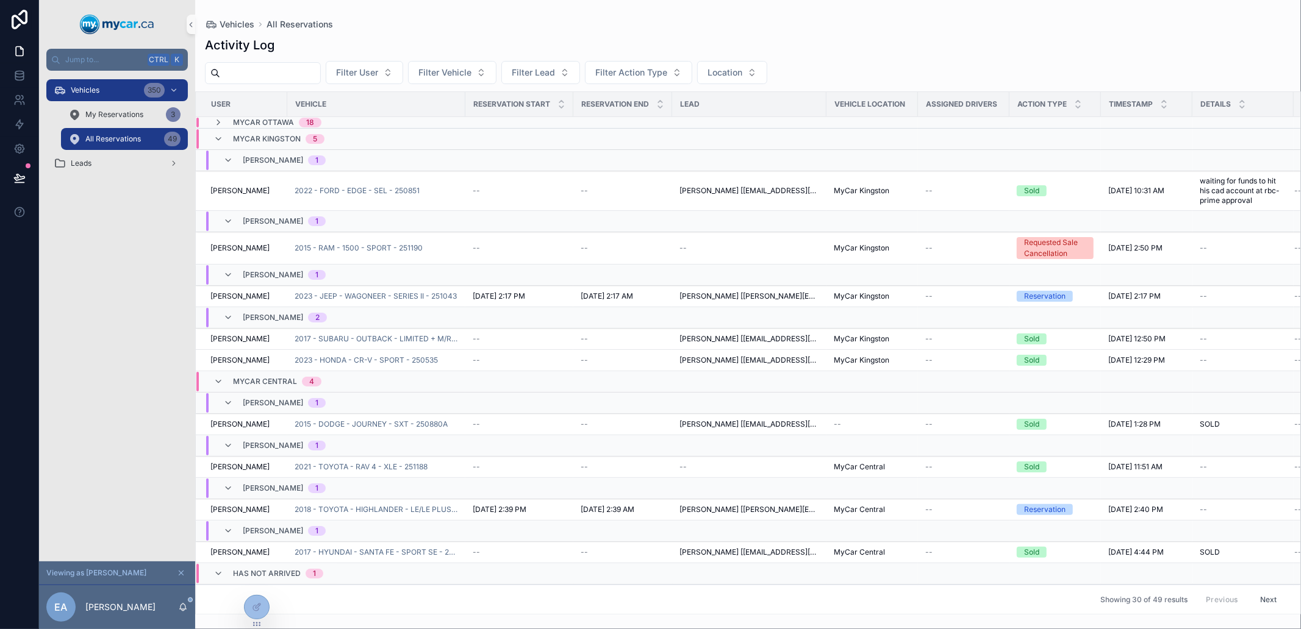
click at [262, 159] on span "[PERSON_NAME]" at bounding box center [273, 160] width 60 height 10
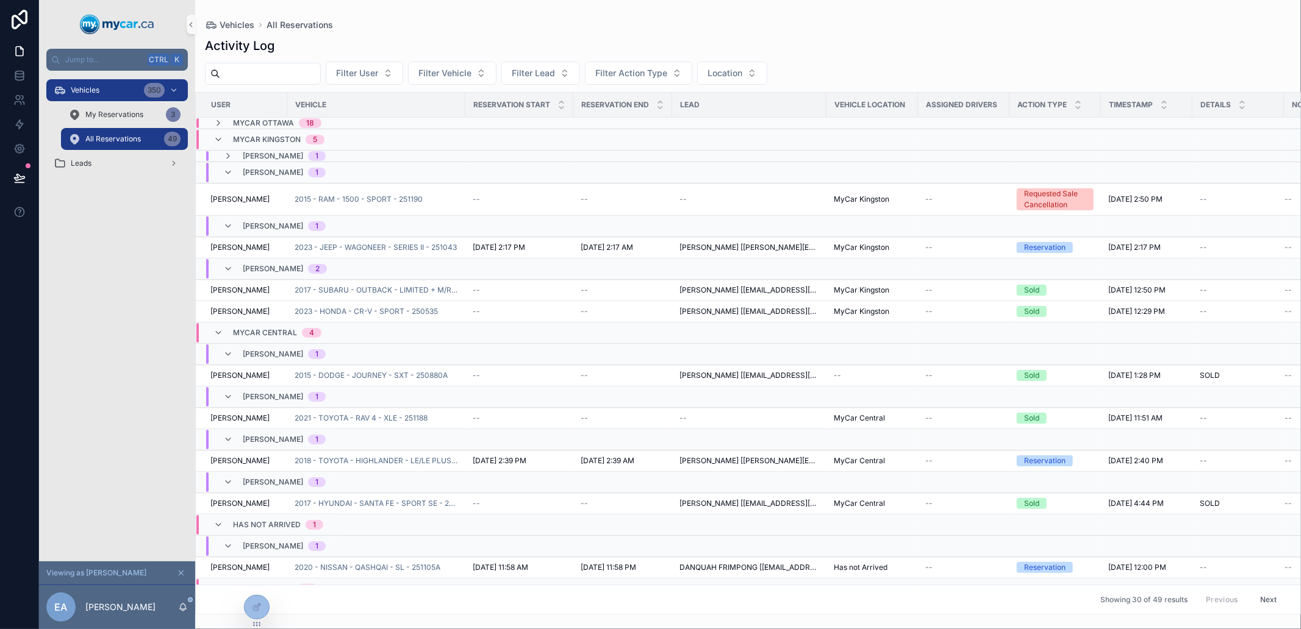
click at [250, 176] on span "[PERSON_NAME]" at bounding box center [273, 173] width 60 height 10
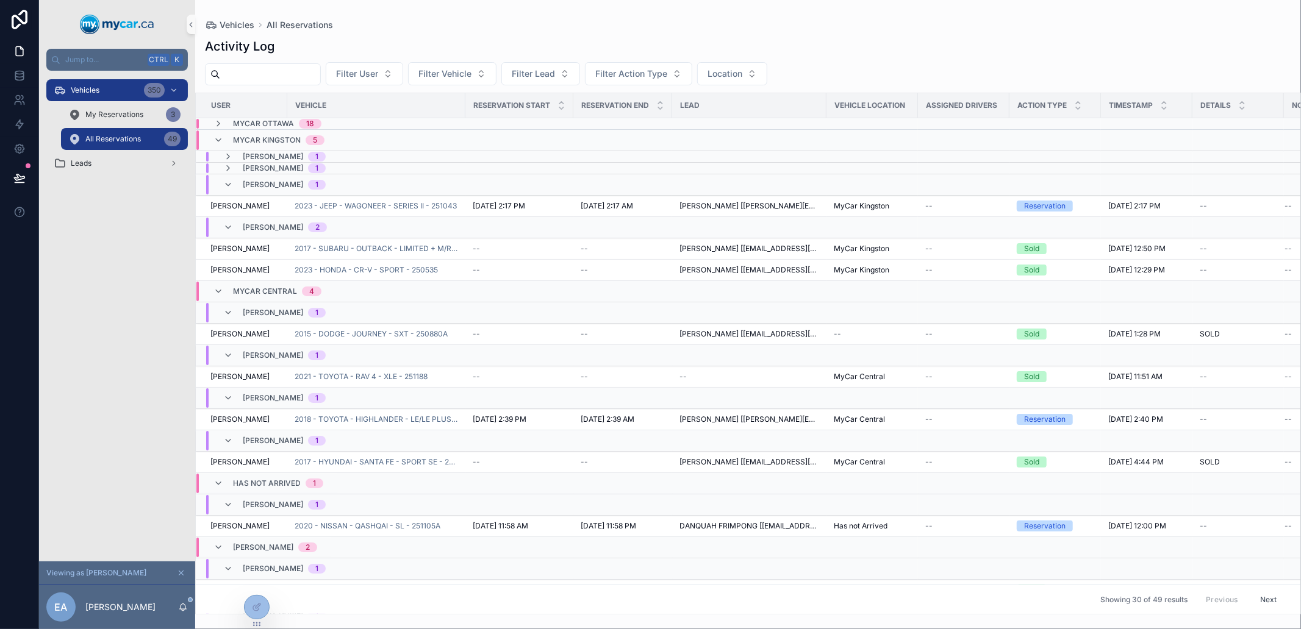
click at [265, 188] on span "[PERSON_NAME]" at bounding box center [273, 185] width 60 height 10
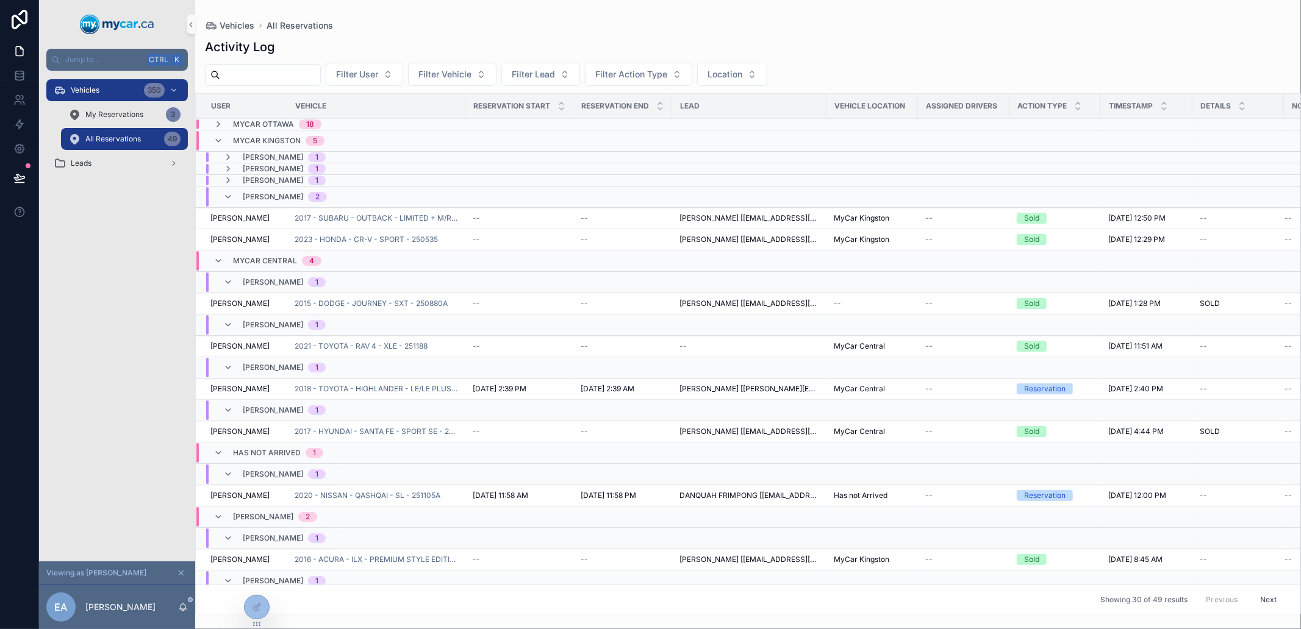
click at [245, 141] on span "MyCar Kingston" at bounding box center [267, 141] width 68 height 10
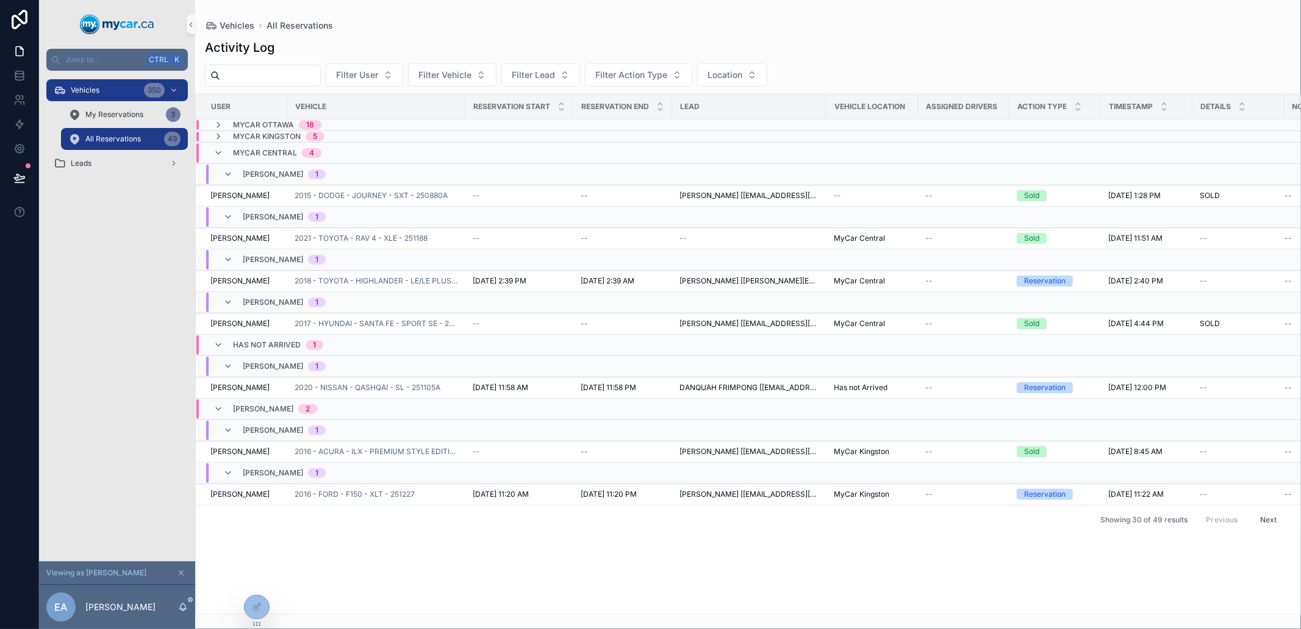
click at [247, 145] on div "MyCar Central 4" at bounding box center [277, 153] width 88 height 20
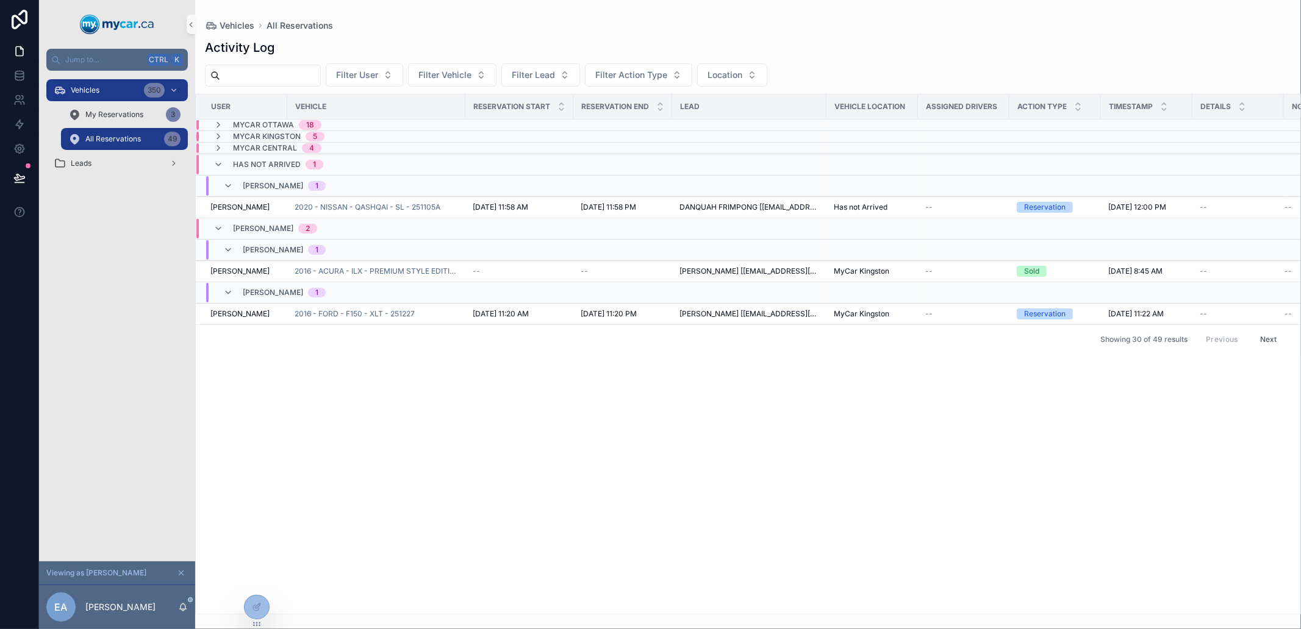
click at [260, 167] on span "Has not Arrived" at bounding box center [267, 165] width 68 height 10
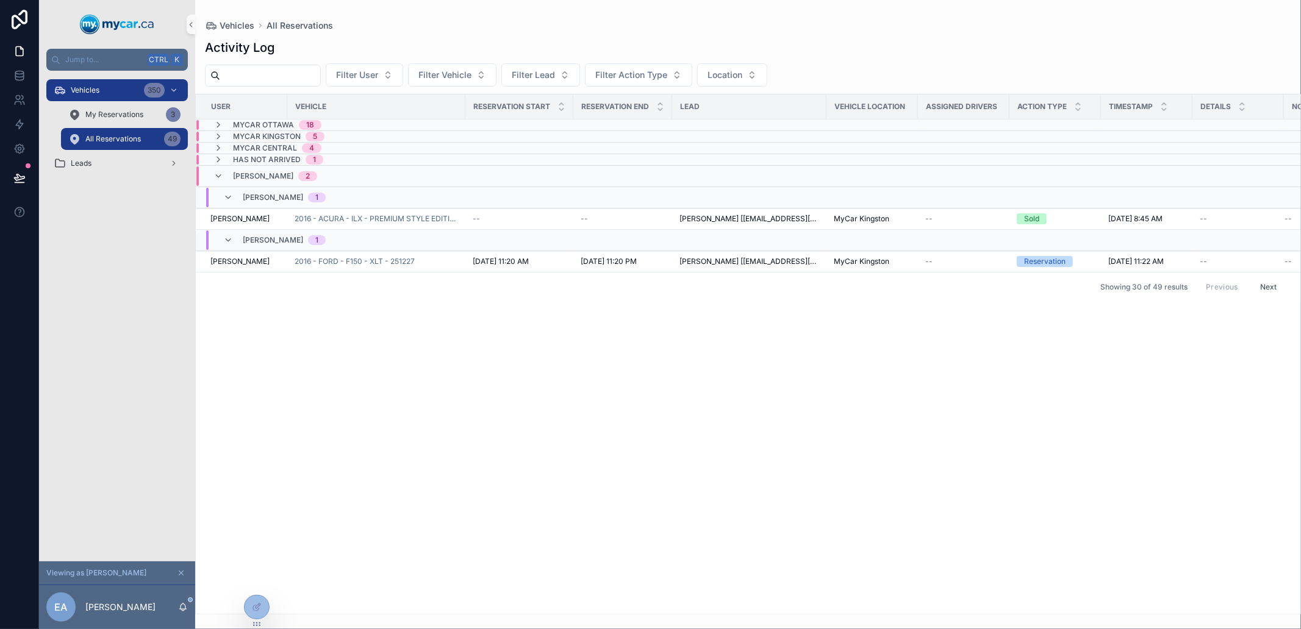
click at [265, 178] on span "[PERSON_NAME]" at bounding box center [263, 176] width 60 height 10
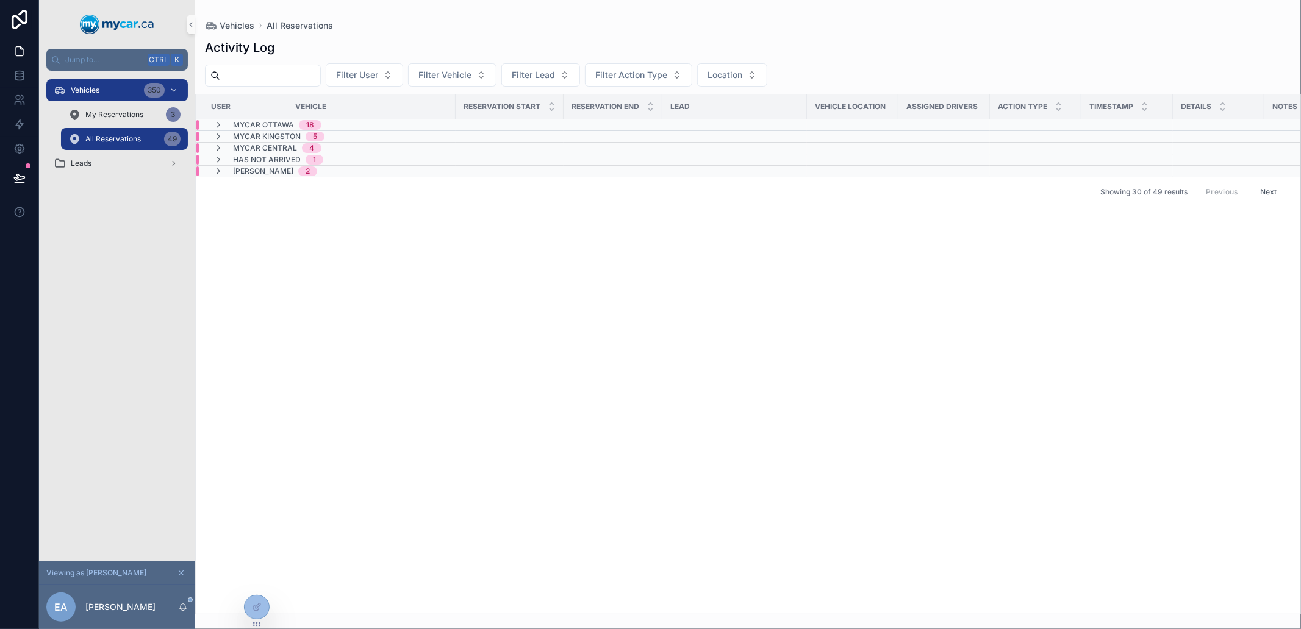
click at [269, 168] on span "[PERSON_NAME]" at bounding box center [263, 171] width 60 height 10
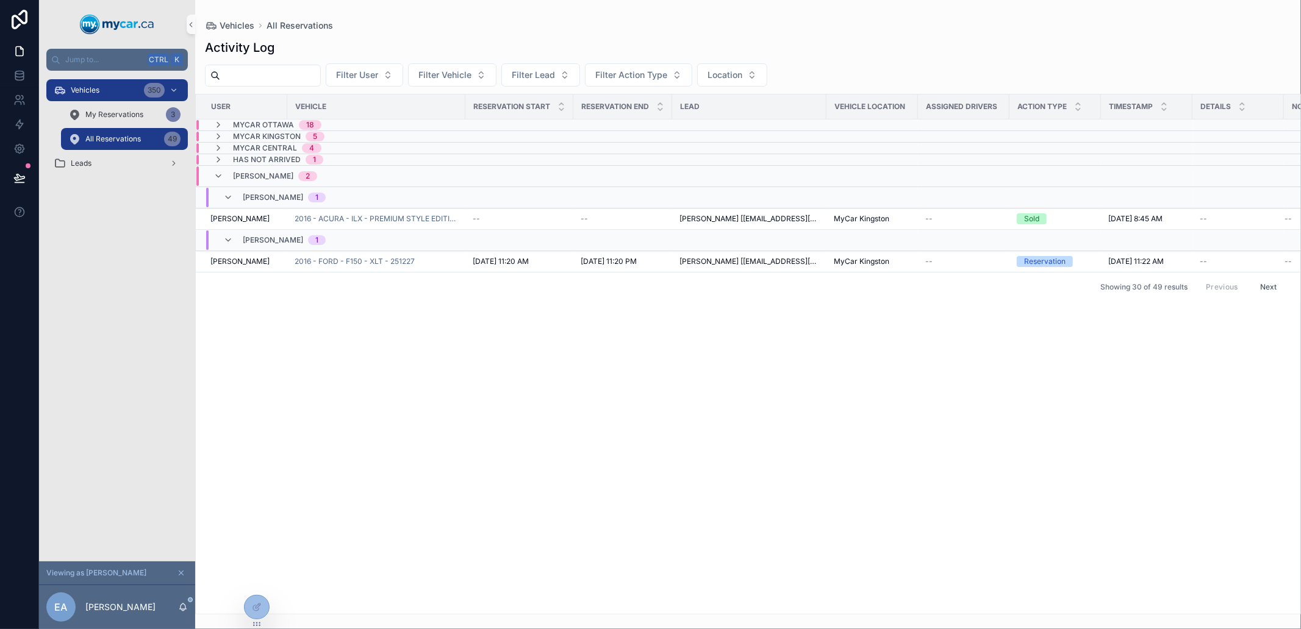
click at [287, 175] on span "[PERSON_NAME]" at bounding box center [263, 176] width 60 height 10
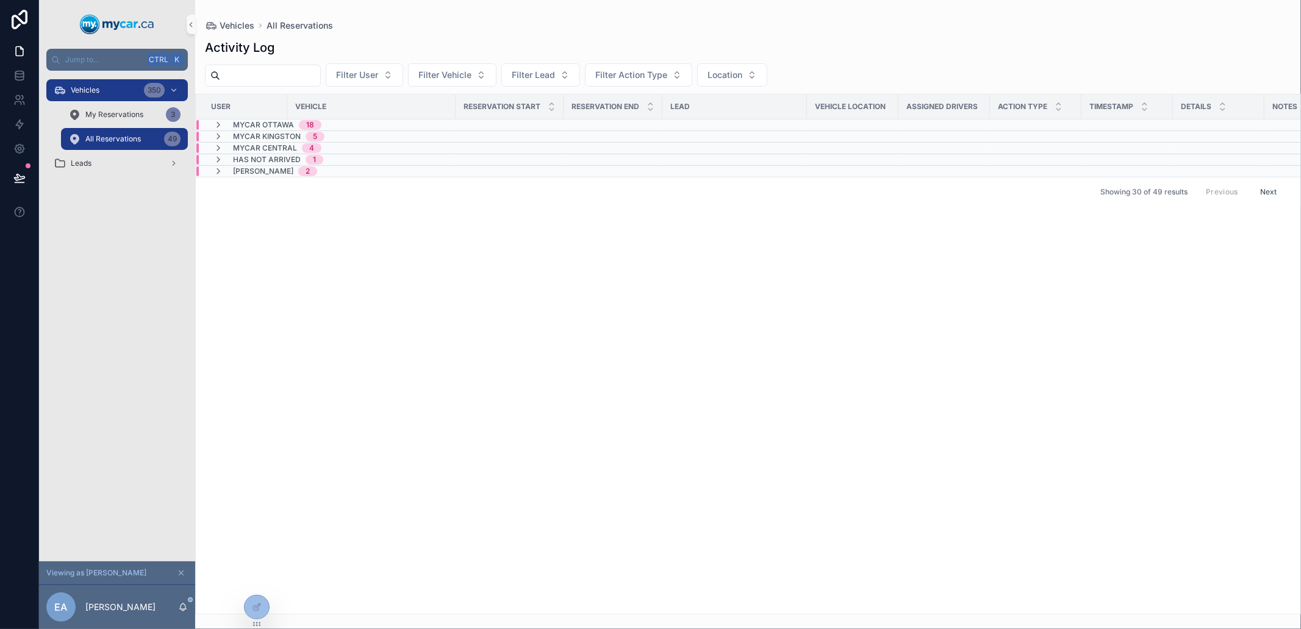
click at [263, 143] on span "MyCar Central" at bounding box center [265, 148] width 64 height 10
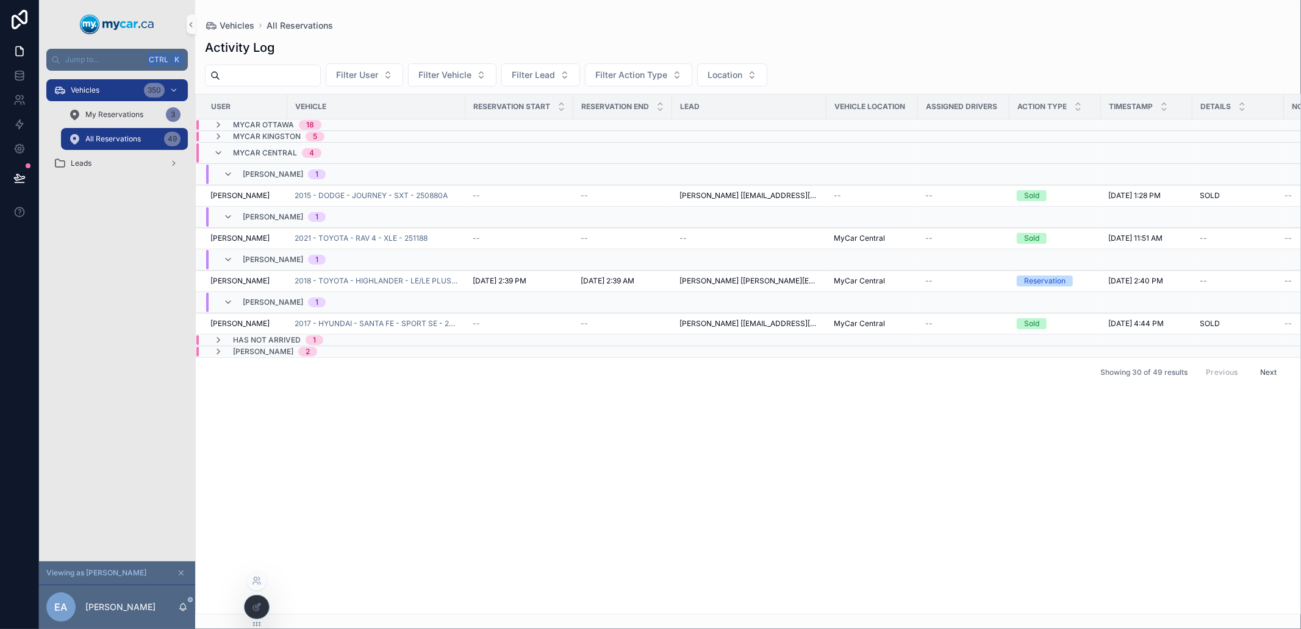
click at [255, 605] on icon at bounding box center [255, 607] width 5 height 5
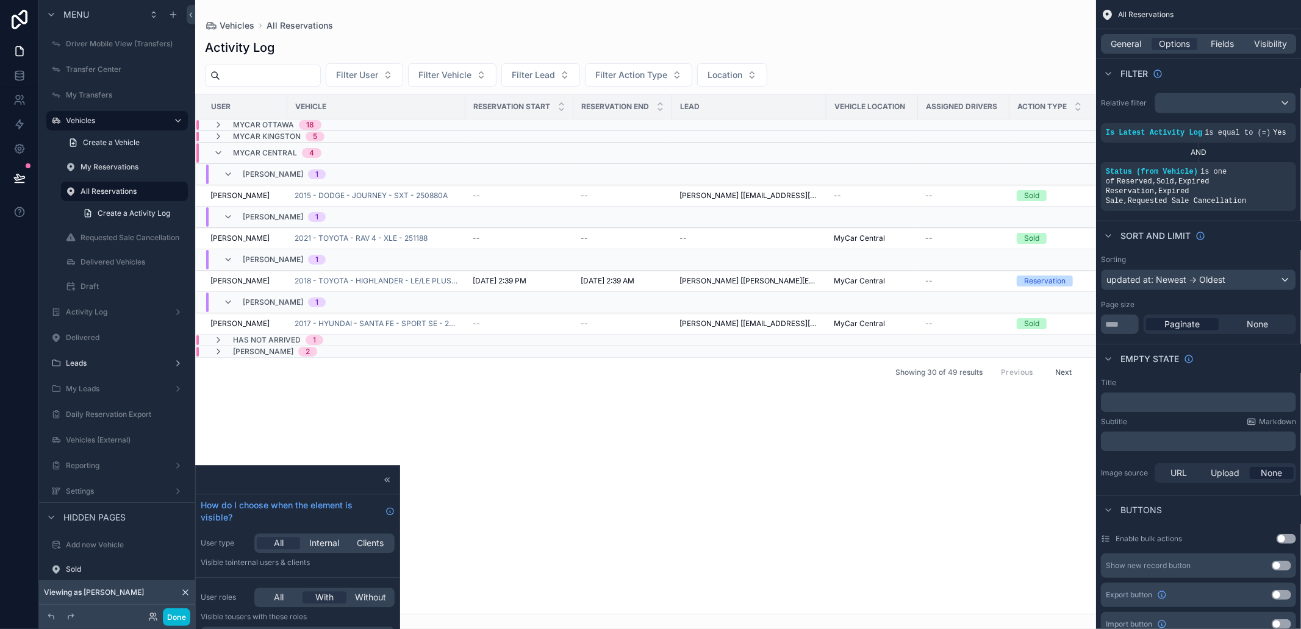
click at [300, 444] on div "scrollable content" at bounding box center [645, 314] width 901 height 629
click at [162, 364] on icon "scrollable content" at bounding box center [161, 364] width 10 height 10
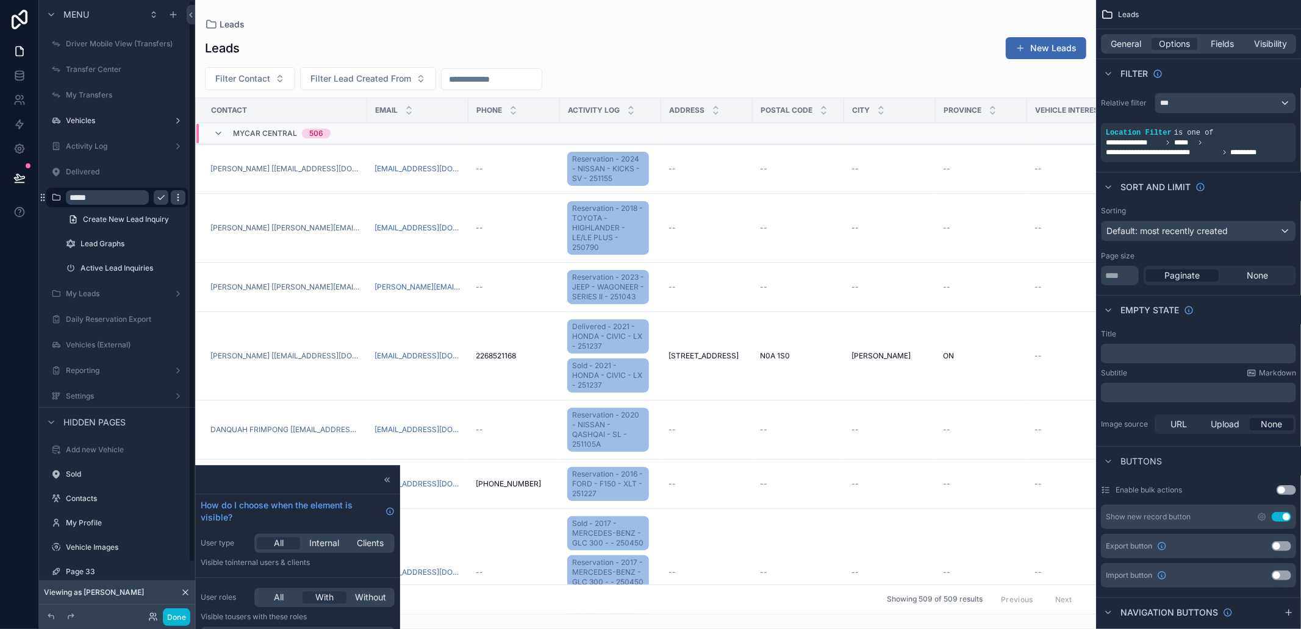
click at [180, 198] on icon "scrollable content" at bounding box center [178, 198] width 10 height 10
click at [1236, 203] on div "Sorting Default: most recently created Page size **** Paginate None" at bounding box center [1198, 245] width 205 height 89
click at [1265, 51] on div "General Options Fields Visibility" at bounding box center [1198, 44] width 195 height 20
click at [1274, 45] on span "Visibility" at bounding box center [1270, 44] width 33 height 12
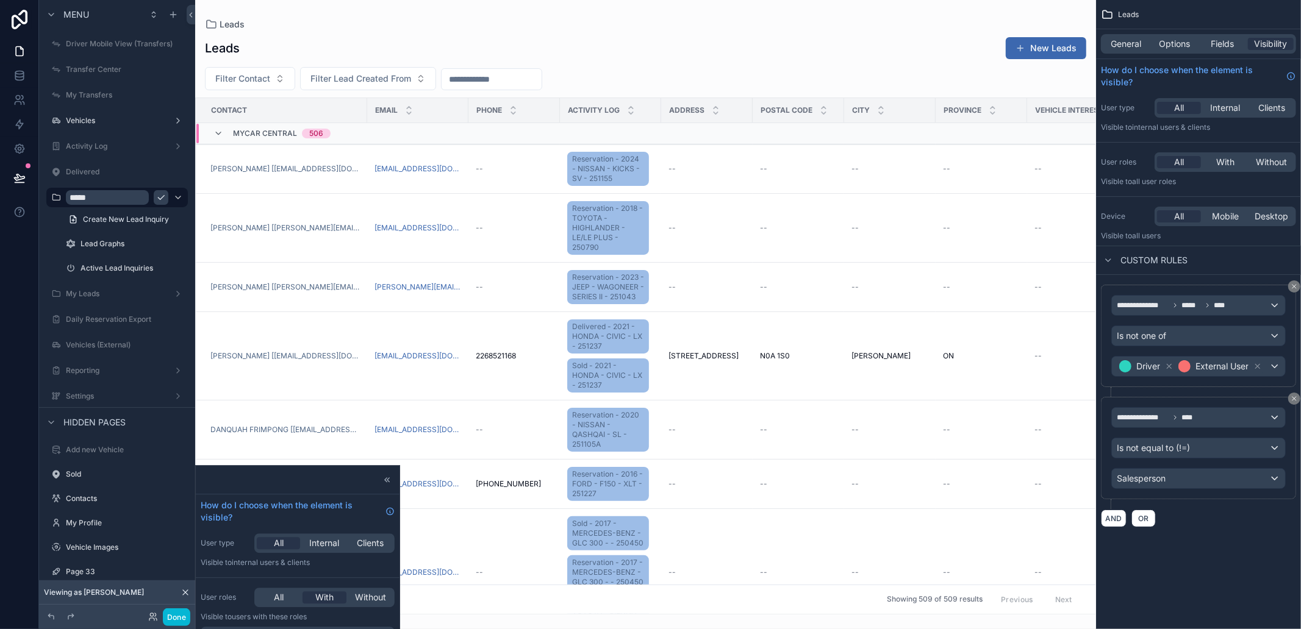
drag, startPoint x: 1122, startPoint y: 26, endPoint x: 1116, endPoint y: 35, distance: 10.5
click at [1119, 30] on div "**********" at bounding box center [1198, 268] width 205 height 537
click at [1116, 35] on div "General Options Fields Visibility" at bounding box center [1198, 44] width 195 height 20
click at [1113, 38] on span "General" at bounding box center [1126, 44] width 30 height 12
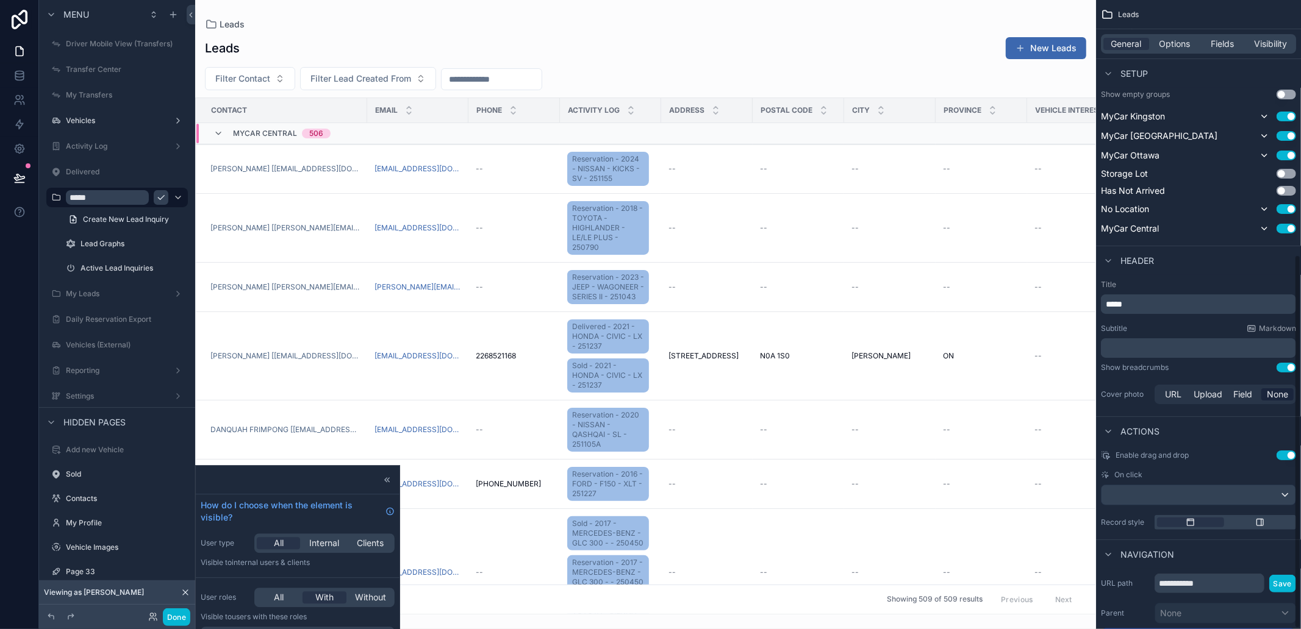
scroll to position [429, 0]
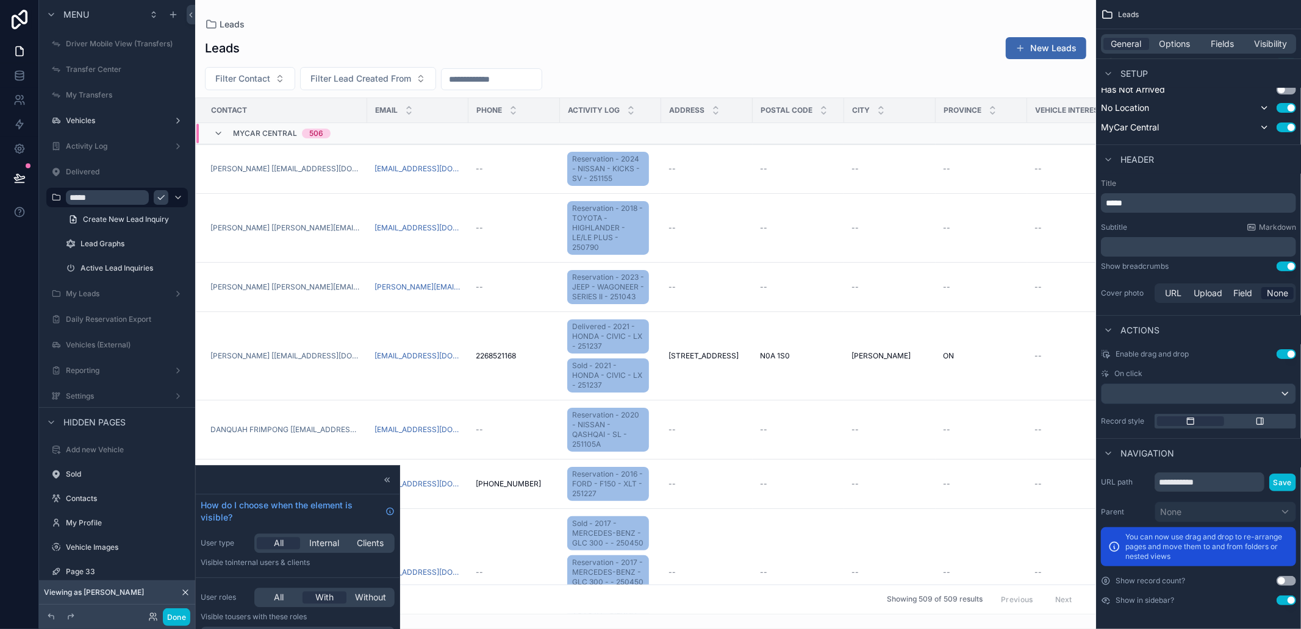
click at [1281, 599] on button "Use setting" at bounding box center [1286, 601] width 20 height 10
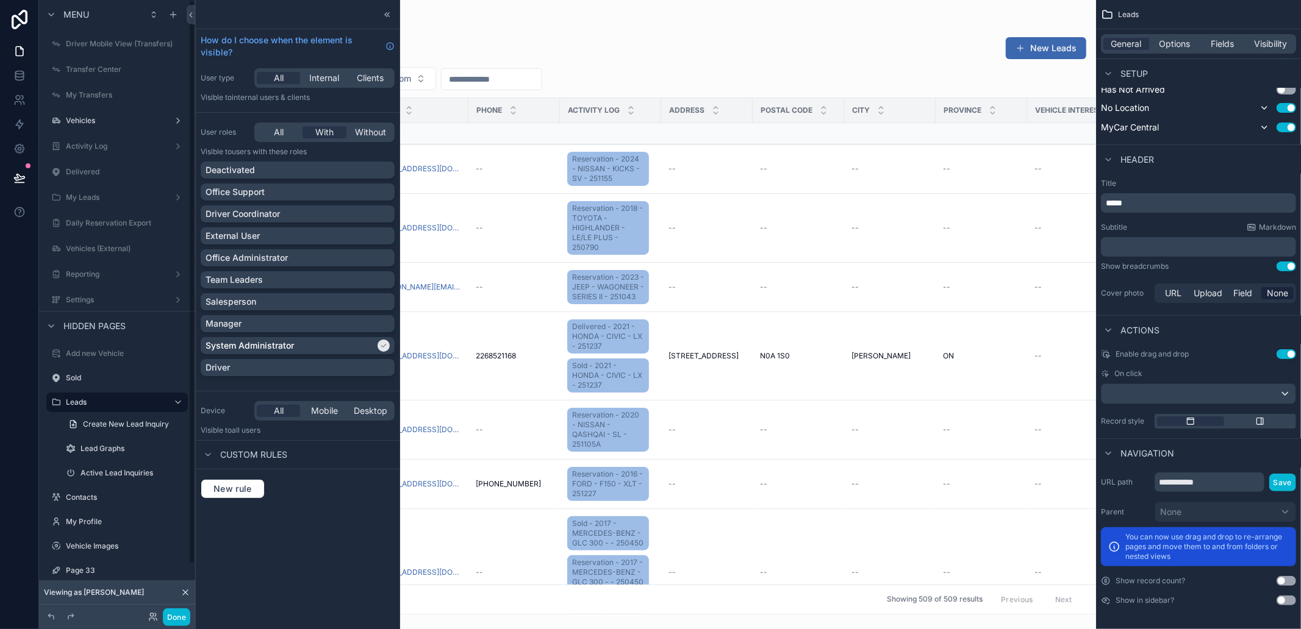
click at [485, 34] on div "scrollable content" at bounding box center [645, 314] width 901 height 629
click at [171, 620] on button "Done" at bounding box center [176, 618] width 27 height 18
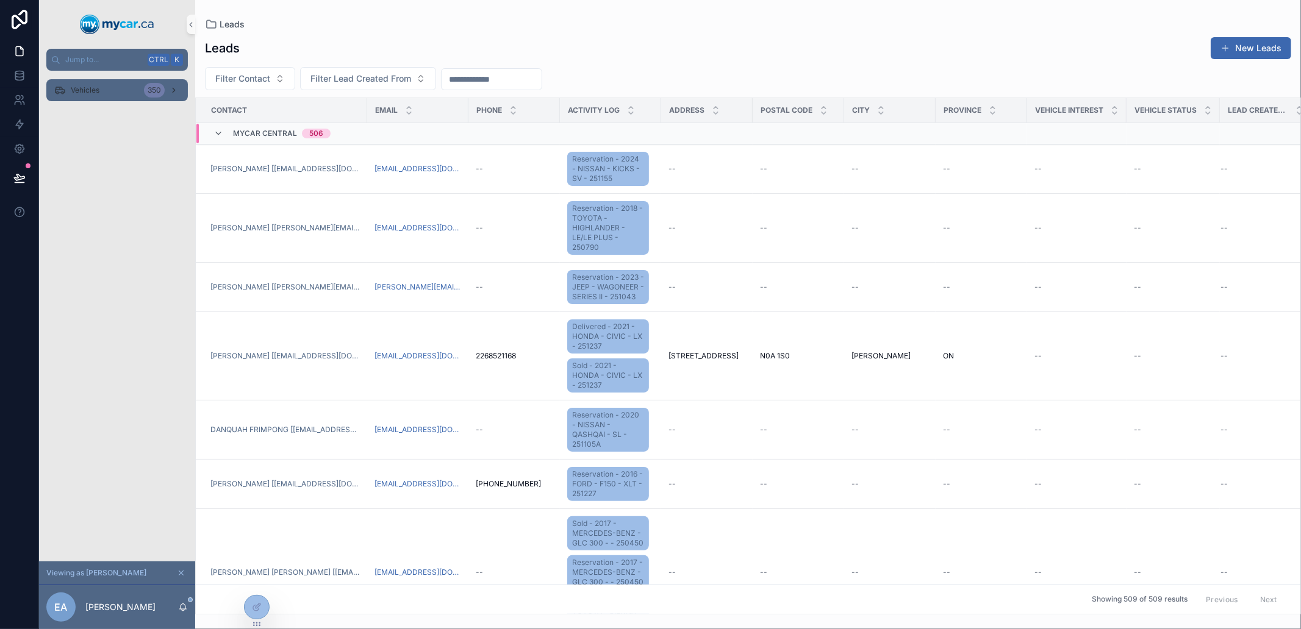
click at [112, 96] on div "Vehicles 350" at bounding box center [117, 90] width 127 height 20
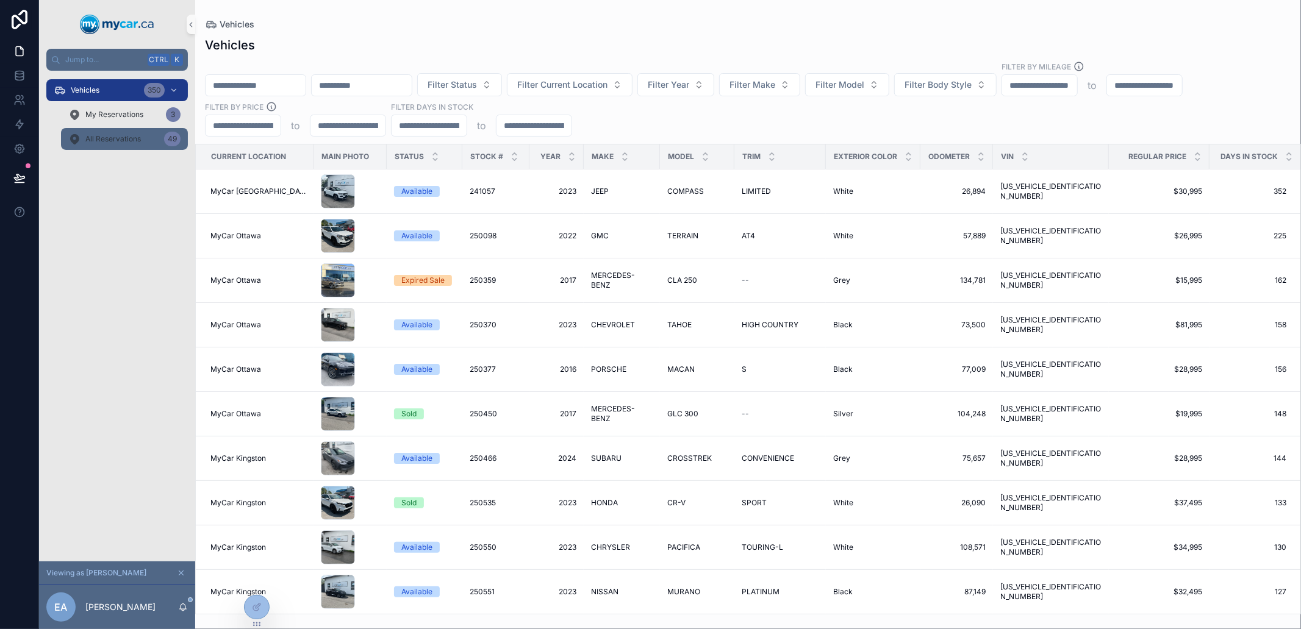
click at [130, 128] on link "All Reservations 49" at bounding box center [124, 139] width 127 height 22
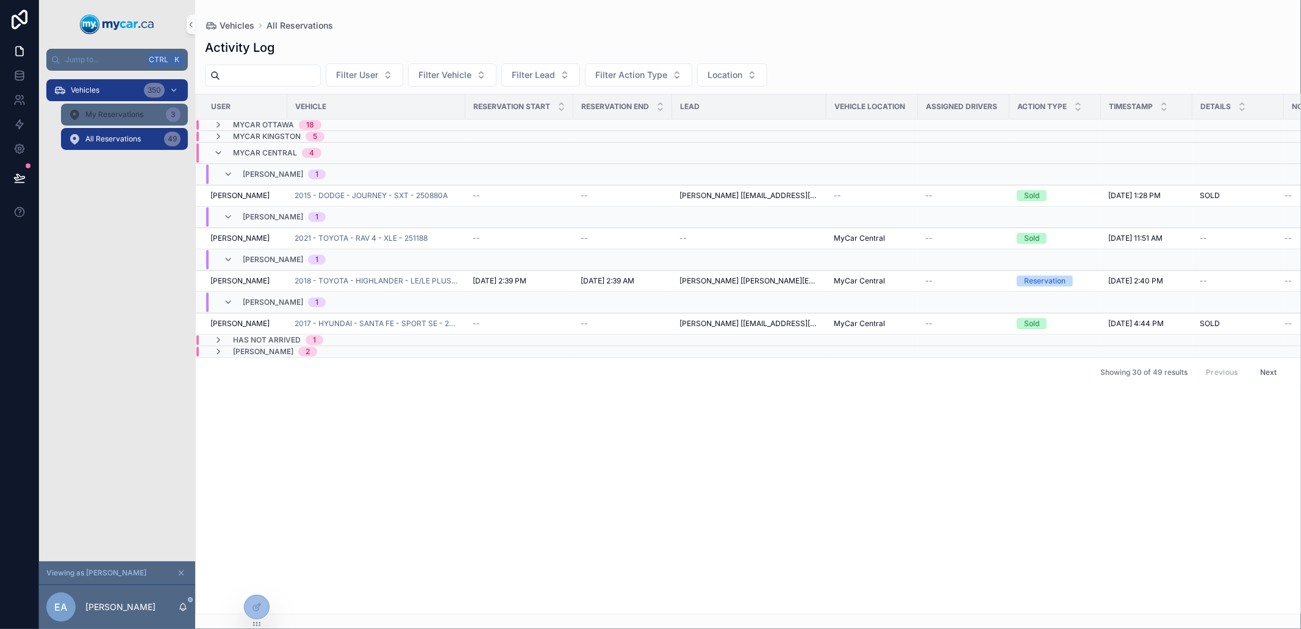
click at [132, 111] on span "My Reservations" at bounding box center [114, 115] width 58 height 10
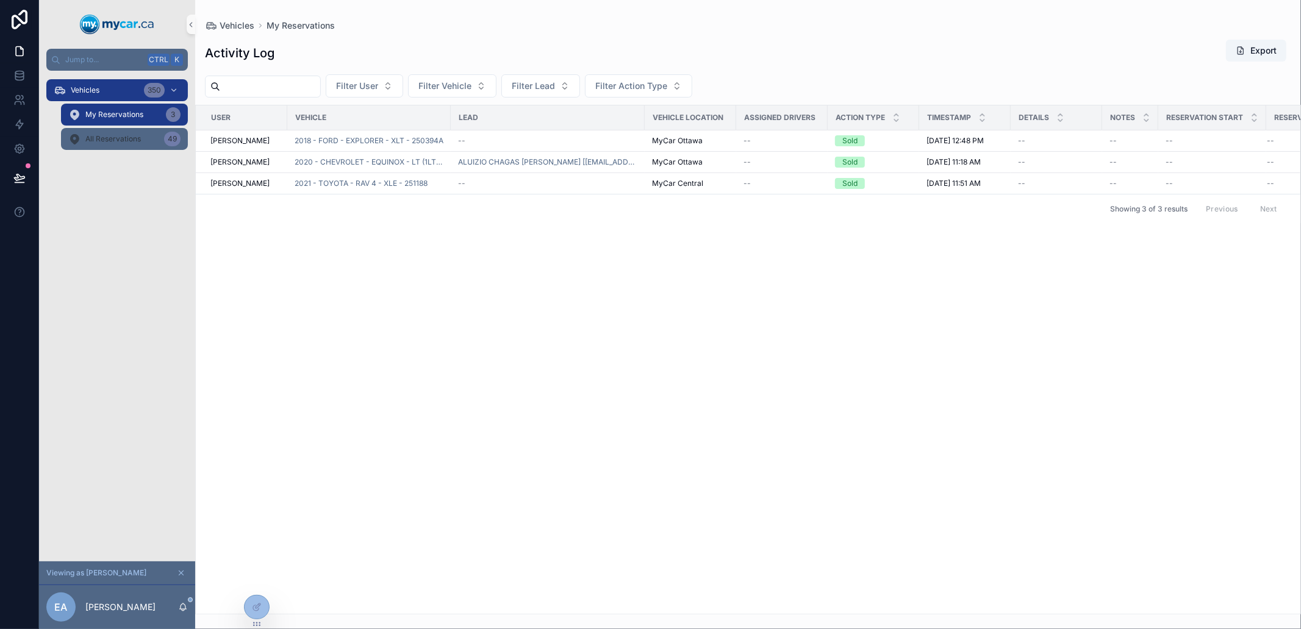
click at [140, 145] on div "All Reservations 49" at bounding box center [124, 139] width 112 height 20
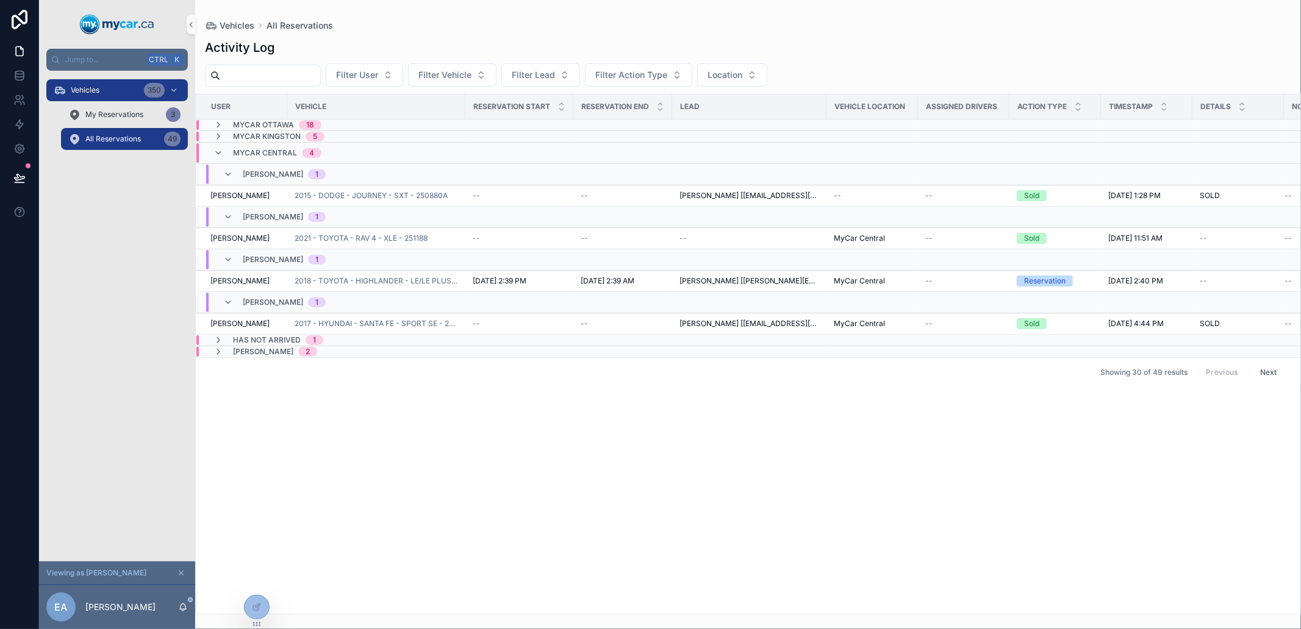
click at [251, 157] on span "MyCar Central" at bounding box center [265, 153] width 64 height 10
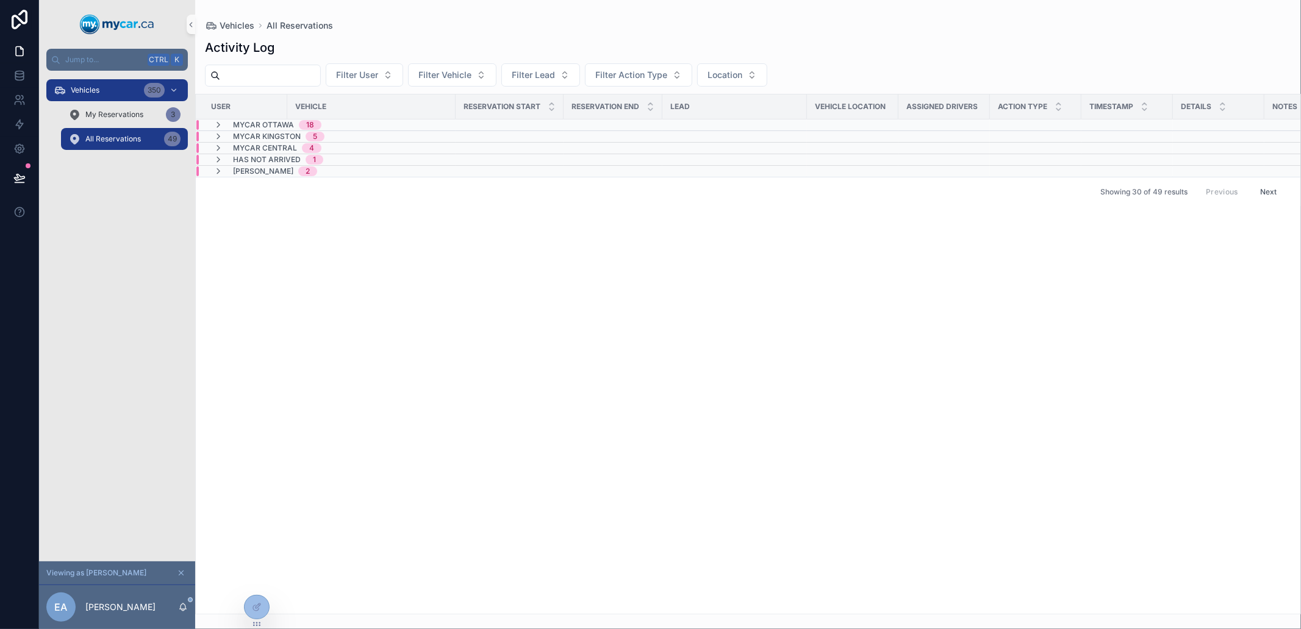
click at [250, 157] on span "Has not Arrived" at bounding box center [267, 160] width 68 height 10
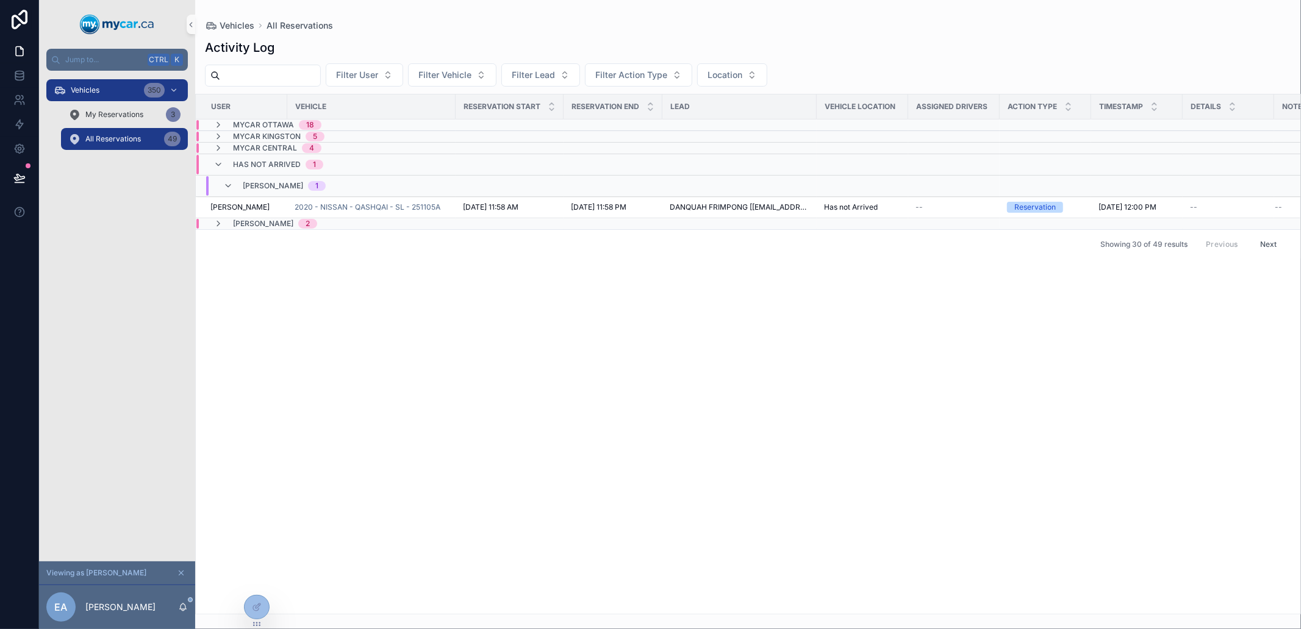
click at [257, 147] on span "MyCar Central" at bounding box center [265, 148] width 64 height 10
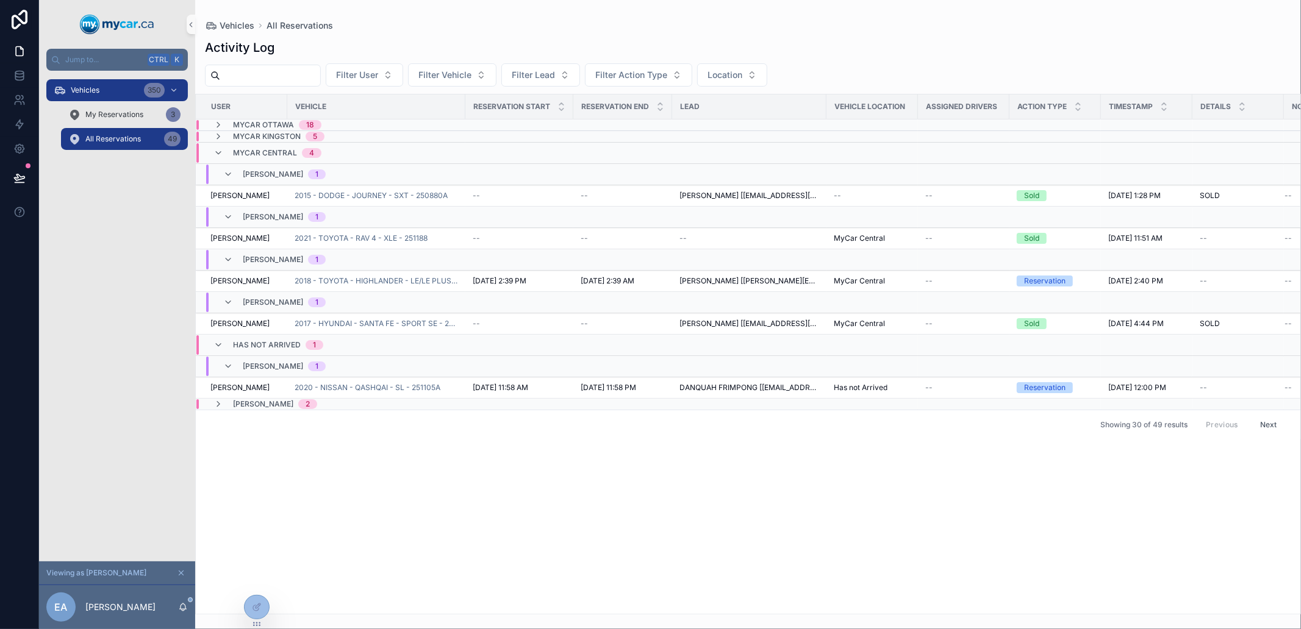
click at [372, 452] on div "User Vehicle Reservation Start Reservation End Lead VEHICLE LOCATION Assigned D…" at bounding box center [748, 355] width 1104 height 520
click at [259, 149] on span "MyCar Central" at bounding box center [265, 153] width 64 height 10
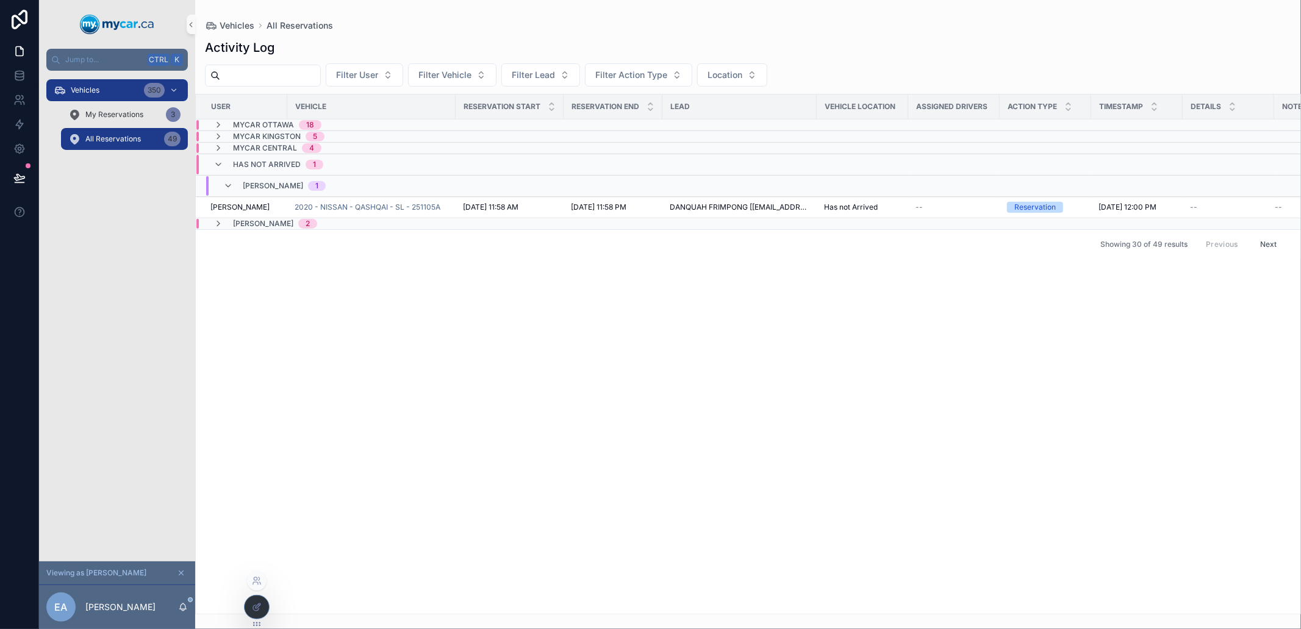
click at [252, 607] on icon at bounding box center [257, 607] width 10 height 10
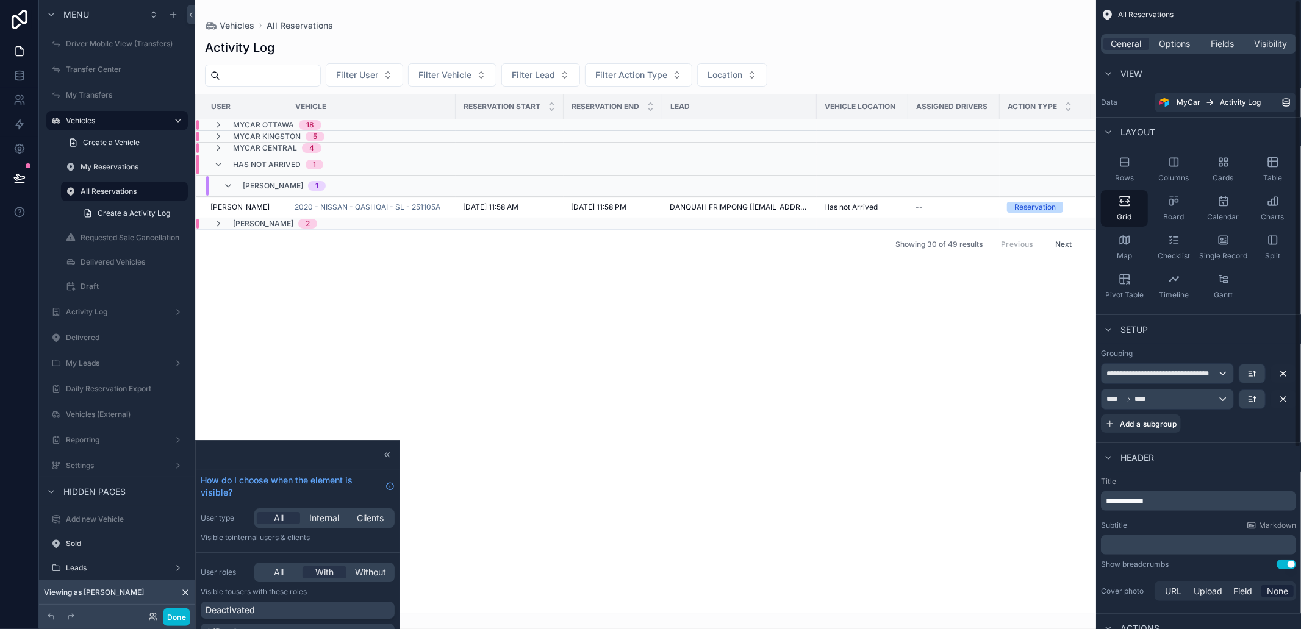
click at [749, 404] on div "scrollable content" at bounding box center [645, 314] width 901 height 629
click at [183, 618] on button "Done" at bounding box center [176, 618] width 27 height 18
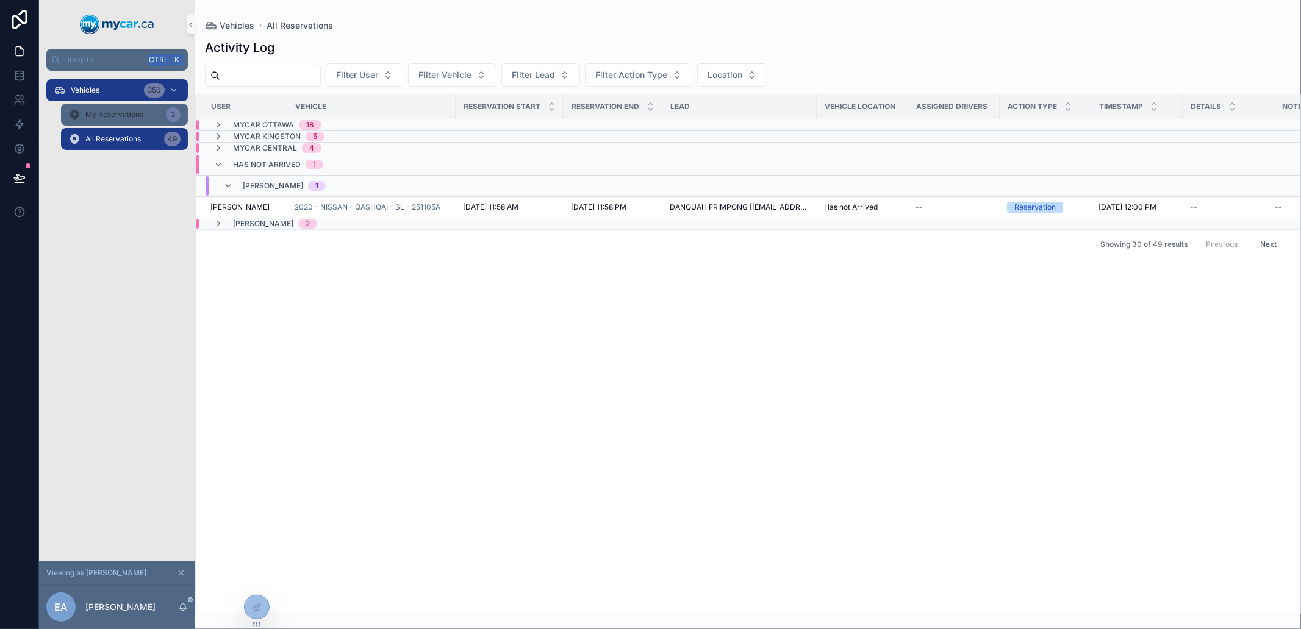
click at [139, 104] on link "My Reservations 3" at bounding box center [124, 115] width 127 height 22
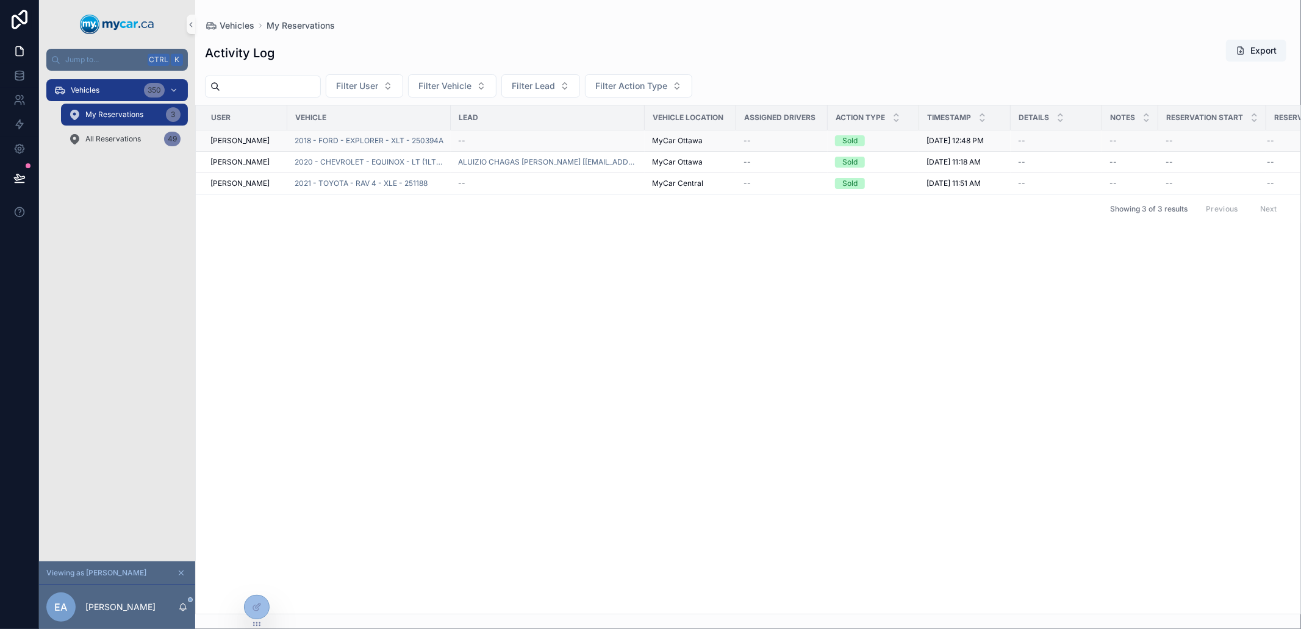
click at [503, 138] on div "--" at bounding box center [547, 141] width 179 height 10
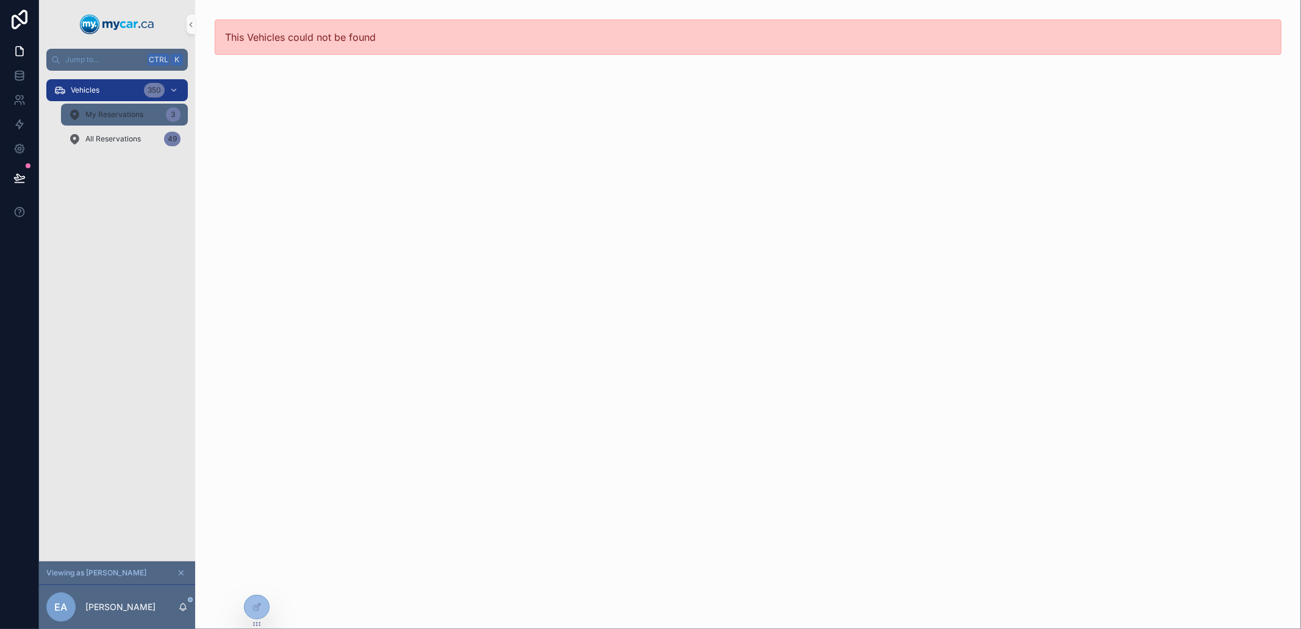
click at [116, 113] on span "My Reservations" at bounding box center [114, 115] width 58 height 10
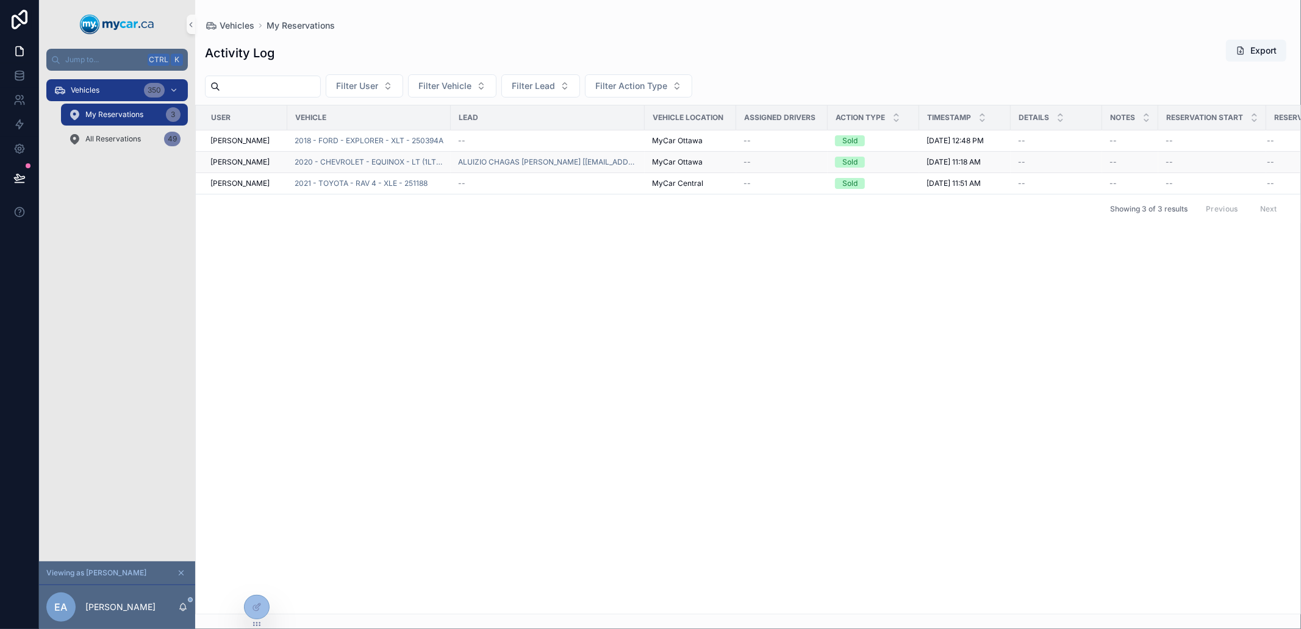
click at [715, 166] on div "MyCar Ottawa" at bounding box center [690, 162] width 77 height 10
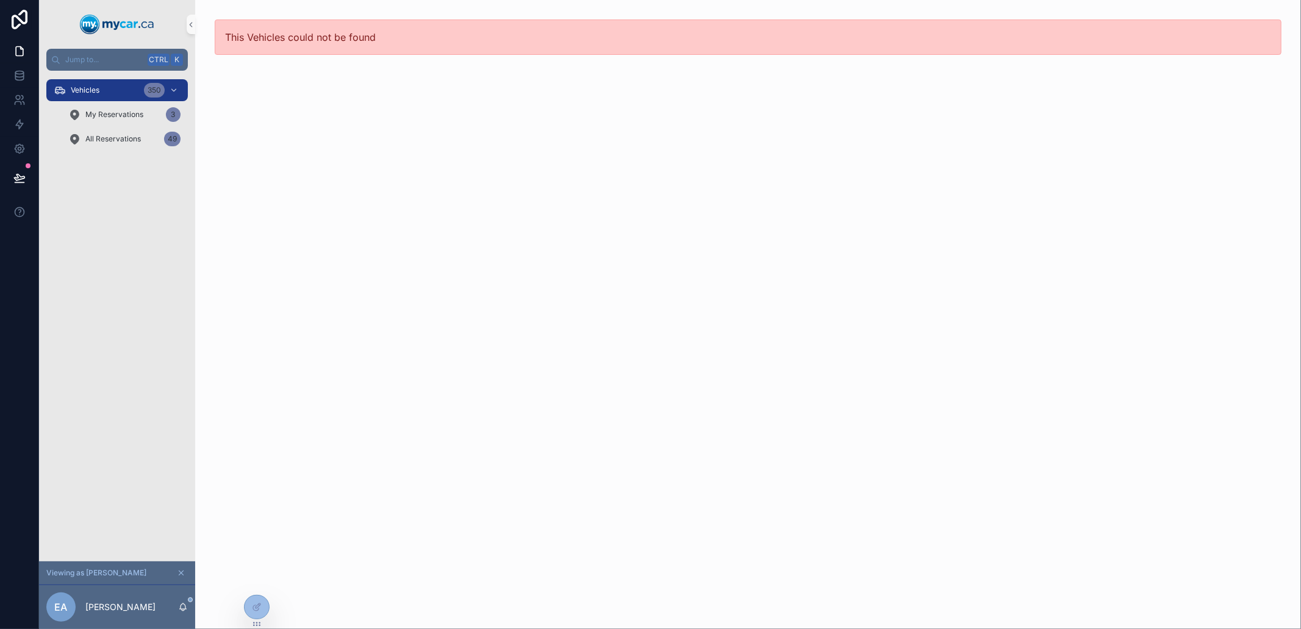
click at [209, 34] on div "This Vehicles could not be found" at bounding box center [747, 37] width 1105 height 74
drag, startPoint x: 210, startPoint y: 34, endPoint x: 379, endPoint y: 41, distance: 169.7
click at [377, 41] on div "This Vehicles could not be found" at bounding box center [747, 37] width 1105 height 74
click at [380, 41] on div "This Vehicles could not be found" at bounding box center [748, 37] width 1066 height 35
click at [127, 110] on span "My Reservations" at bounding box center [114, 115] width 58 height 10
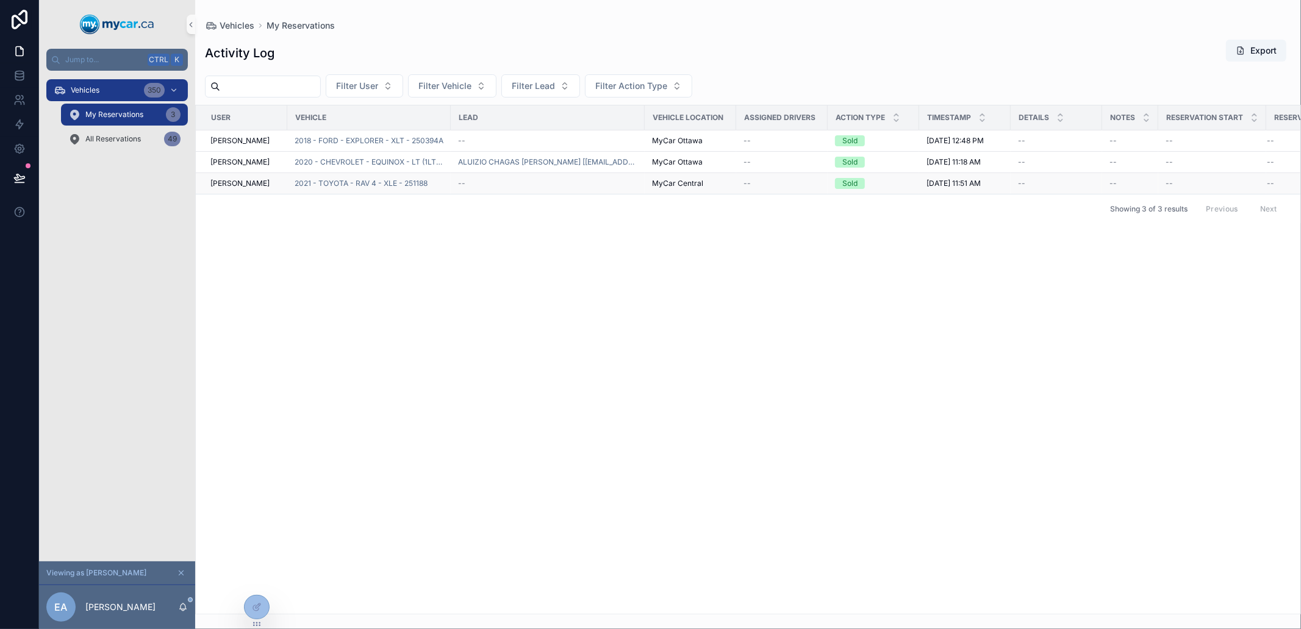
click at [296, 177] on td "2021 - TOYOTA - RAV 4 - XLE - 251188" at bounding box center [368, 183] width 163 height 21
click at [306, 179] on span "2021 - TOYOTA - RAV 4 - XLE - 251188" at bounding box center [361, 184] width 133 height 10
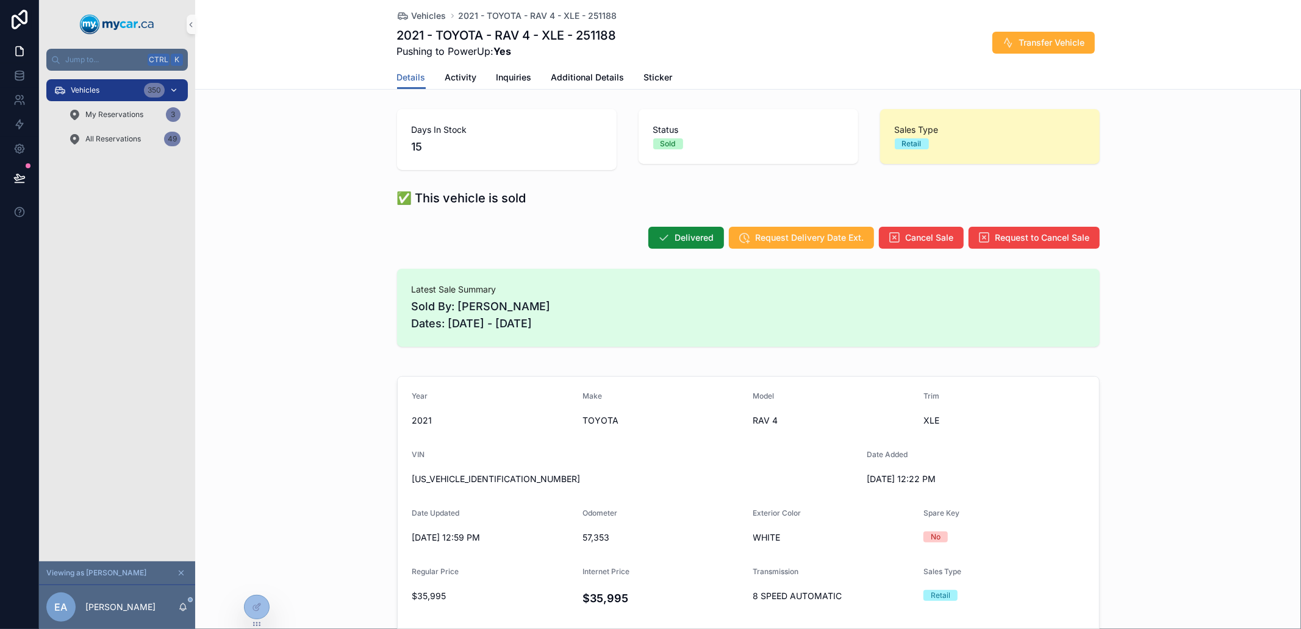
click at [108, 88] on div "Vehicles 350" at bounding box center [117, 90] width 127 height 20
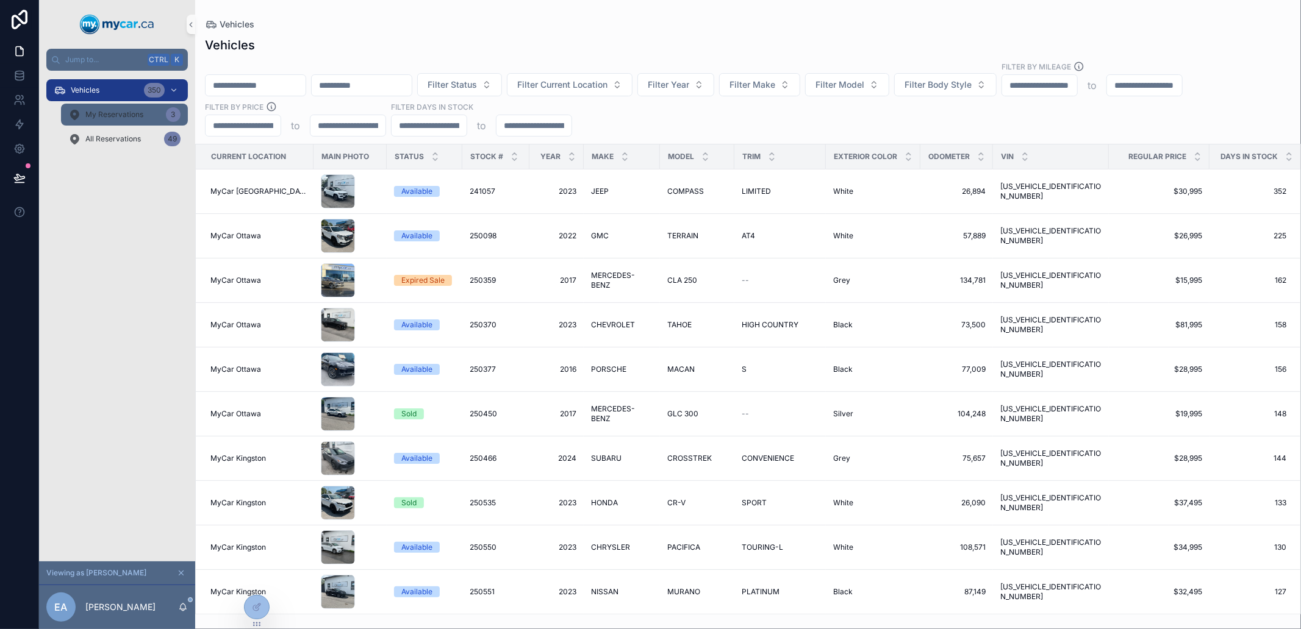
click at [116, 110] on span "My Reservations" at bounding box center [114, 115] width 58 height 10
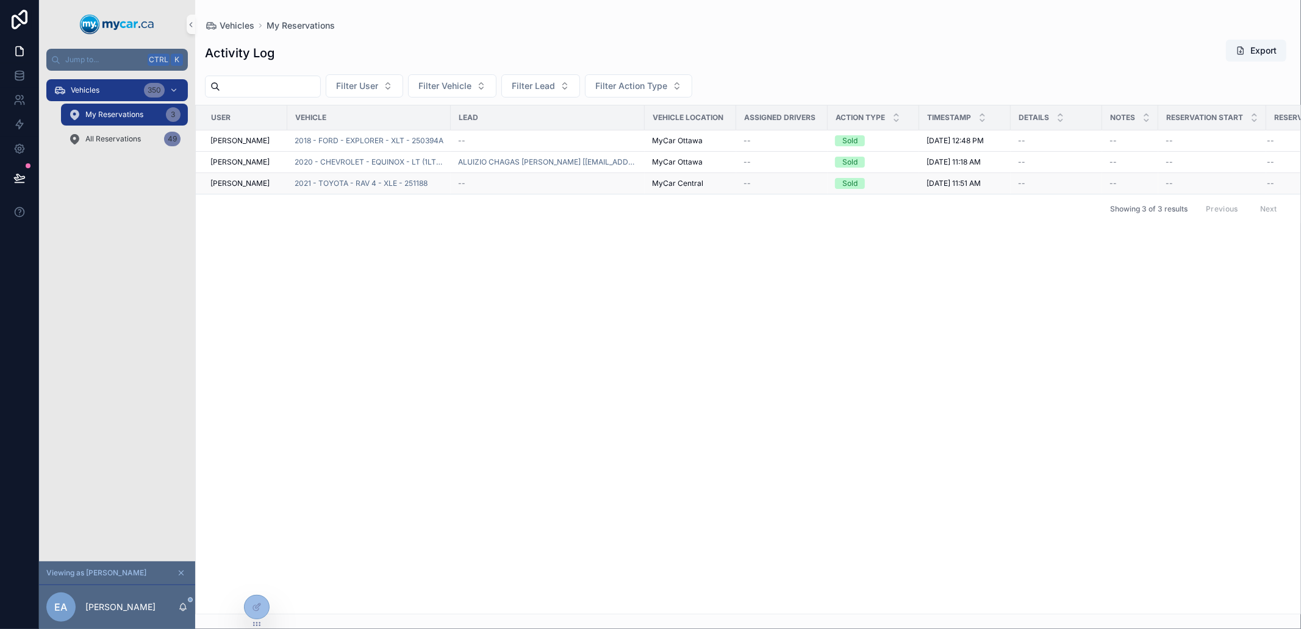
click at [874, 185] on div "Sold" at bounding box center [873, 183] width 77 height 11
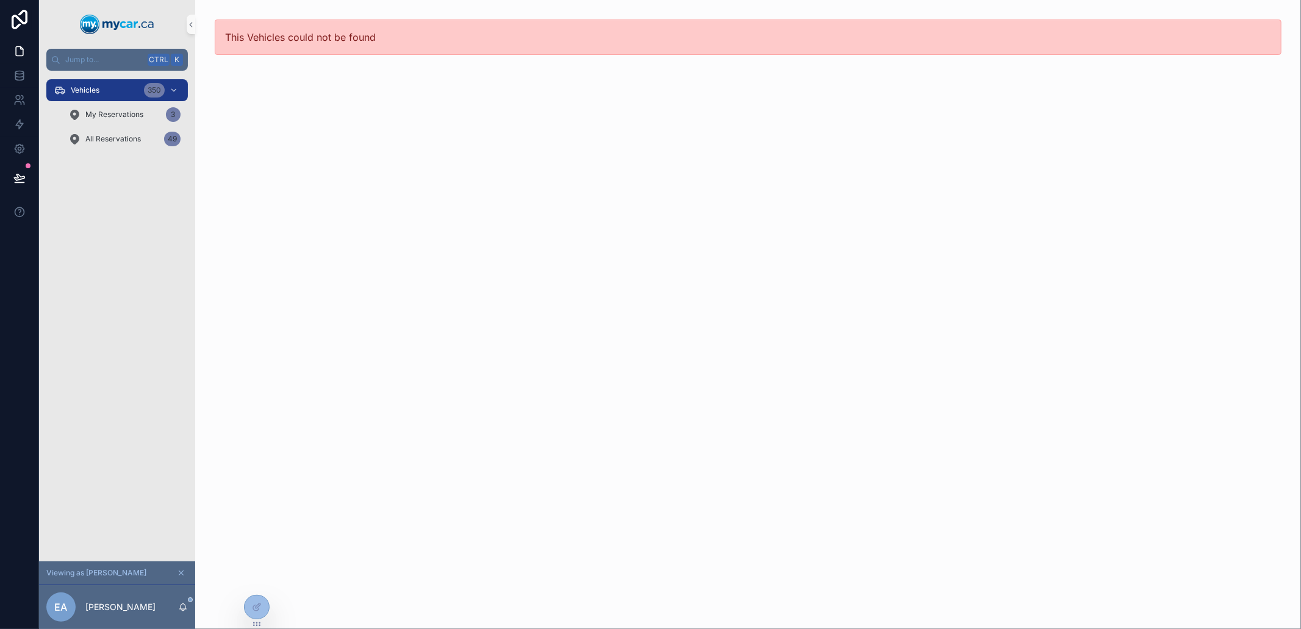
click at [465, 187] on div "This Vehicles could not be found" at bounding box center [747, 314] width 1105 height 629
click at [307, 88] on div "This Vehicles could not be found" at bounding box center [747, 314] width 1105 height 629
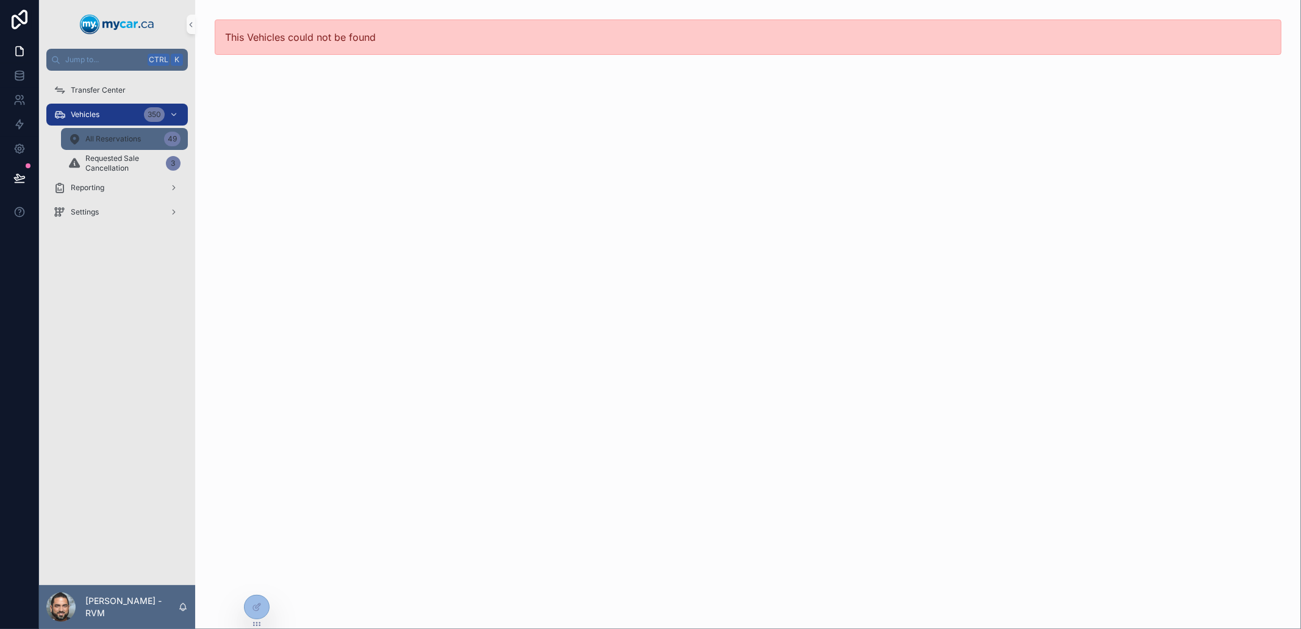
click at [130, 141] on span "All Reservations" at bounding box center [112, 139] width 55 height 10
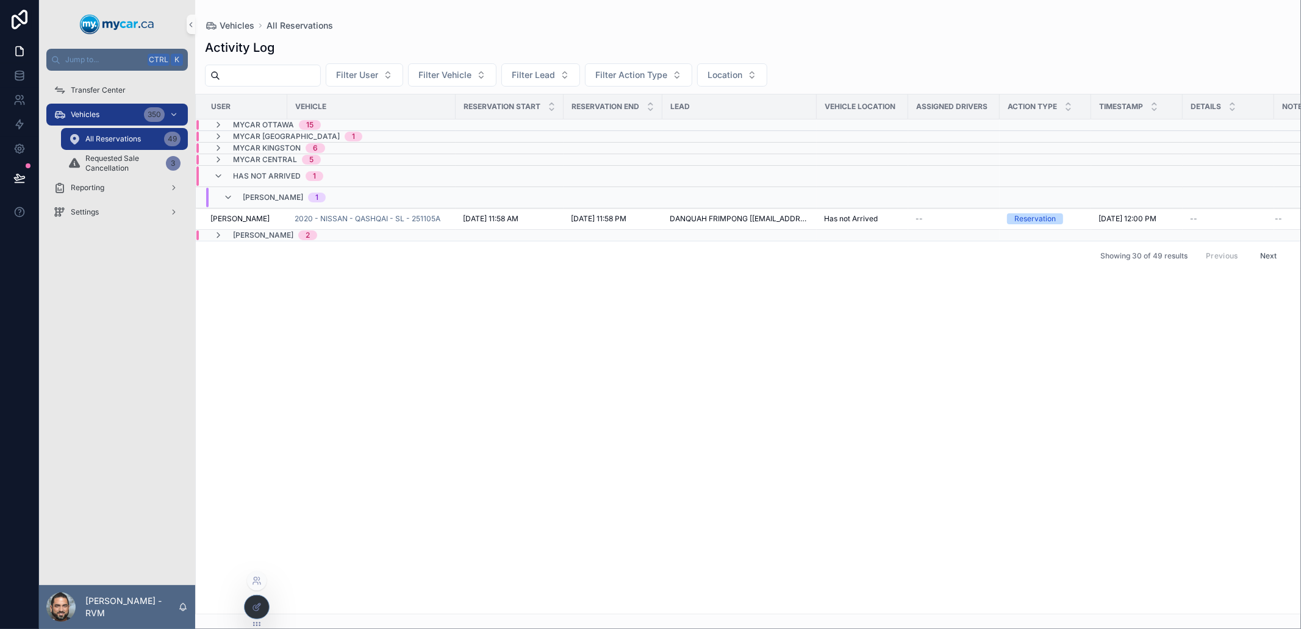
click at [262, 608] on div at bounding box center [257, 607] width 24 height 23
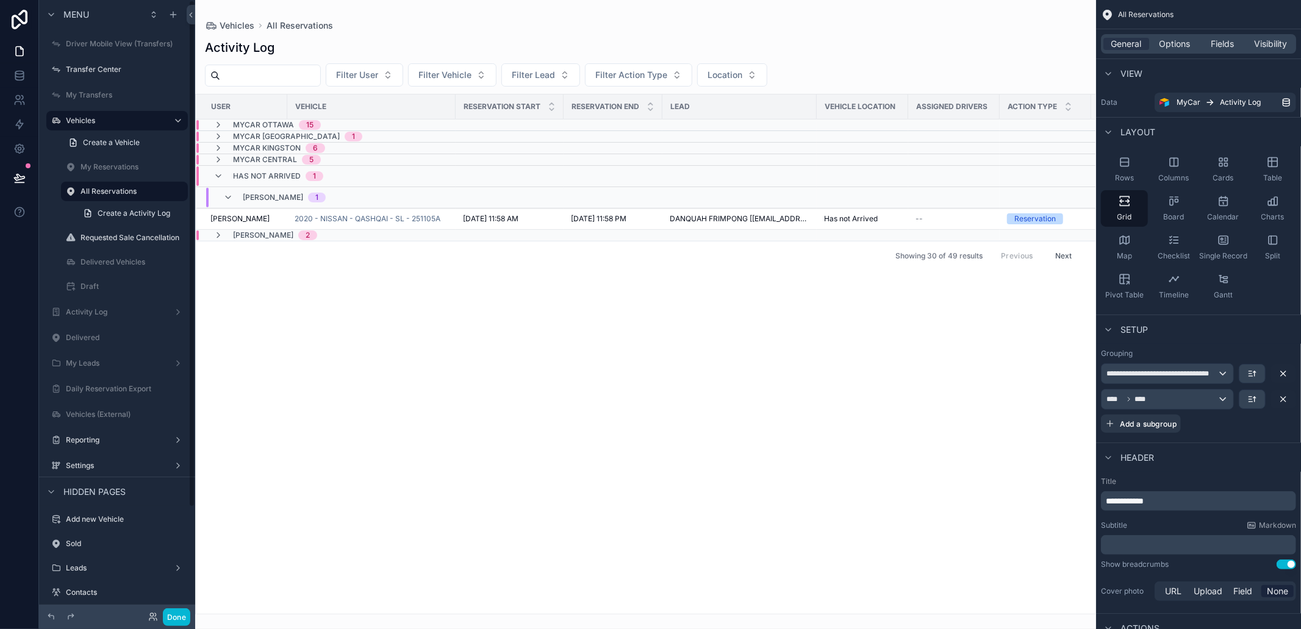
click at [159, 621] on div "Done" at bounding box center [165, 618] width 49 height 18
click at [160, 618] on div "Done" at bounding box center [165, 618] width 49 height 18
click at [165, 616] on button "Done" at bounding box center [176, 618] width 27 height 18
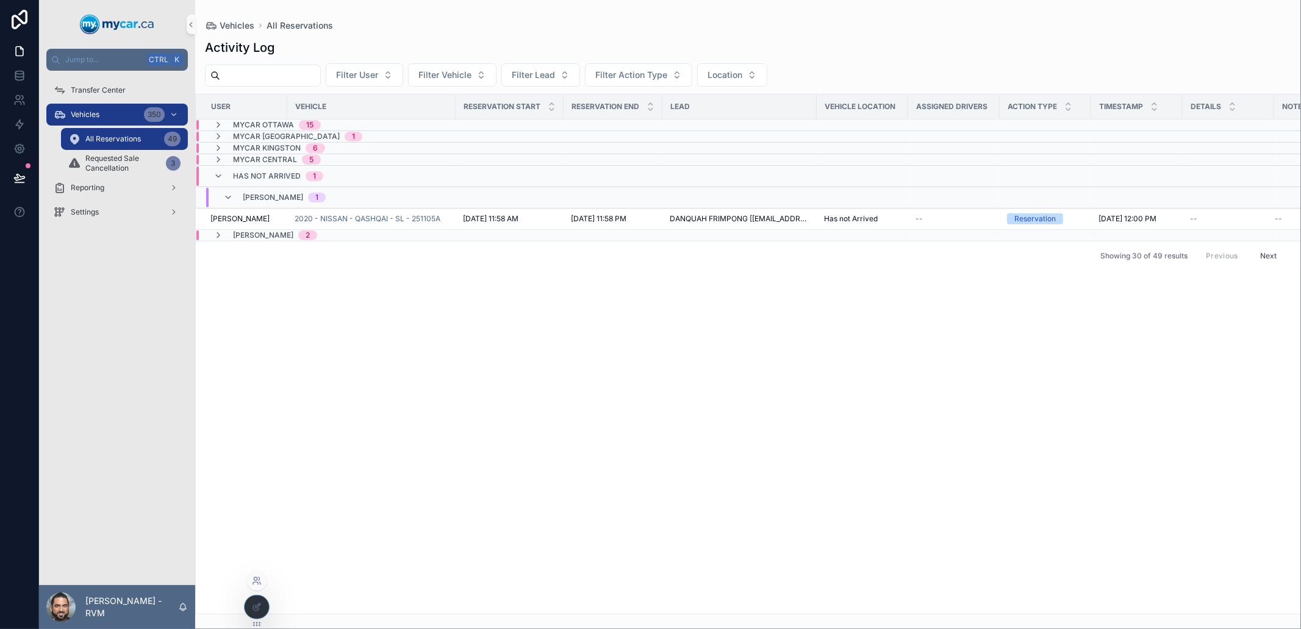
click at [254, 580] on icon at bounding box center [255, 578] width 3 height 3
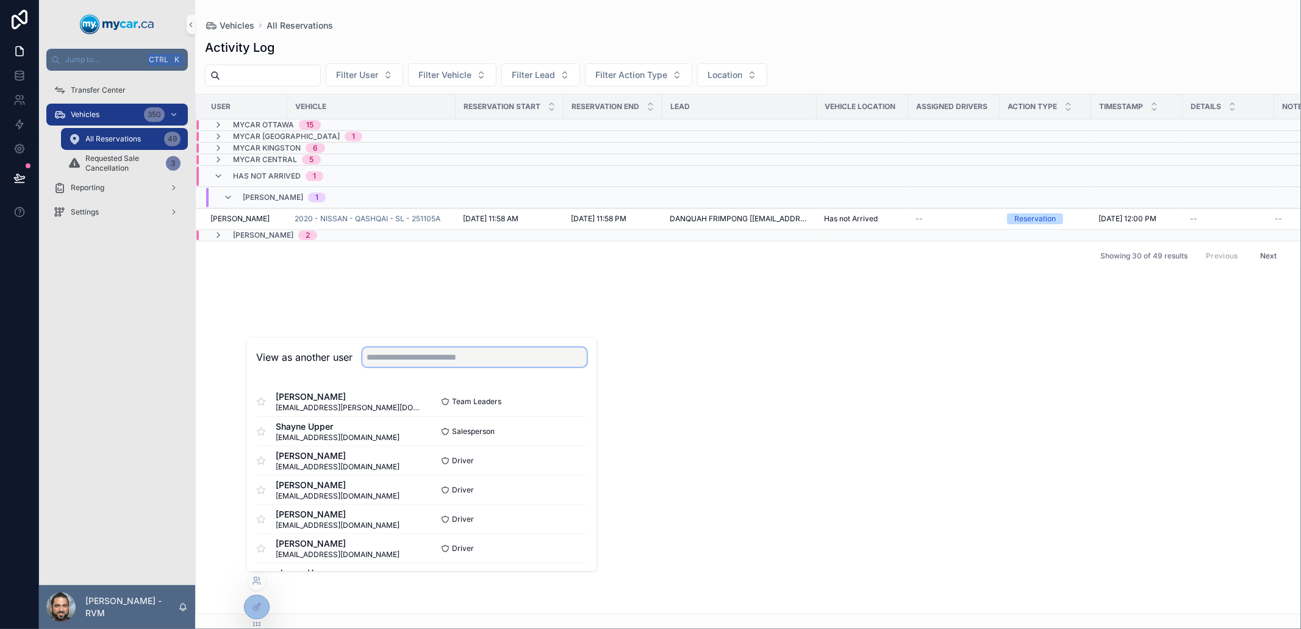
click at [426, 355] on input "text" at bounding box center [474, 358] width 224 height 20
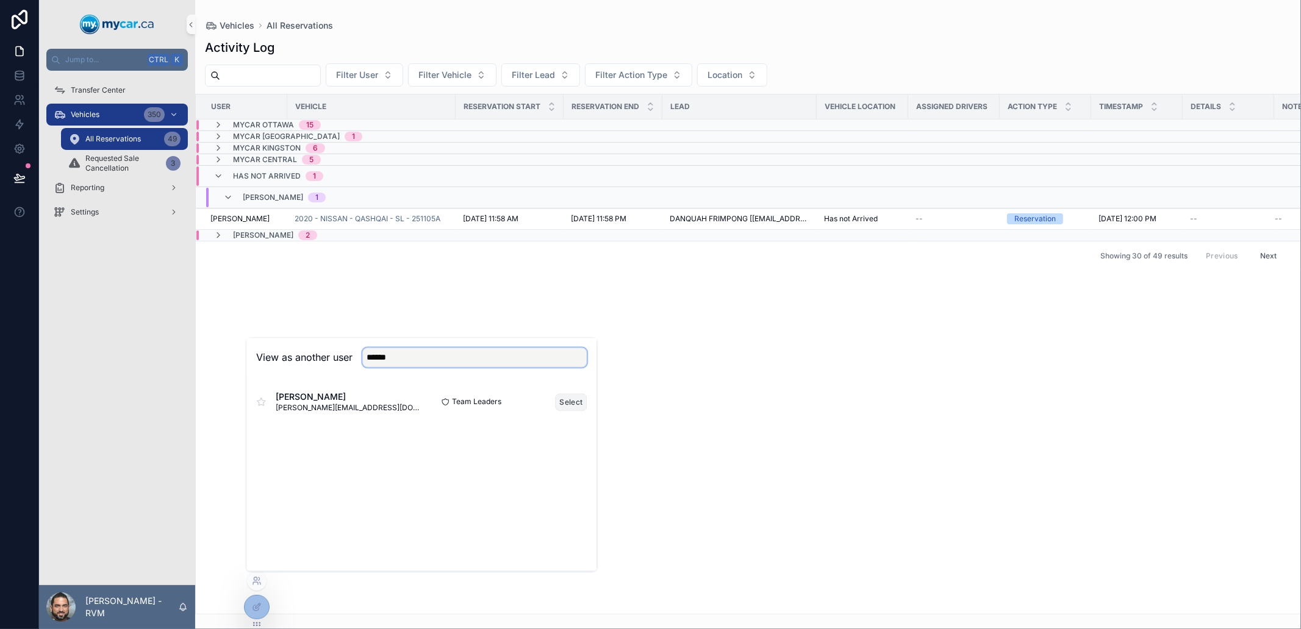
type input "******"
click at [560, 401] on button "Select" at bounding box center [571, 402] width 32 height 18
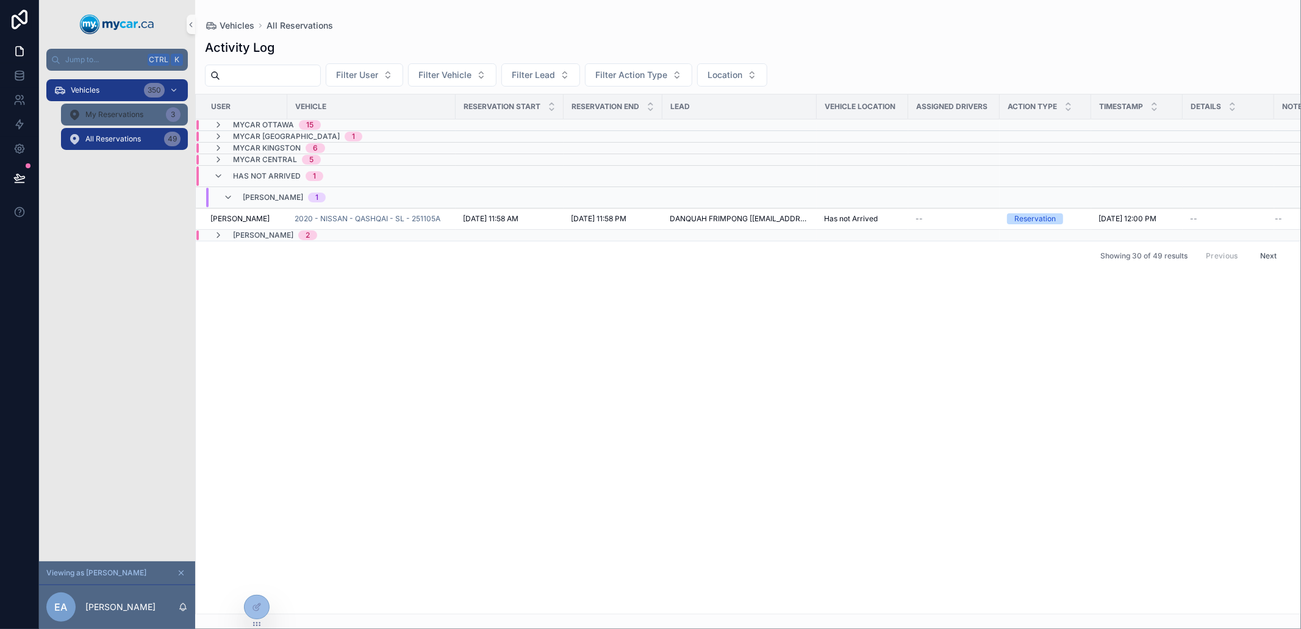
click at [94, 110] on span "My Reservations" at bounding box center [114, 115] width 58 height 10
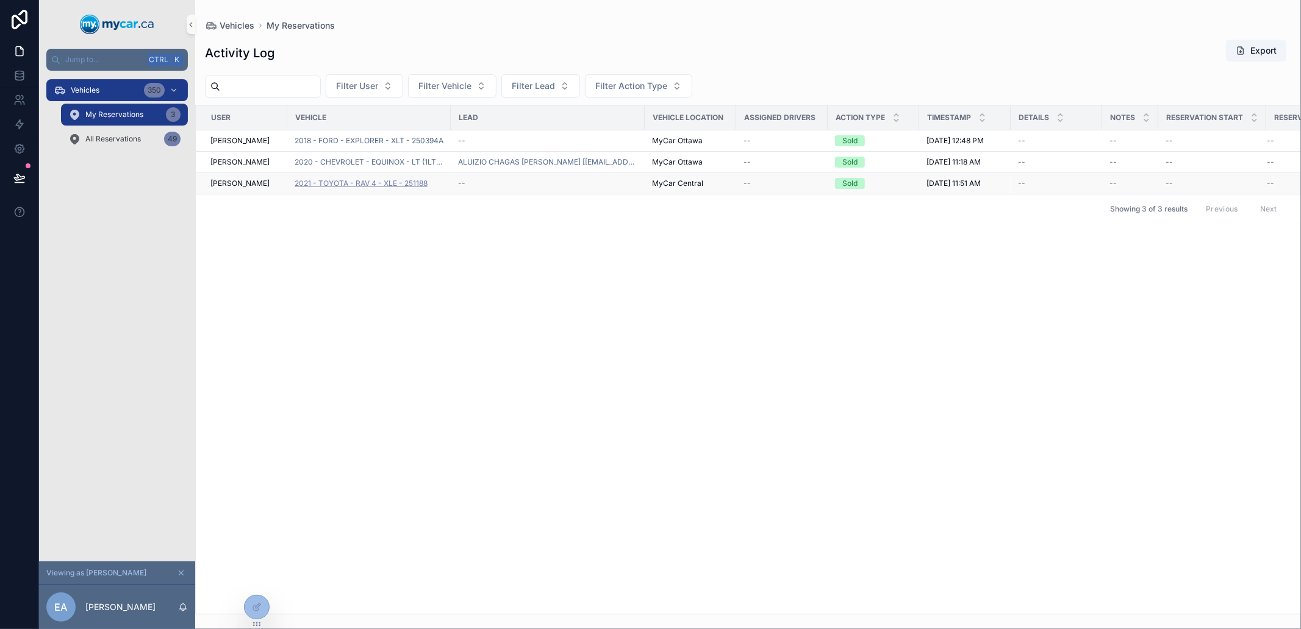
click at [385, 181] on span "2021 - TOYOTA - RAV 4 - XLE - 251188" at bounding box center [361, 184] width 133 height 10
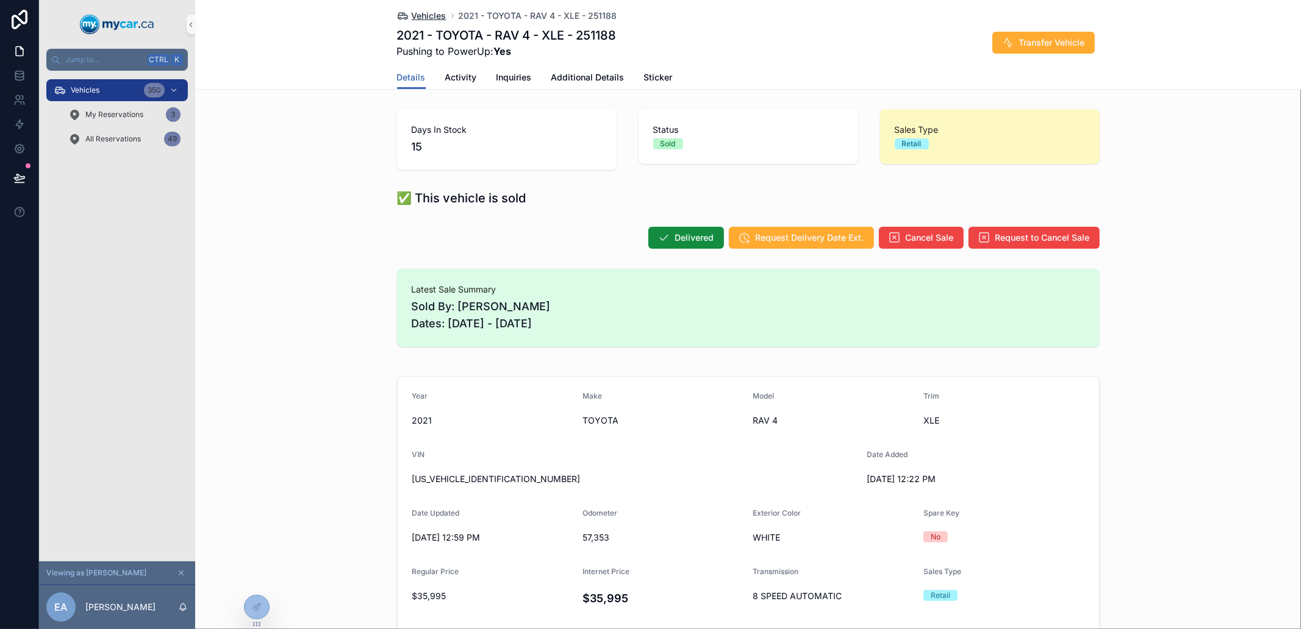
click at [418, 17] on span "Vehicles" at bounding box center [429, 16] width 35 height 12
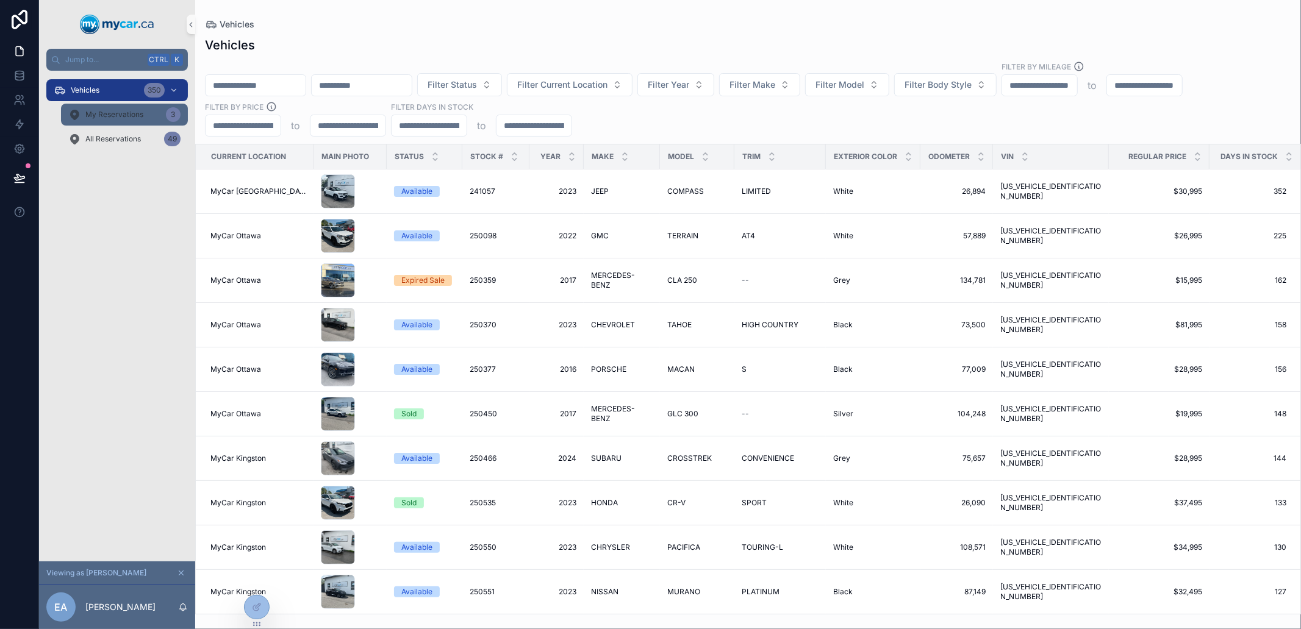
click at [90, 107] on div "My Reservations 3" at bounding box center [124, 115] width 112 height 20
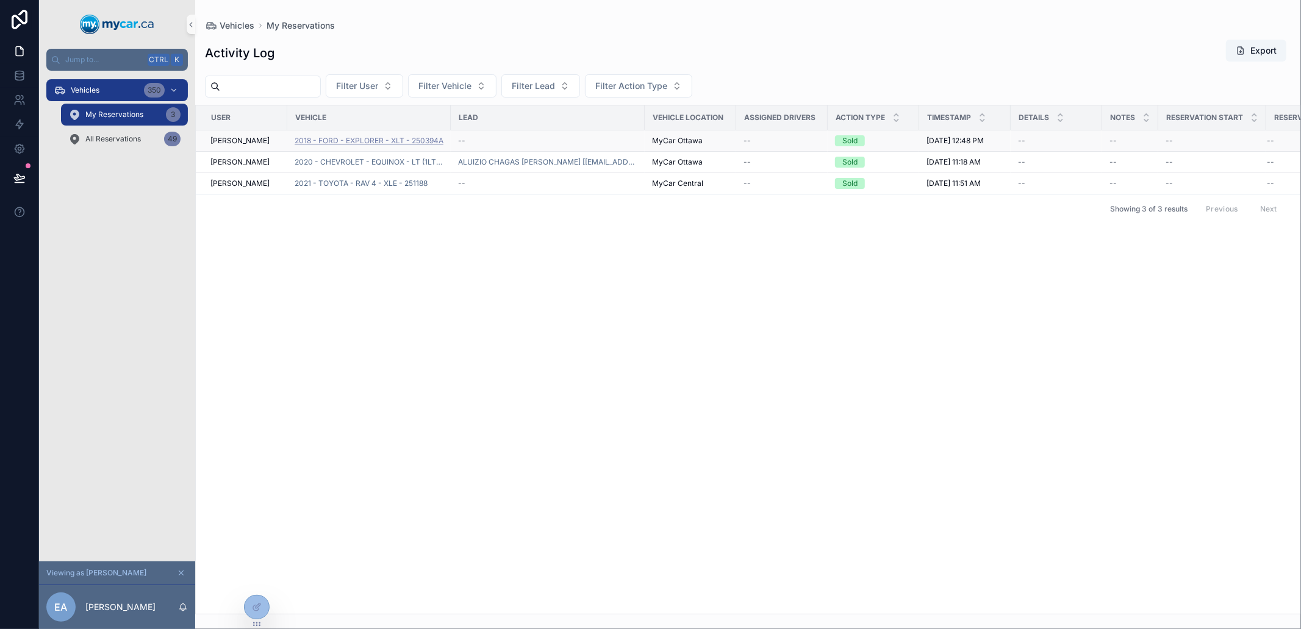
click at [401, 143] on span "2018 - FORD - EXPLORER - XLT - 250394A" at bounding box center [369, 141] width 149 height 10
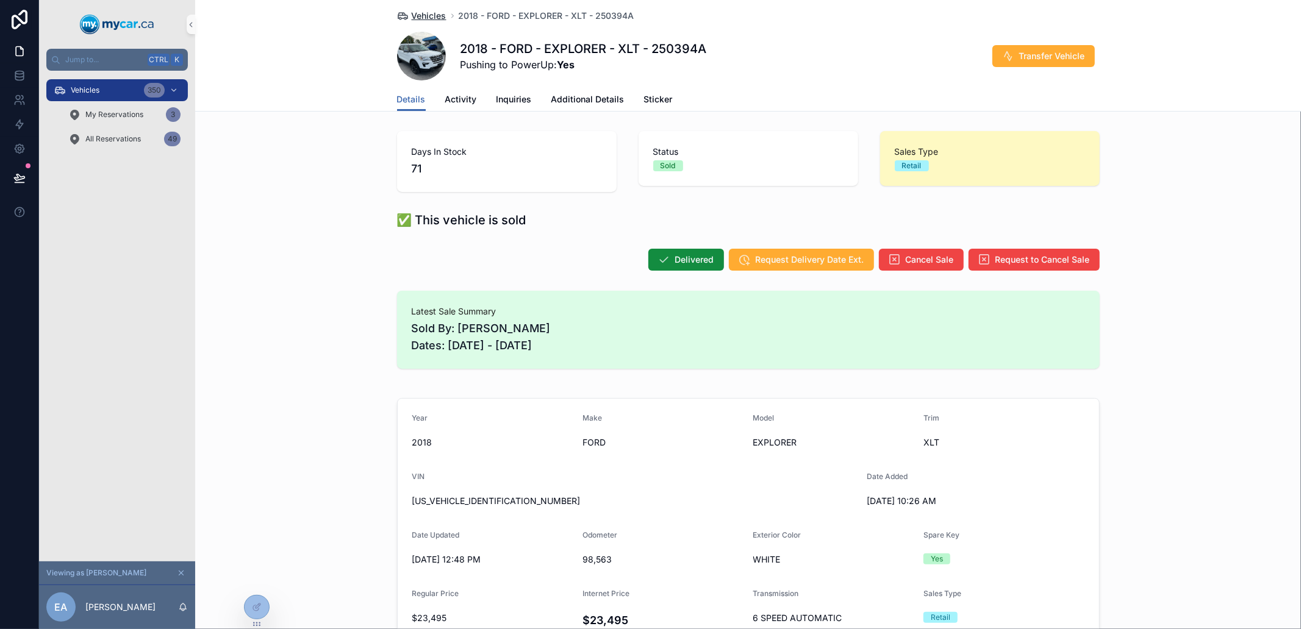
click at [420, 17] on span "Vehicles" at bounding box center [429, 16] width 35 height 12
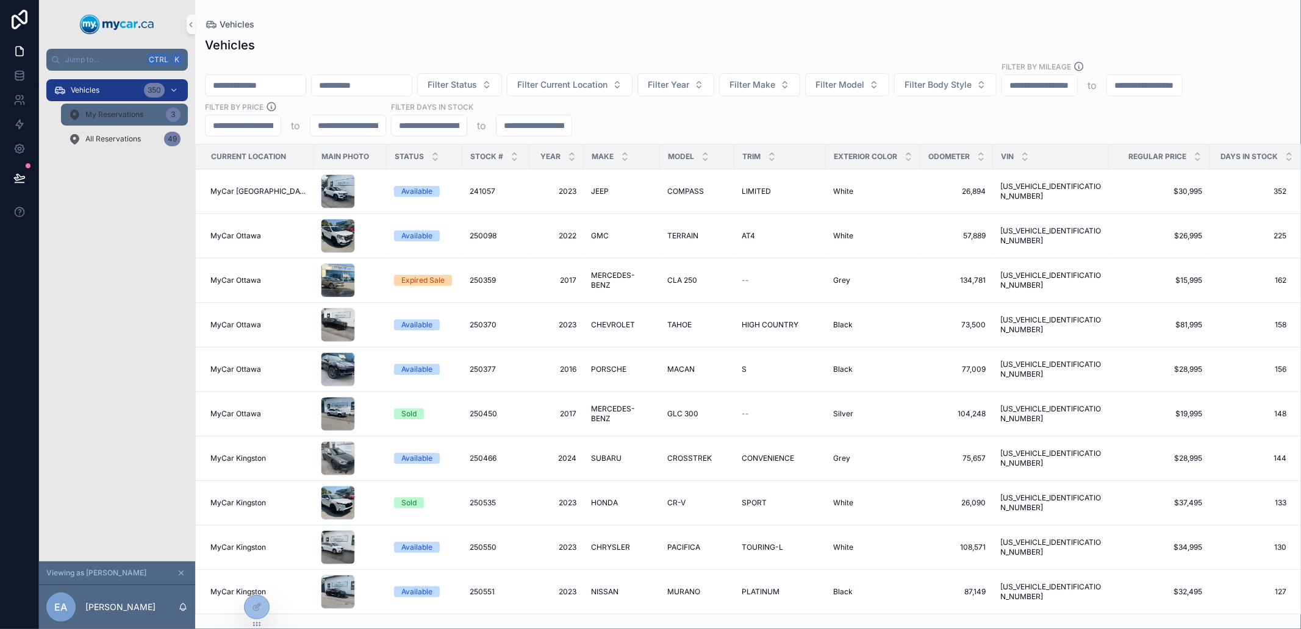
click at [118, 110] on span "My Reservations" at bounding box center [114, 115] width 58 height 10
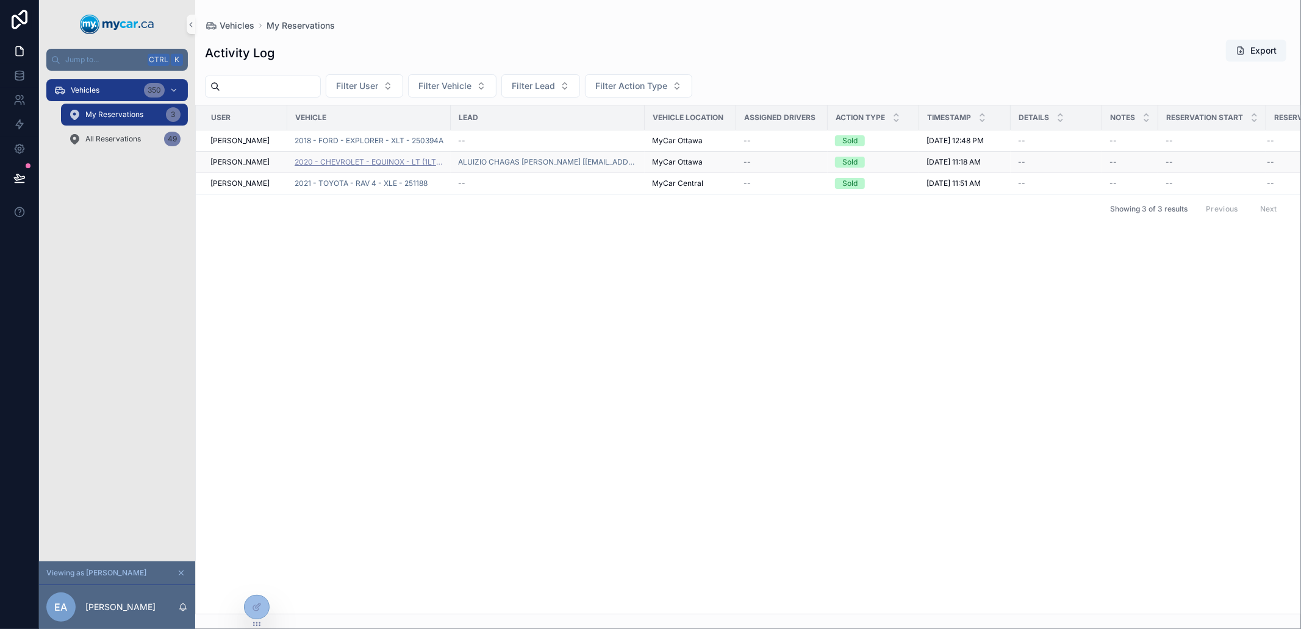
click at [356, 163] on span "2020 - CHEVROLET - EQUINOX - LT (1LT) - 251096" at bounding box center [369, 162] width 149 height 10
click at [226, 163] on span "[PERSON_NAME]" at bounding box center [239, 162] width 59 height 10
click at [314, 240] on div "User Vehicle Lead VEHICLE Location Assigned Drivers Action Type Timestamp Detai…" at bounding box center [748, 359] width 1104 height 509
click at [446, 165] on td "2020 - CHEVROLET - EQUINOX - LT (1LT) - 251096" at bounding box center [368, 162] width 163 height 21
click at [423, 167] on td "2020 - CHEVROLET - EQUINOX - LT (1LT) - 251096" at bounding box center [368, 162] width 163 height 21
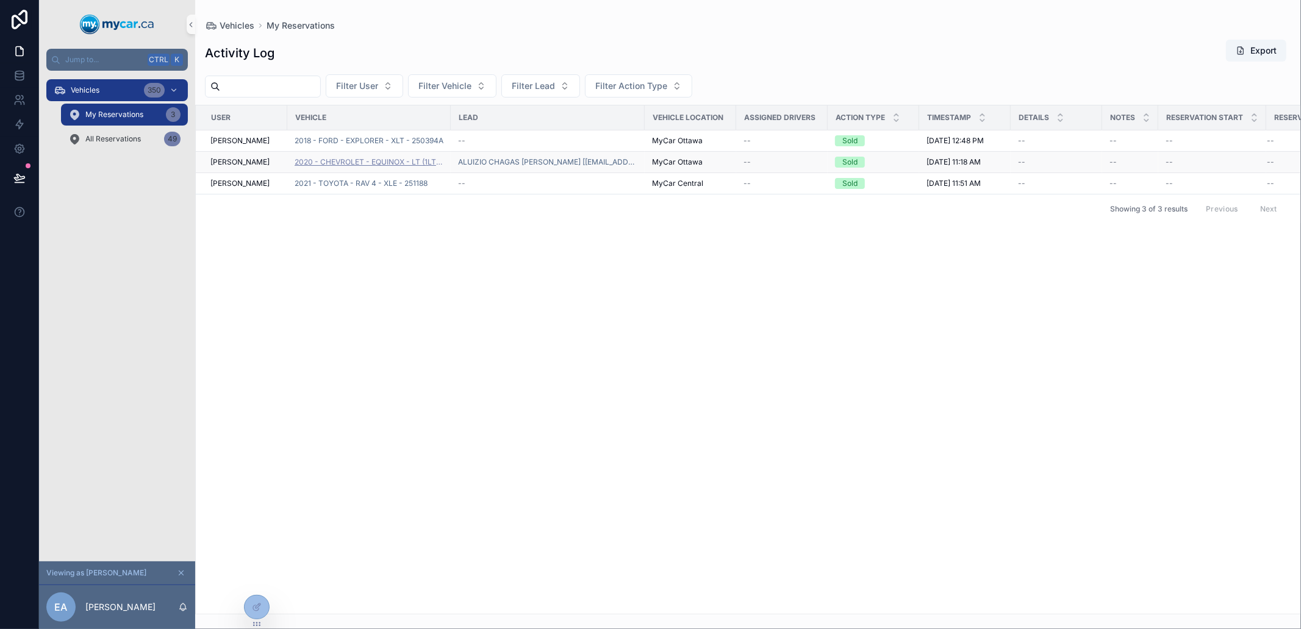
click at [410, 161] on span "2020 - CHEVROLET - EQUINOX - LT (1LT) - 251096" at bounding box center [369, 162] width 149 height 10
click at [262, 611] on div at bounding box center [257, 607] width 24 height 23
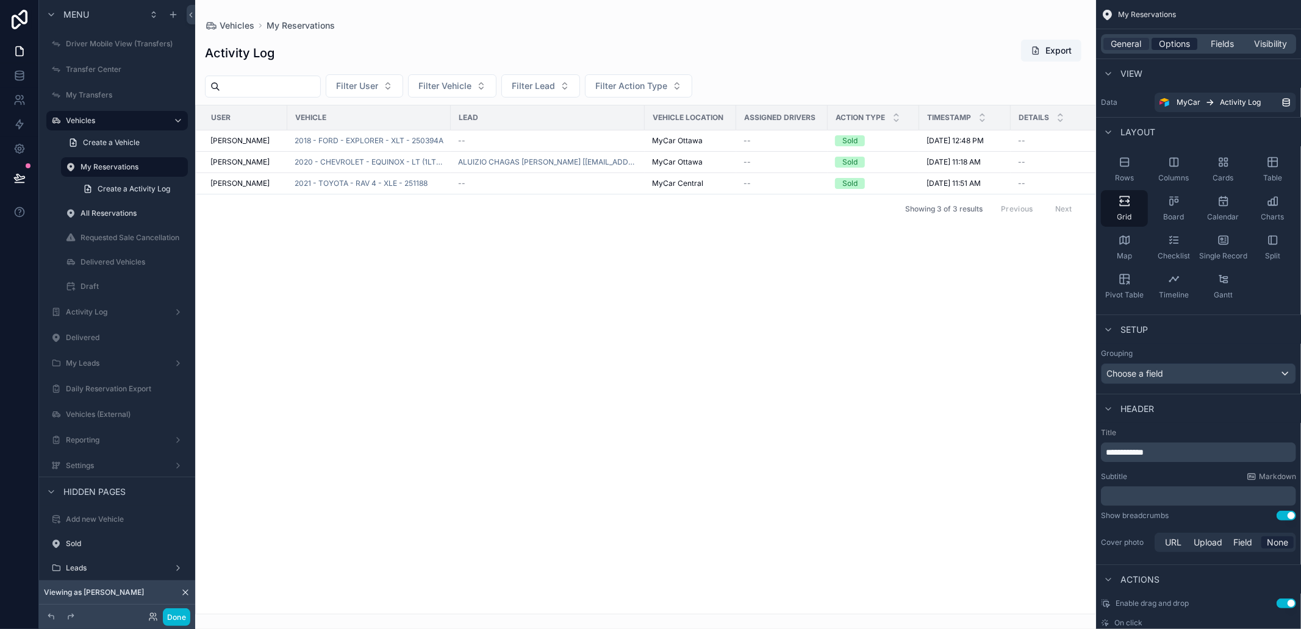
click at [1179, 45] on span "Options" at bounding box center [1174, 44] width 31 height 12
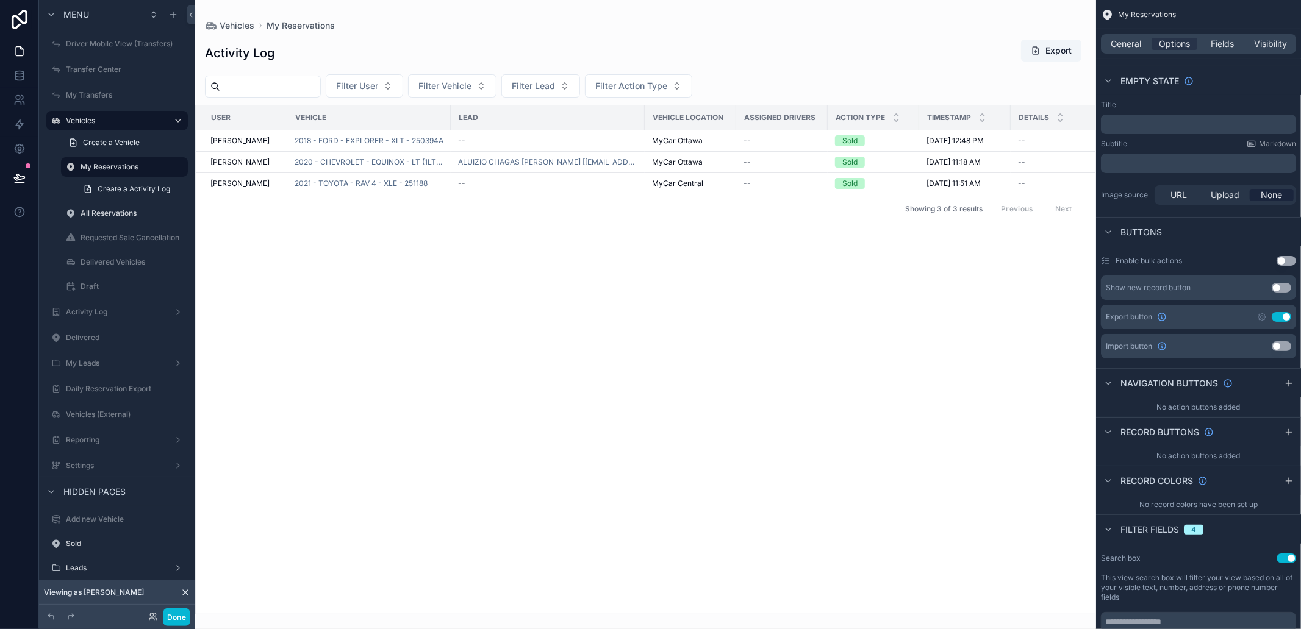
scroll to position [677, 0]
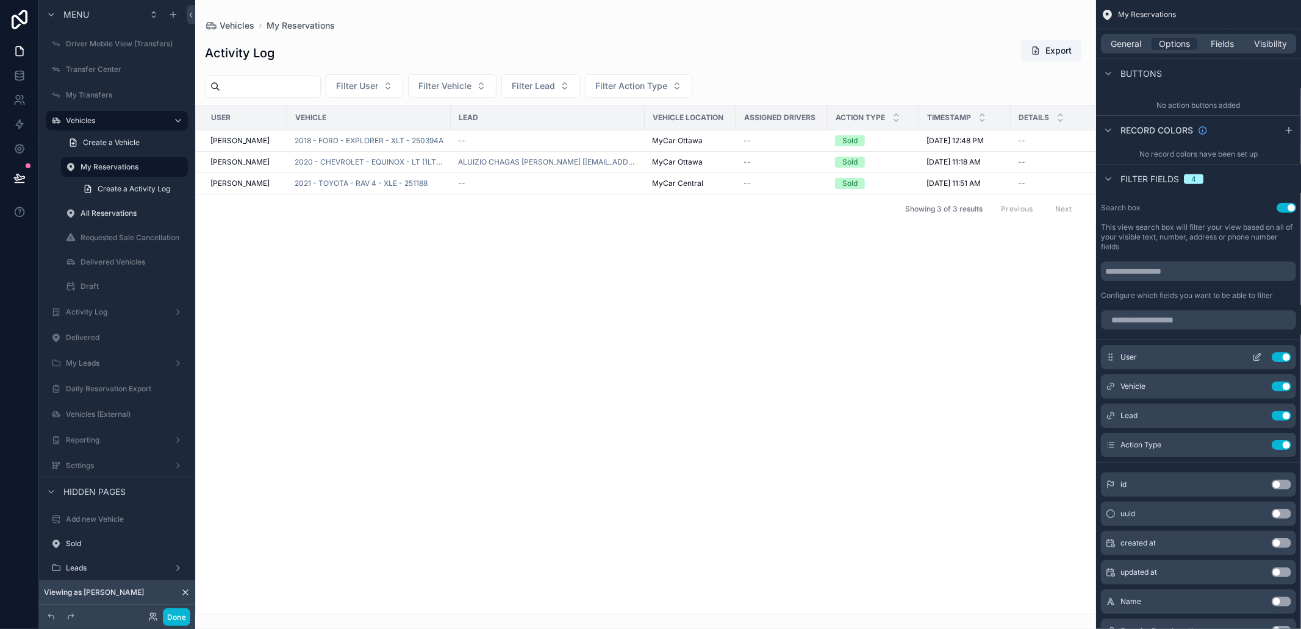
click at [1254, 352] on icon "scrollable content" at bounding box center [1257, 357] width 10 height 10
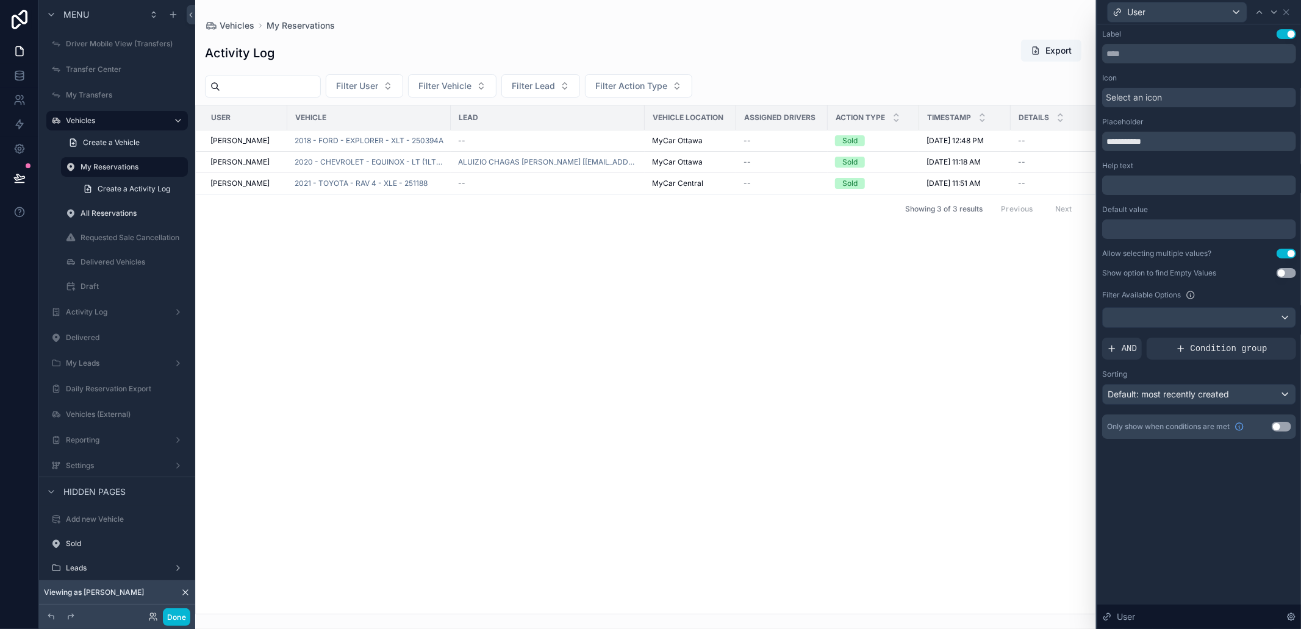
click at [1283, 251] on button "Use setting" at bounding box center [1286, 254] width 20 height 10
click at [388, 250] on div "scrollable content" at bounding box center [645, 314] width 901 height 629
click at [1167, 98] on div "Select an icon" at bounding box center [1199, 98] width 194 height 20
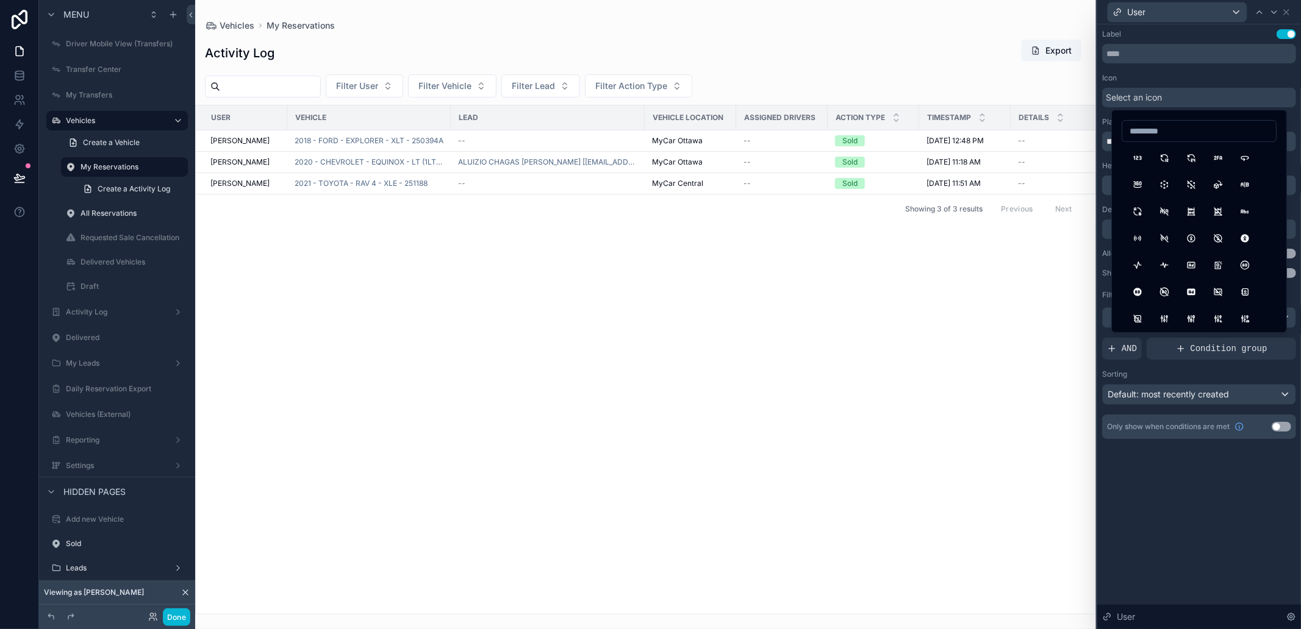
click at [1167, 98] on div "Select an icon" at bounding box center [1199, 98] width 194 height 20
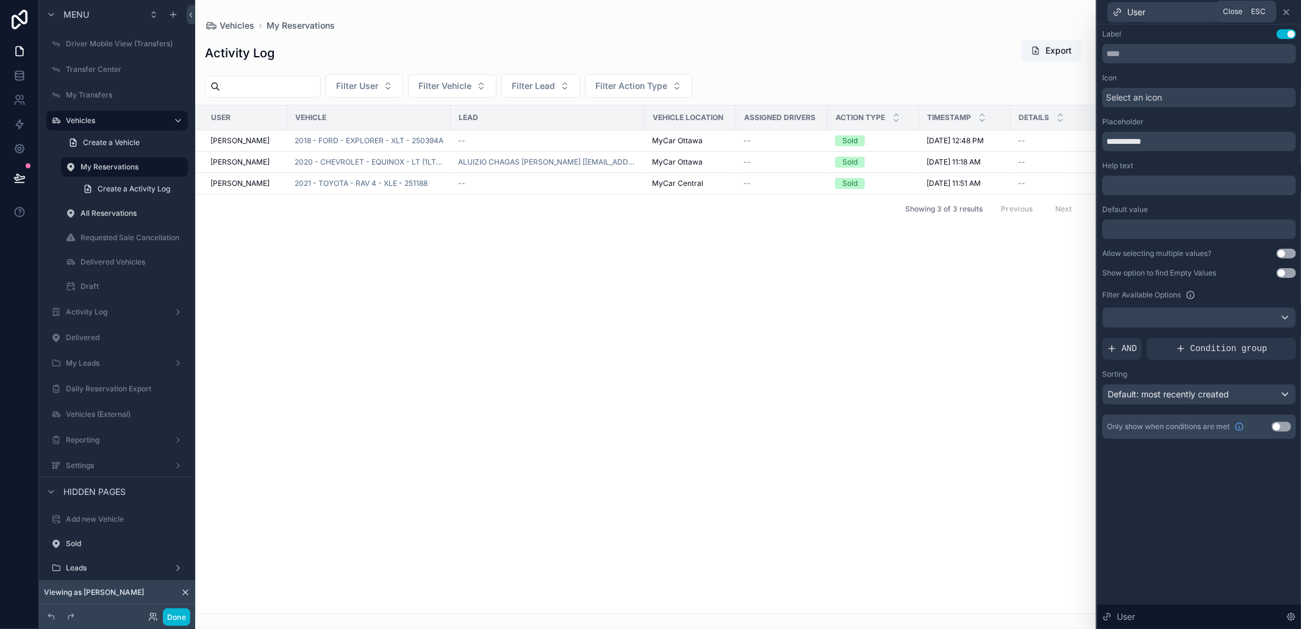
click at [1285, 7] on icon at bounding box center [1286, 12] width 10 height 10
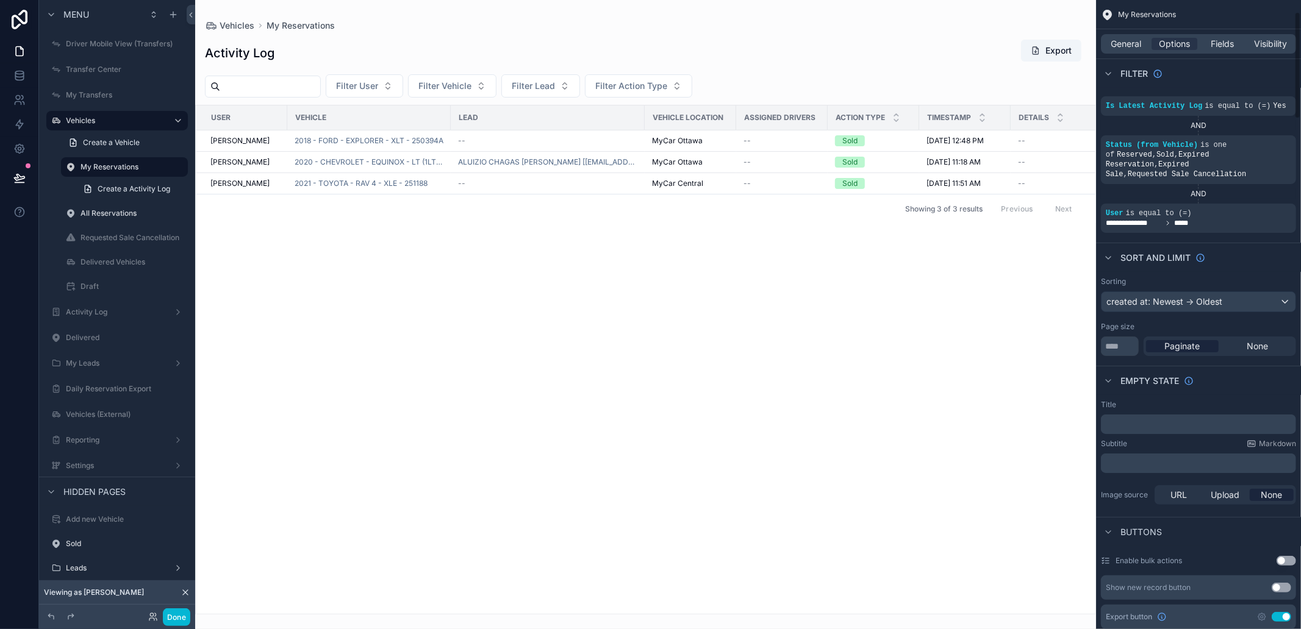
scroll to position [0, 0]
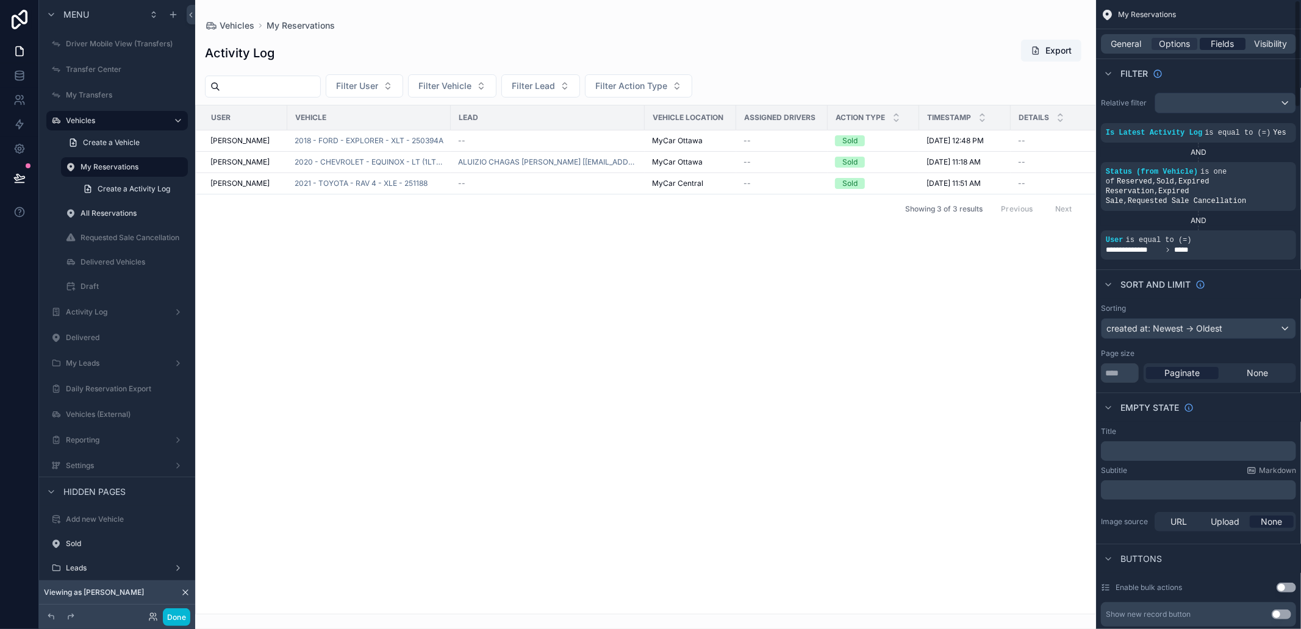
click at [1228, 39] on span "Fields" at bounding box center [1222, 44] width 23 height 12
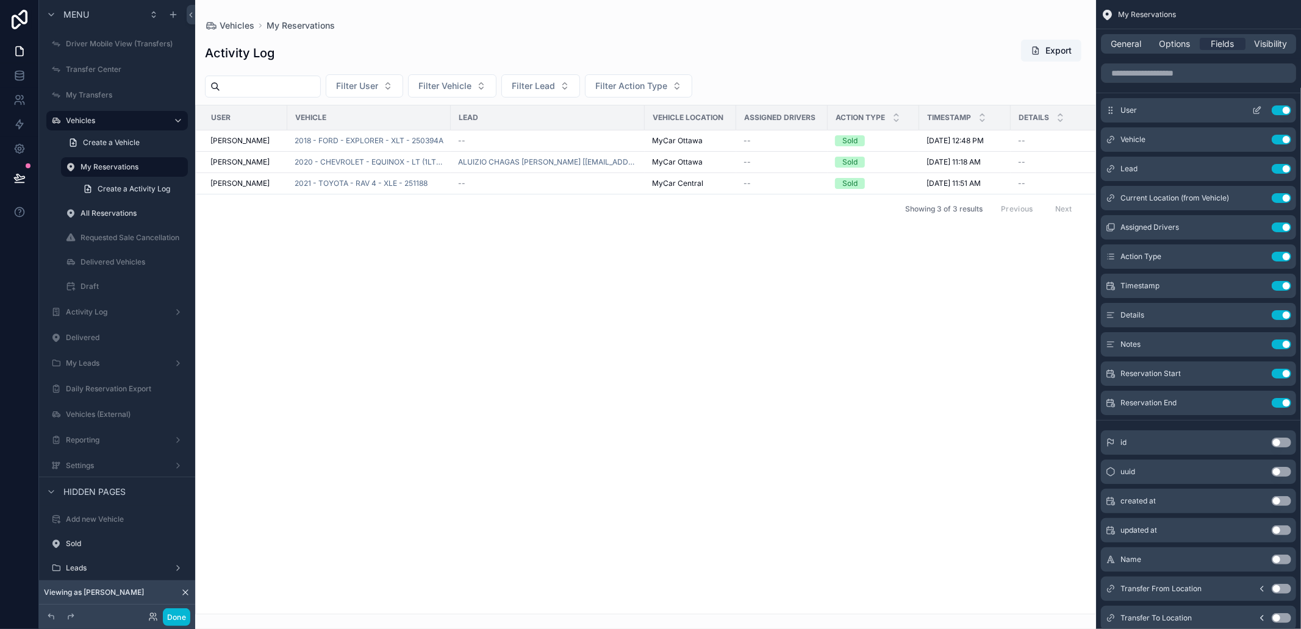
click at [1254, 112] on icon "scrollable content" at bounding box center [1257, 110] width 10 height 10
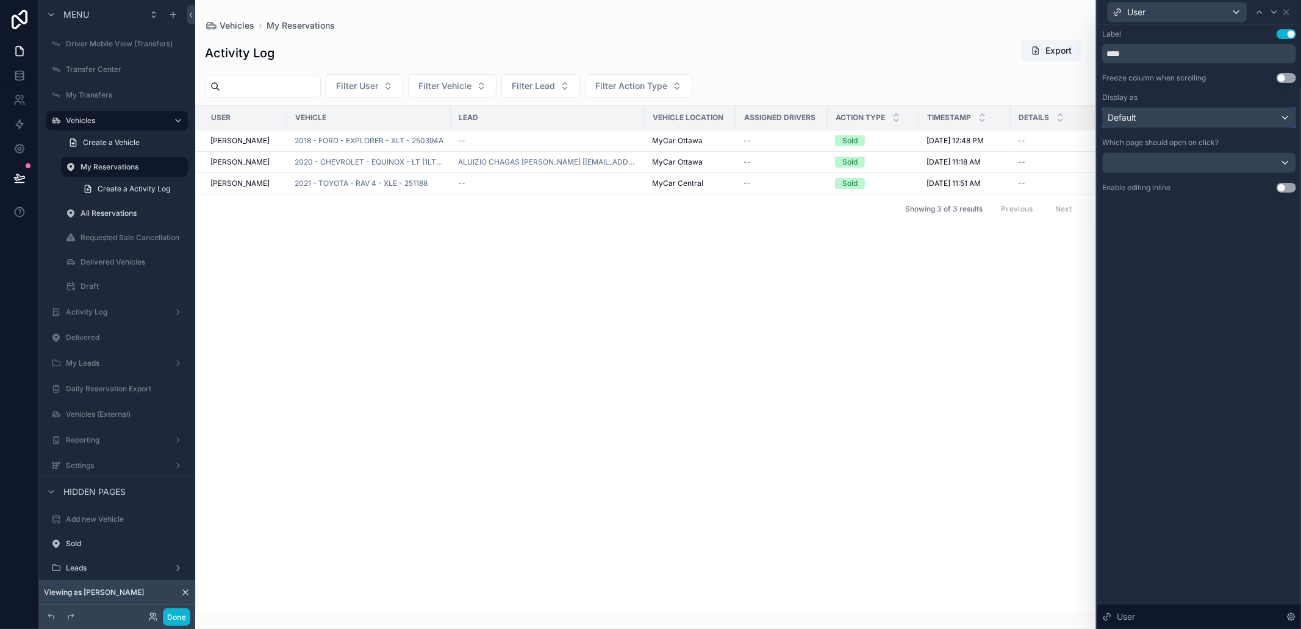
click at [1148, 114] on div "Default" at bounding box center [1198, 118] width 193 height 20
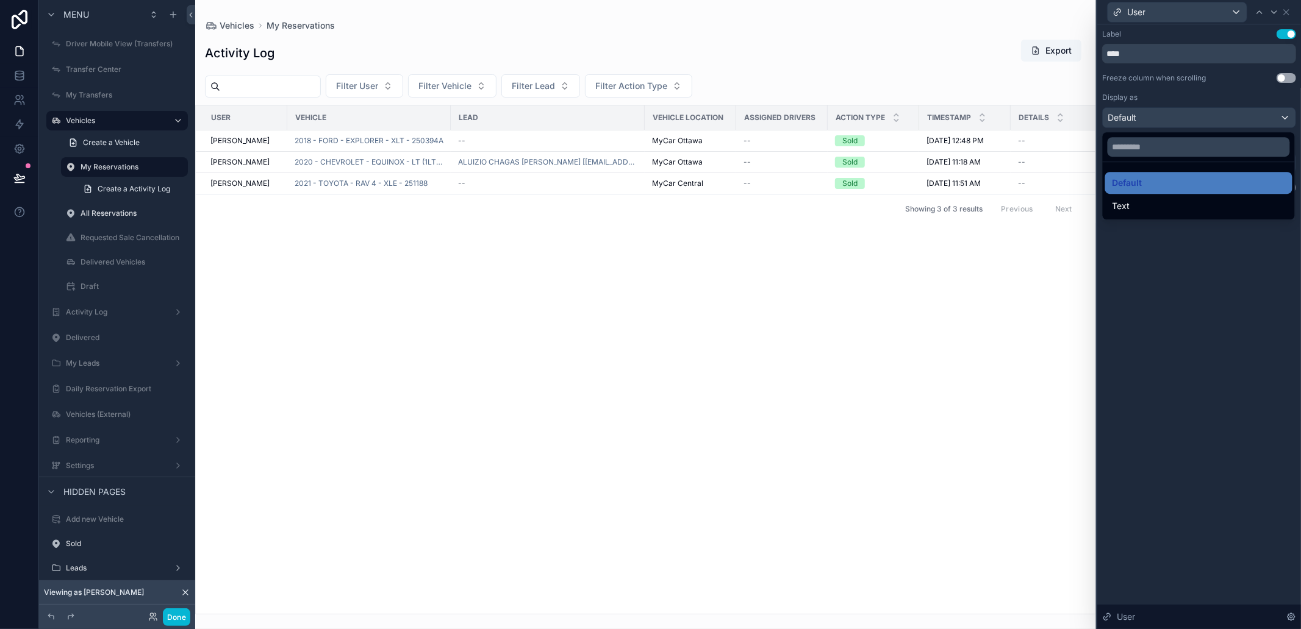
click at [1148, 114] on div at bounding box center [1199, 314] width 204 height 629
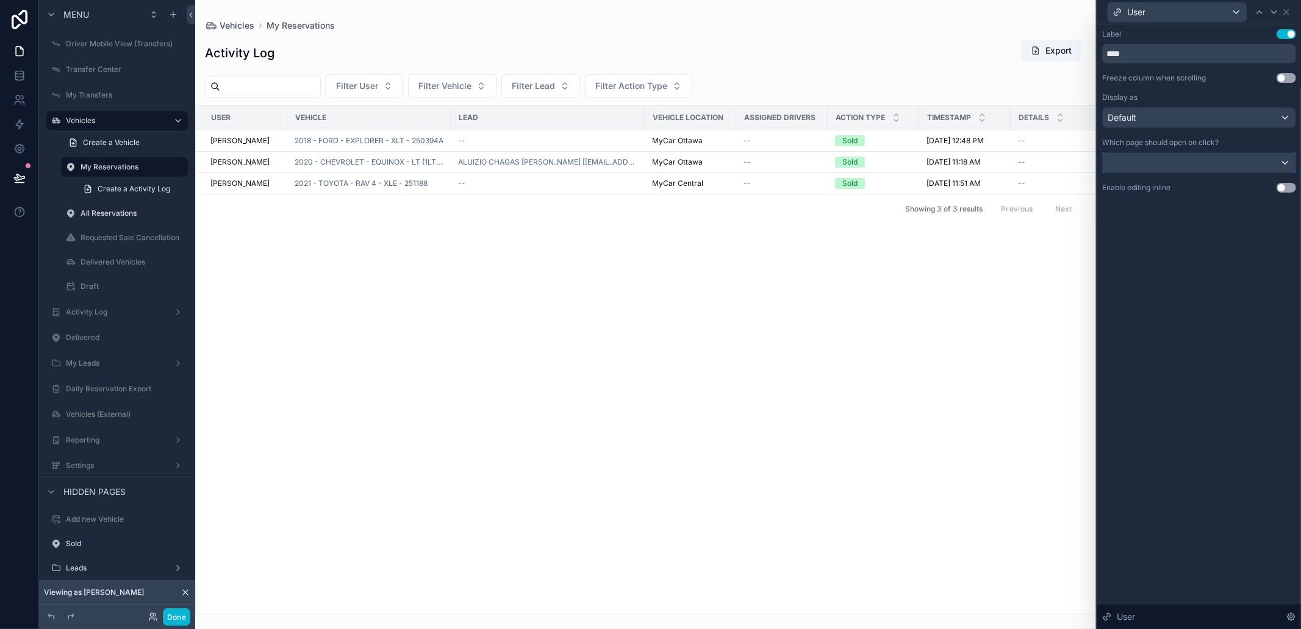
click at [1133, 165] on div at bounding box center [1198, 163] width 193 height 20
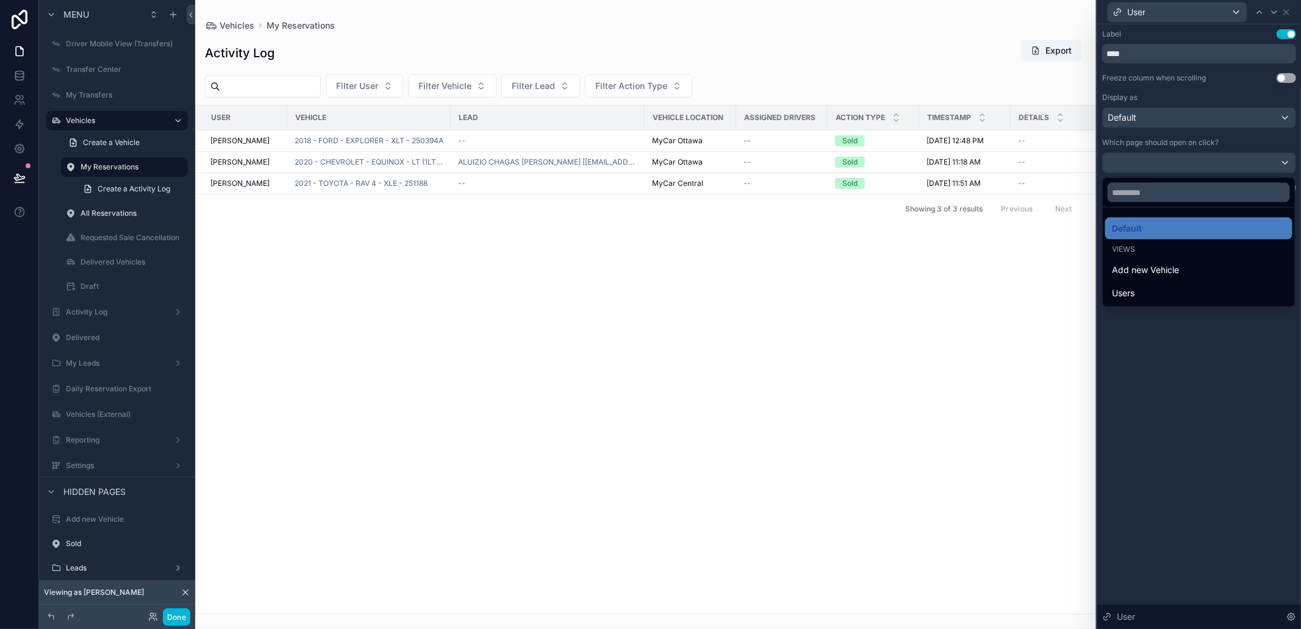
click at [1133, 165] on div at bounding box center [1199, 314] width 204 height 629
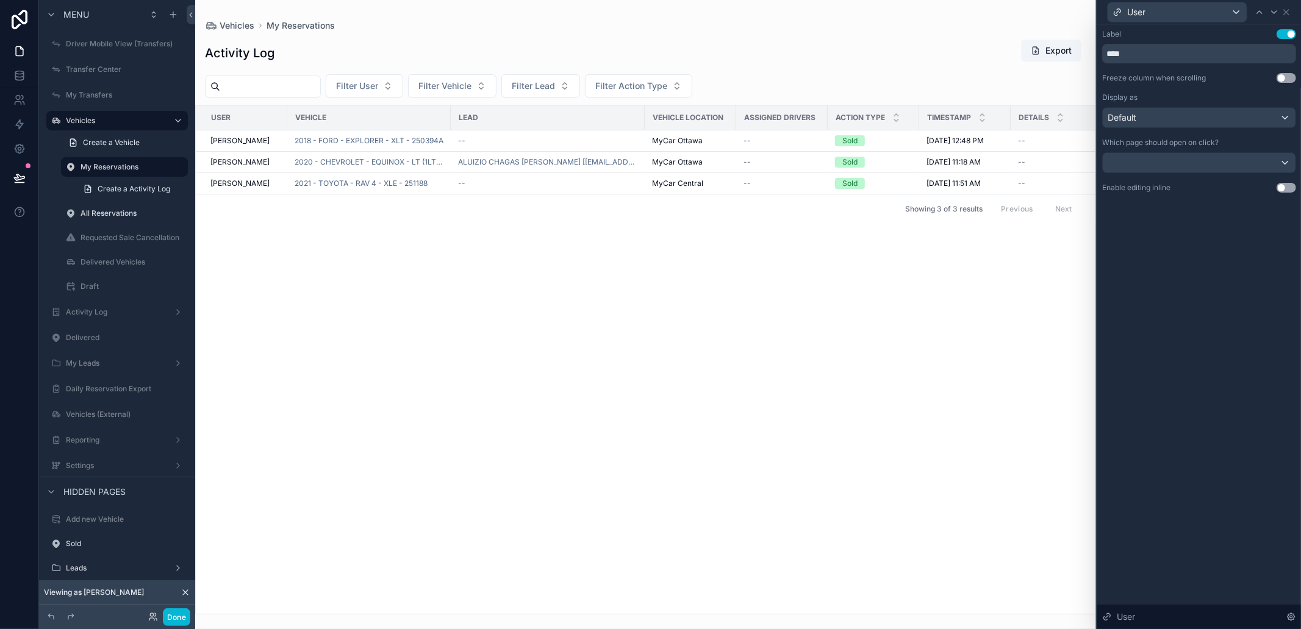
click at [1116, 145] on label "Which page should open on click?" at bounding box center [1160, 143] width 116 height 10
drag, startPoint x: 1116, startPoint y: 145, endPoint x: 1210, endPoint y: 141, distance: 94.6
click at [1209, 141] on label "Which page should open on click?" at bounding box center [1160, 143] width 116 height 10
click at [1210, 141] on label "Which page should open on click?" at bounding box center [1160, 143] width 116 height 10
click at [1193, 163] on div at bounding box center [1198, 163] width 193 height 20
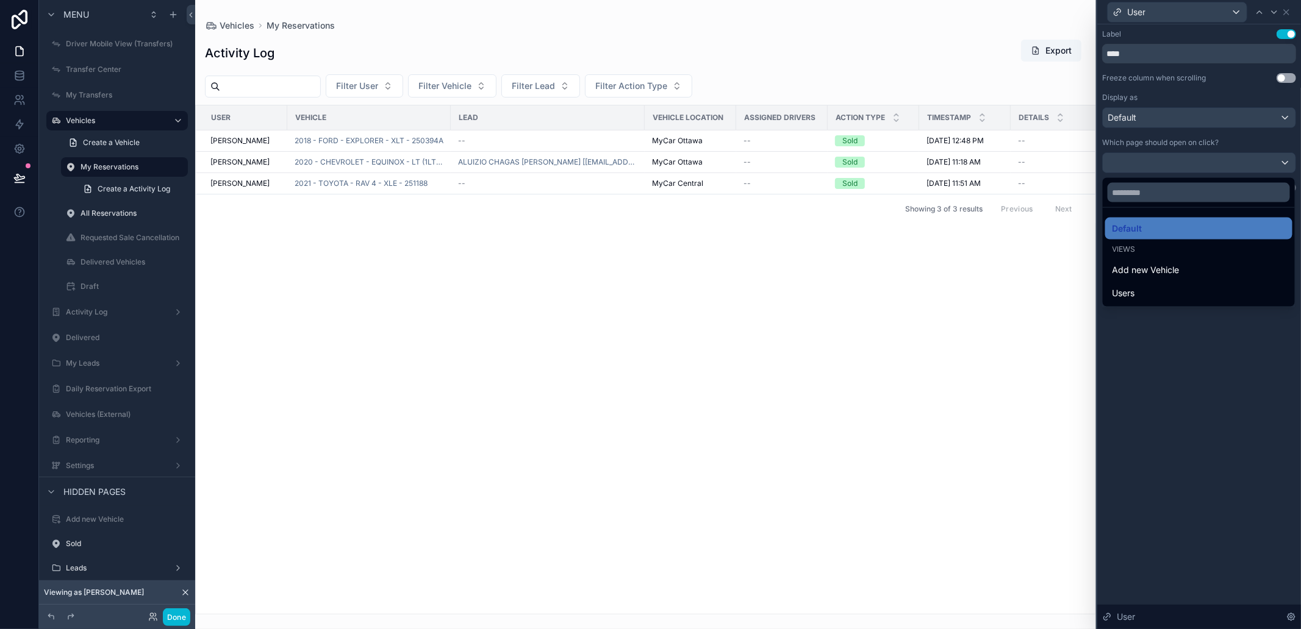
click at [1167, 246] on div "Views" at bounding box center [1198, 250] width 173 height 10
click at [1162, 376] on div at bounding box center [1199, 314] width 204 height 629
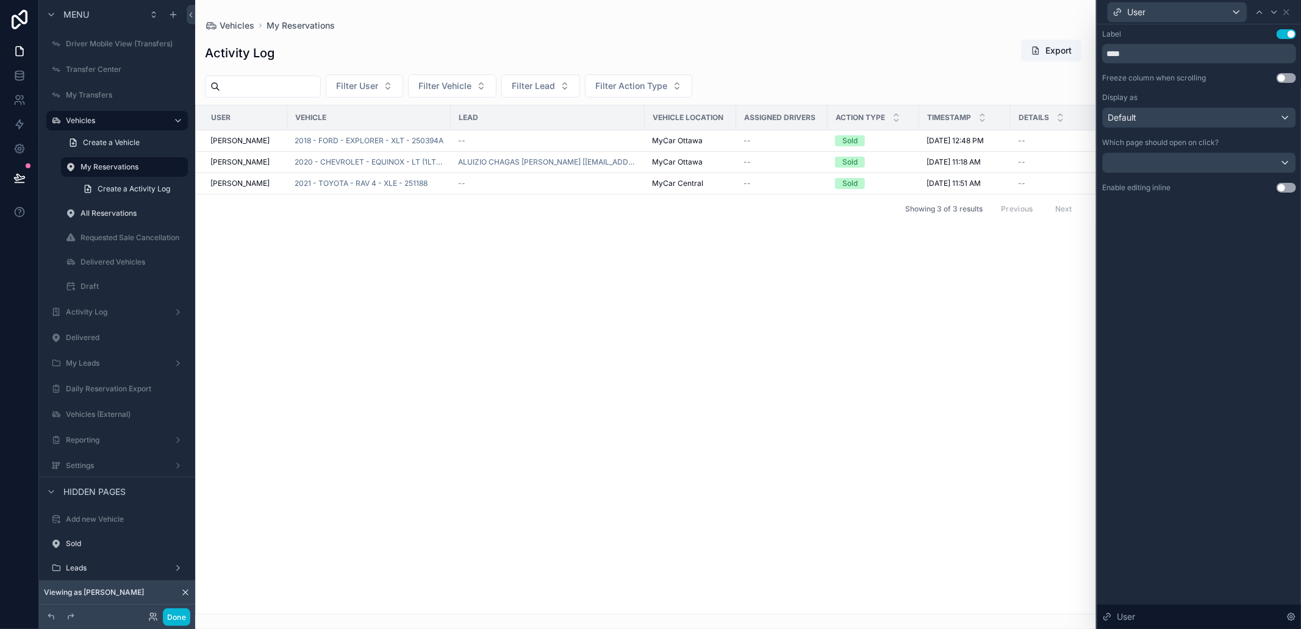
click at [1207, 173] on div "Label Use setting **** Freeze column when scrolling Use setting Display as Defa…" at bounding box center [1199, 110] width 194 height 163
click at [1205, 171] on div at bounding box center [1198, 163] width 193 height 20
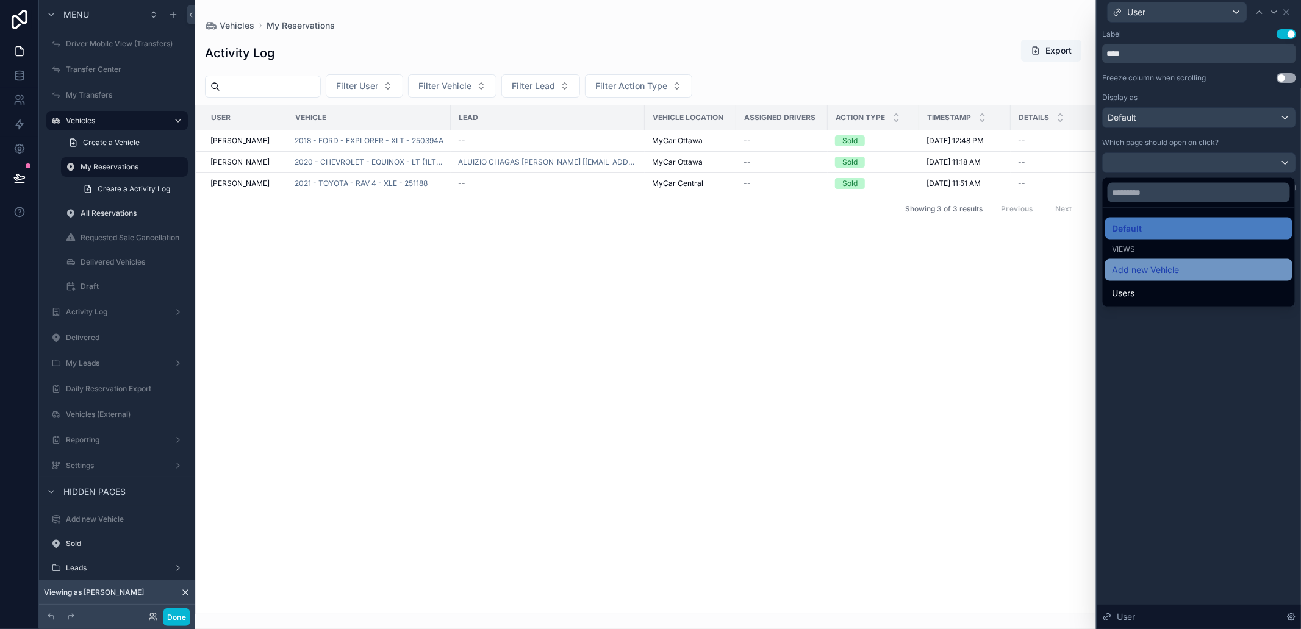
click at [1197, 267] on div "Add new Vehicle" at bounding box center [1198, 270] width 173 height 15
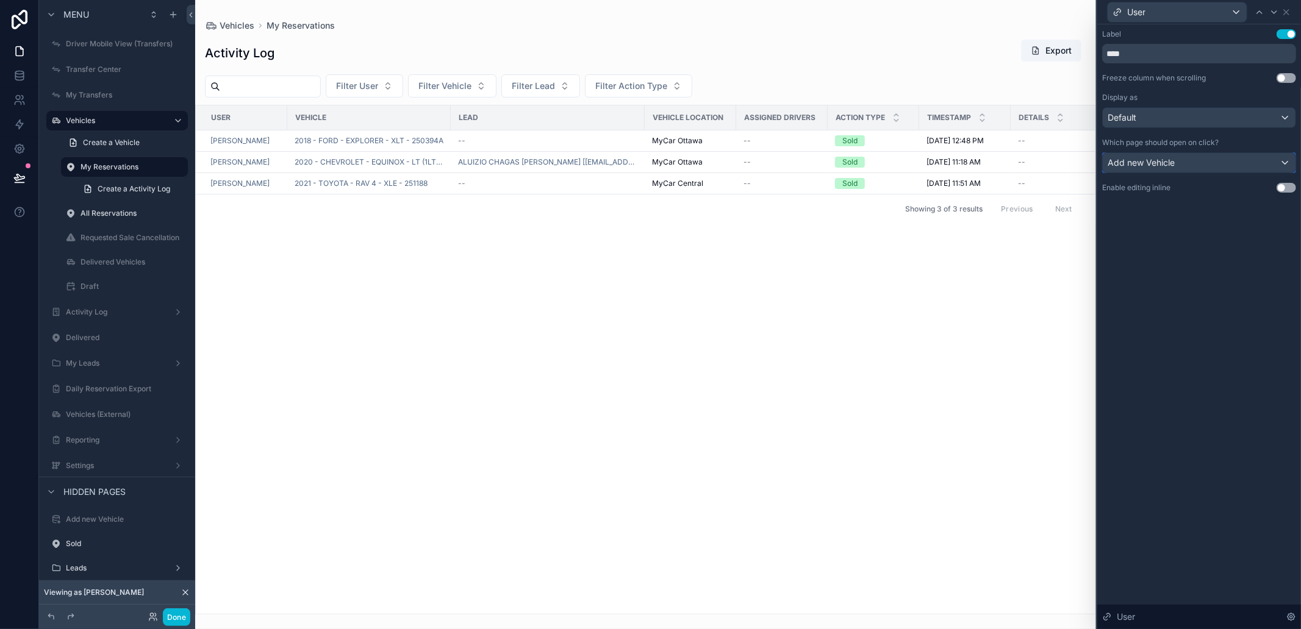
click at [1174, 172] on button "Add new Vehicle" at bounding box center [1199, 162] width 194 height 21
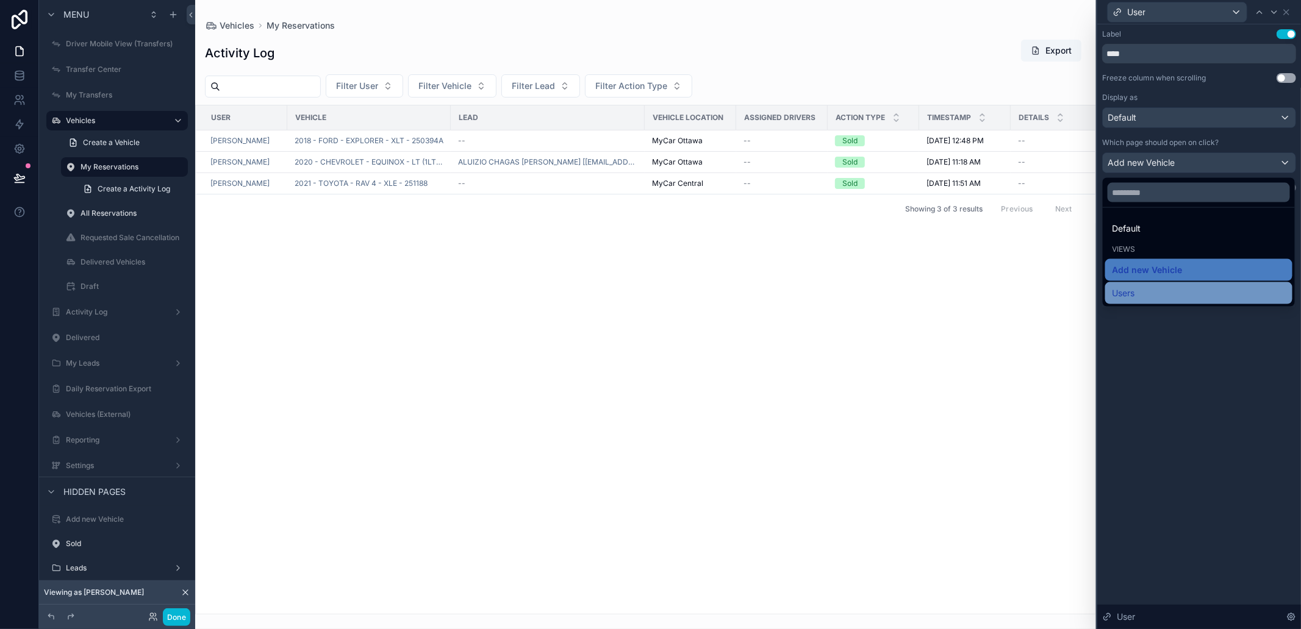
click at [1143, 298] on div "Users" at bounding box center [1198, 293] width 173 height 15
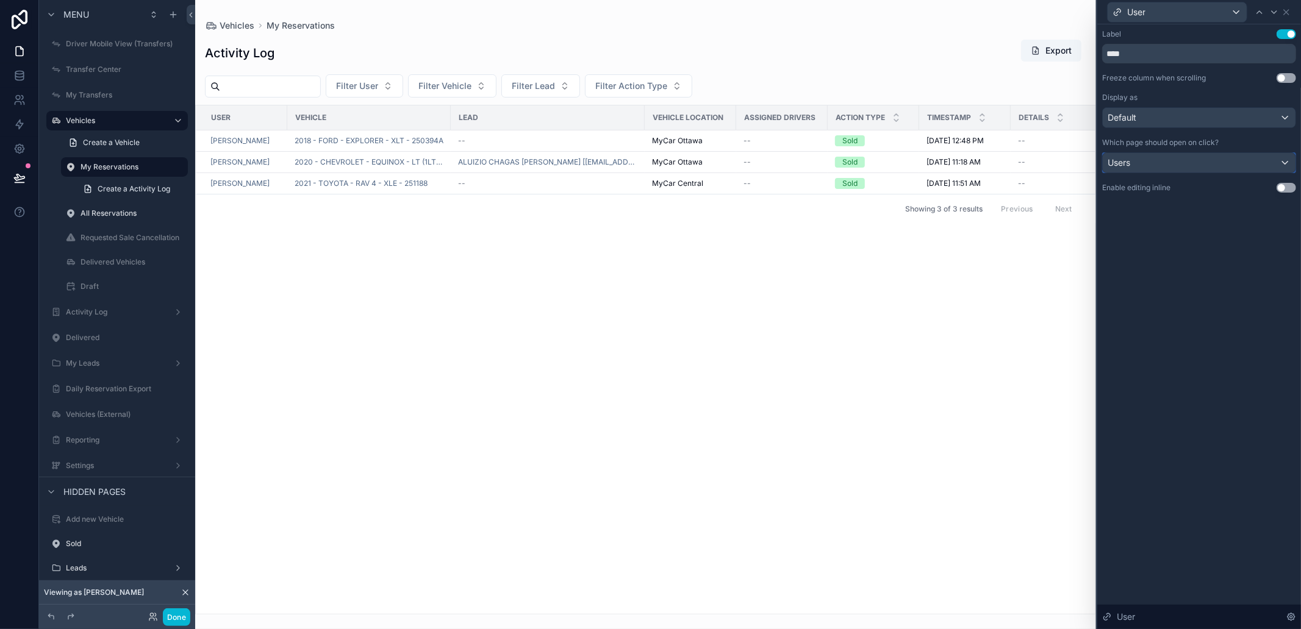
click at [1172, 167] on div "Users" at bounding box center [1198, 163] width 193 height 20
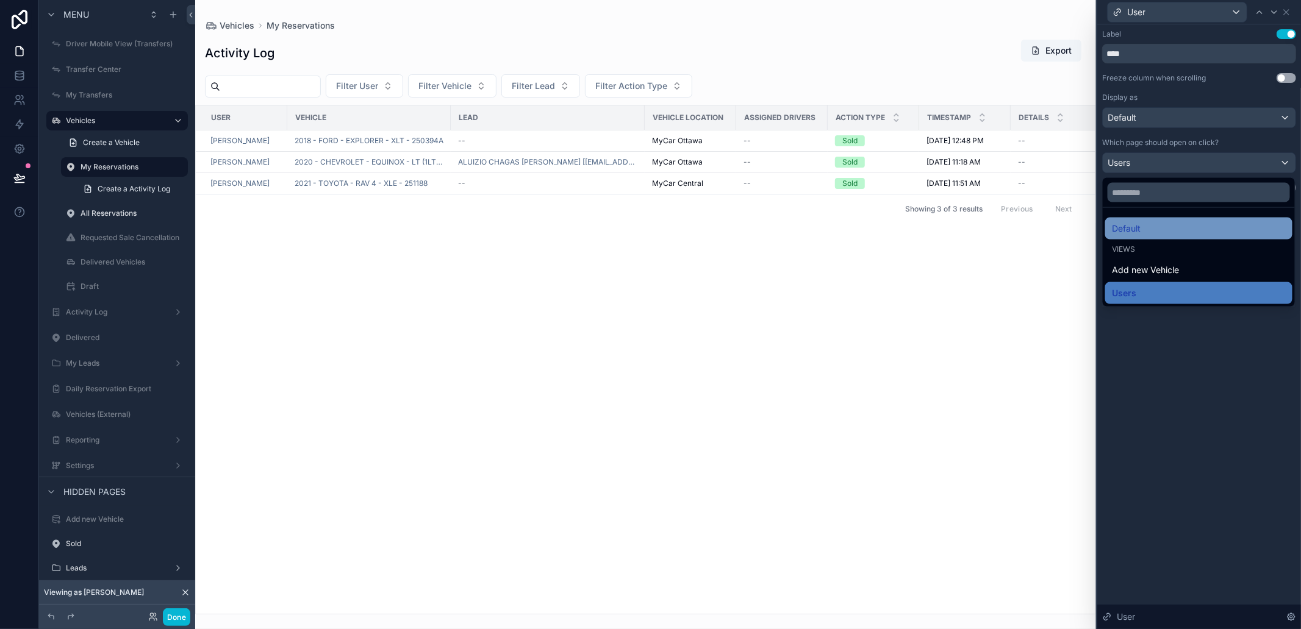
click at [1177, 235] on div "Default" at bounding box center [1198, 228] width 173 height 15
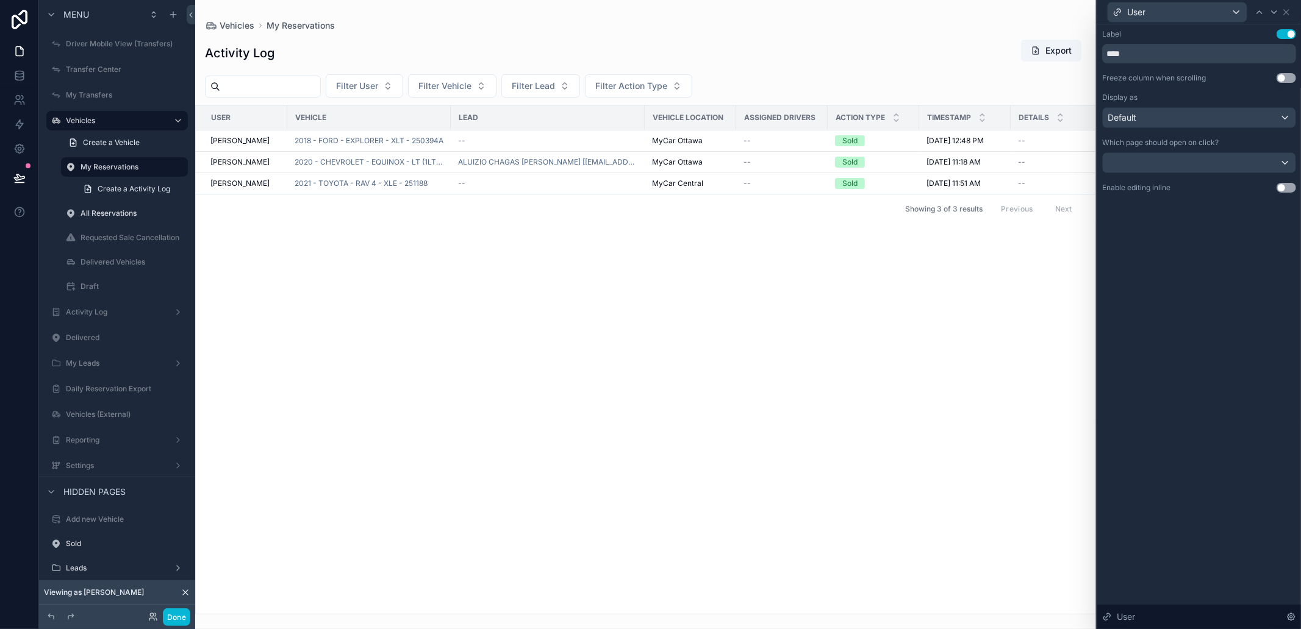
click at [1182, 334] on div "Label Use setting **** Freeze column when scrolling Use setting Display as Defa…" at bounding box center [1199, 326] width 204 height 605
click at [930, 351] on div "User Vehicle Lead VEHICLE Location Assigned Drivers Action Type Timestamp Detai…" at bounding box center [645, 359] width 899 height 509
click at [1159, 166] on div at bounding box center [1198, 163] width 193 height 20
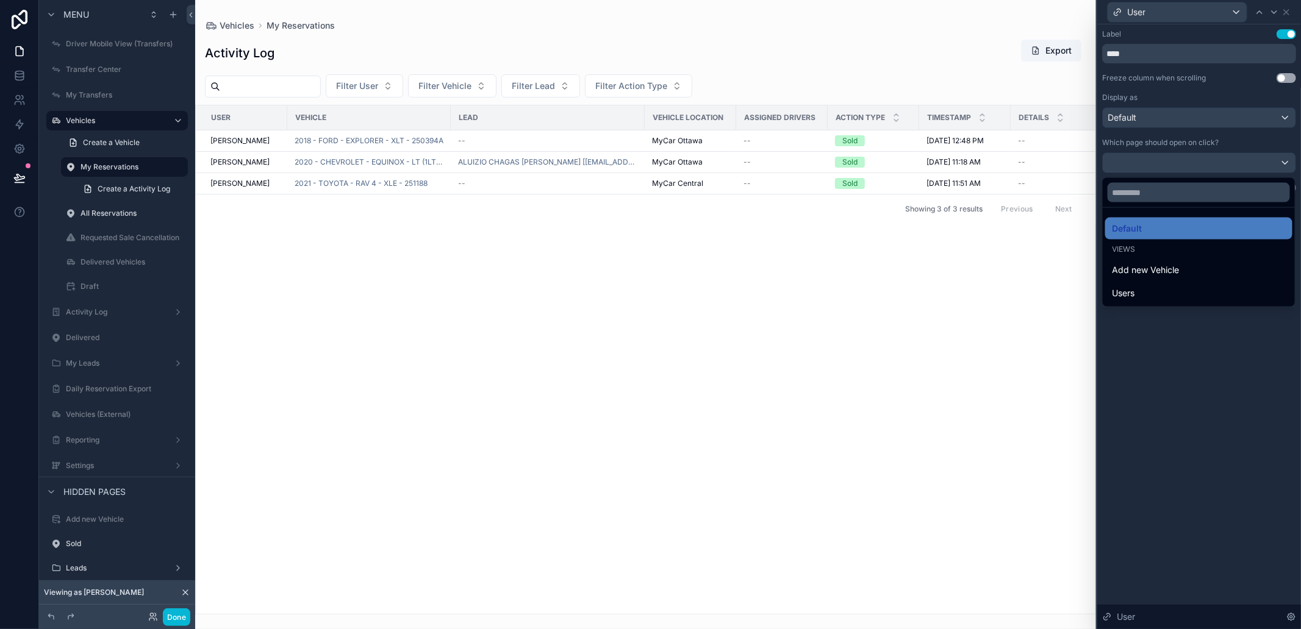
click at [1148, 248] on div "Views" at bounding box center [1198, 250] width 173 height 10
click at [1132, 430] on div at bounding box center [1199, 314] width 204 height 629
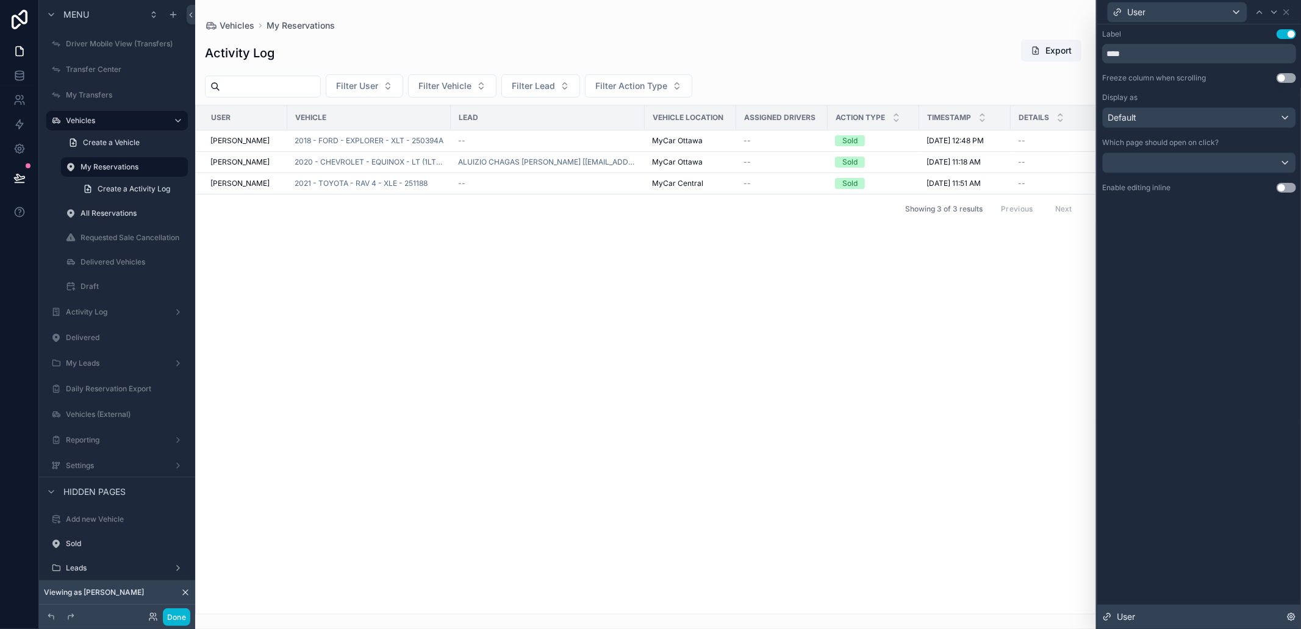
click at [1289, 616] on icon at bounding box center [1291, 617] width 10 height 10
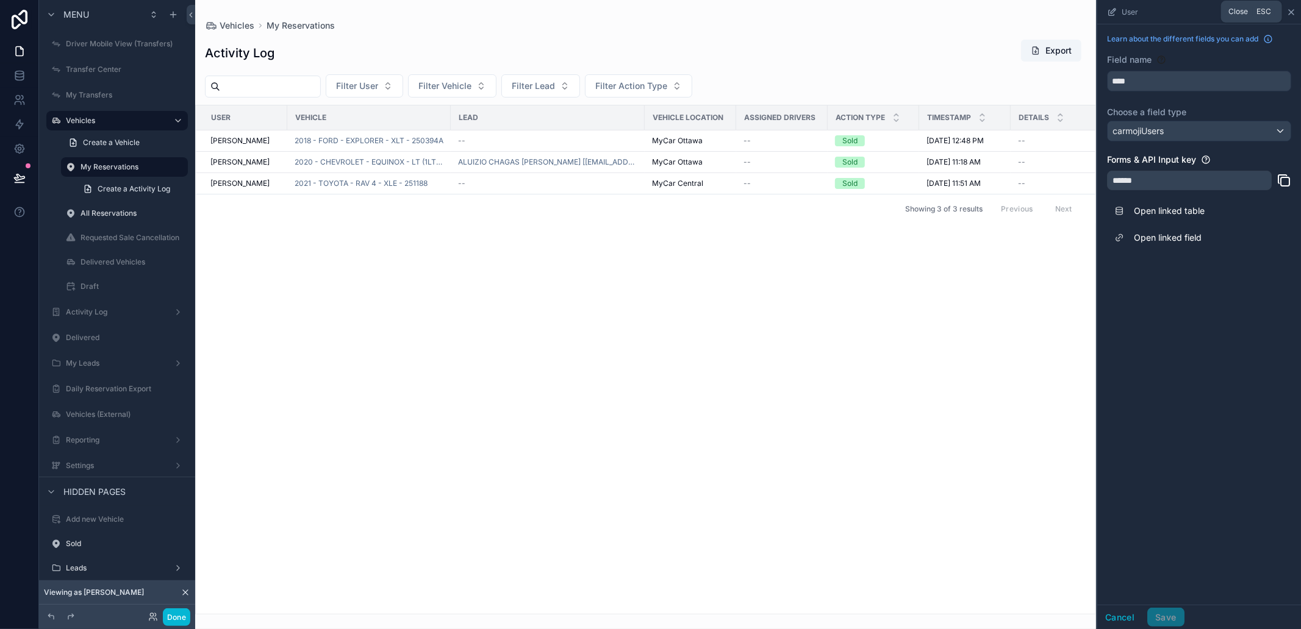
click at [1290, 13] on icon "scrollable content" at bounding box center [1291, 12] width 10 height 10
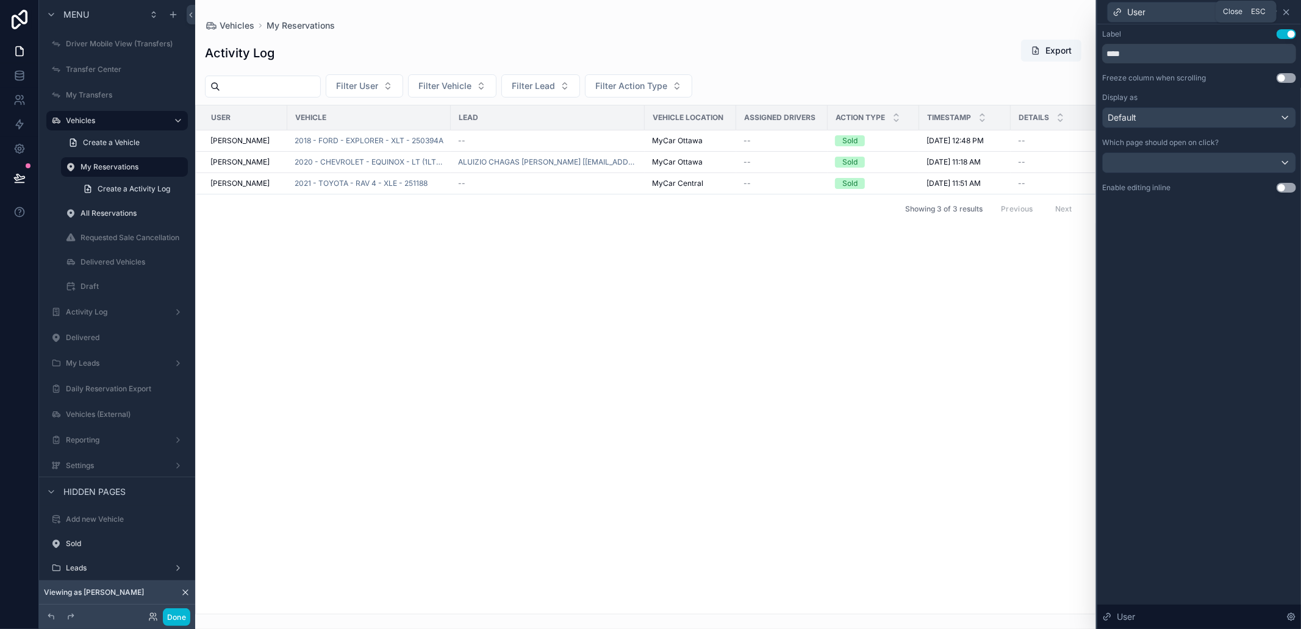
click at [1285, 13] on icon at bounding box center [1286, 12] width 10 height 10
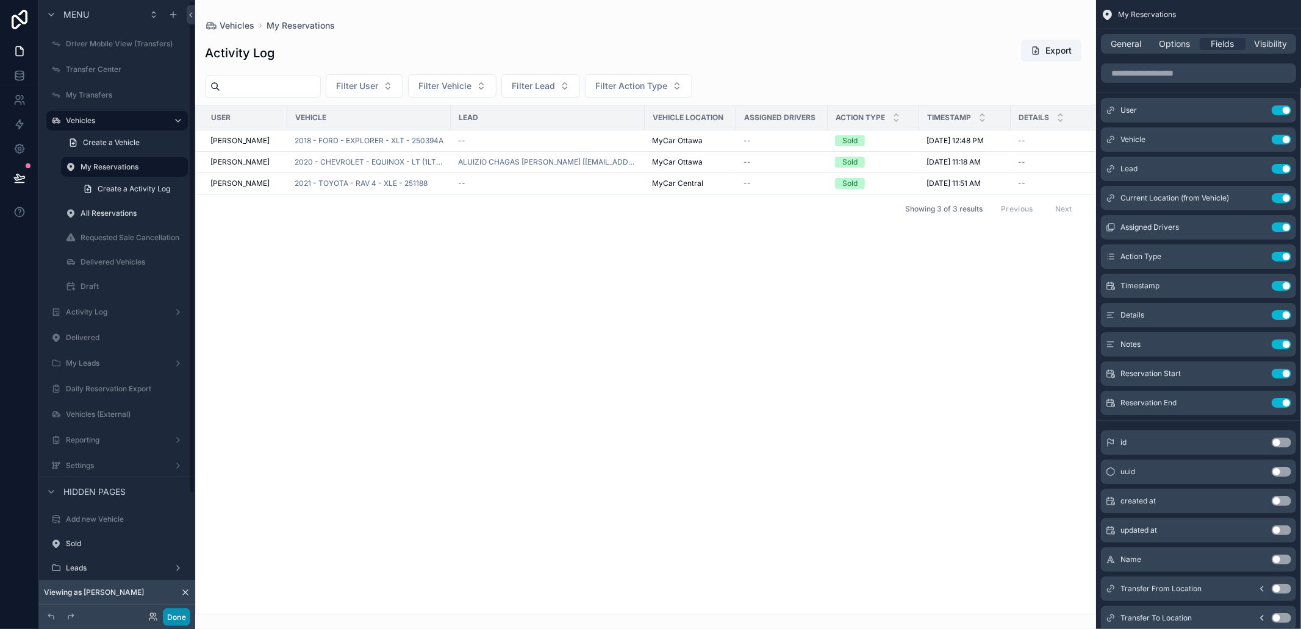
click at [173, 615] on button "Done" at bounding box center [176, 618] width 27 height 18
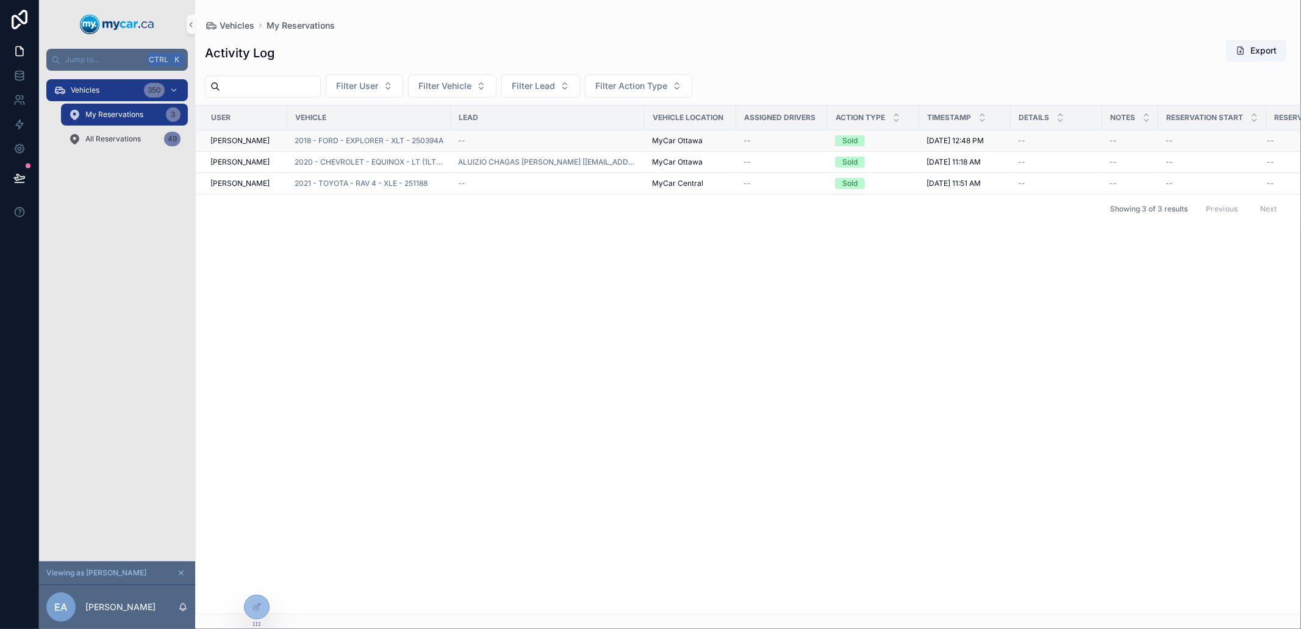
click at [242, 136] on span "[PERSON_NAME]" at bounding box center [239, 141] width 59 height 10
click at [324, 128] on th "Vehicle" at bounding box center [368, 117] width 163 height 25
click at [346, 135] on td "2018 - FORD - EXPLORER - XLT - 250394A" at bounding box center [368, 140] width 163 height 21
click at [355, 143] on span "2018 - FORD - EXPLORER - XLT - 250394A" at bounding box center [369, 141] width 149 height 10
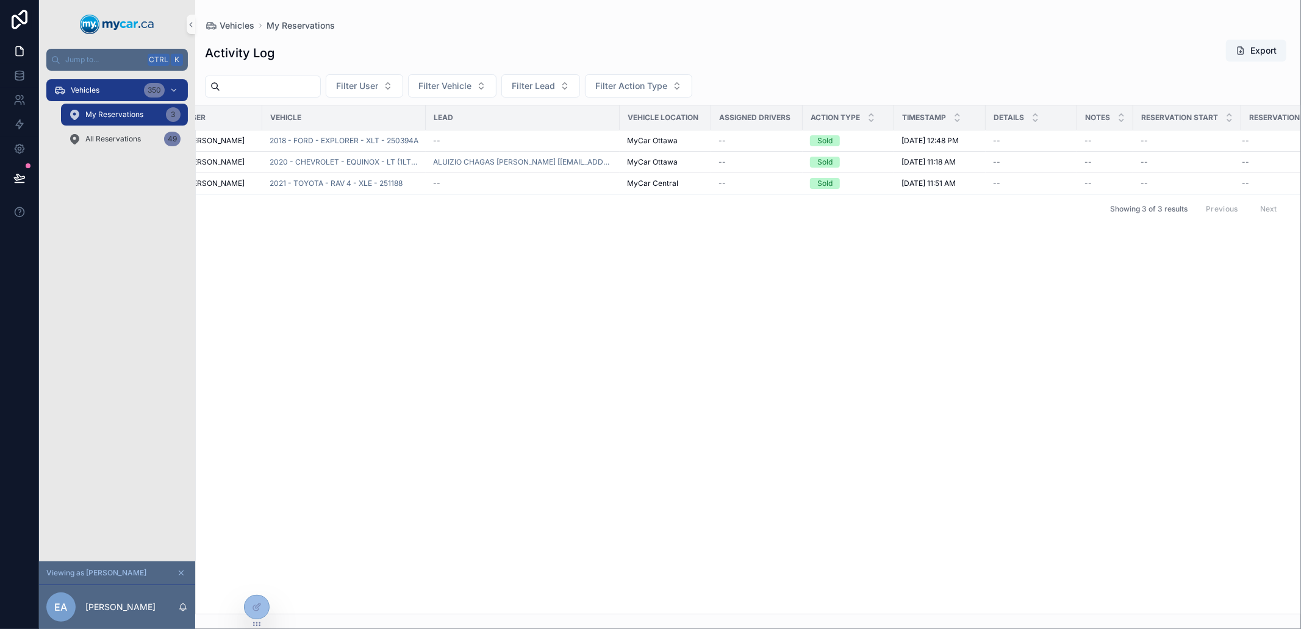
scroll to position [0, 58]
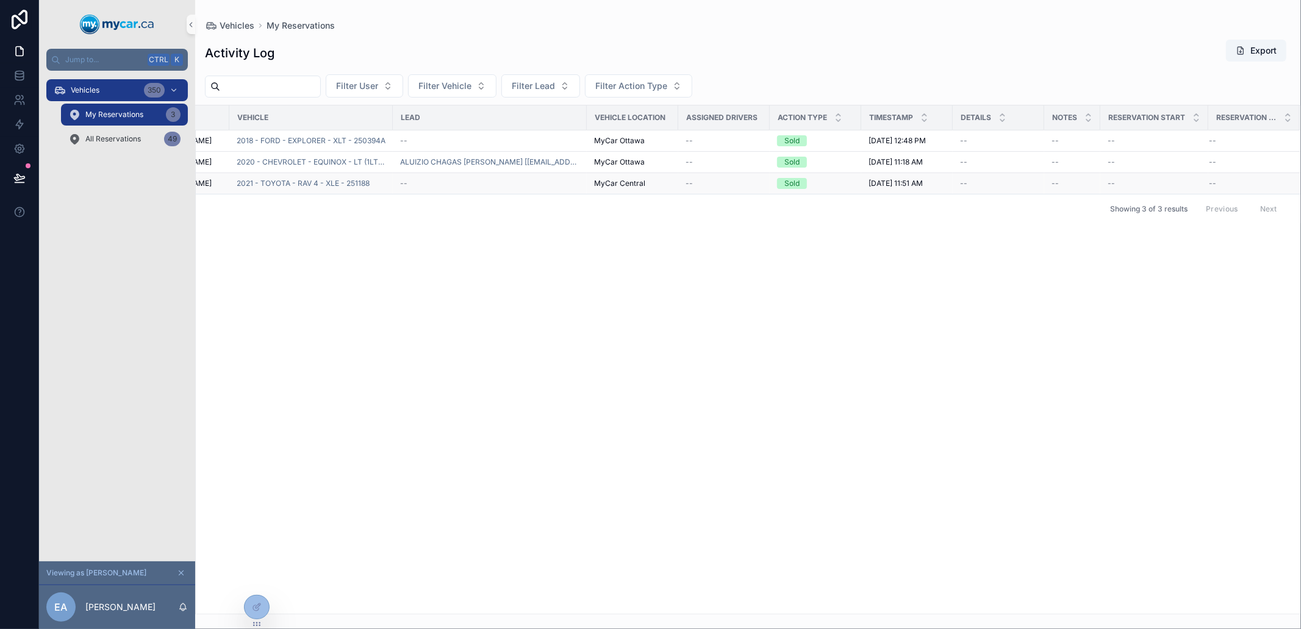
click at [749, 187] on div "--" at bounding box center [723, 184] width 77 height 10
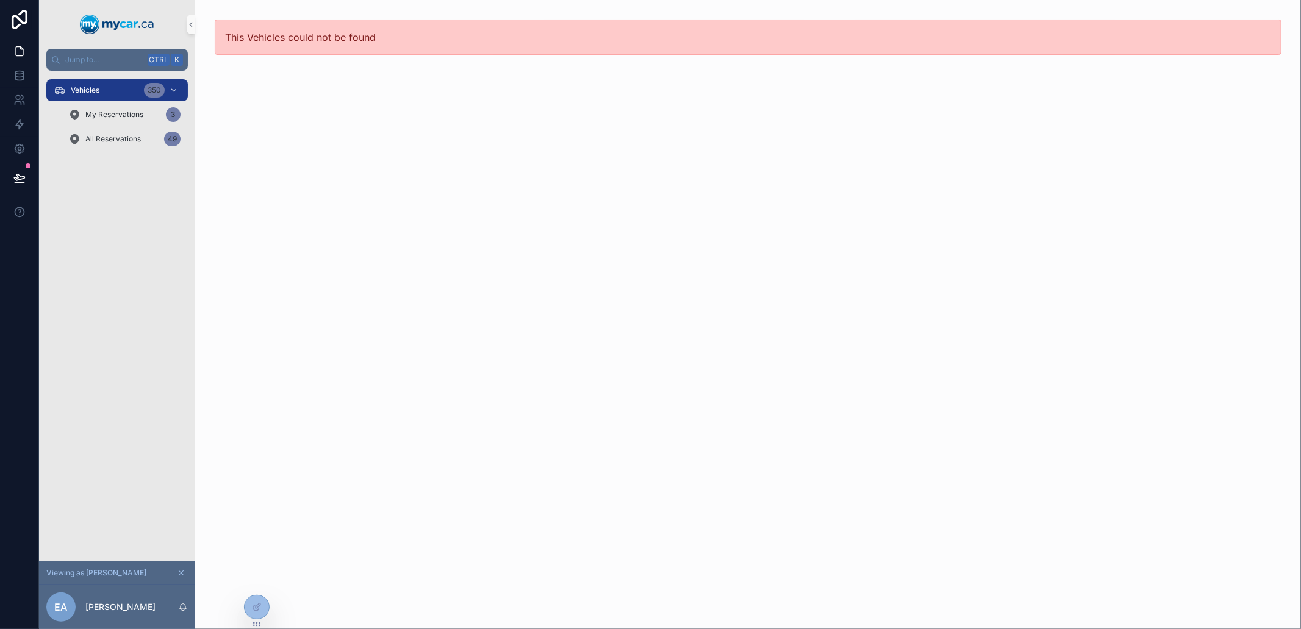
drag, startPoint x: 430, startPoint y: 169, endPoint x: 429, endPoint y: 160, distance: 9.2
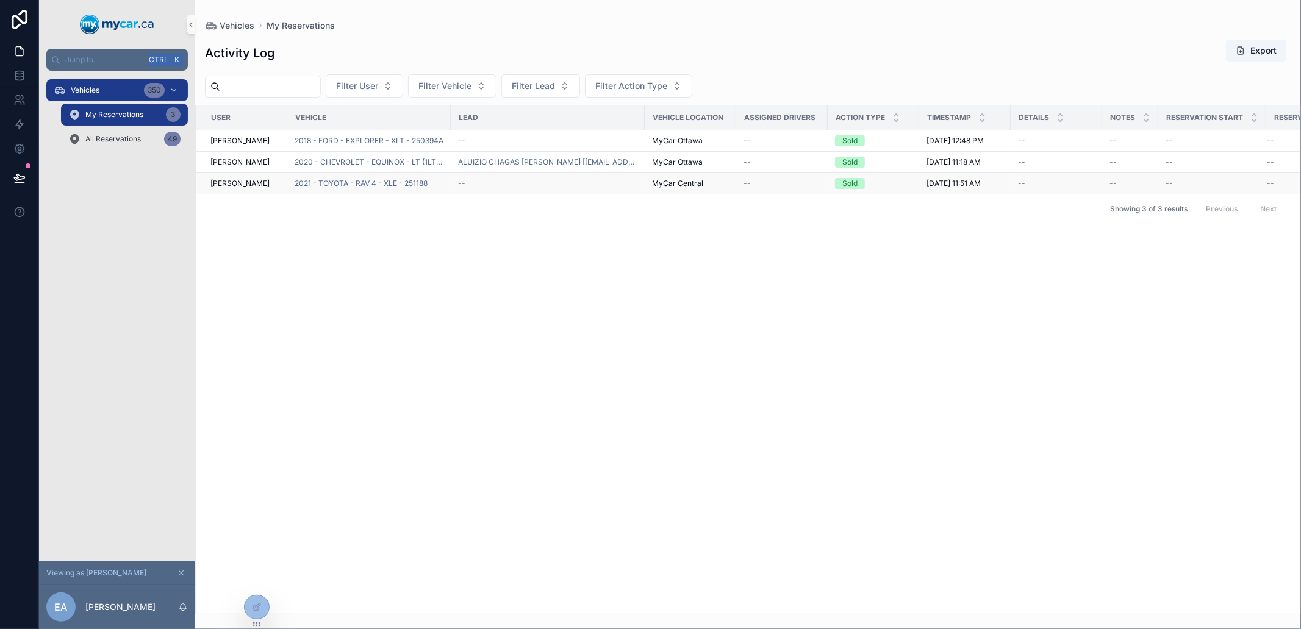
click at [581, 184] on div "--" at bounding box center [547, 184] width 179 height 10
click at [136, 140] on span "All Reservations" at bounding box center [112, 139] width 55 height 10
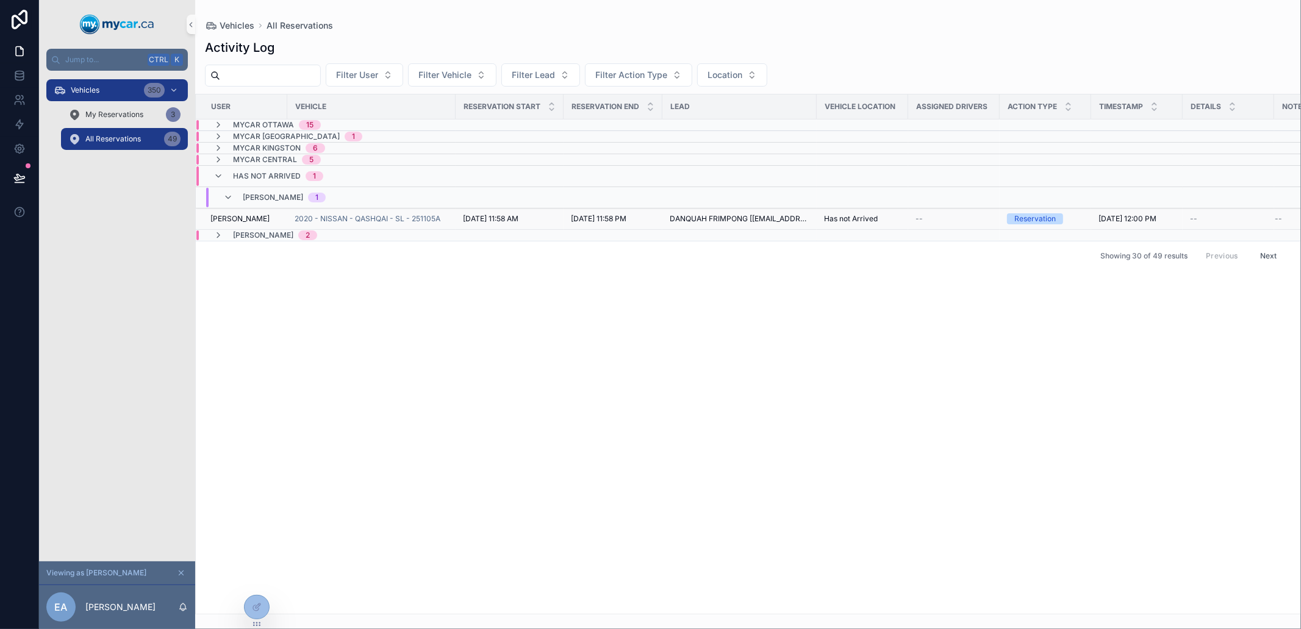
click at [252, 224] on td "[PERSON_NAME]" at bounding box center [241, 219] width 91 height 21
click at [244, 216] on span "[PERSON_NAME]" at bounding box center [239, 219] width 59 height 10
click at [230, 223] on span "[PERSON_NAME]" at bounding box center [239, 219] width 59 height 10
drag, startPoint x: 230, startPoint y: 223, endPoint x: 240, endPoint y: 220, distance: 9.5
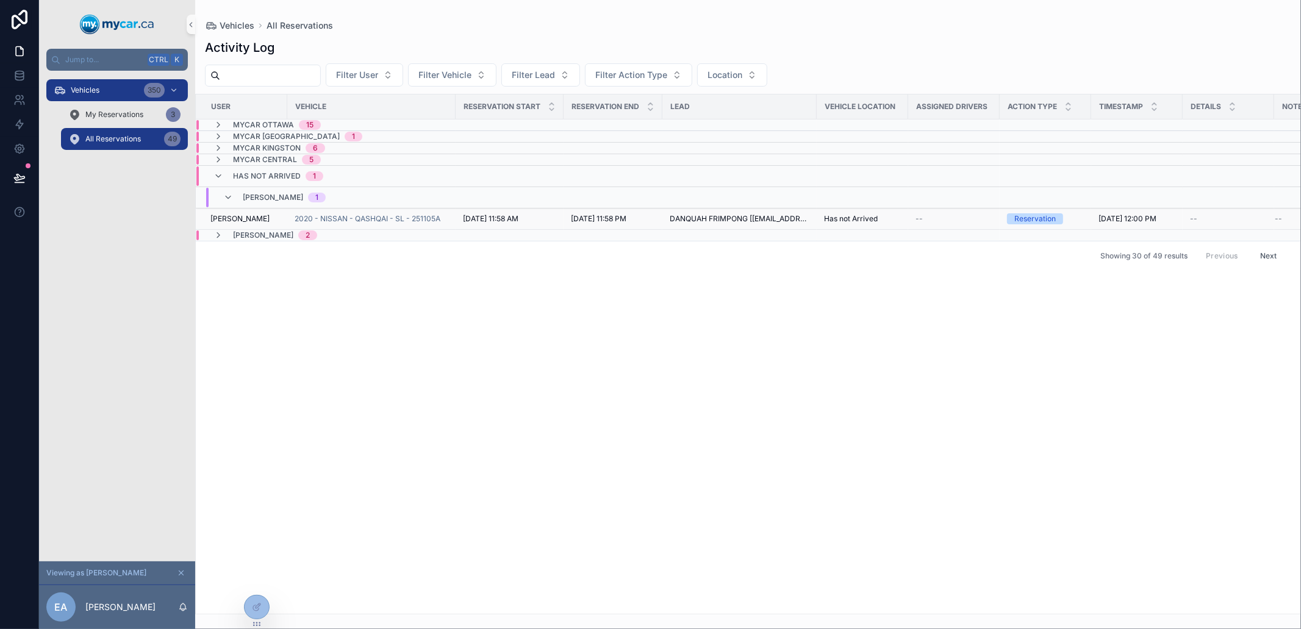
click at [239, 220] on span "[PERSON_NAME]" at bounding box center [239, 219] width 59 height 10
click at [249, 218] on span "[PERSON_NAME]" at bounding box center [239, 219] width 59 height 10
click at [514, 223] on span "[DATE] 11:58 AM" at bounding box center [490, 219] width 55 height 10
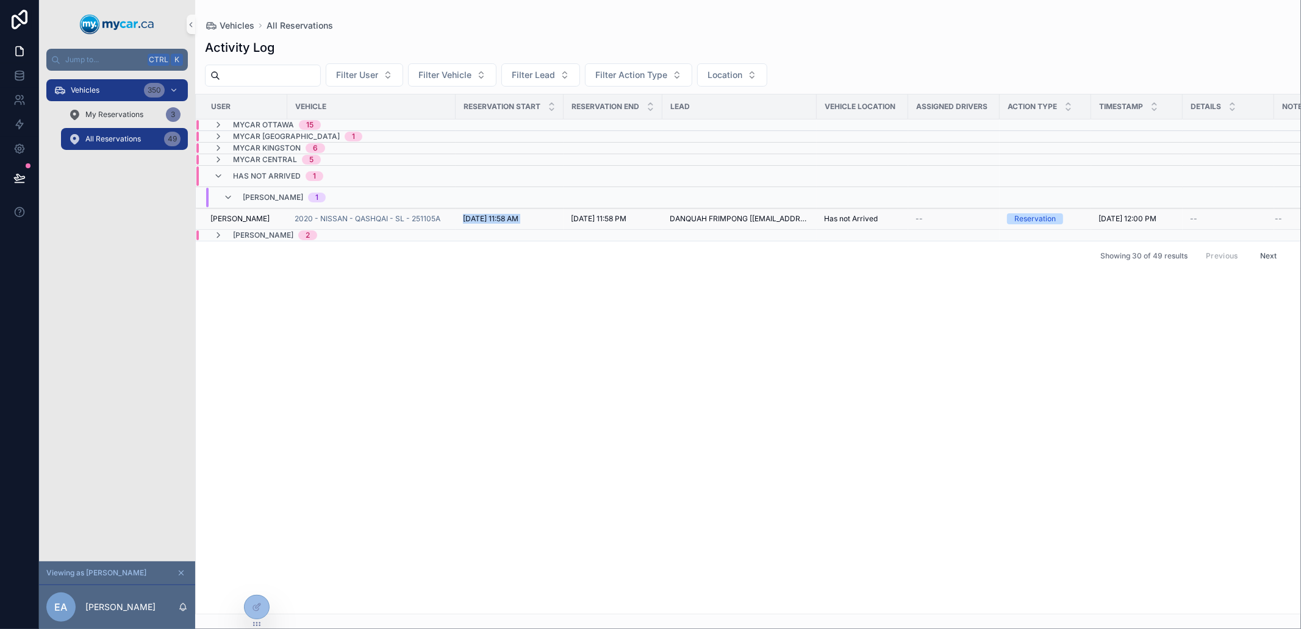
drag, startPoint x: 514, startPoint y: 223, endPoint x: 501, endPoint y: 220, distance: 13.0
click at [501, 220] on span "[DATE] 11:58 AM" at bounding box center [490, 219] width 55 height 10
click at [391, 221] on span "2020 - NISSAN - QASHQAI - SL - 251105A" at bounding box center [368, 219] width 146 height 10
click at [140, 110] on span "My Reservations" at bounding box center [114, 115] width 58 height 10
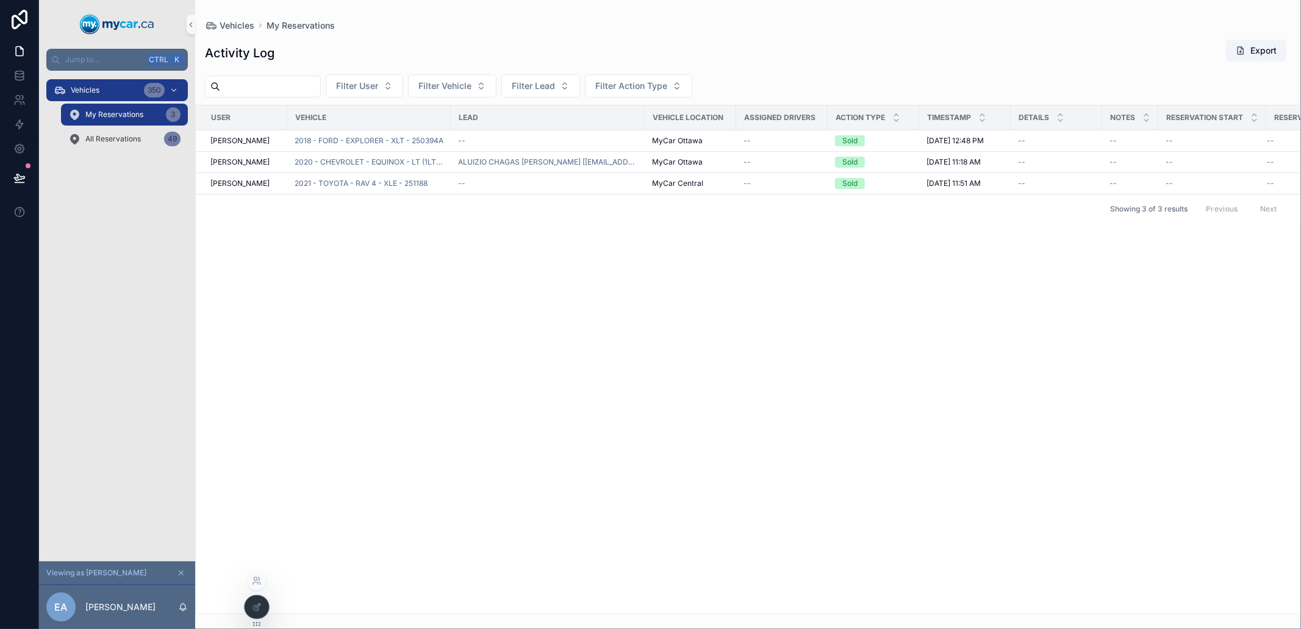
click at [258, 605] on icon at bounding box center [257, 607] width 10 height 10
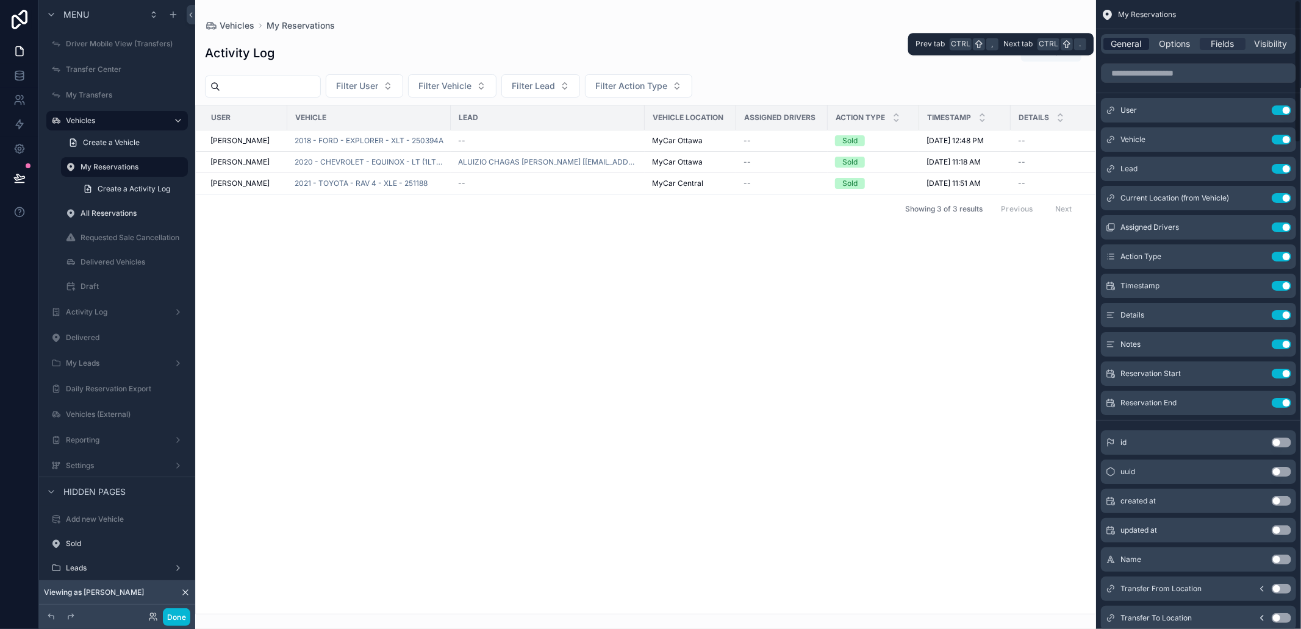
click at [1127, 43] on span "General" at bounding box center [1126, 44] width 30 height 12
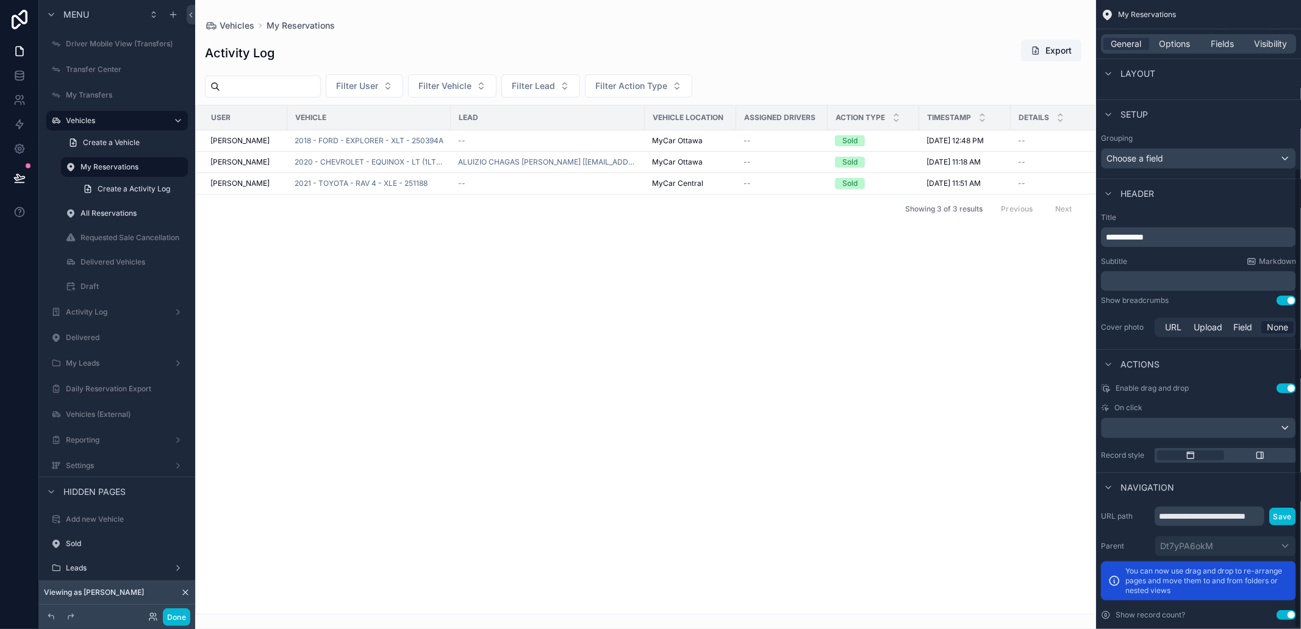
scroll to position [230, 0]
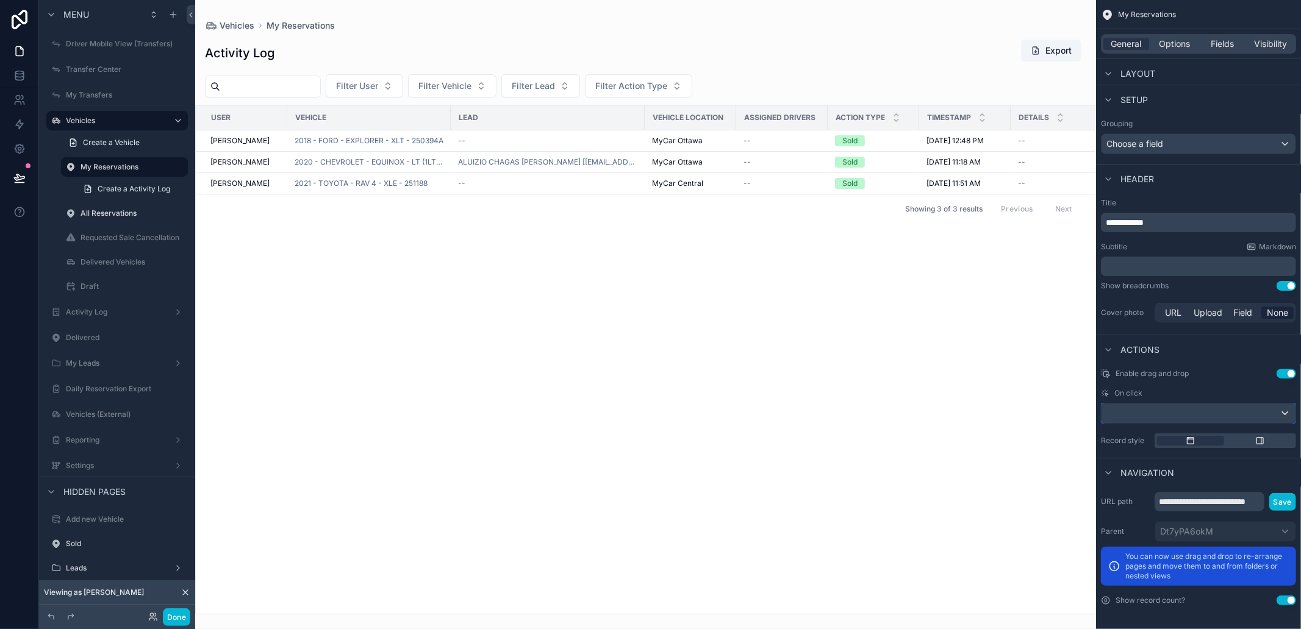
click at [1153, 418] on div "scrollable content" at bounding box center [1198, 414] width 194 height 20
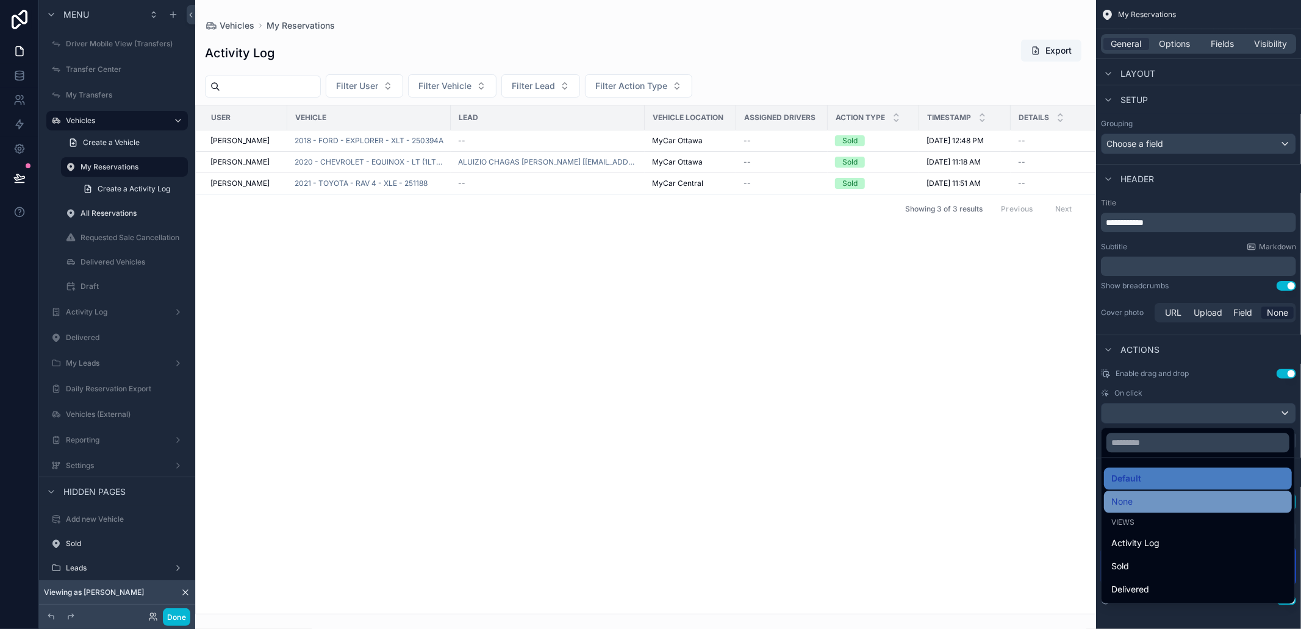
click at [1148, 497] on div "None" at bounding box center [1197, 502] width 173 height 15
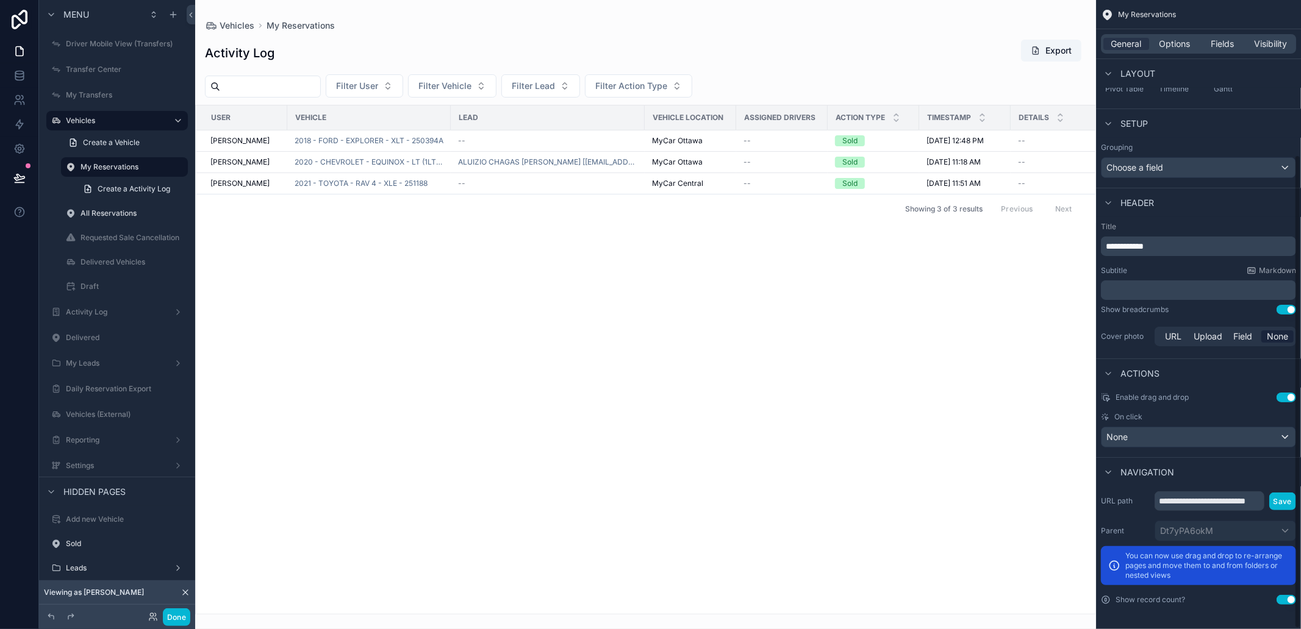
scroll to position [205, 0]
click at [174, 624] on button "Done" at bounding box center [176, 618] width 27 height 18
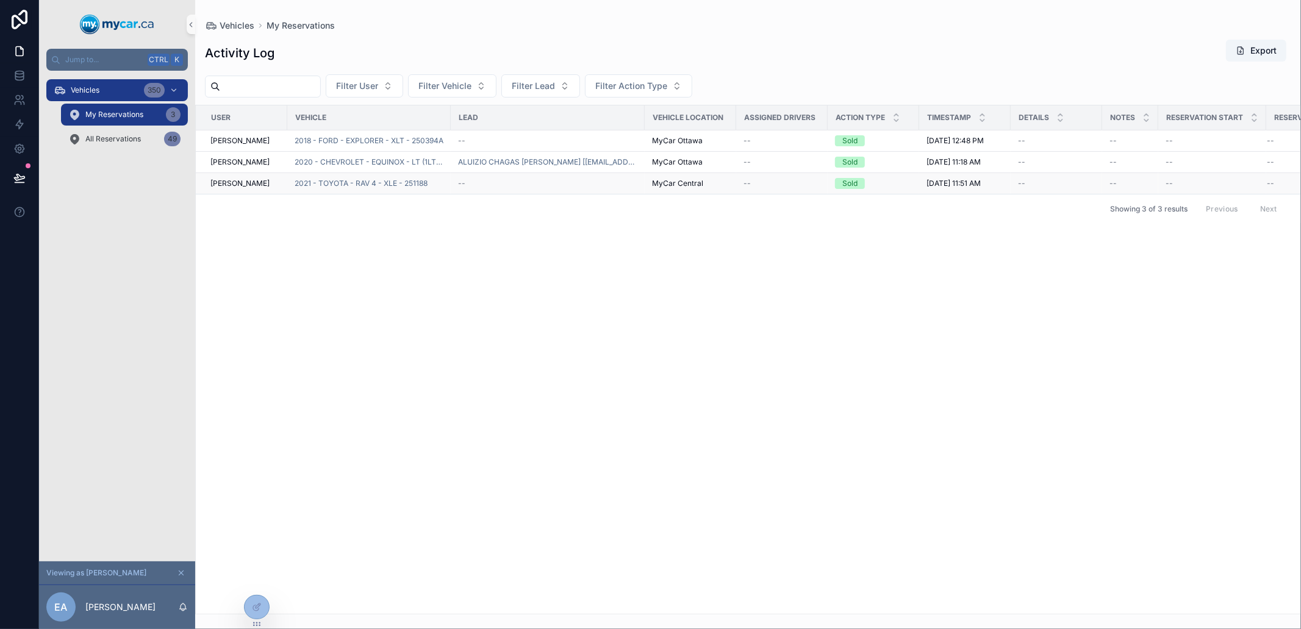
click at [246, 183] on span "[PERSON_NAME]" at bounding box center [239, 184] width 59 height 10
click at [255, 178] on td "[PERSON_NAME]" at bounding box center [241, 183] width 91 height 21
click at [259, 176] on td "[PERSON_NAME]" at bounding box center [241, 183] width 91 height 21
click at [340, 178] on td "2021 - TOYOTA - RAV 4 - XLE - 251188" at bounding box center [368, 183] width 163 height 21
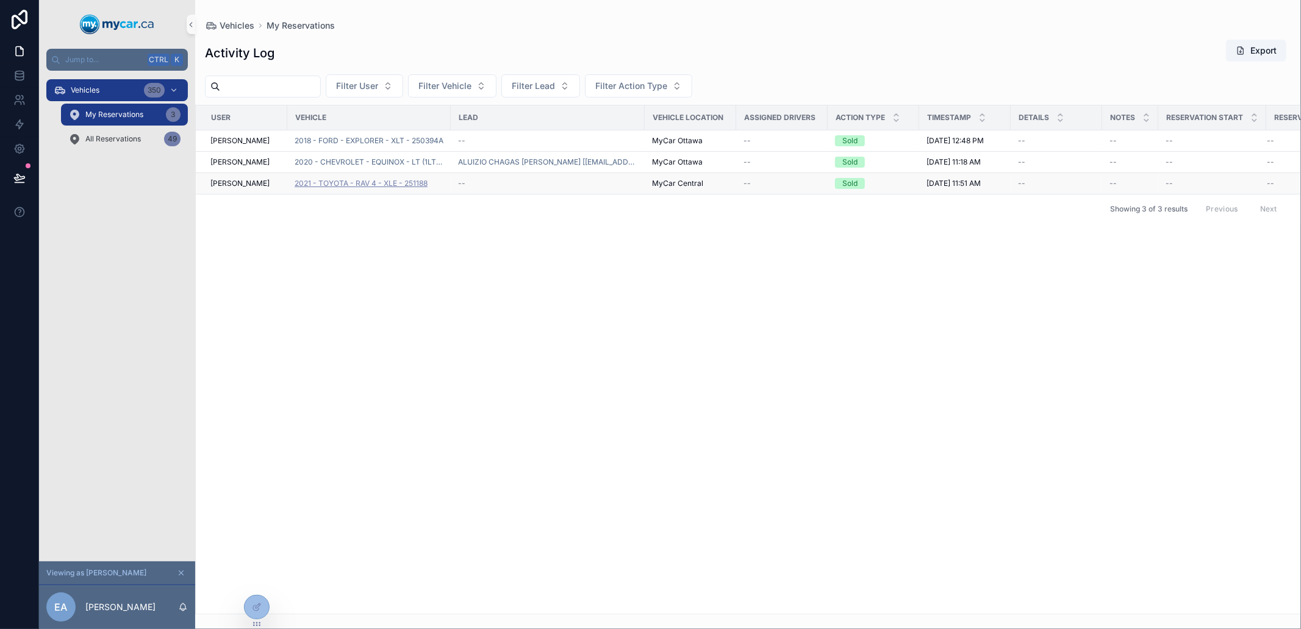
click at [360, 185] on span "2021 - TOYOTA - RAV 4 - XLE - 251188" at bounding box center [361, 184] width 133 height 10
click at [394, 183] on span "2021 - TOYOTA - RAV 4 - XLE - 251188" at bounding box center [361, 184] width 133 height 10
click at [131, 136] on span "All Reservations" at bounding box center [112, 139] width 55 height 10
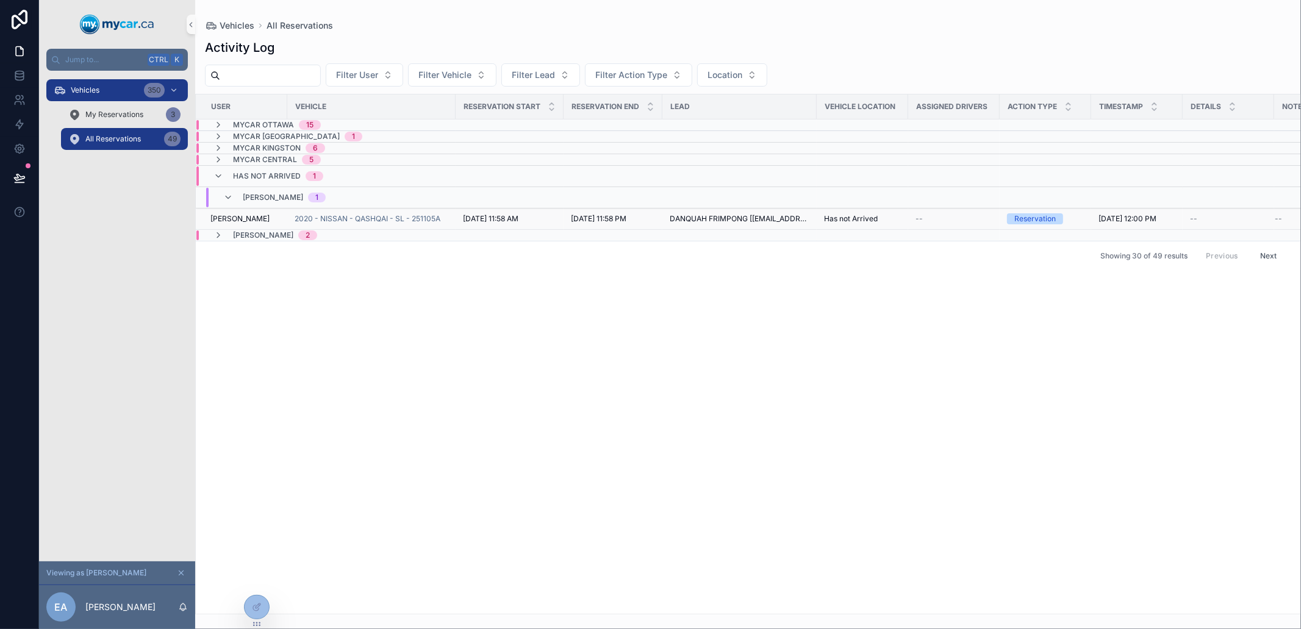
click at [271, 226] on td "[PERSON_NAME]" at bounding box center [241, 219] width 91 height 21
click at [279, 222] on div "[PERSON_NAME]" at bounding box center [245, 219] width 70 height 10
click at [106, 110] on span "My Reservations" at bounding box center [114, 115] width 58 height 10
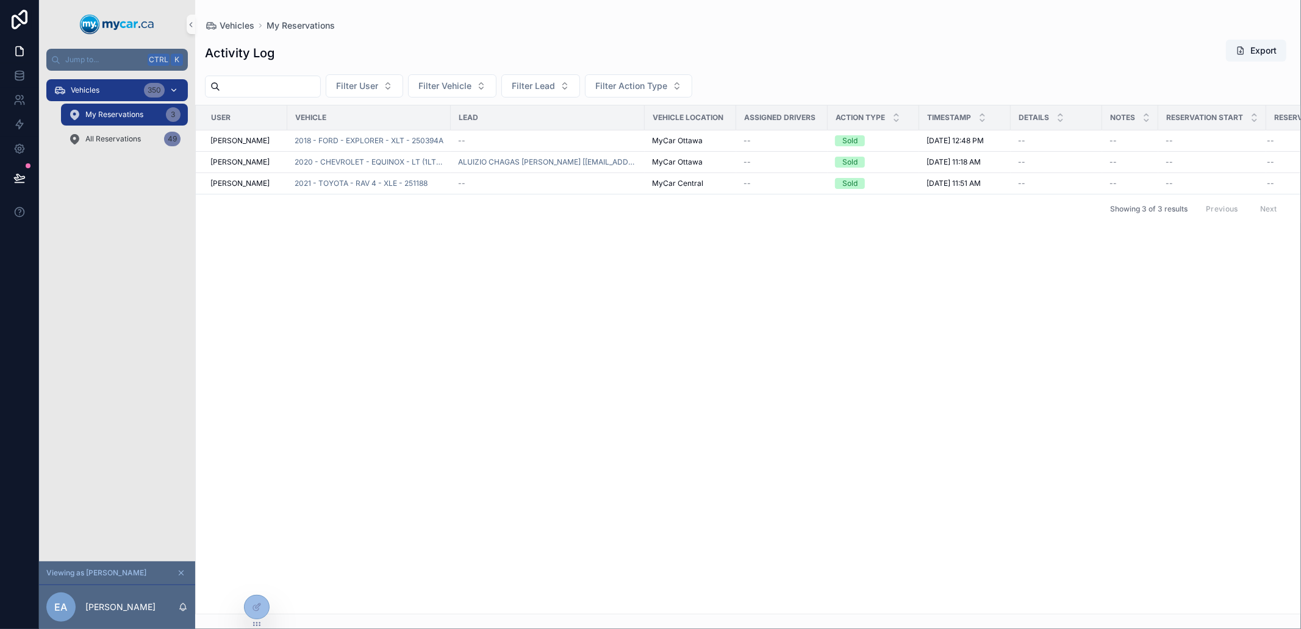
click at [98, 81] on div "Vehicles 350" at bounding box center [117, 90] width 127 height 20
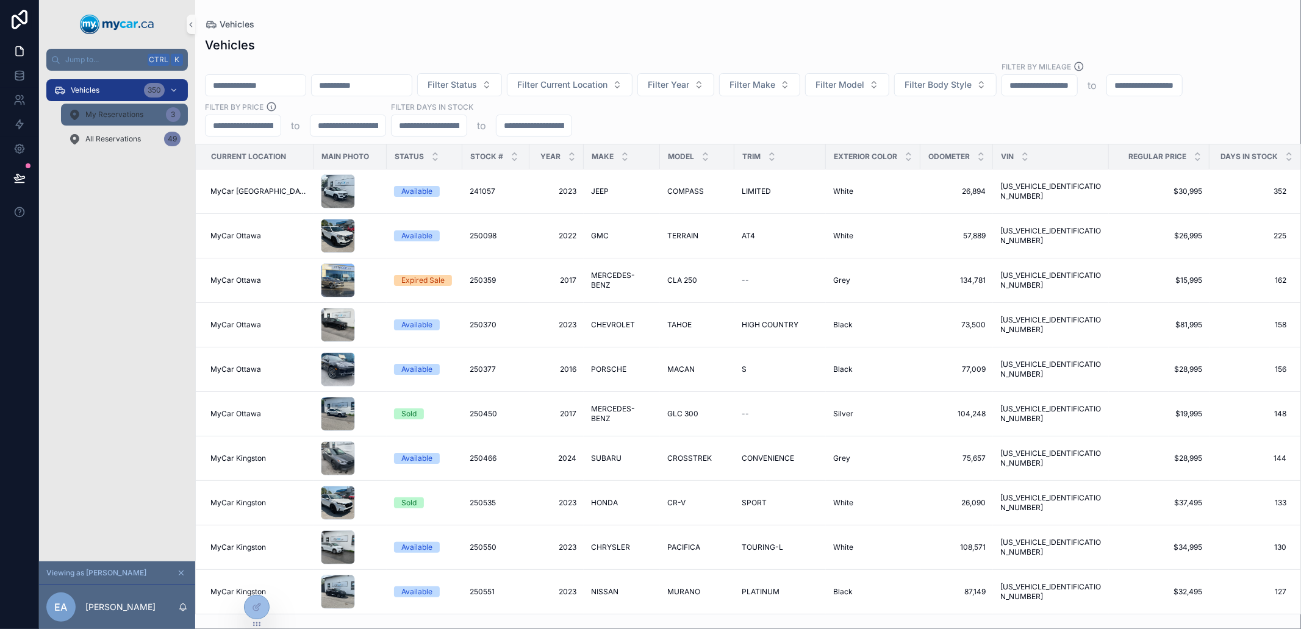
click at [96, 107] on div "My Reservations 3" at bounding box center [124, 115] width 112 height 20
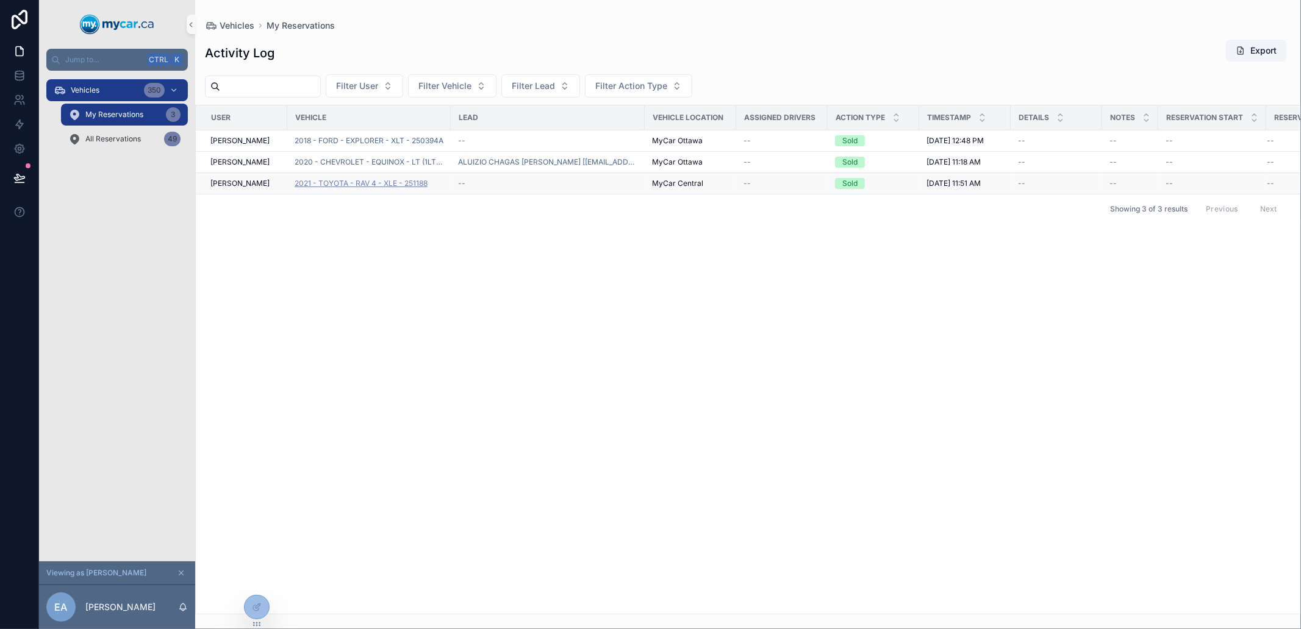
click at [348, 181] on span "2021 - TOYOTA - RAV 4 - XLE - 251188" at bounding box center [361, 184] width 133 height 10
click at [410, 277] on div "User Vehicle Lead VEHICLE Location Assigned Drivers Action Type Timestamp Detai…" at bounding box center [748, 359] width 1104 height 509
click at [101, 151] on div "Vehicles 350 My Reservations 3 All Reservations 49" at bounding box center [117, 118] width 156 height 95
click at [111, 128] on link "All Reservations 49" at bounding box center [124, 139] width 127 height 22
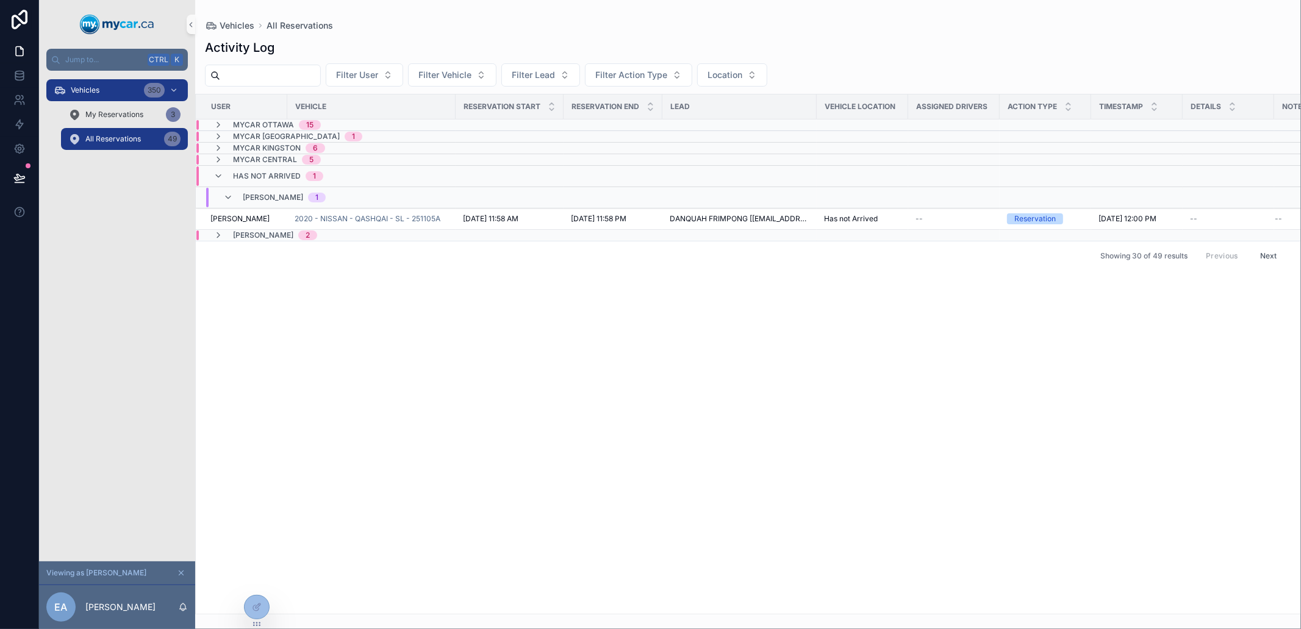
click at [460, 359] on div "User Vehicle Reservation Start Reservation End Lead VEHICLE LOCATION Assigned D…" at bounding box center [748, 355] width 1104 height 520
drag, startPoint x: 460, startPoint y: 419, endPoint x: 338, endPoint y: 506, distance: 149.4
click at [454, 429] on div "User Vehicle Reservation Start Reservation End Lead VEHICLE LOCATION Assigned D…" at bounding box center [748, 355] width 1104 height 520
